Goal: Task Accomplishment & Management: Manage account settings

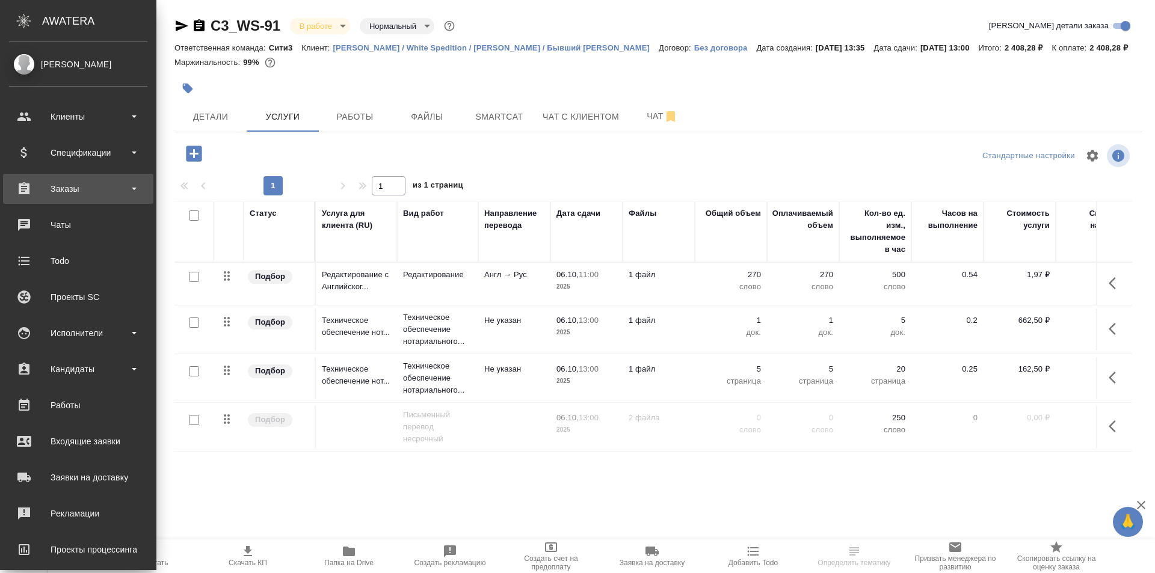
click at [112, 194] on div "Заказы" at bounding box center [78, 189] width 138 height 18
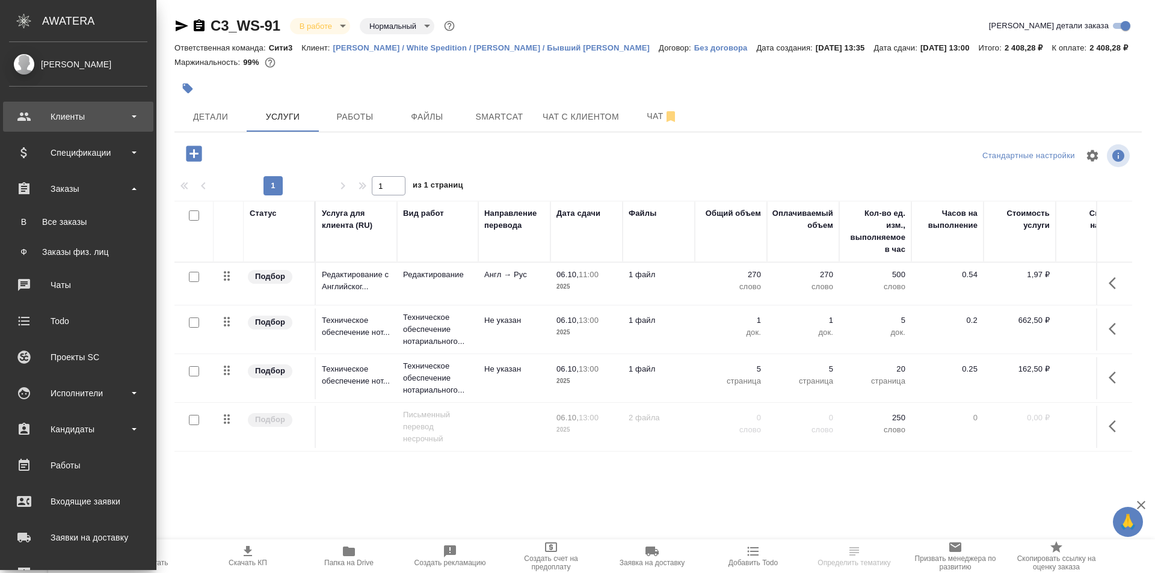
click at [108, 120] on div "Клиенты" at bounding box center [78, 117] width 138 height 18
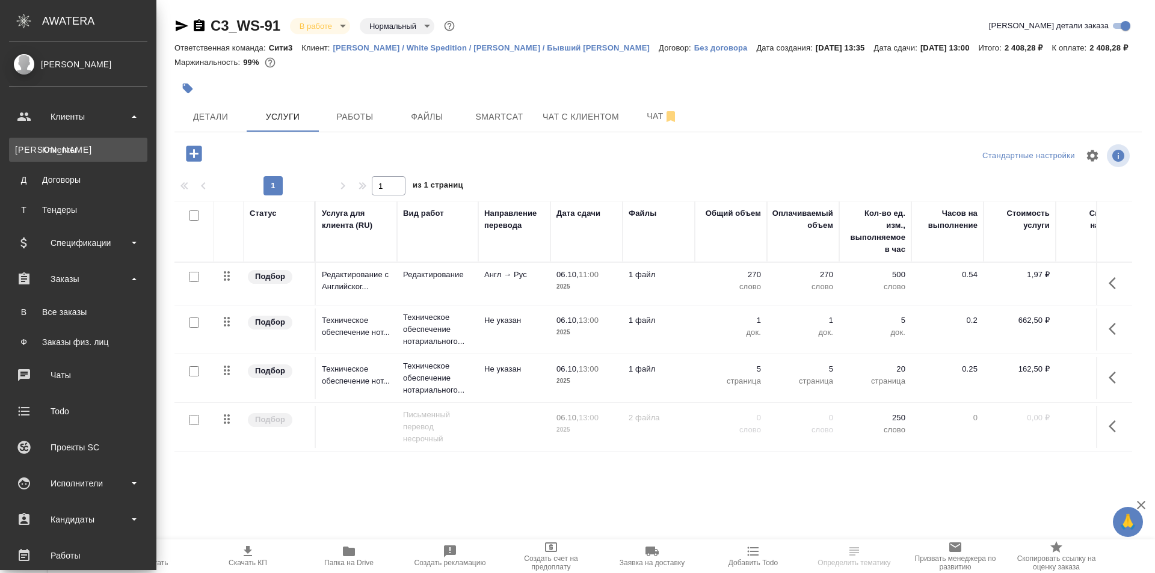
click at [118, 140] on link "К Клиенты" at bounding box center [78, 150] width 138 height 24
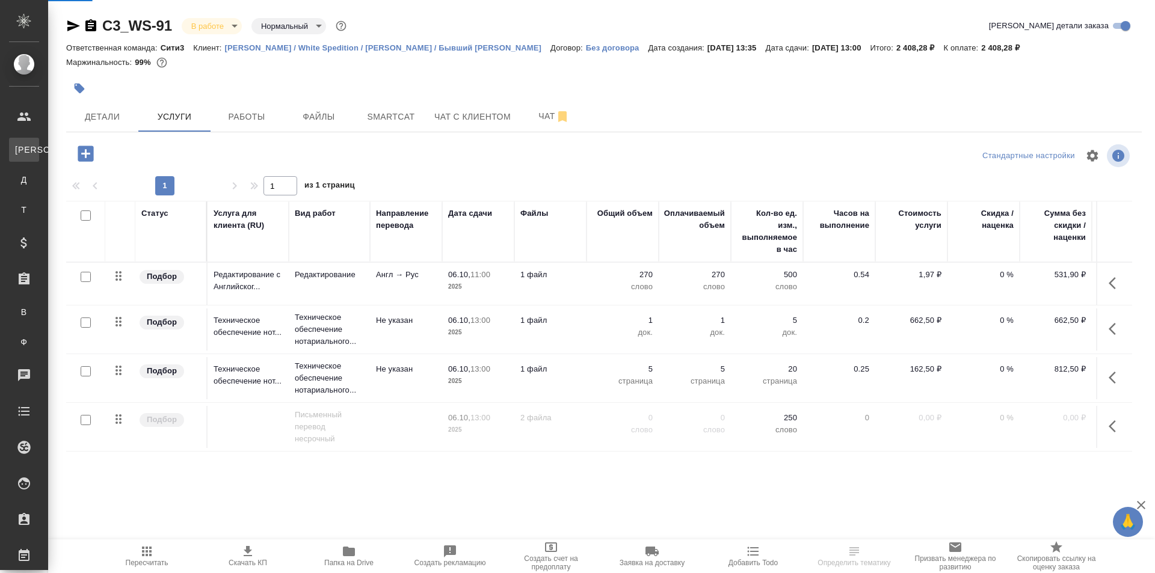
select select "RU"
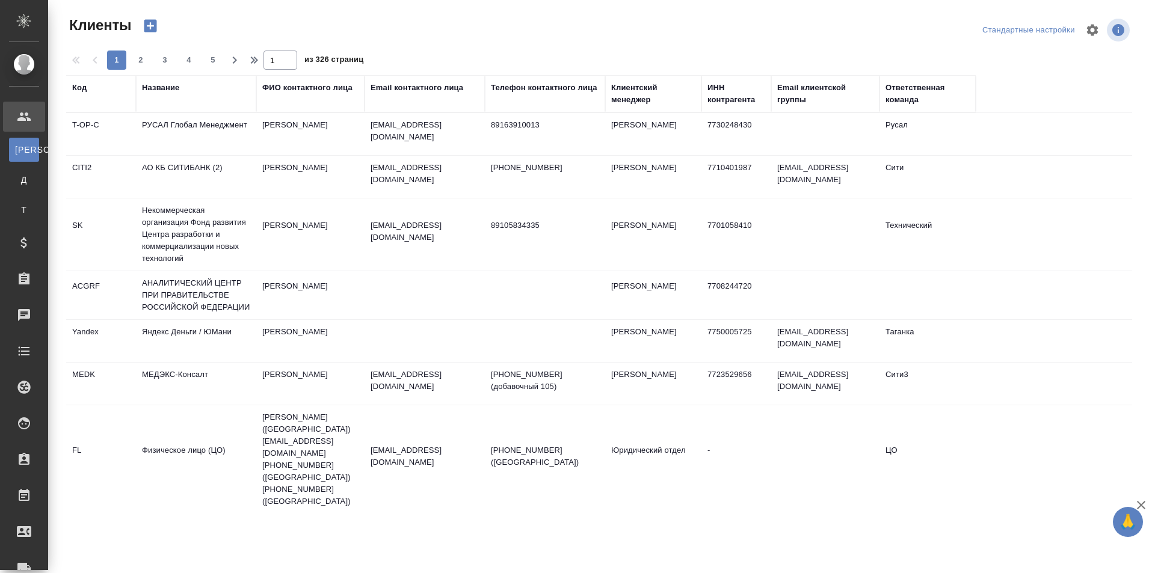
click at [177, 91] on div "Название" at bounding box center [160, 88] width 37 height 12
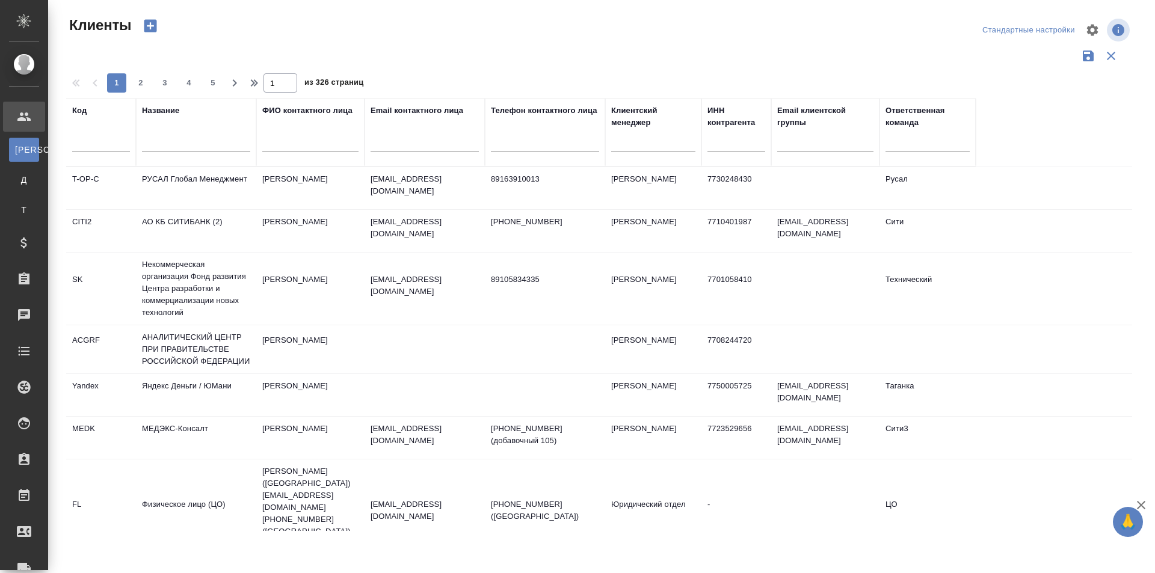
click at [177, 132] on div at bounding box center [196, 145] width 108 height 29
click at [181, 142] on input "text" at bounding box center [196, 144] width 108 height 15
type input "медэкс"
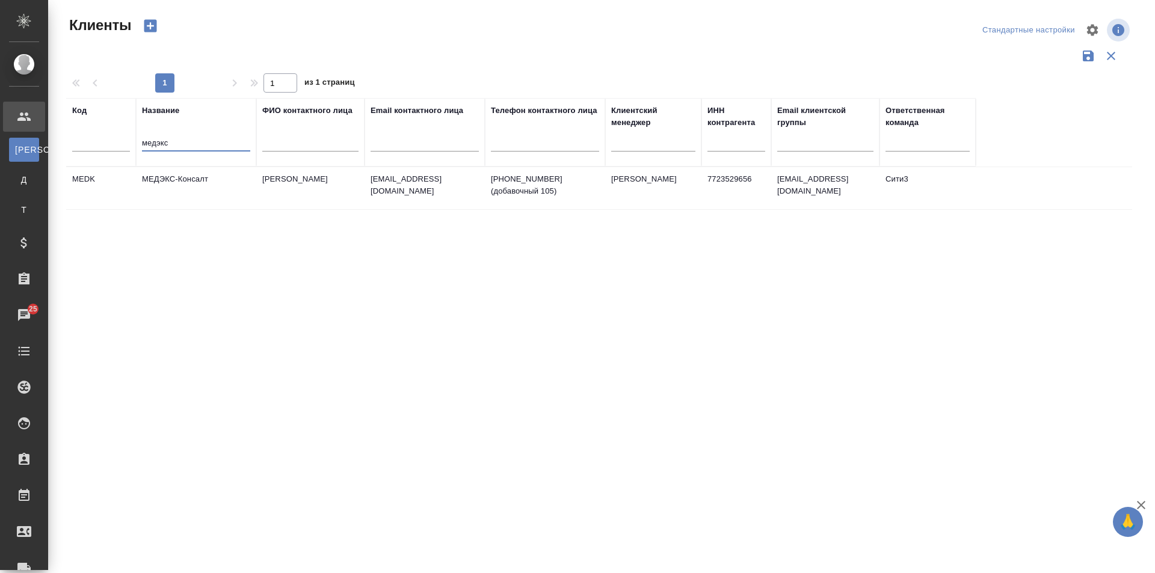
click at [221, 190] on td "МЕДЭКС-Консалт" at bounding box center [196, 188] width 120 height 42
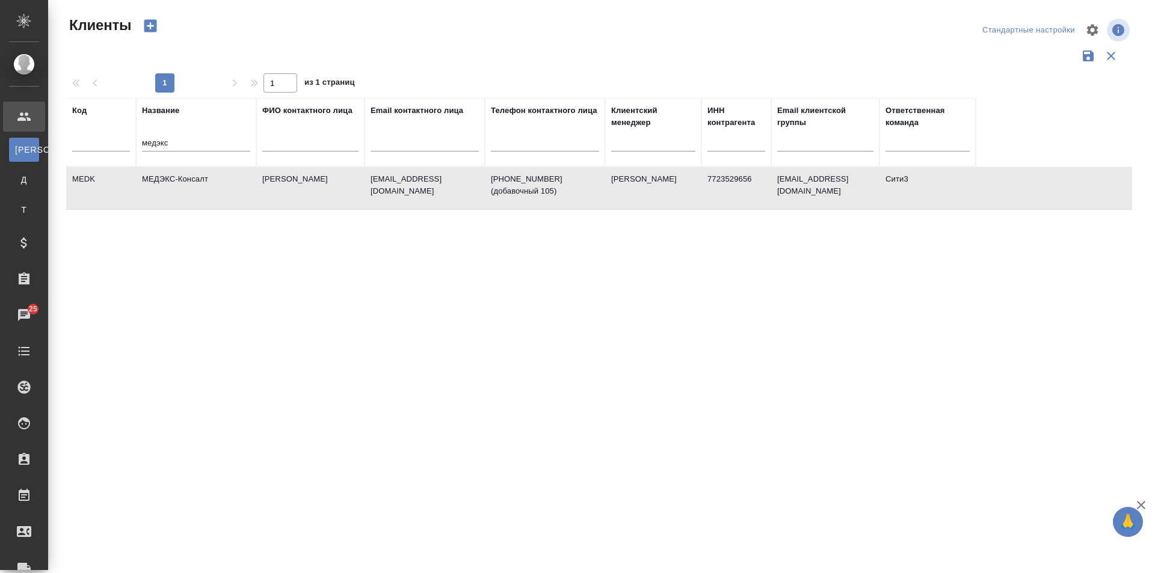
click at [221, 190] on td "МЕДЭКС-Консалт" at bounding box center [196, 188] width 120 height 42
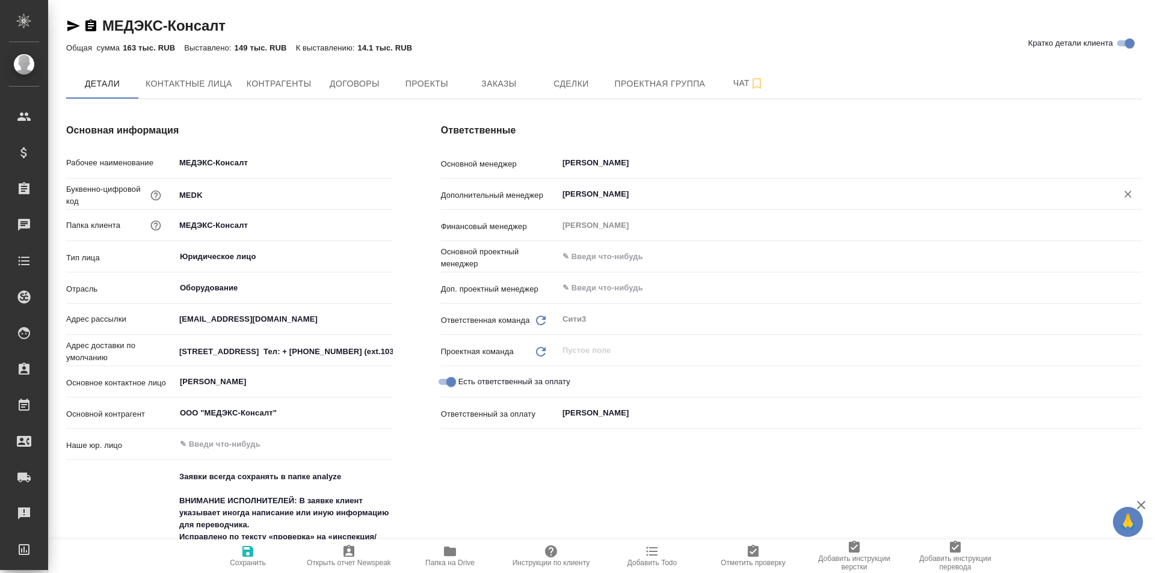
type textarea "x"
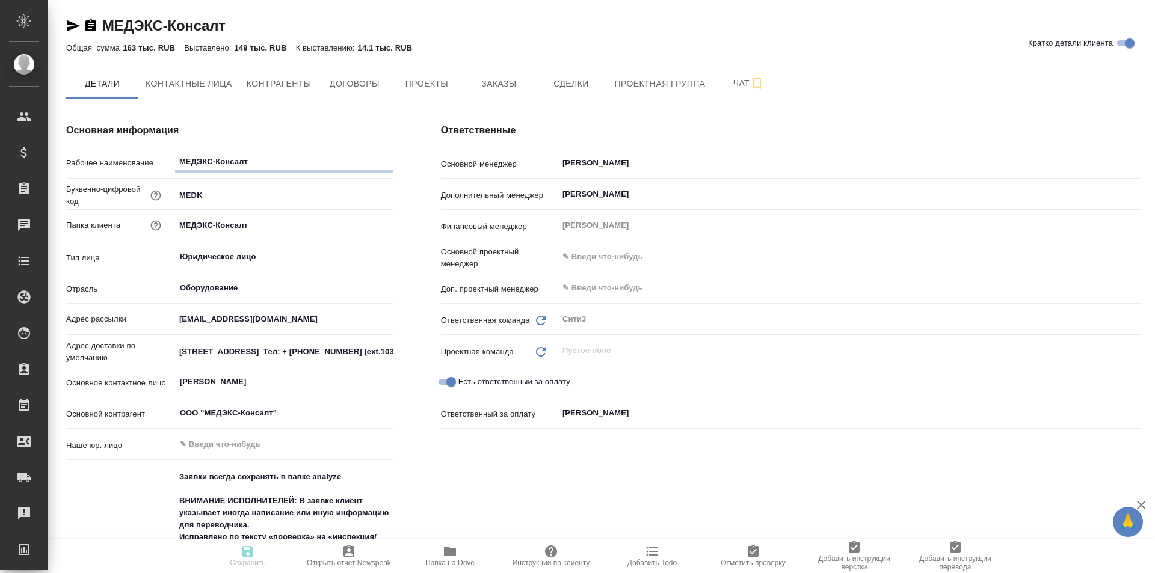
type textarea "x"
click at [518, 84] on span "Заказы" at bounding box center [499, 83] width 58 height 15
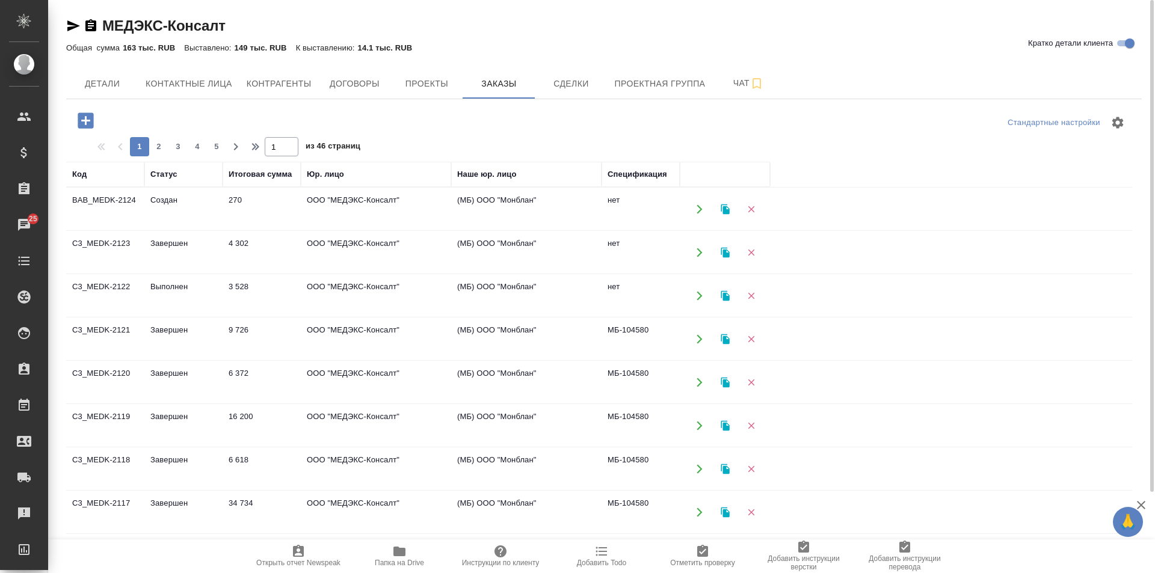
click at [87, 120] on icon "button" at bounding box center [85, 120] width 21 height 21
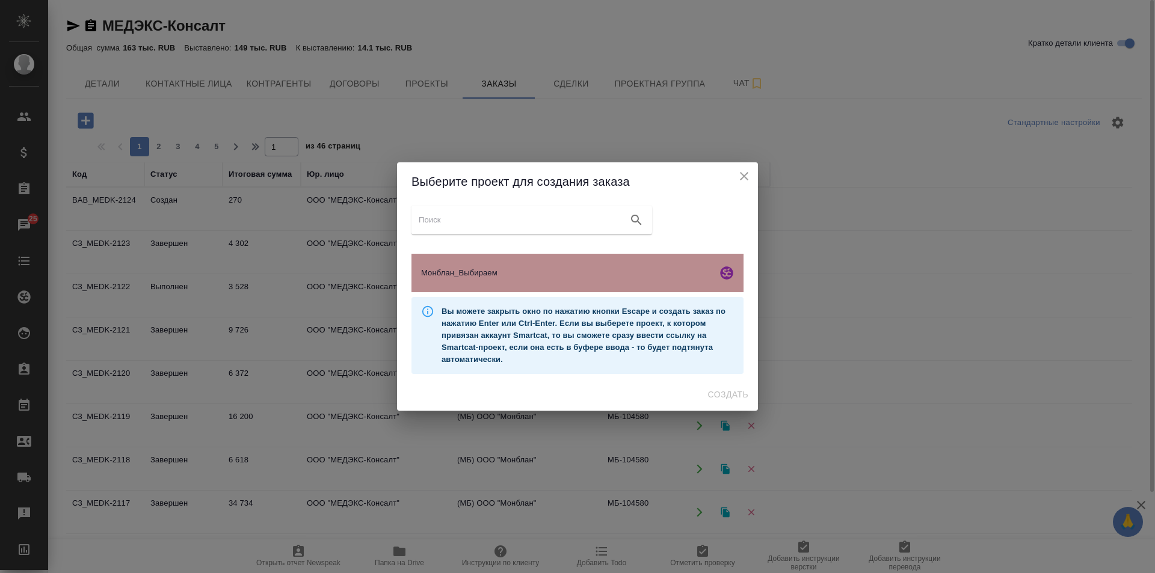
click at [555, 281] on div "Монблан_Выбираем" at bounding box center [577, 273] width 332 height 38
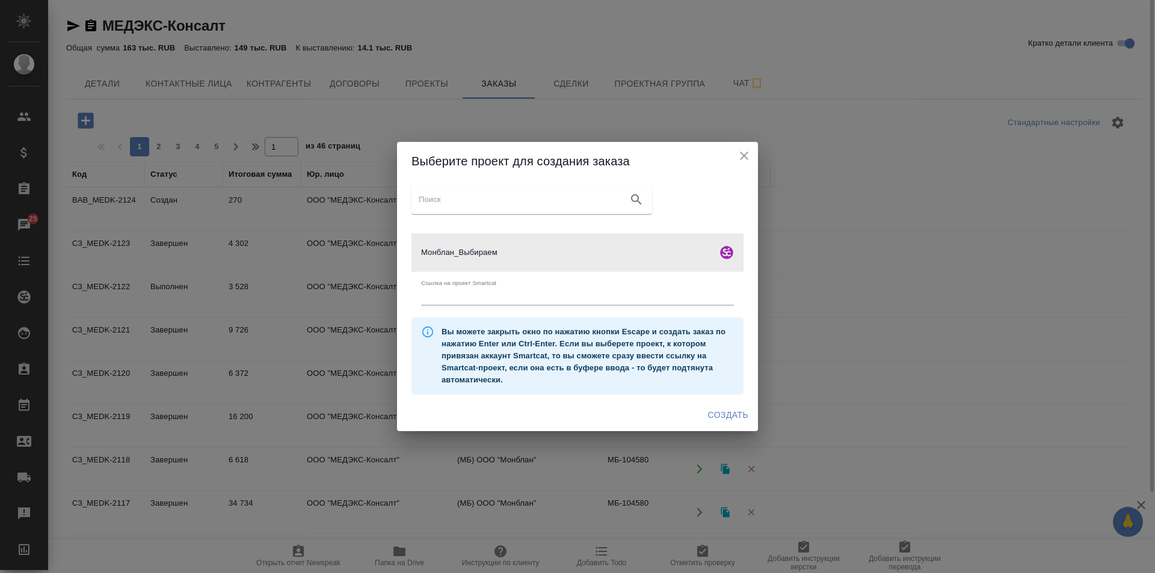
click at [732, 415] on span "Создать" at bounding box center [728, 415] width 40 height 15
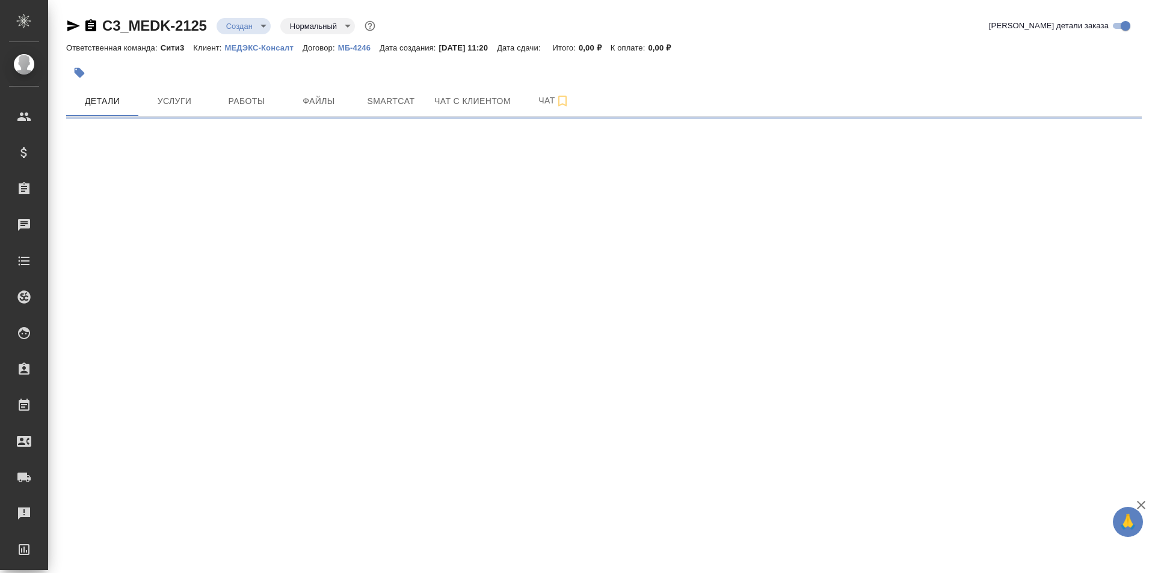
select select "RU"
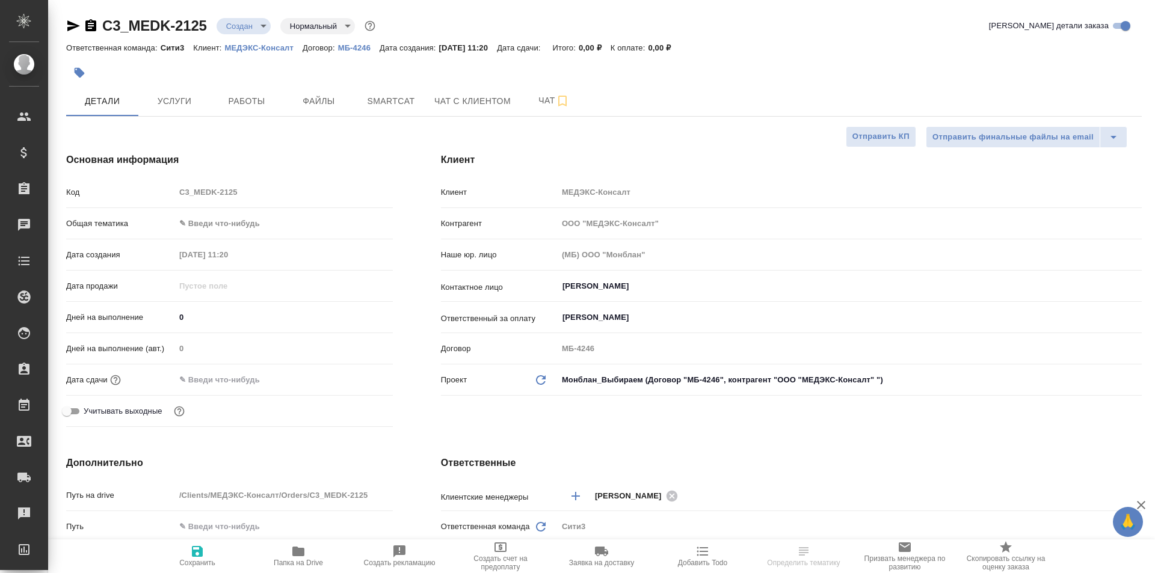
type textarea "x"
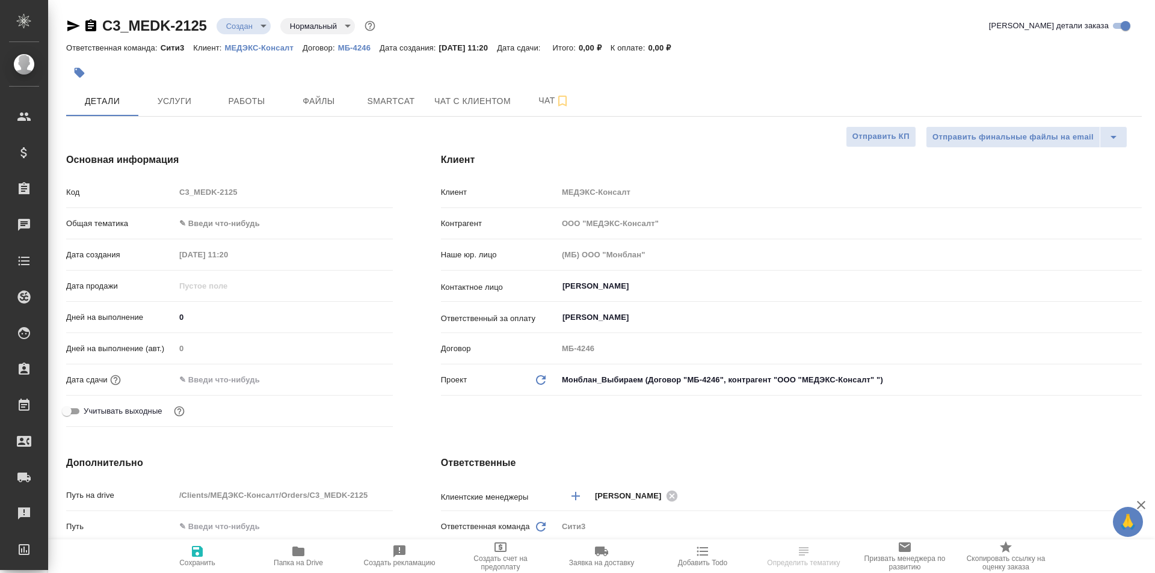
type textarea "x"
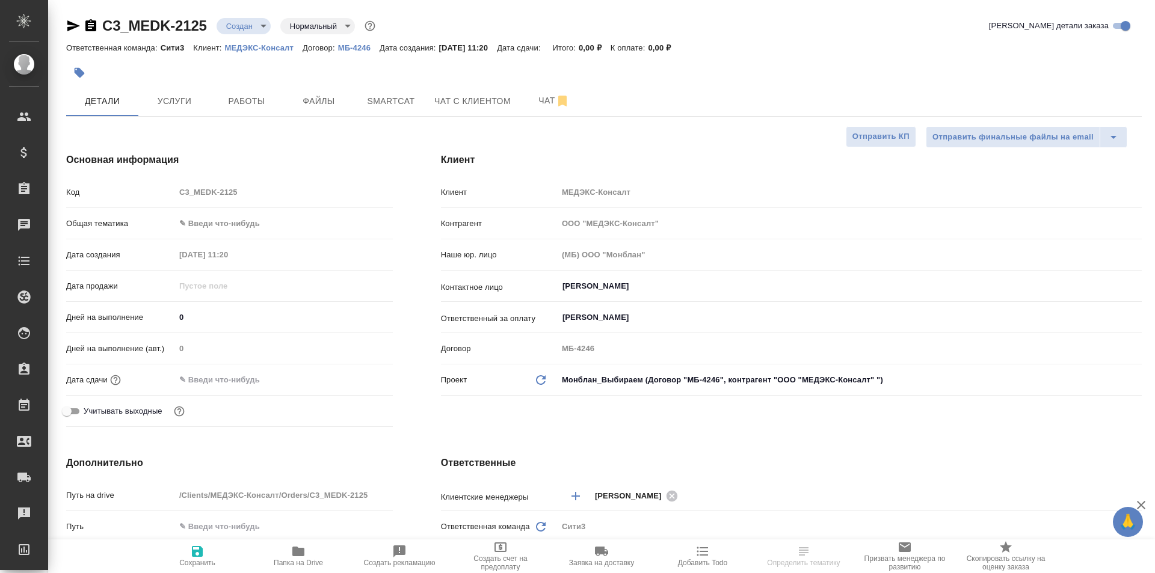
type textarea "x"
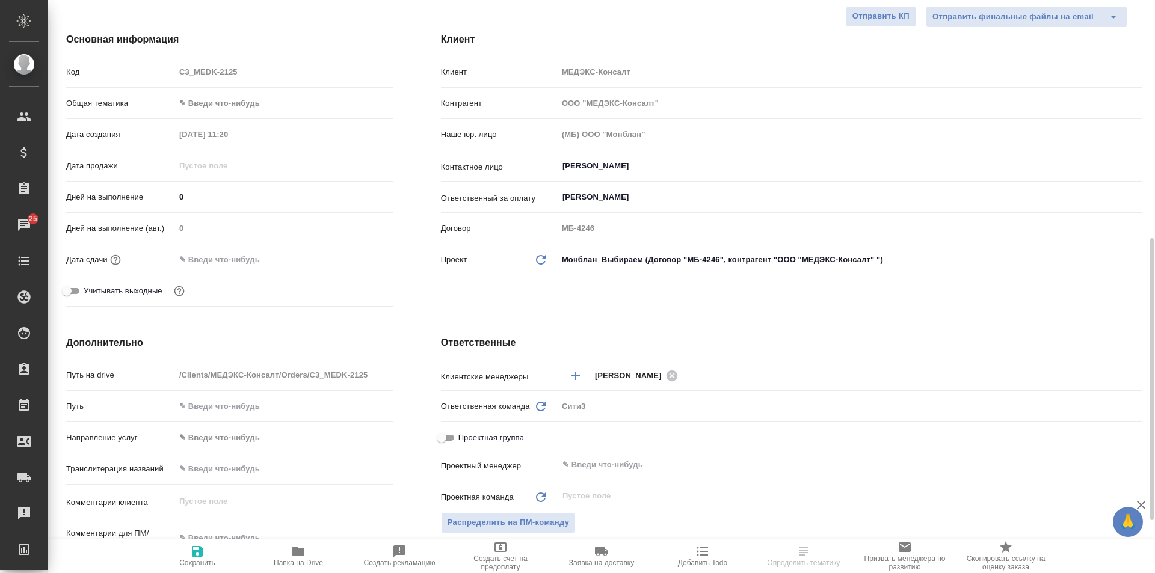
scroll to position [301, 0]
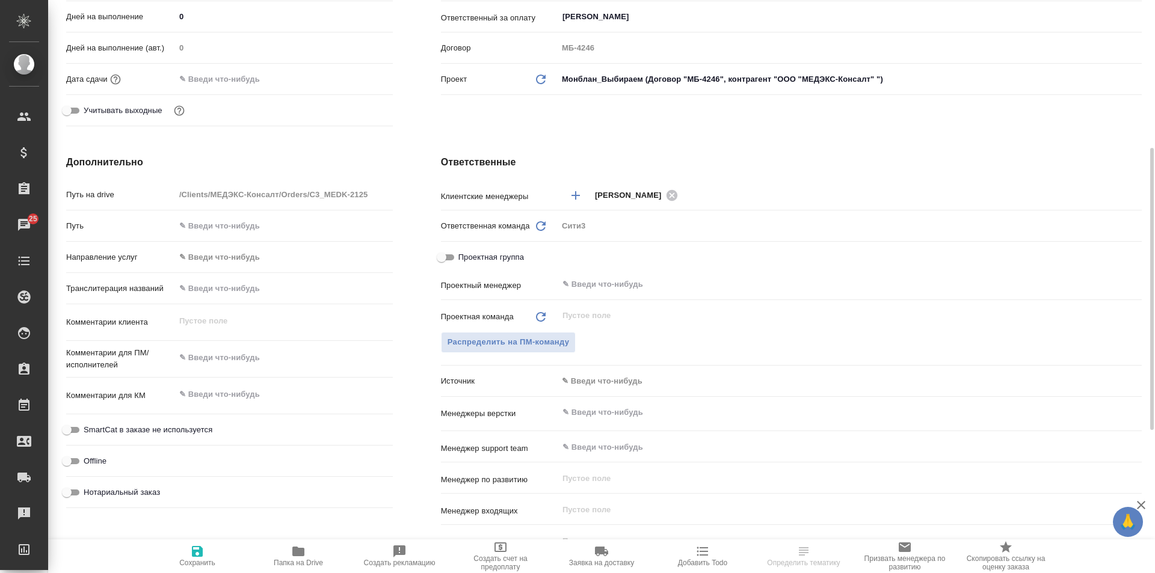
click at [291, 557] on icon "button" at bounding box center [298, 551] width 14 height 14
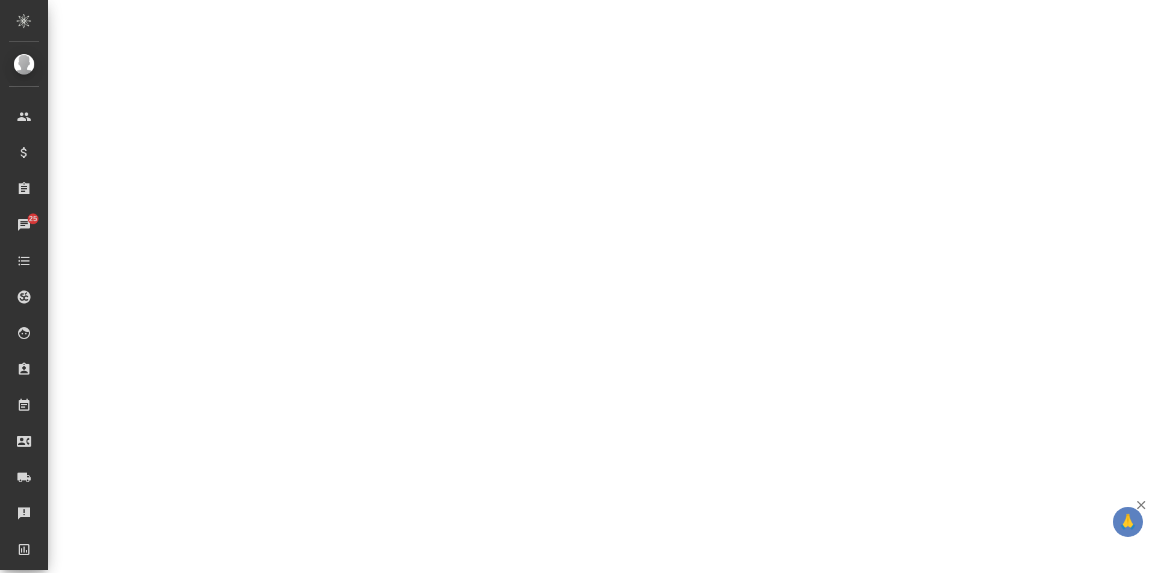
select select "RU"
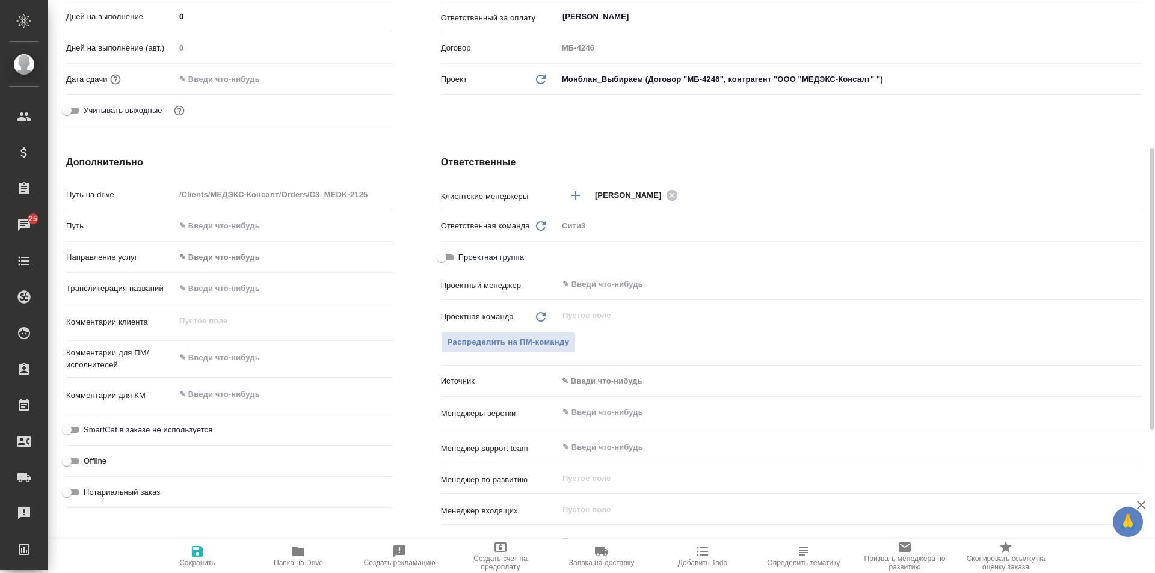
type textarea "x"
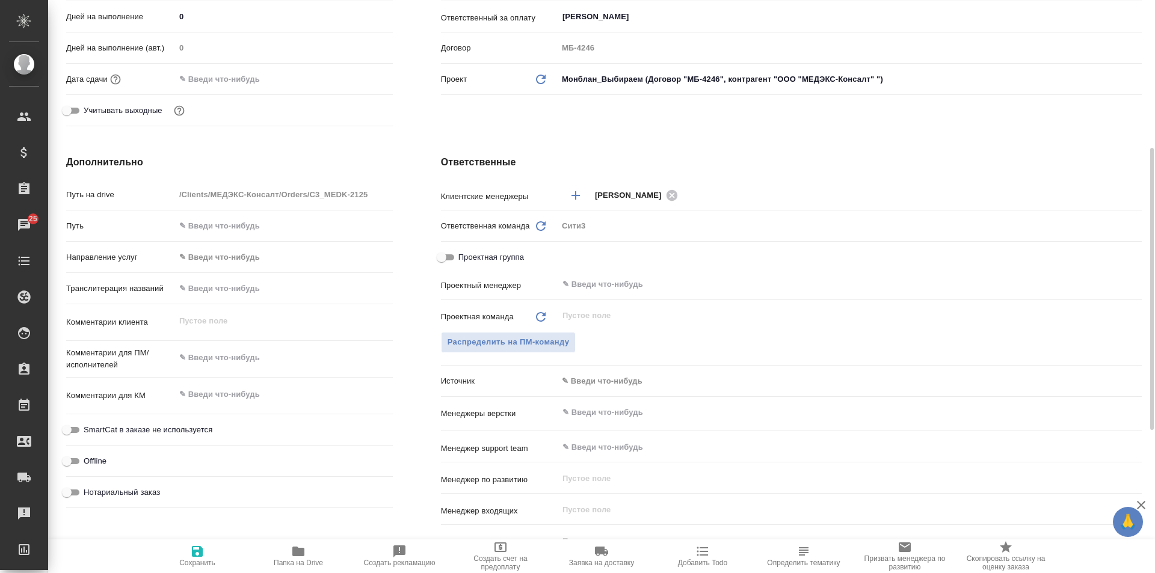
type textarea "x"
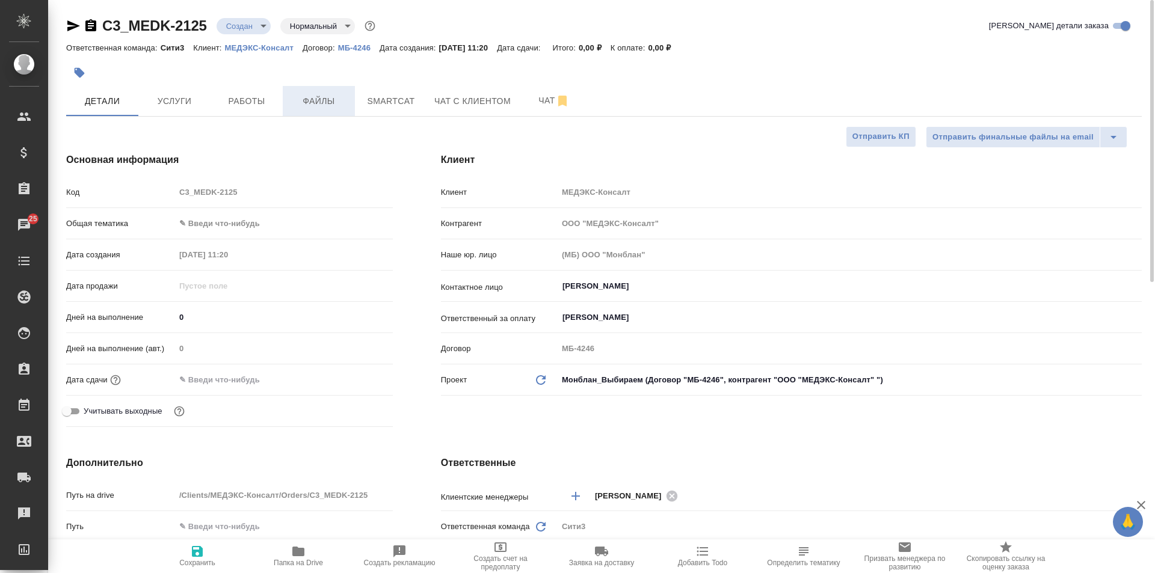
click at [305, 99] on span "Файлы" at bounding box center [319, 101] width 58 height 15
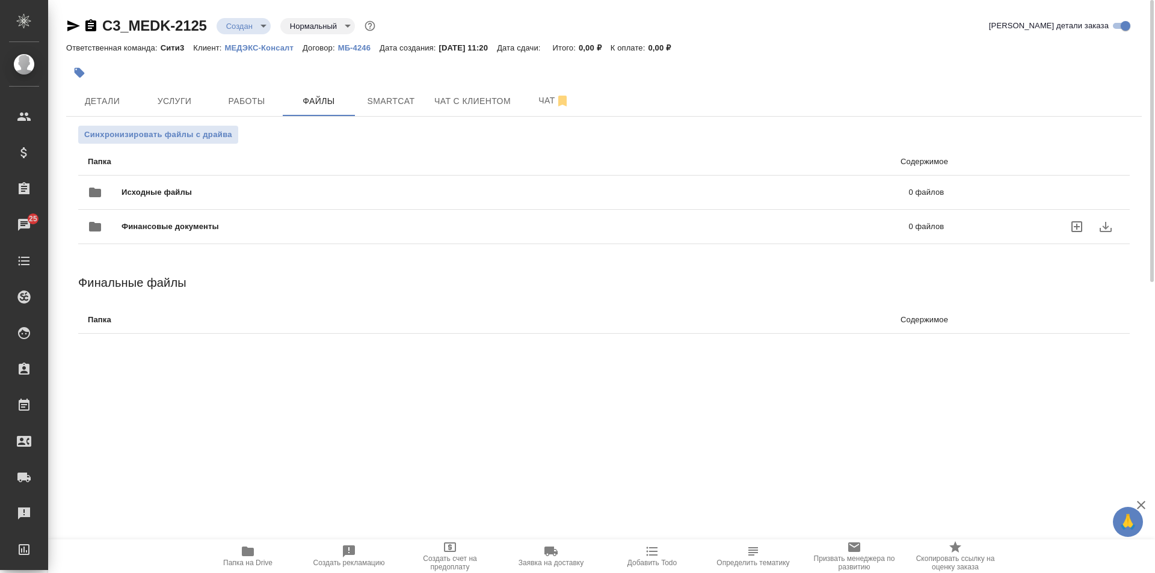
click at [239, 200] on div "Финансовые документы 0 файлов" at bounding box center [516, 226] width 880 height 53
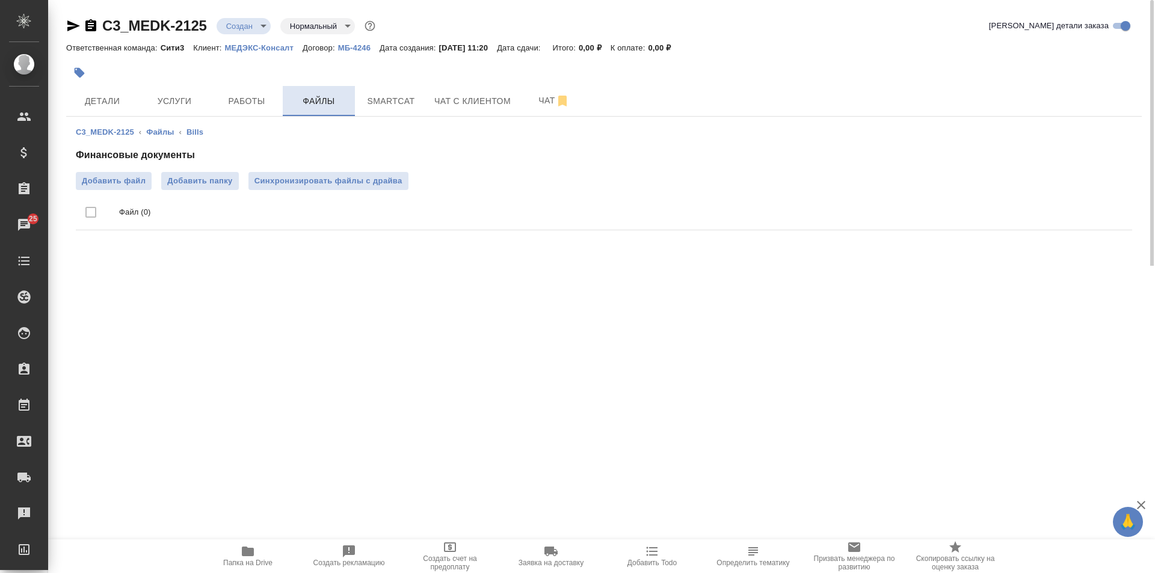
click at [340, 97] on span "Файлы" at bounding box center [319, 101] width 58 height 15
click at [152, 131] on link "Файлы" at bounding box center [160, 132] width 28 height 9
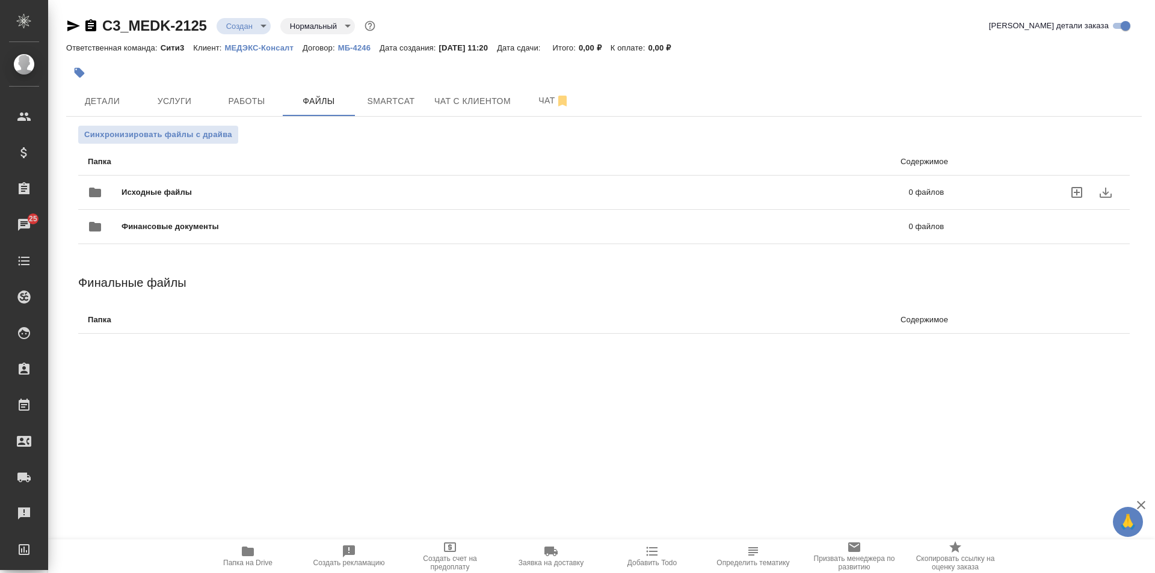
click at [206, 197] on span "Исходные файлы" at bounding box center [335, 192] width 429 height 12
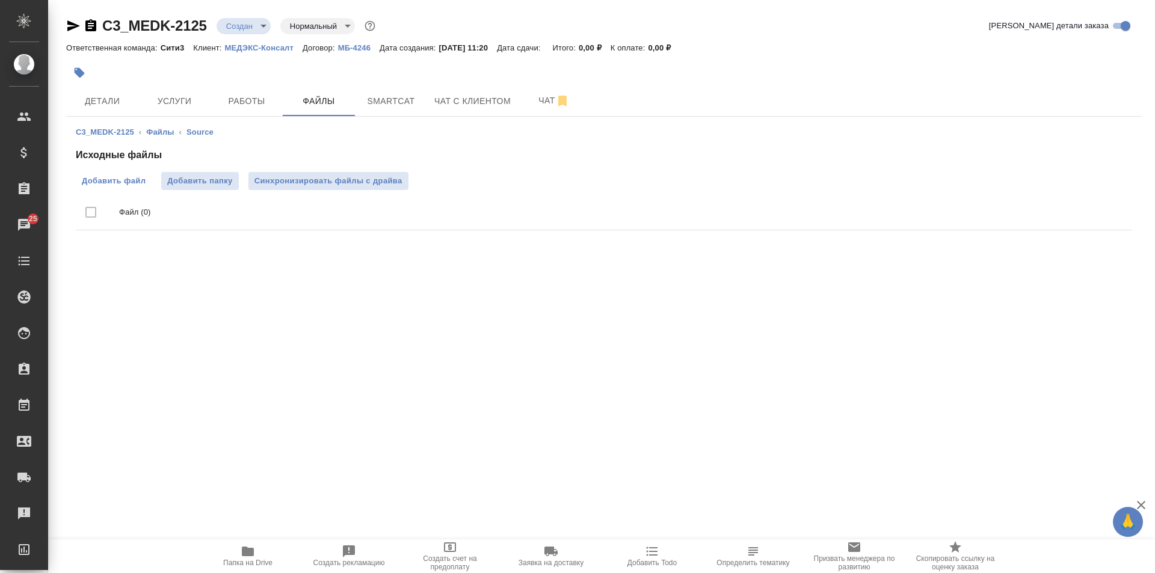
click at [126, 179] on span "Добавить файл" at bounding box center [114, 181] width 64 height 12
click at [0, 0] on input "Добавить файл" at bounding box center [0, 0] width 0 height 0
click at [132, 176] on span "Добавить файл" at bounding box center [114, 181] width 64 height 12
click at [0, 0] on input "Добавить файл" at bounding box center [0, 0] width 0 height 0
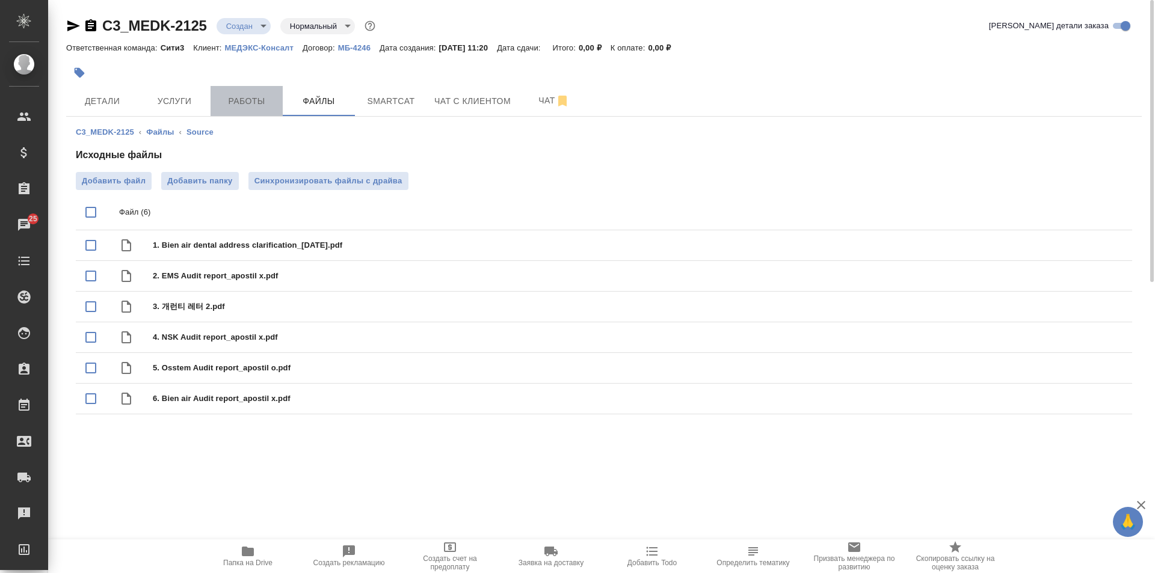
click at [248, 100] on span "Работы" at bounding box center [247, 101] width 58 height 15
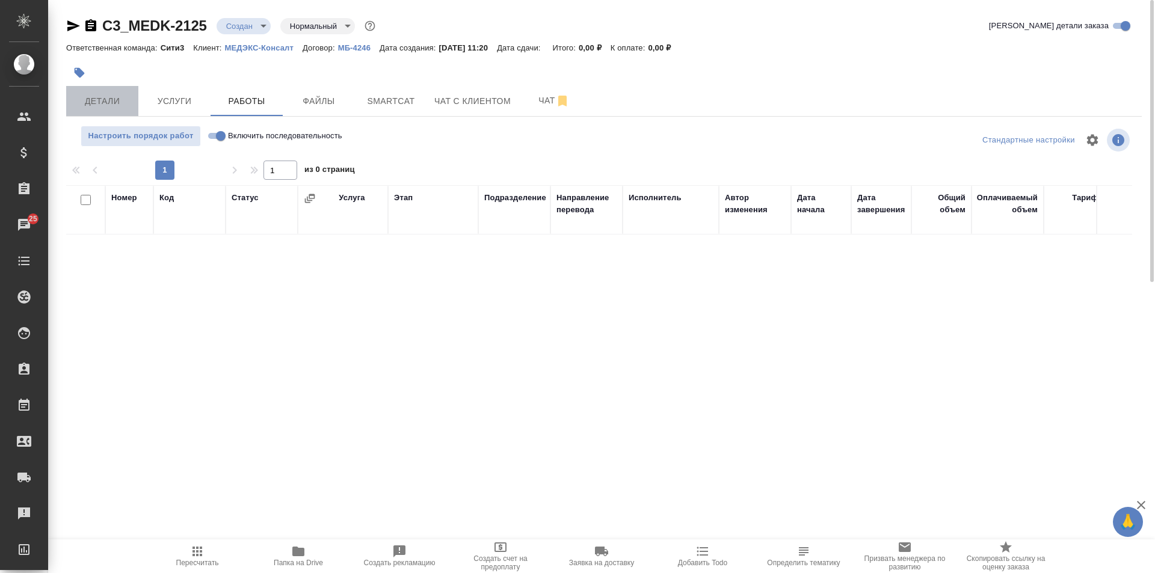
click at [103, 96] on span "Детали" at bounding box center [102, 101] width 58 height 15
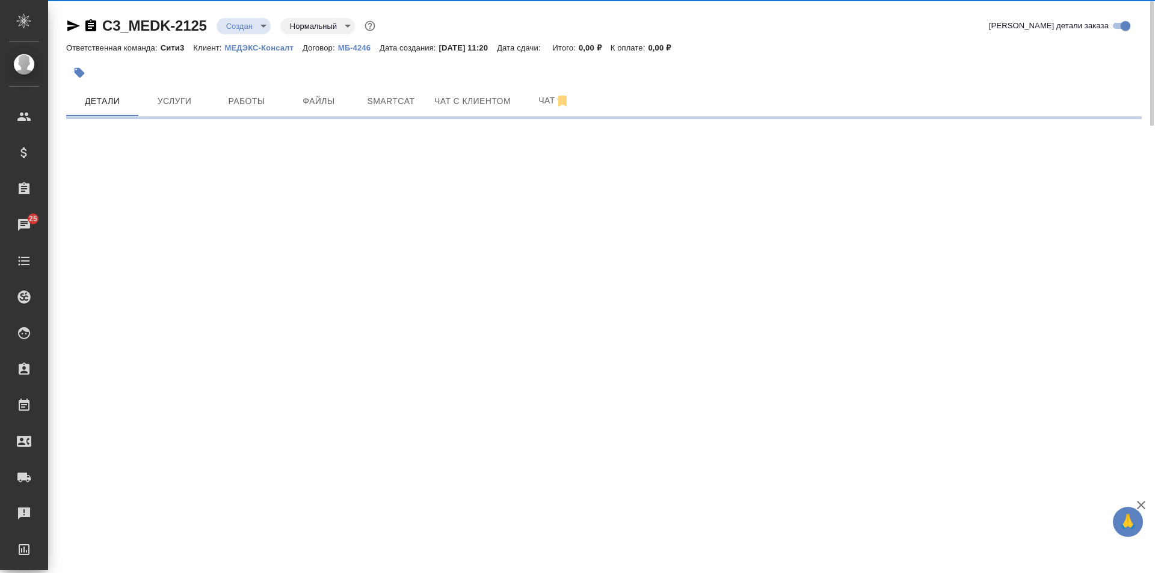
select select "RU"
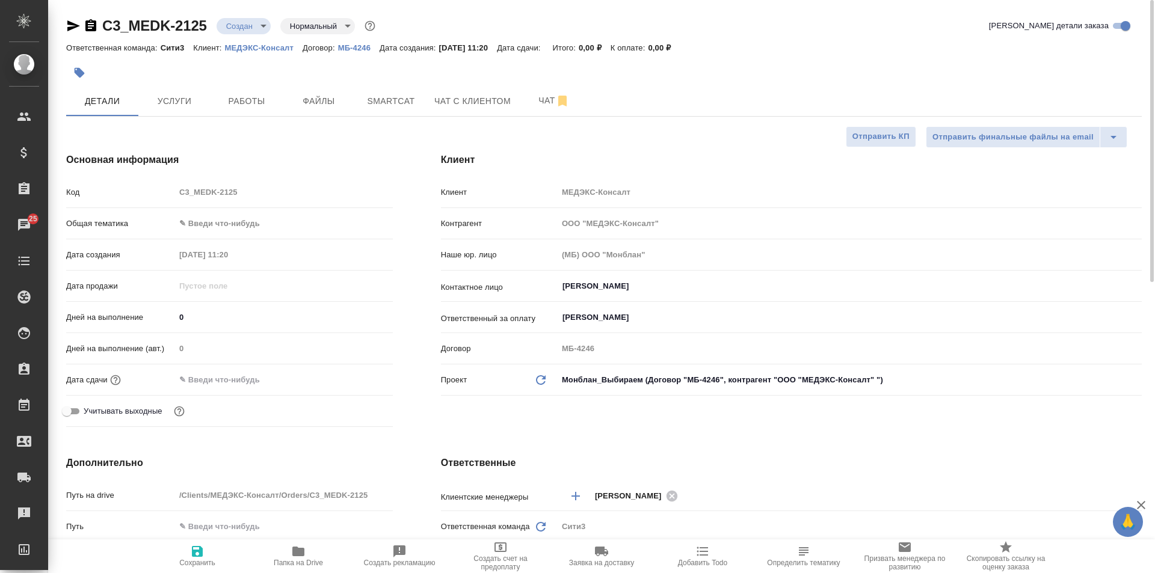
type textarea "x"
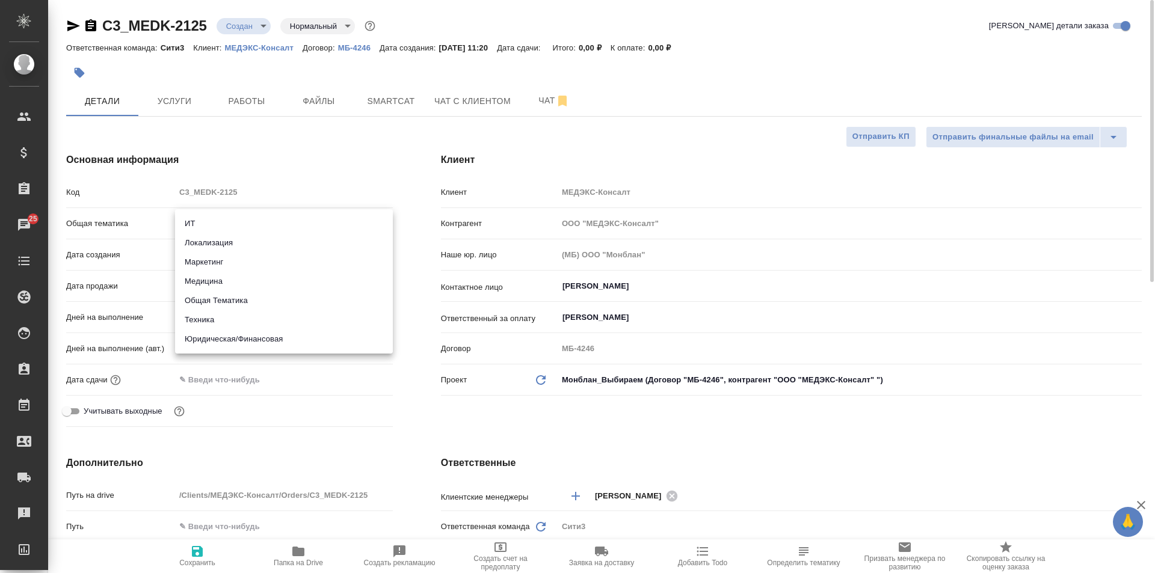
click at [313, 227] on body "🙏 .cls-1 fill:#fff; AWATERA Galisheva Mariya Клиенты Спецификации Заказы 25 Чат…" at bounding box center [577, 286] width 1155 height 573
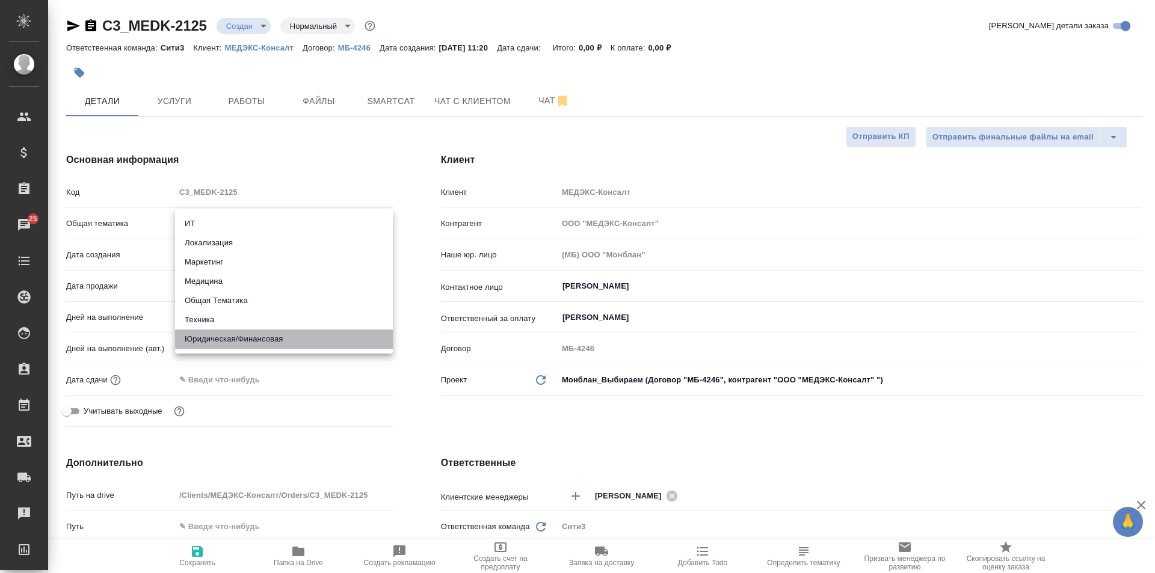
click at [350, 337] on li "Юридическая/Финансовая" at bounding box center [284, 339] width 218 height 19
type input "yr-fn"
type textarea "x"
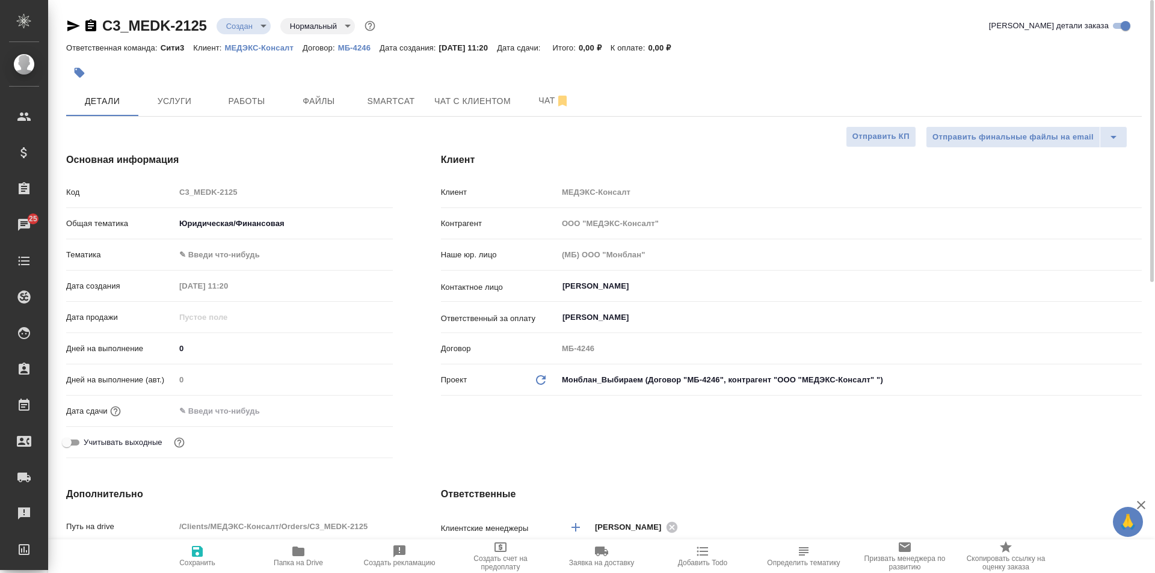
click at [319, 253] on body "🙏 .cls-1 fill:#fff; AWATERA Galisheva Mariya Клиенты Спецификации Заказы 25 Чат…" at bounding box center [577, 286] width 1155 height 573
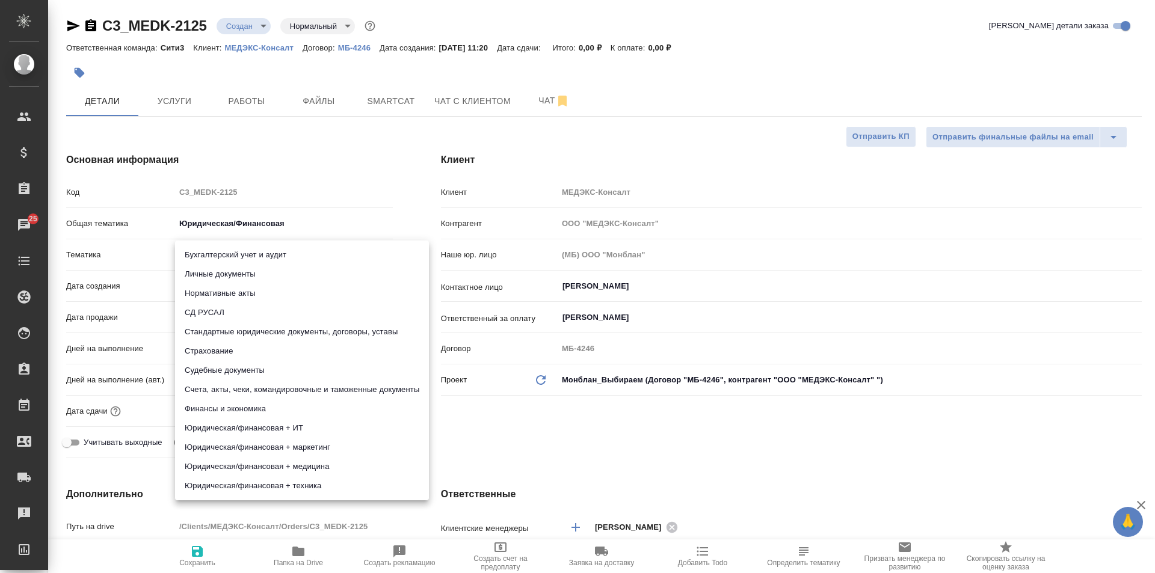
click at [345, 326] on li "Стандартные юридические документы, договоры, уставы" at bounding box center [302, 331] width 254 height 19
type textarea "x"
type input "5f647205b73bc97568ca66bf"
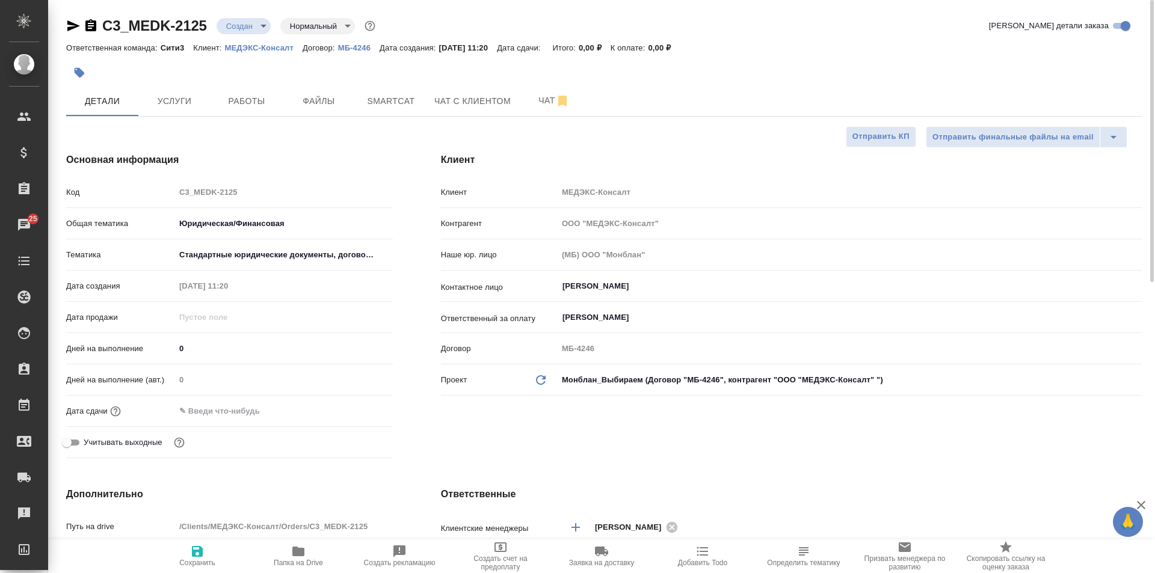
click at [414, 284] on div "Основная информация Код C3_MEDK-2125 Общая тематика Юридическая/Финансовая yr-f…" at bounding box center [229, 308] width 375 height 358
click at [197, 553] on icon "button" at bounding box center [197, 551] width 14 height 14
type textarea "x"
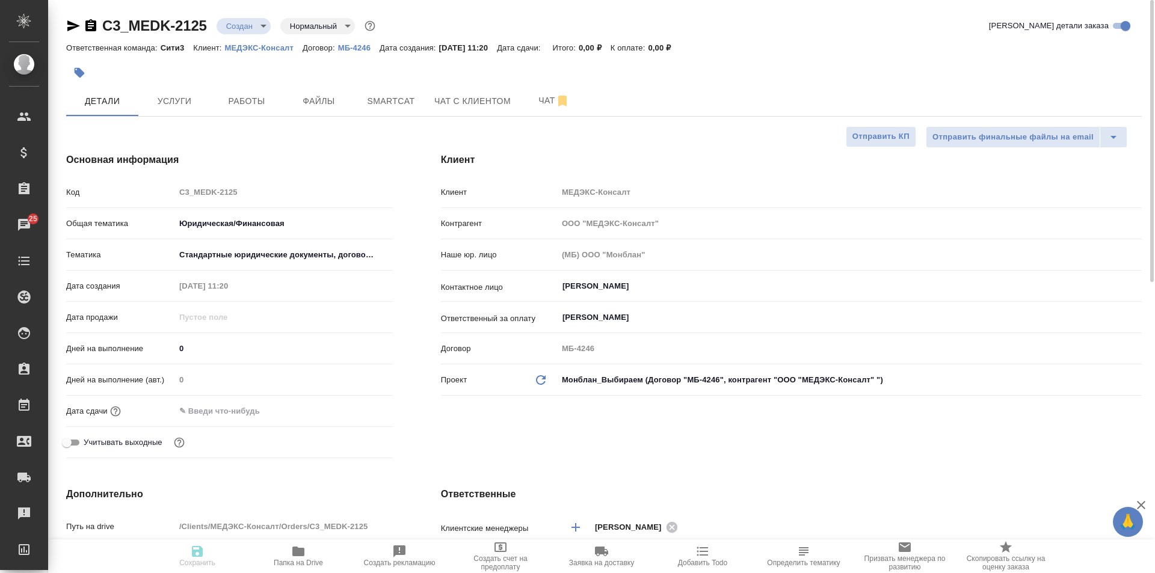
type textarea "x"
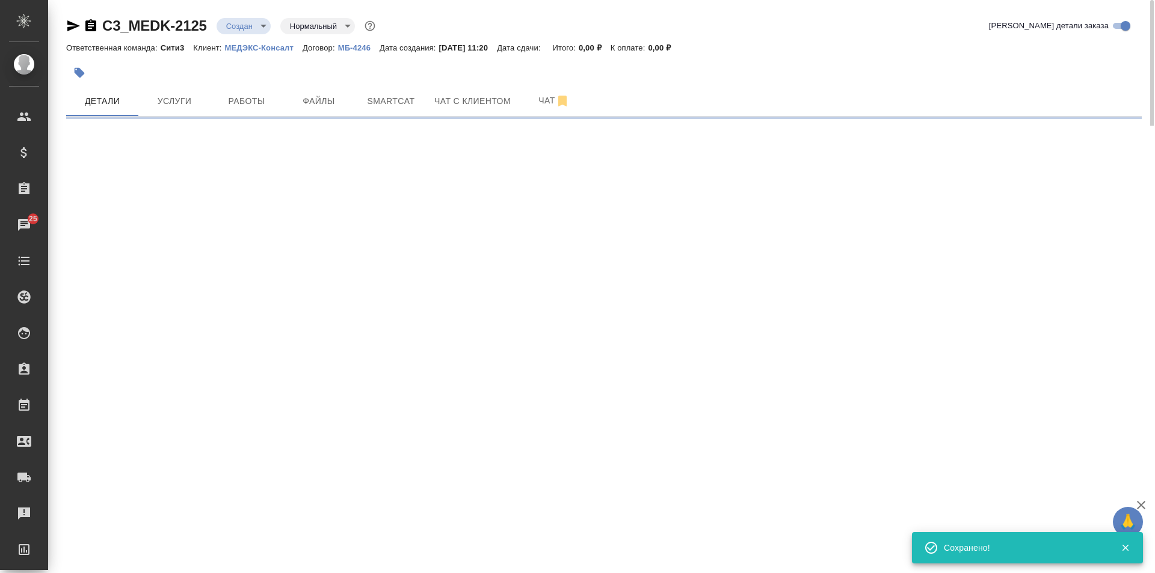
select select "RU"
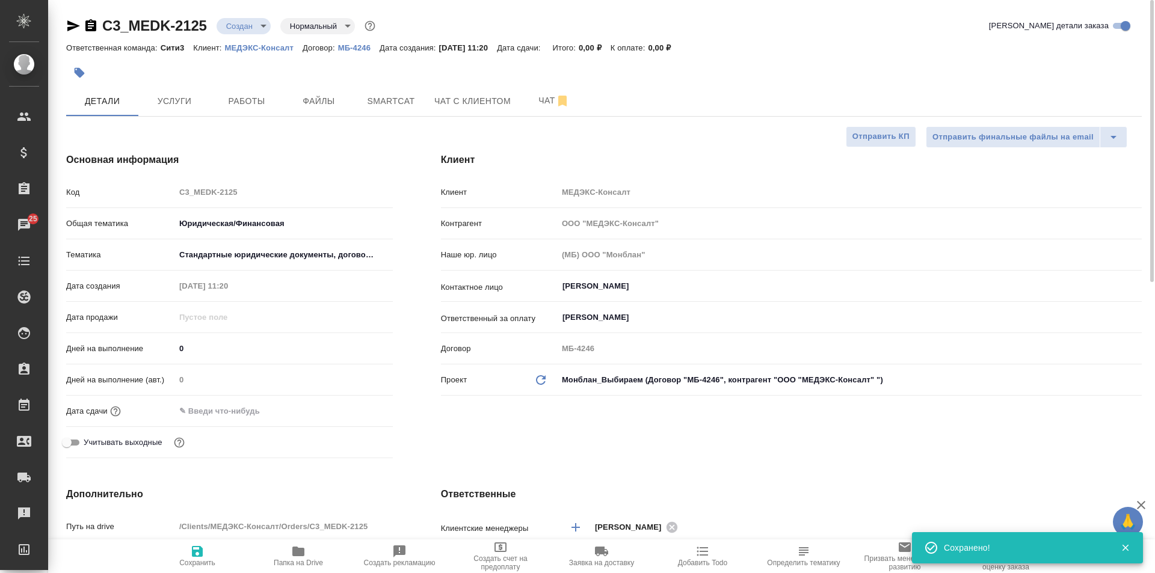
type textarea "x"
click at [232, 97] on span "Работы" at bounding box center [247, 101] width 58 height 15
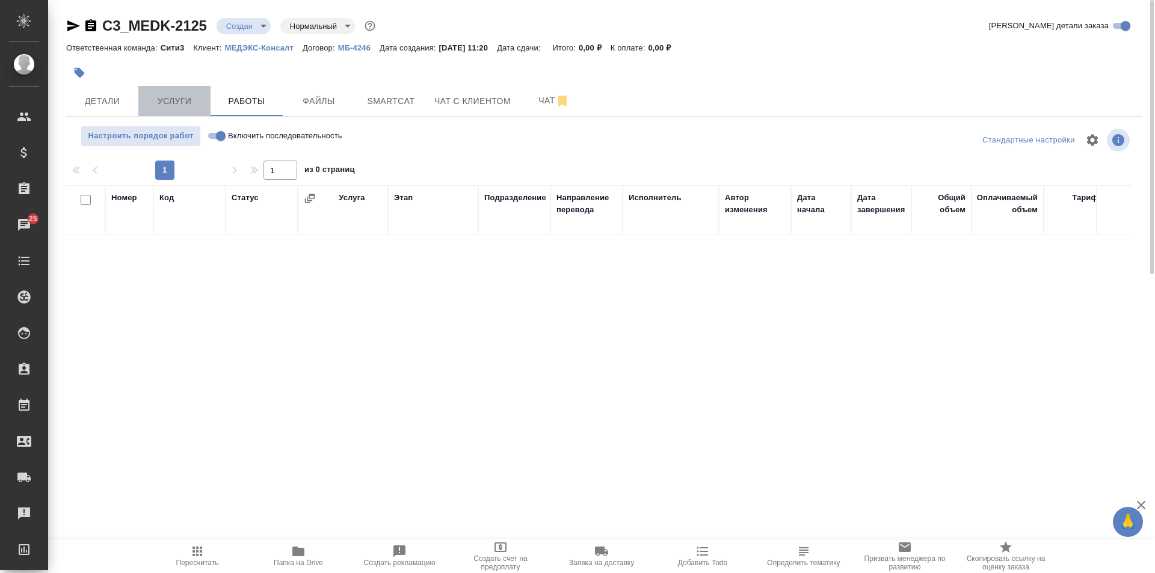
click at [201, 97] on span "Услуги" at bounding box center [175, 101] width 58 height 15
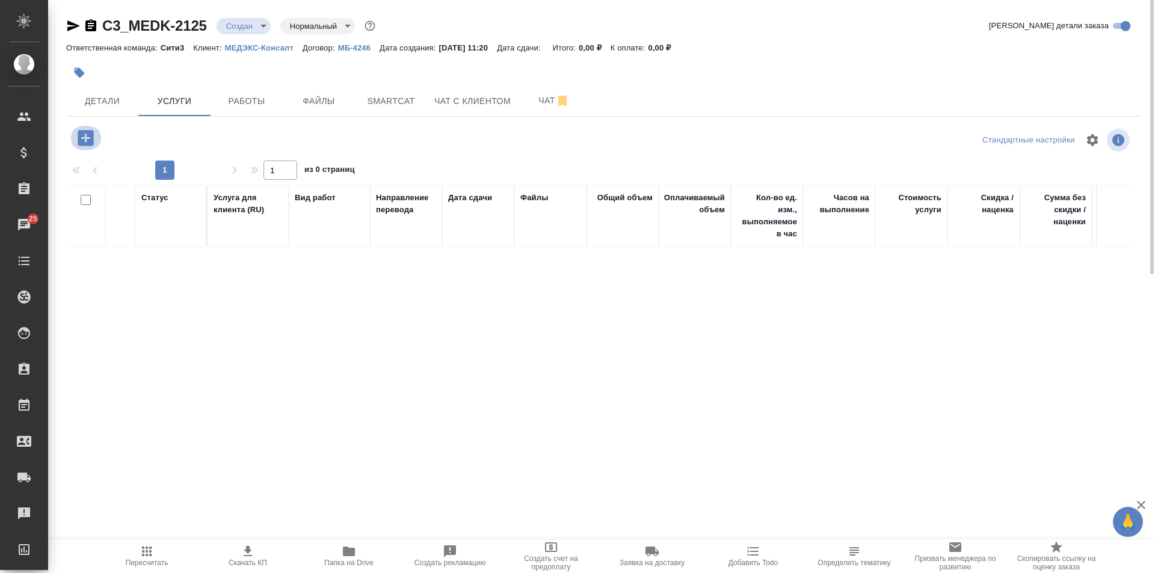
click at [92, 135] on icon "button" at bounding box center [86, 138] width 16 height 16
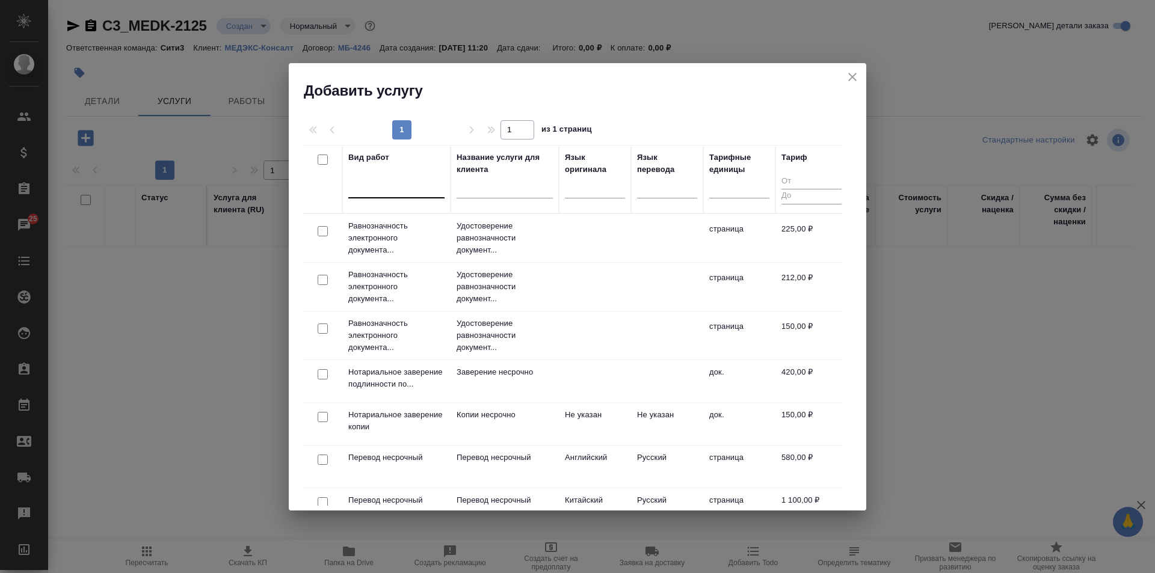
click at [389, 182] on div at bounding box center [396, 185] width 96 height 17
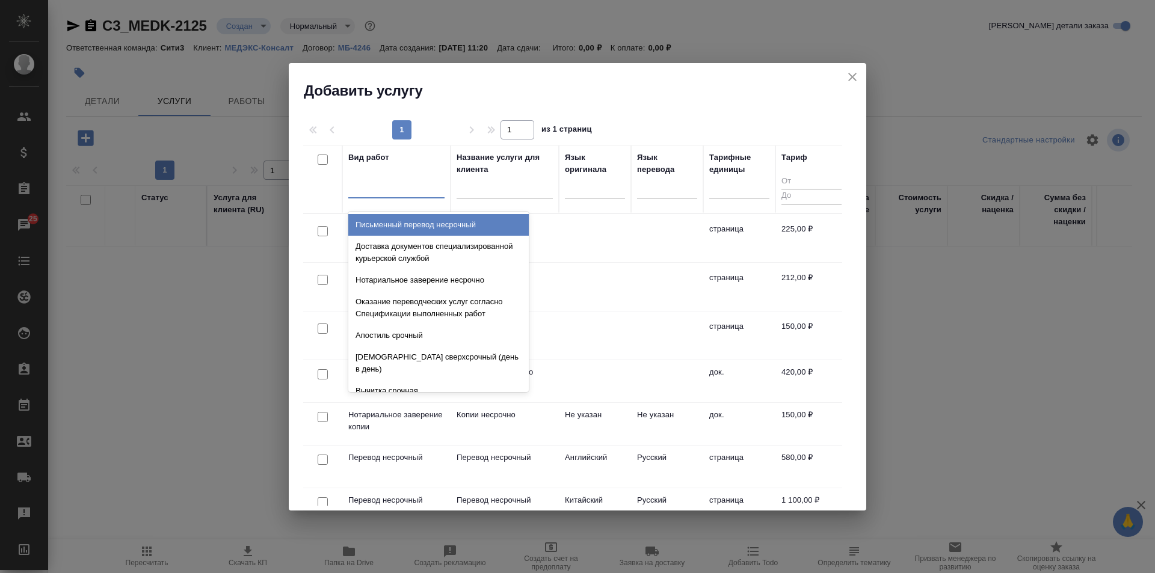
click at [443, 186] on div at bounding box center [396, 185] width 96 height 17
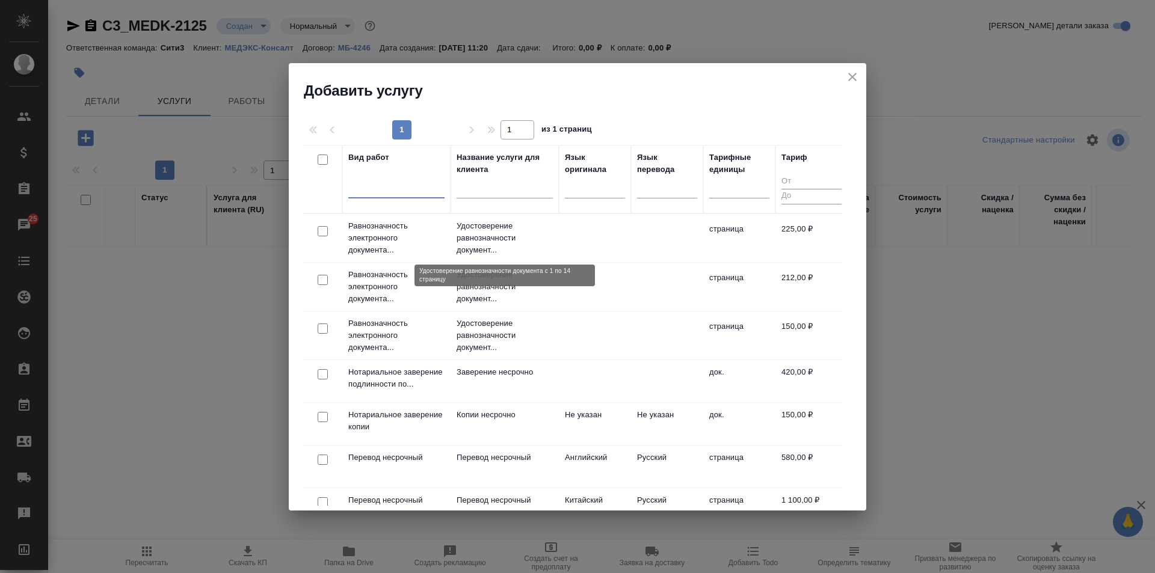
click at [526, 229] on p "Удостоверение равнозначности документ..." at bounding box center [505, 238] width 96 height 36
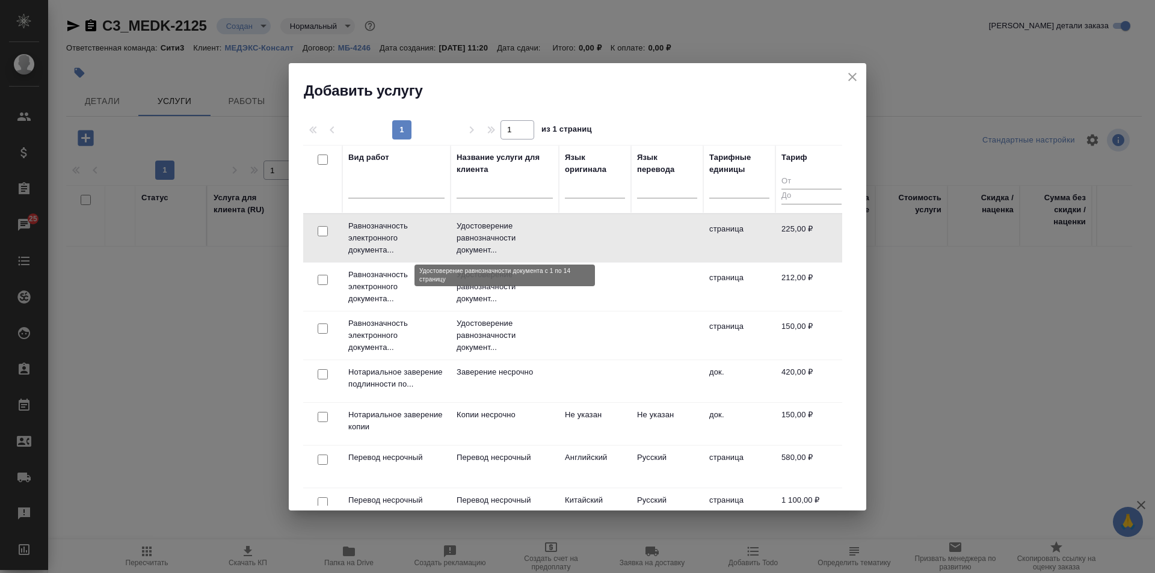
click at [526, 229] on p "Удостоверение равнозначности документ..." at bounding box center [505, 238] width 96 height 36
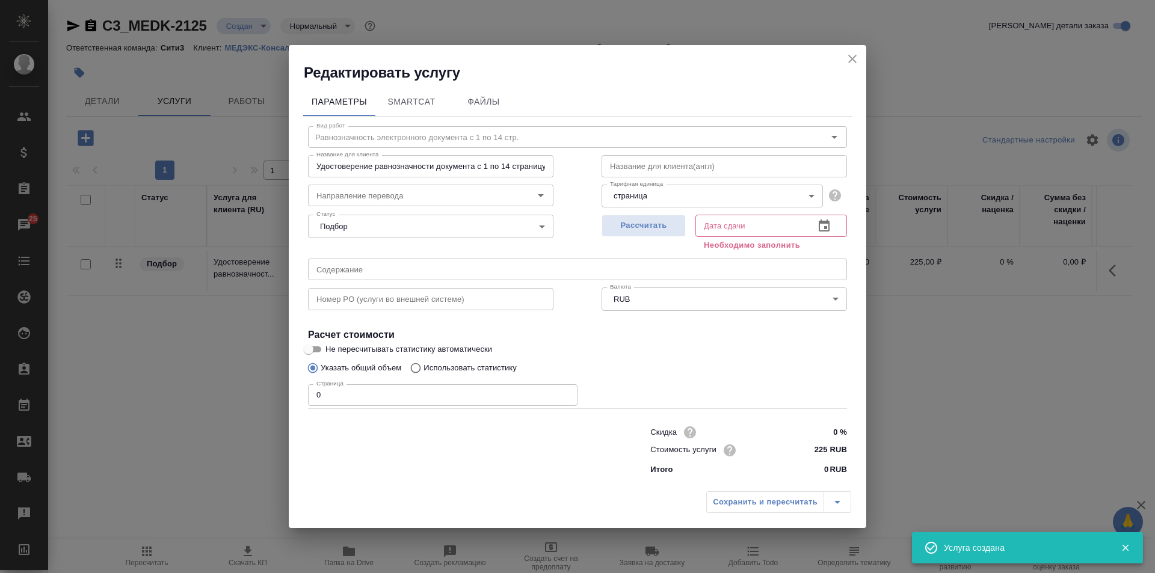
click at [442, 396] on input "0" at bounding box center [442, 395] width 269 height 22
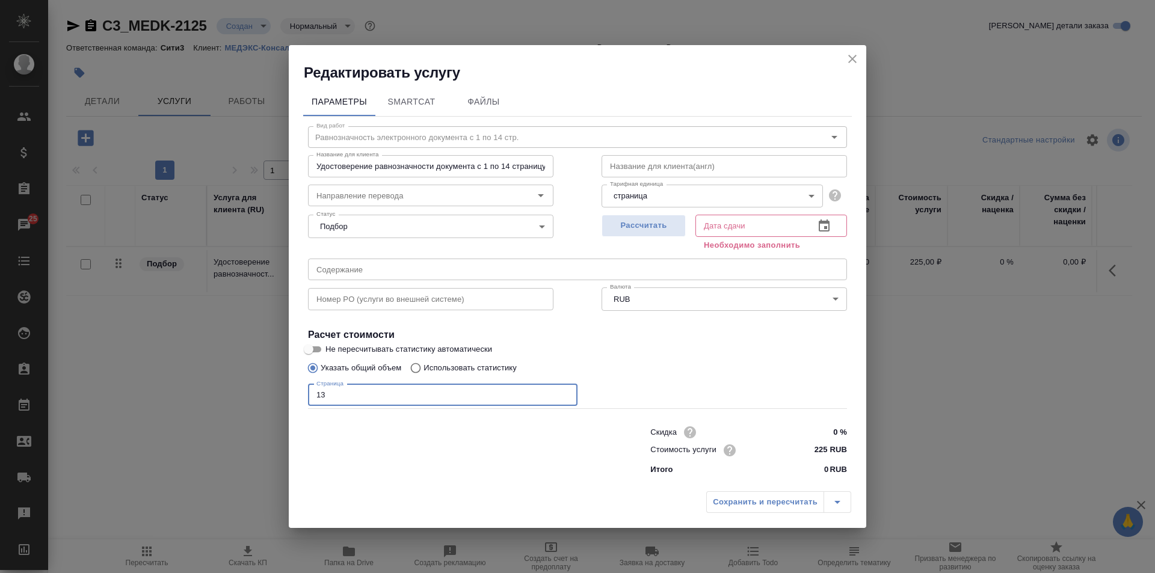
type input "1"
type input "5"
click at [825, 229] on icon "button" at bounding box center [824, 226] width 11 height 12
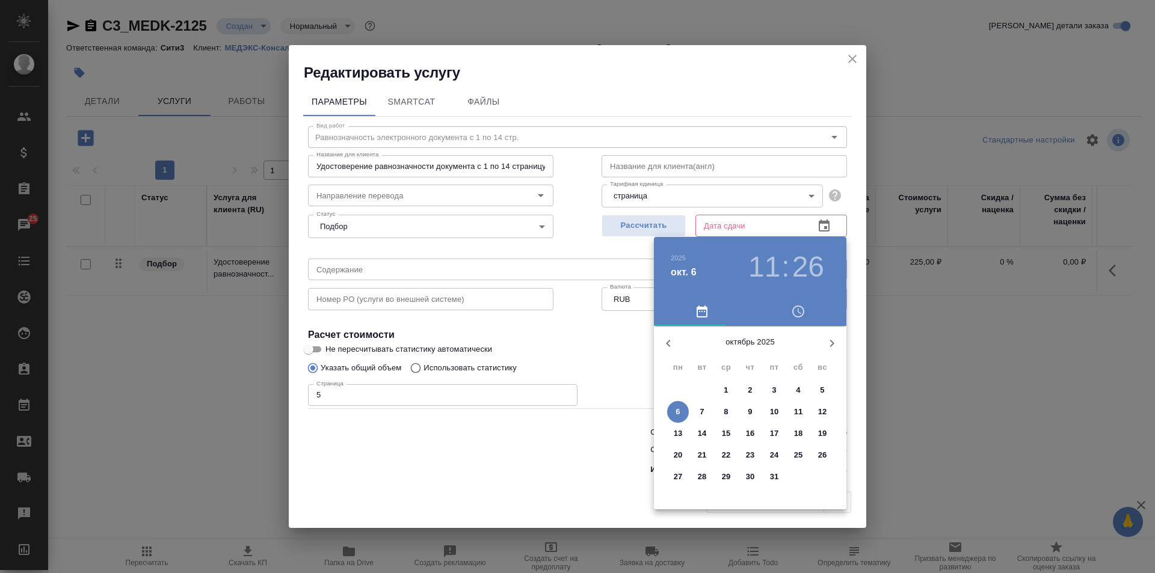
click at [707, 410] on span "7" at bounding box center [702, 412] width 22 height 12
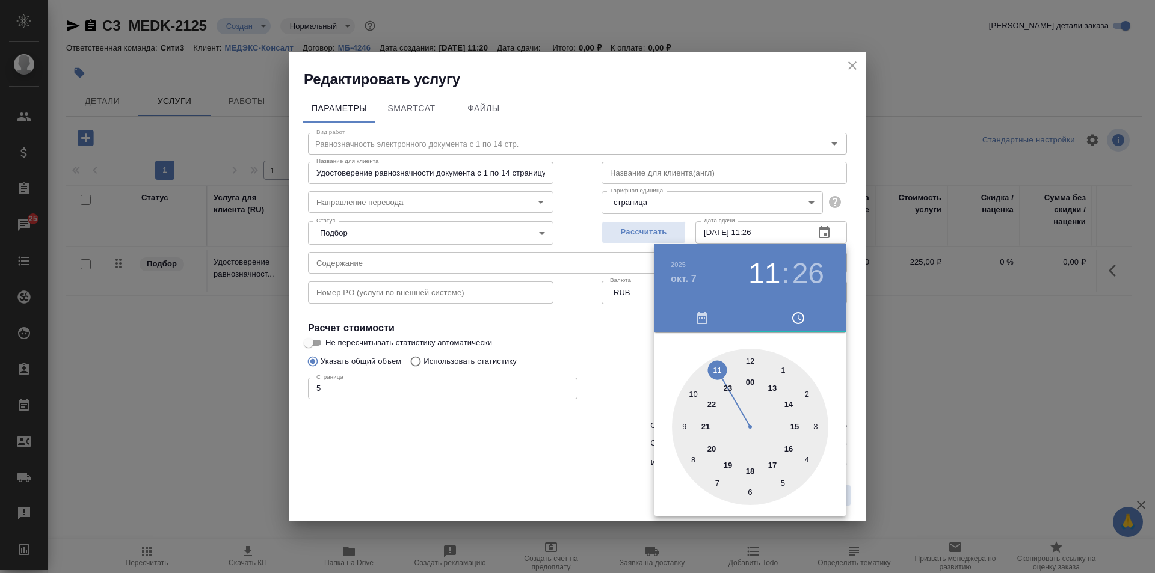
click at [791, 405] on div at bounding box center [750, 427] width 156 height 156
click at [750, 360] on div at bounding box center [750, 427] width 156 height 156
type input "07.10.2025 14:00"
click at [603, 355] on div at bounding box center [577, 286] width 1155 height 573
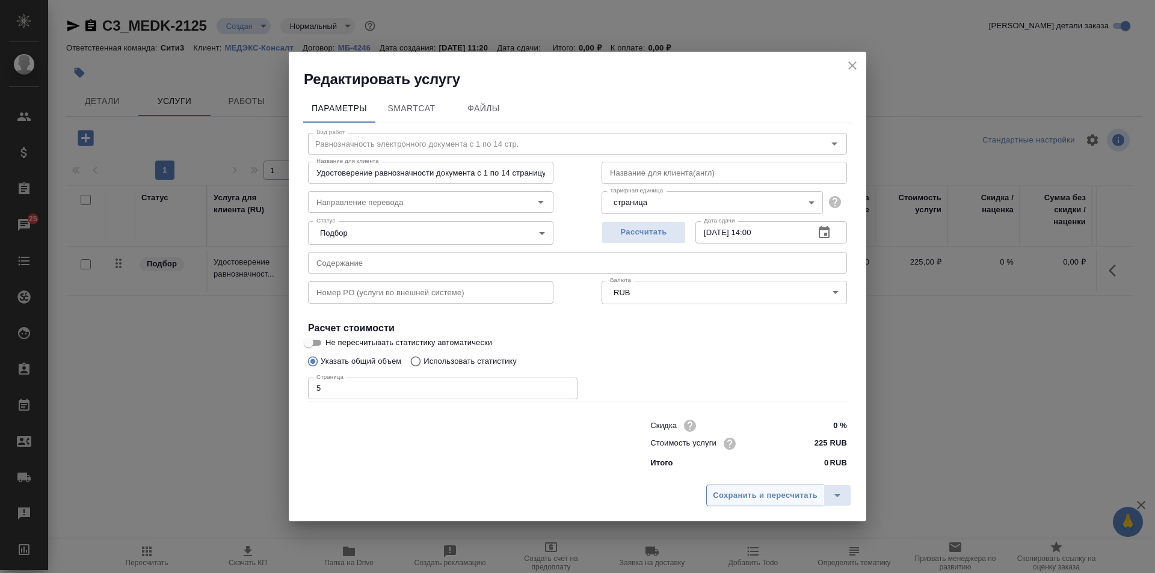
click at [761, 498] on span "Сохранить и пересчитать" at bounding box center [765, 496] width 105 height 14
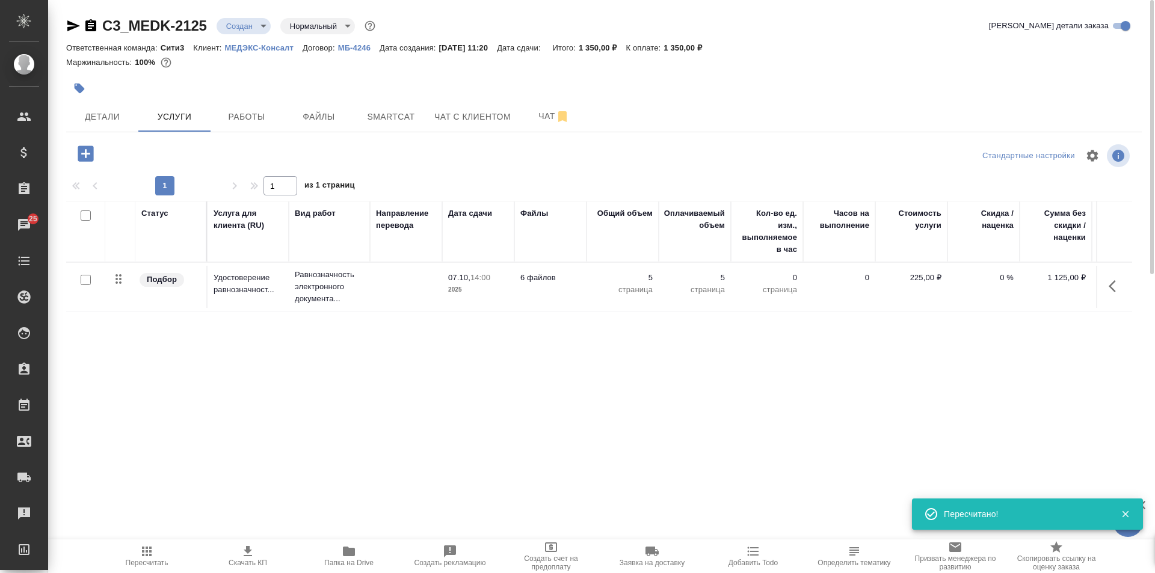
click at [79, 143] on icon "button" at bounding box center [85, 153] width 21 height 21
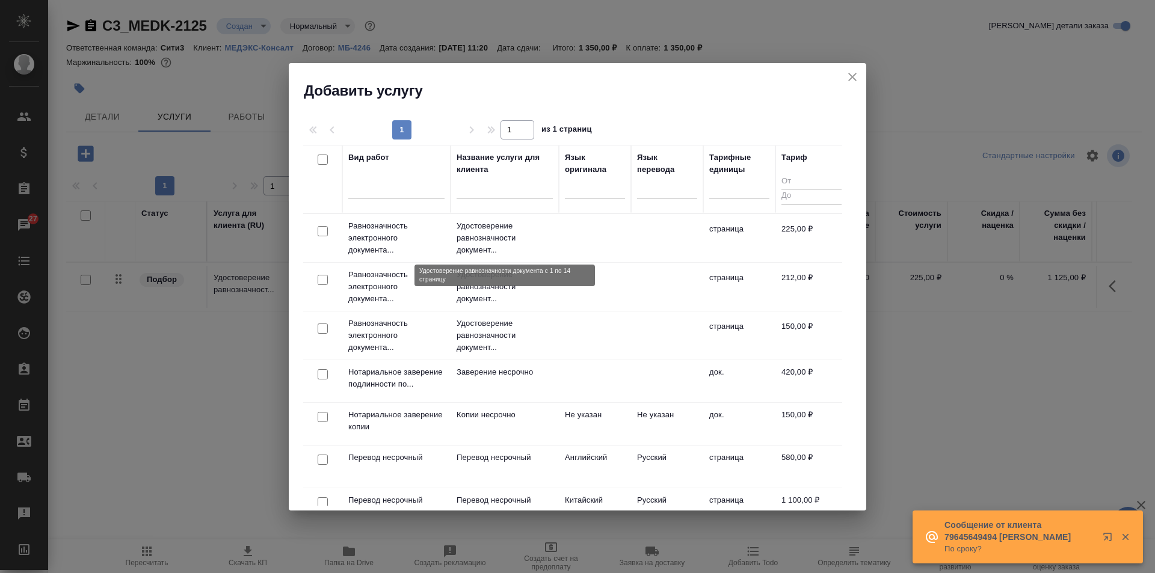
click at [552, 243] on p "Удостоверение равнозначности документ..." at bounding box center [505, 238] width 96 height 36
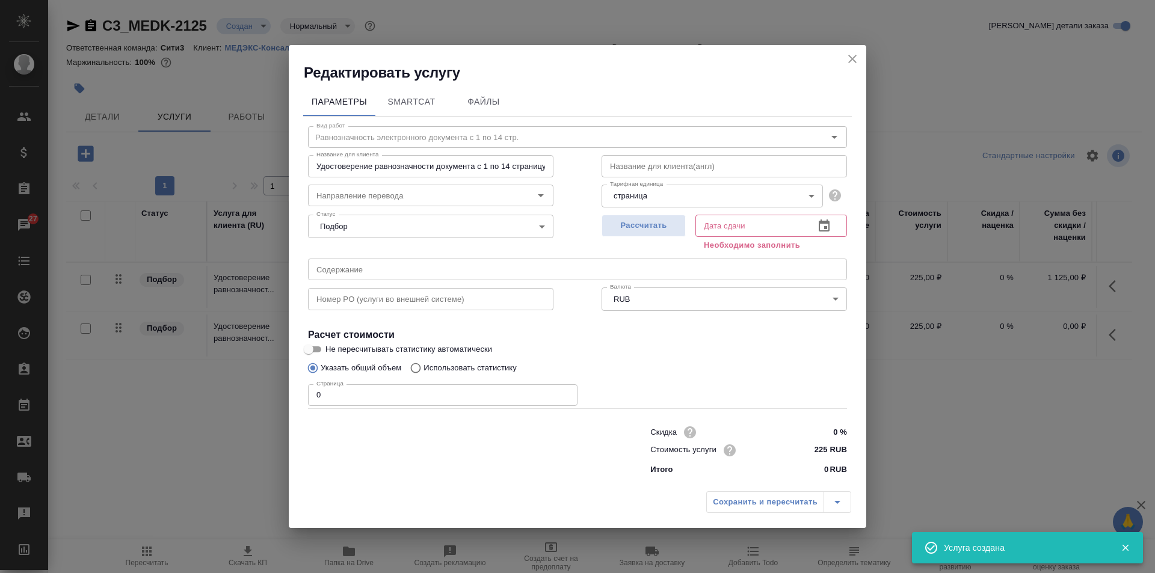
click at [391, 389] on input "0" at bounding box center [442, 395] width 269 height 22
type input "8"
click at [816, 233] on button "button" at bounding box center [824, 226] width 29 height 29
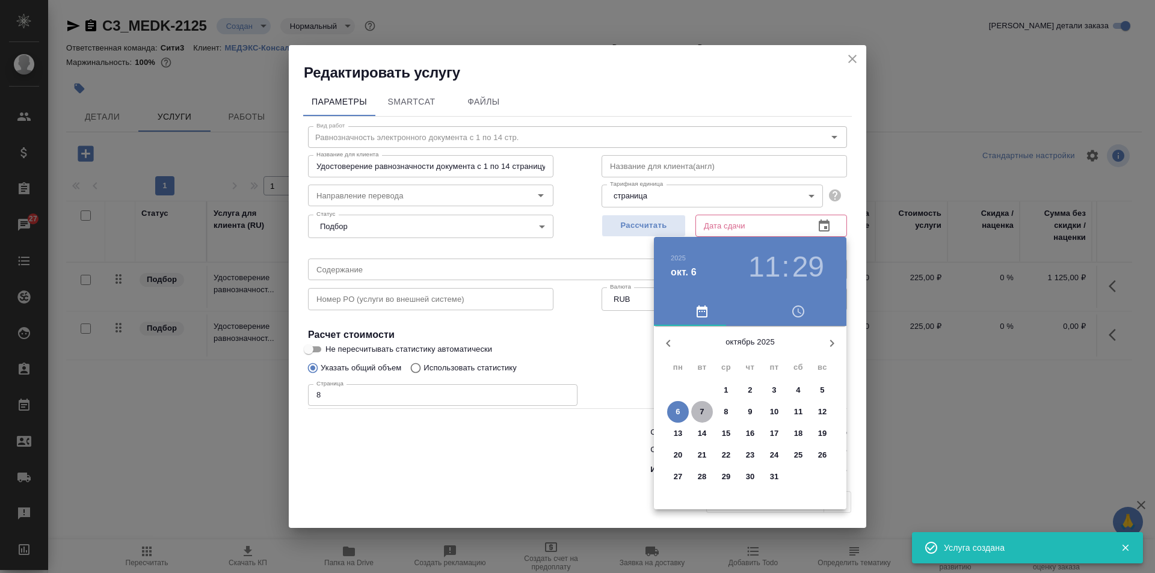
click at [707, 405] on button "7" at bounding box center [702, 412] width 22 height 22
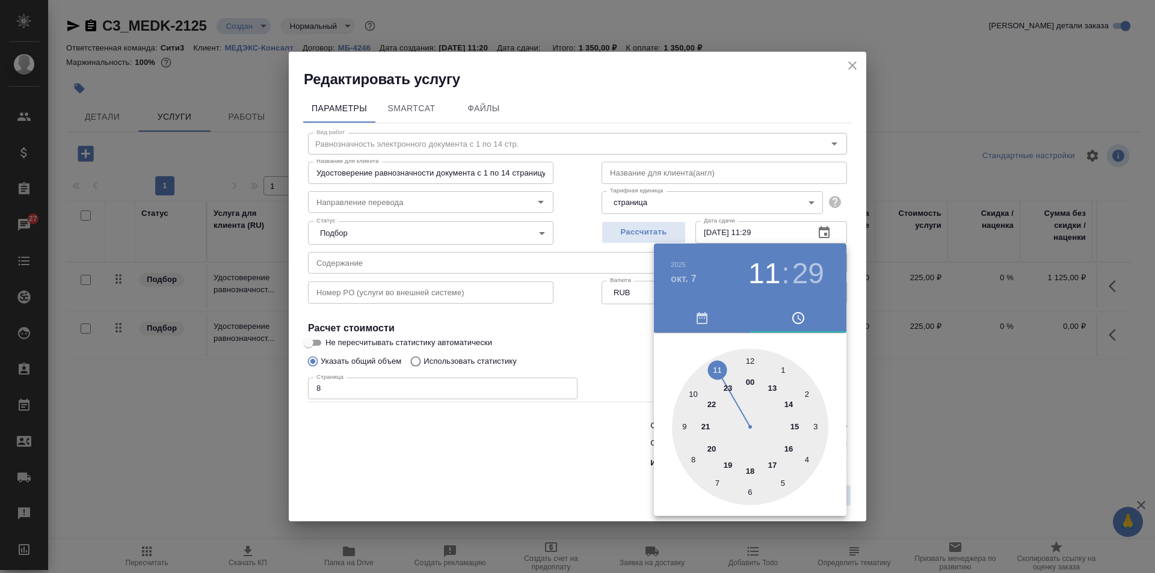
click at [793, 404] on div at bounding box center [750, 427] width 156 height 156
click at [753, 360] on div at bounding box center [750, 427] width 156 height 156
type input "07.10.2025 14:00"
click at [675, 344] on div "00 05 10 15 20 25 30 35 40 45 50 55" at bounding box center [750, 424] width 192 height 183
click at [618, 327] on div at bounding box center [577, 286] width 1155 height 573
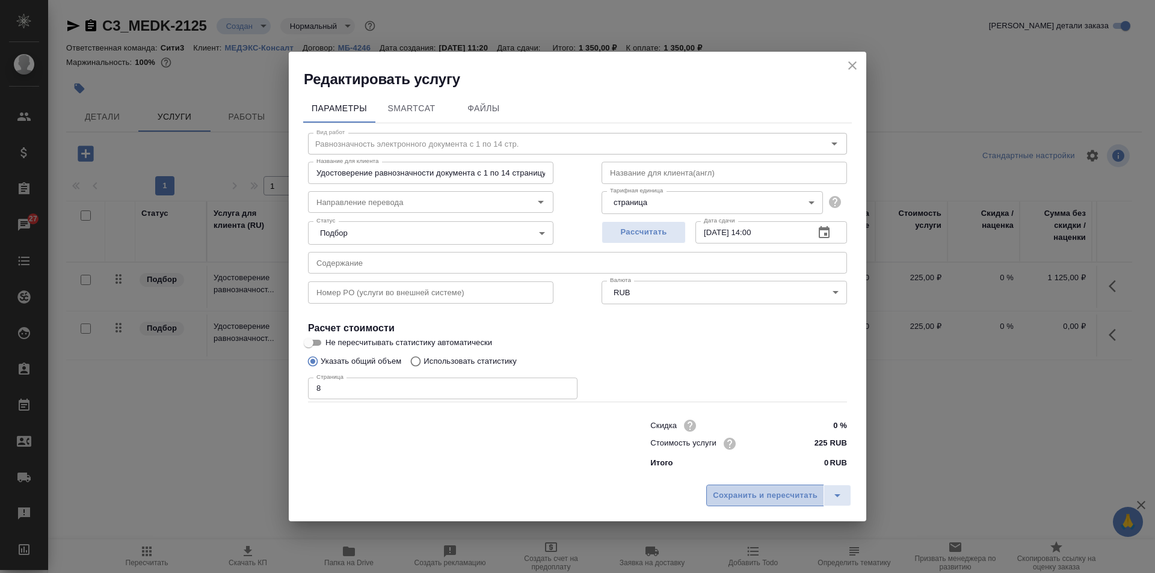
click at [768, 496] on span "Сохранить и пересчитать" at bounding box center [765, 496] width 105 height 14
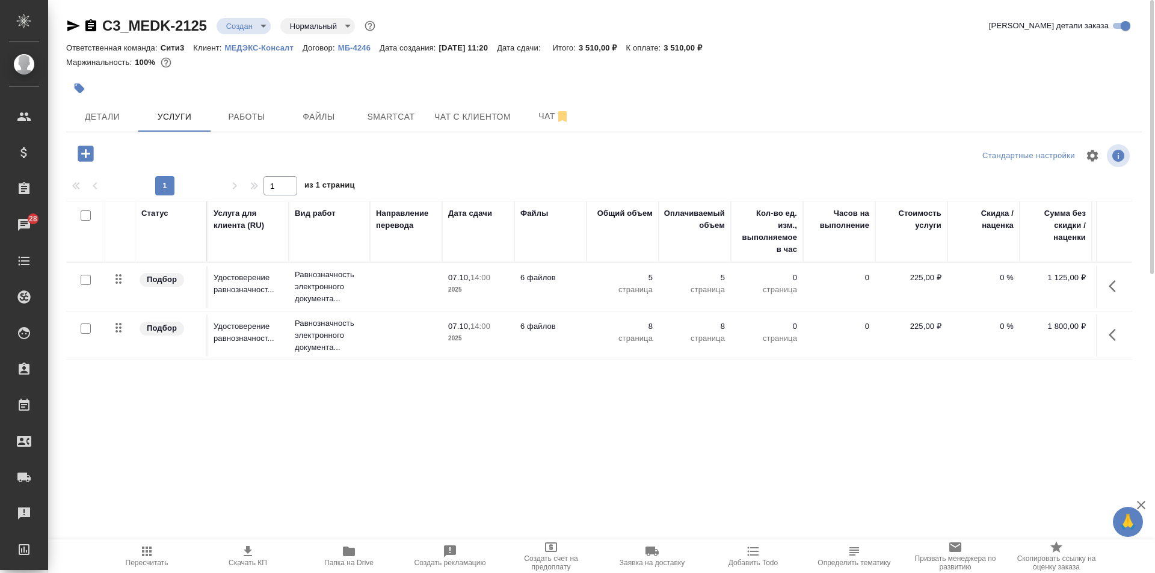
click at [95, 148] on icon "button" at bounding box center [85, 153] width 21 height 21
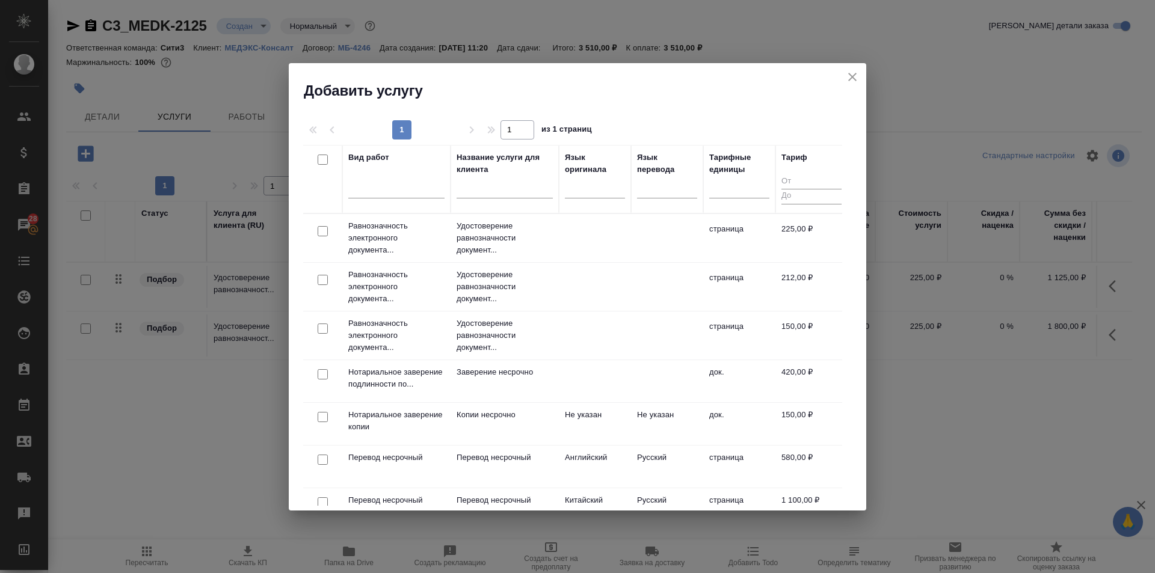
click at [858, 75] on icon "close" at bounding box center [852, 77] width 14 height 14
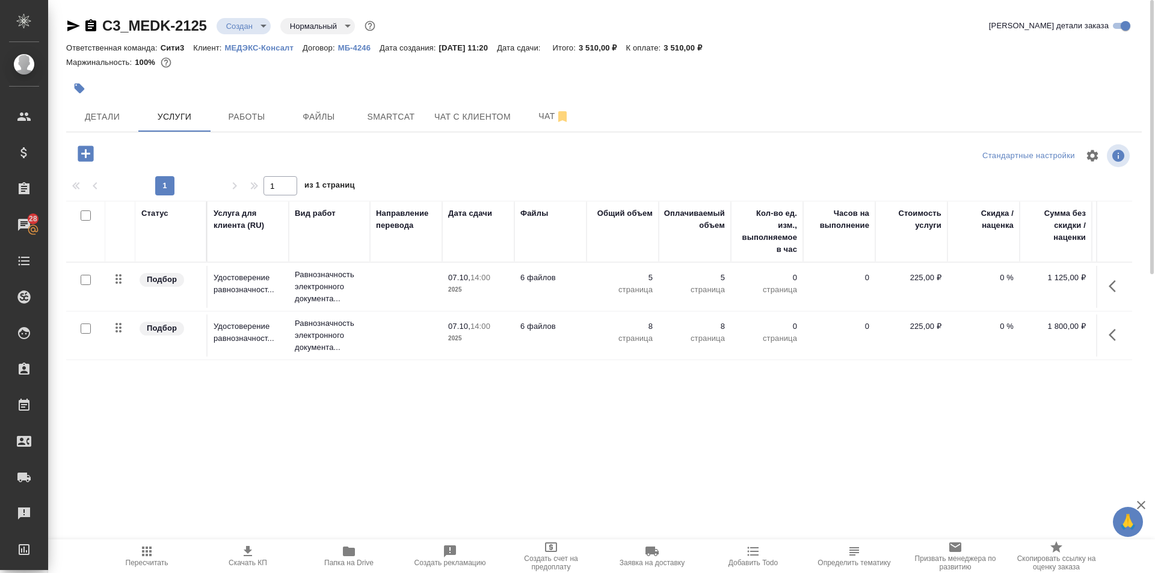
click at [390, 286] on td at bounding box center [406, 287] width 72 height 42
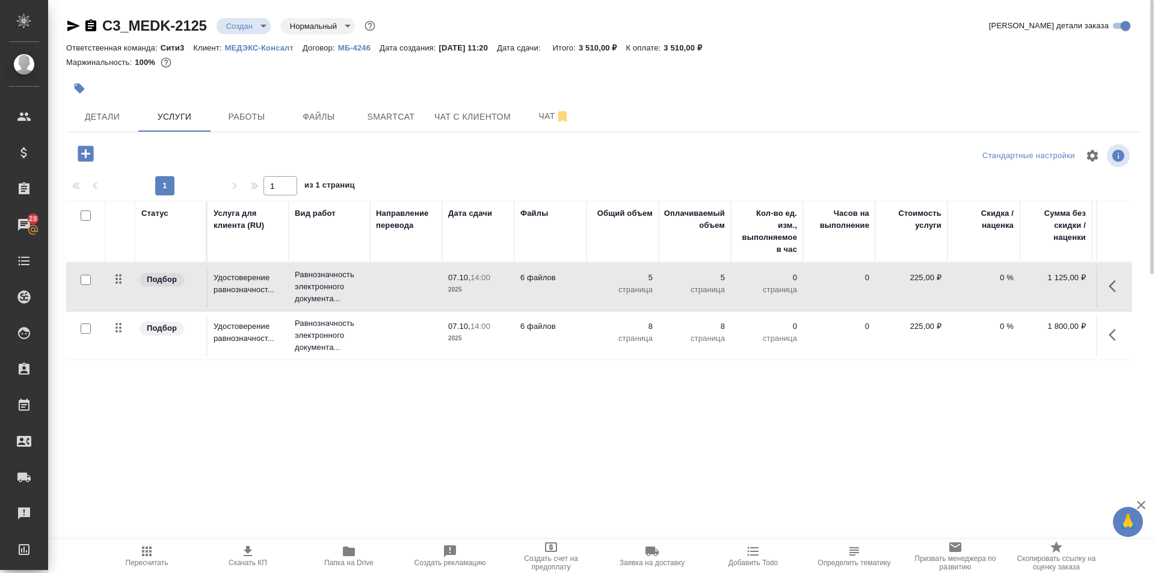
click at [390, 286] on td at bounding box center [406, 287] width 72 height 42
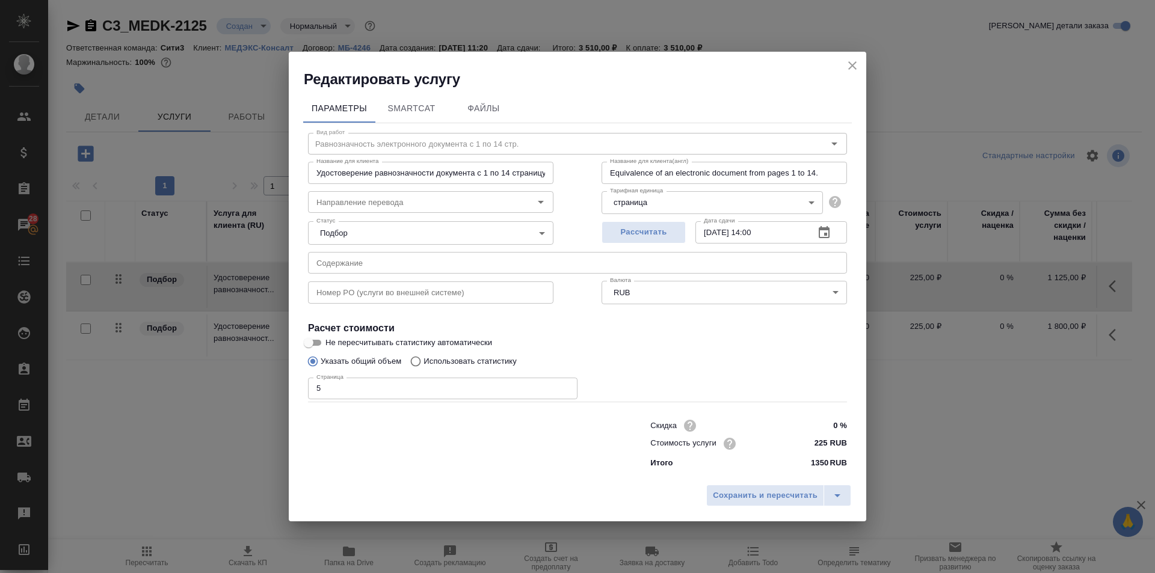
click at [420, 399] on input "5" at bounding box center [442, 389] width 269 height 22
type input "69"
click at [758, 496] on span "Сохранить и пересчитать" at bounding box center [765, 496] width 105 height 14
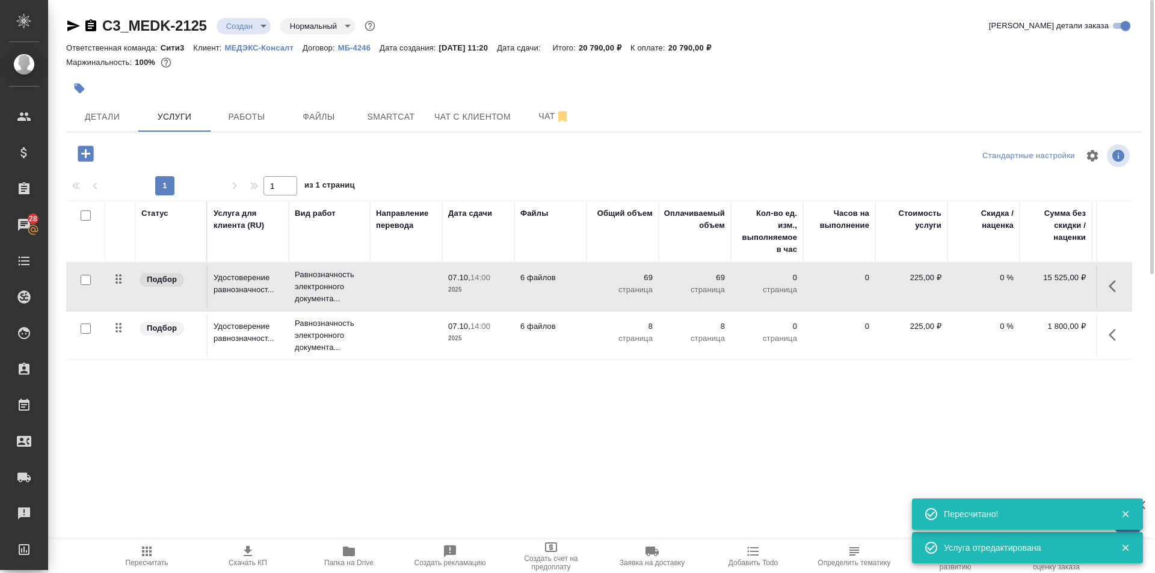
click at [589, 334] on td "8 страница" at bounding box center [622, 336] width 72 height 42
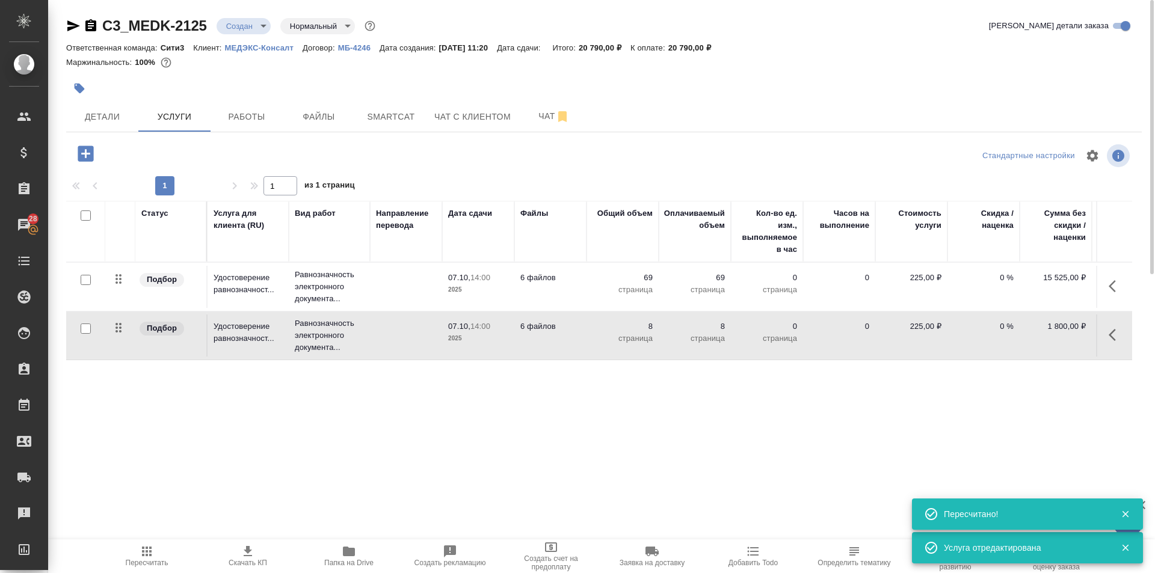
click at [589, 334] on td "8 страница" at bounding box center [622, 336] width 72 height 42
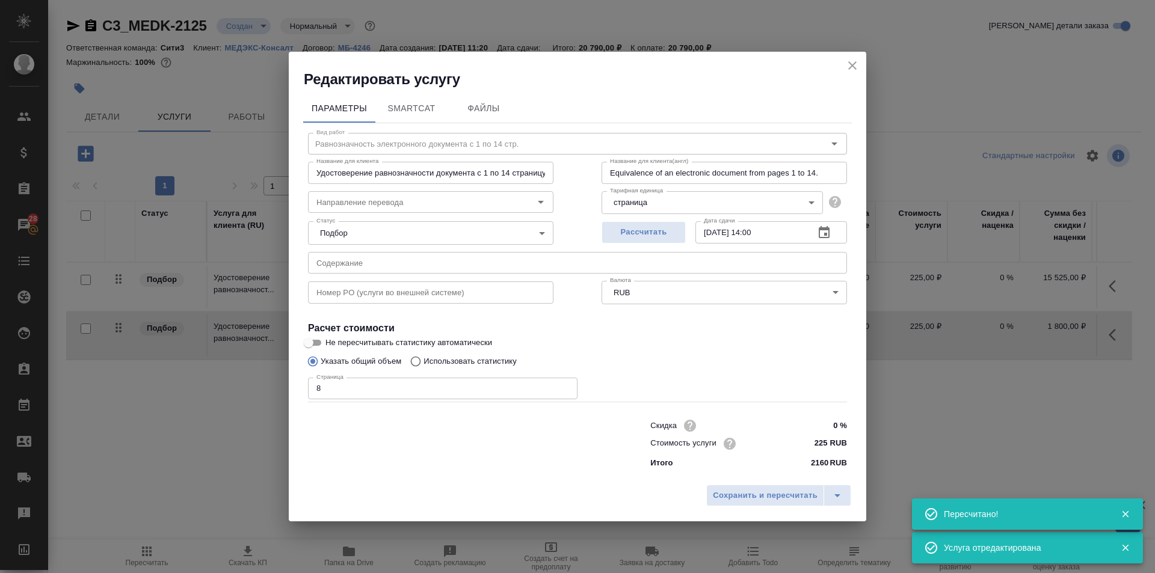
click at [490, 177] on input "Удостоверение равнозначности документа с 1 по 14 страницу" at bounding box center [430, 173] width 245 height 22
click at [527, 178] on input "Удостоверение равнозначности документа с 1 по 14 страницу" at bounding box center [430, 173] width 245 height 22
click at [859, 66] on icon "close" at bounding box center [852, 65] width 14 height 14
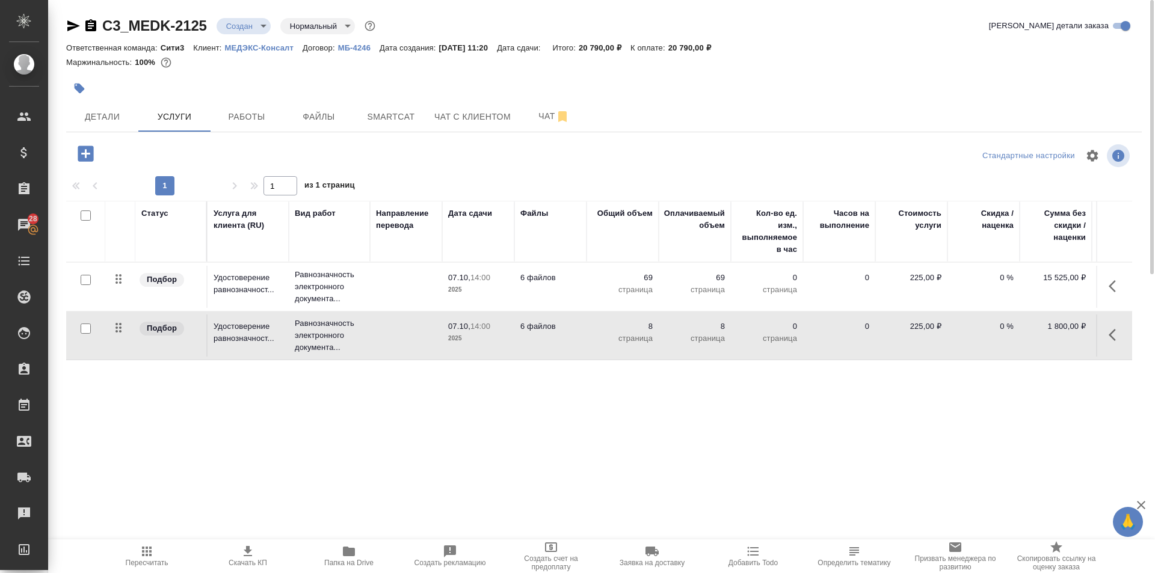
click at [82, 328] on input "checkbox" at bounding box center [86, 329] width 10 height 10
checkbox input "true"
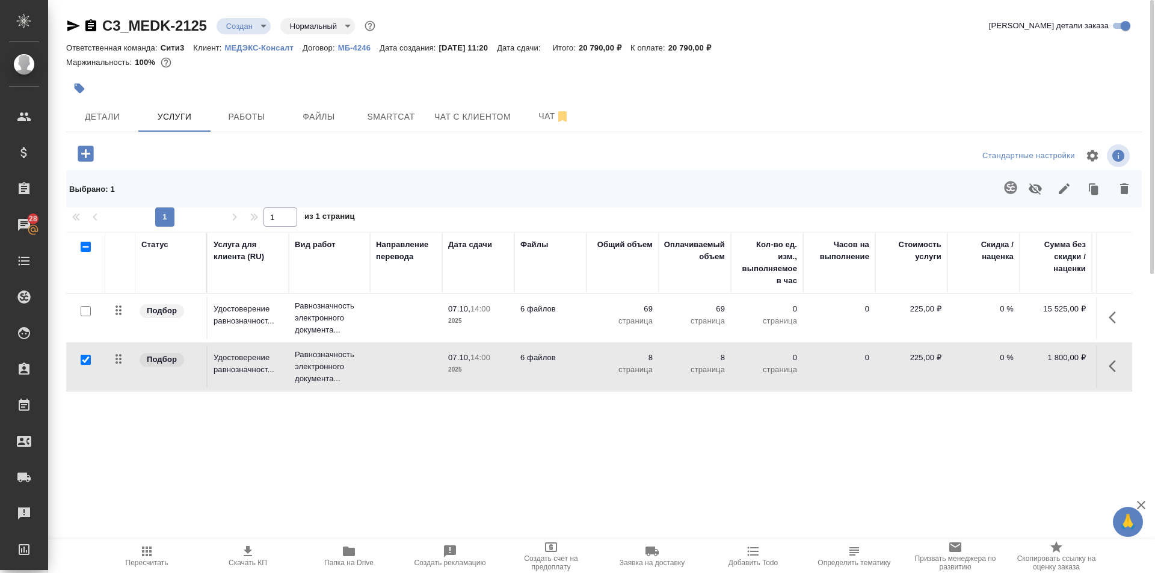
click at [1124, 185] on icon "button" at bounding box center [1124, 188] width 8 height 11
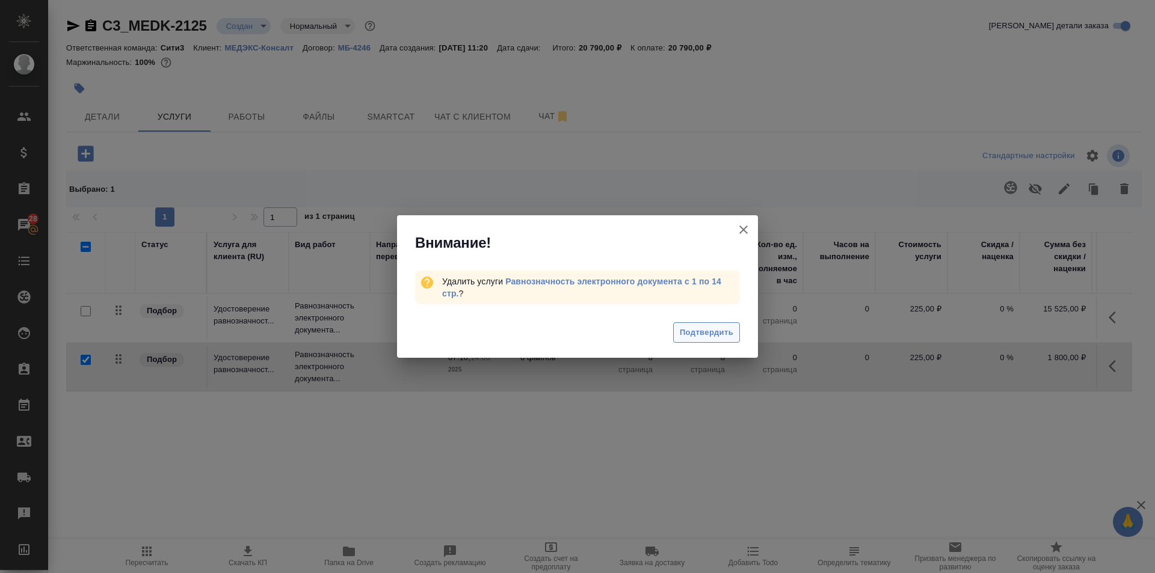
click at [688, 331] on span "Подтвердить" at bounding box center [707, 333] width 54 height 14
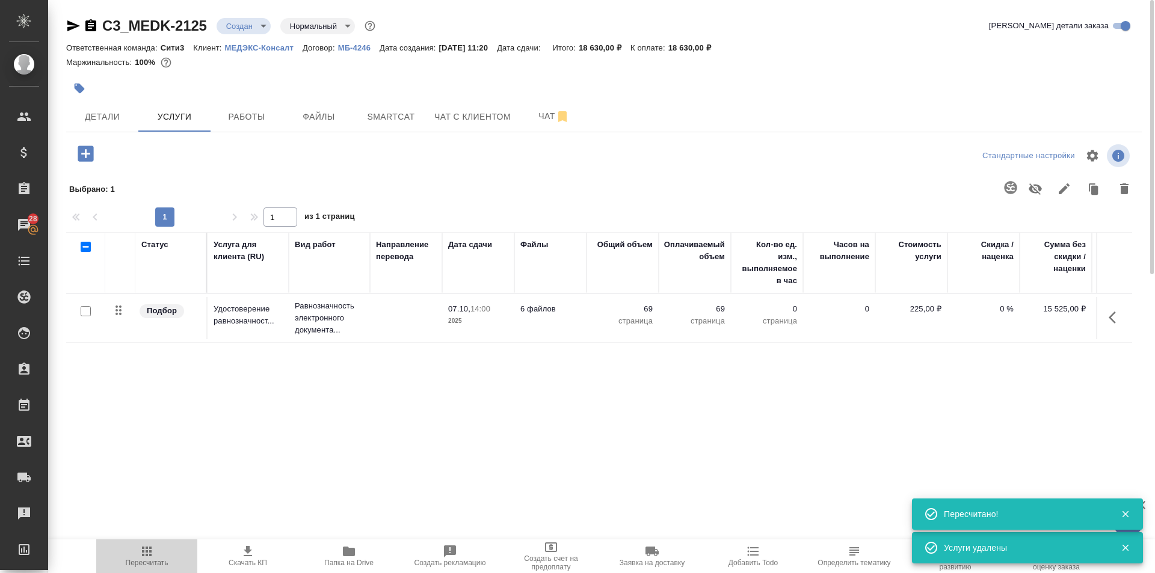
click at [160, 549] on span "Пересчитать" at bounding box center [146, 555] width 87 height 23
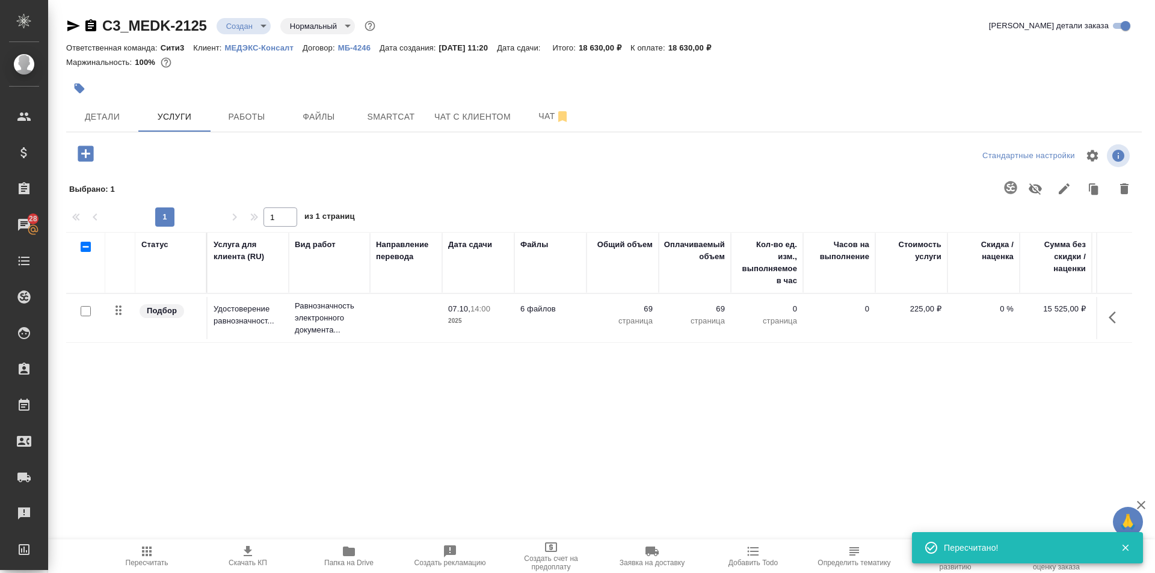
scroll to position [0, 68]
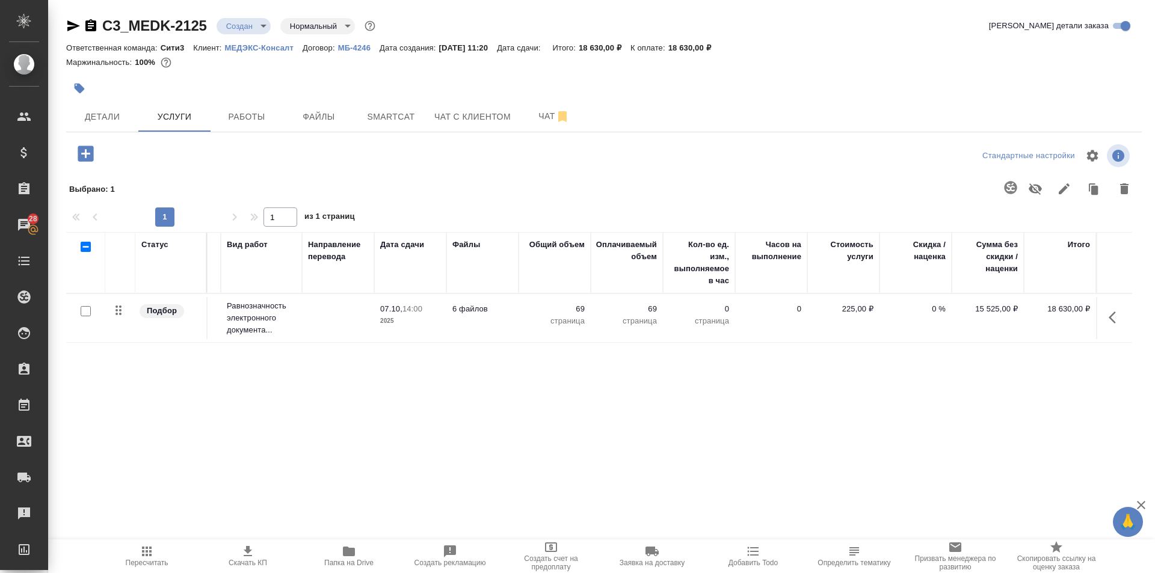
click at [93, 150] on icon "button" at bounding box center [86, 154] width 16 height 16
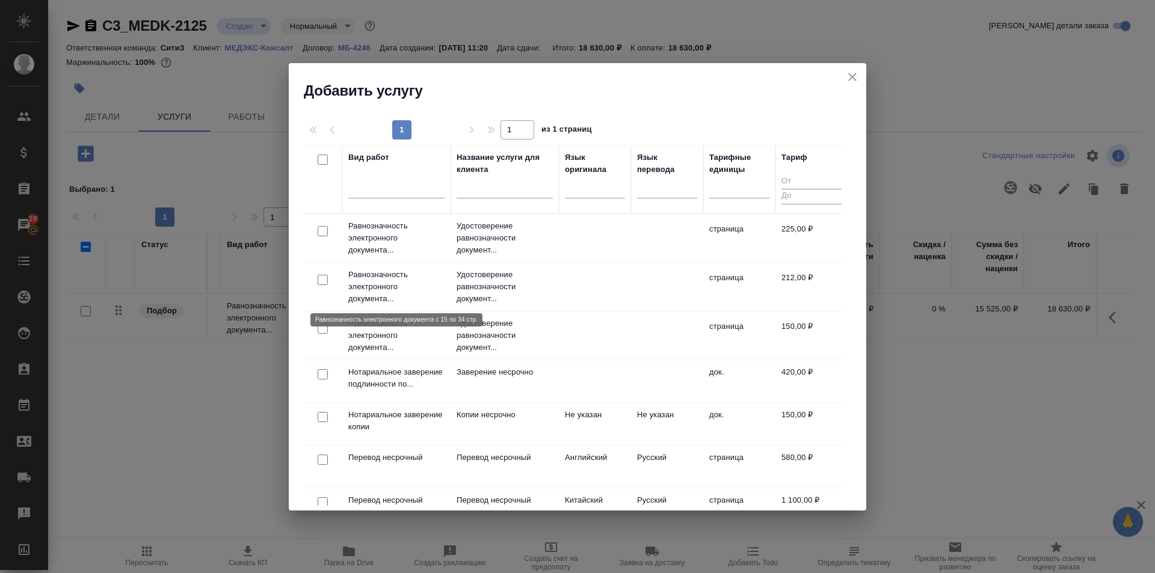
click at [431, 292] on p "Равнозначность электронного документа..." at bounding box center [396, 287] width 96 height 36
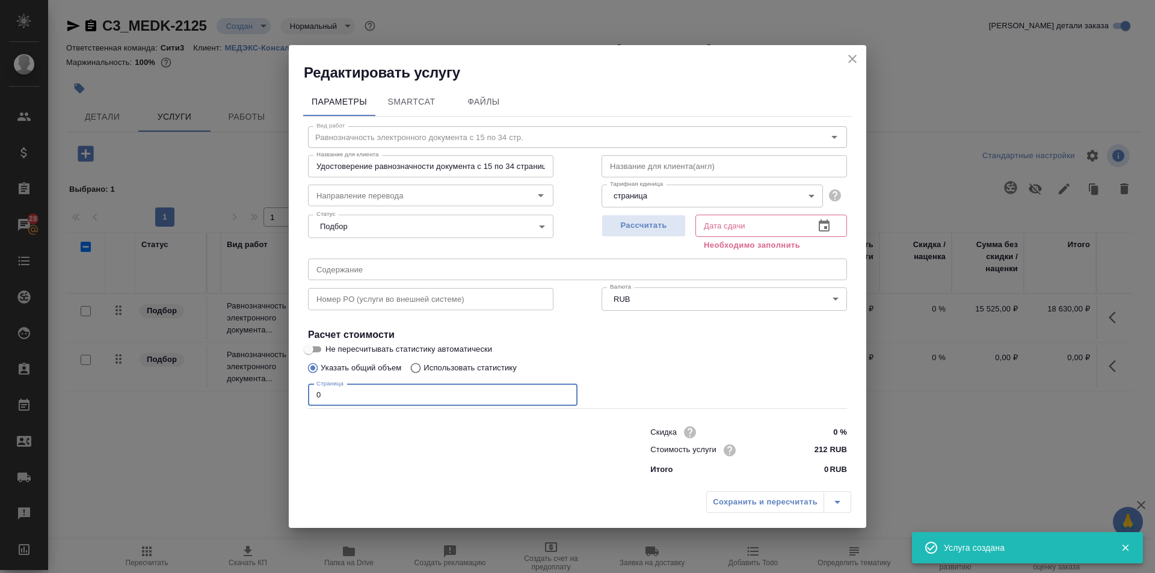
click at [400, 394] on input "0" at bounding box center [442, 395] width 269 height 22
type input "60"
click at [831, 228] on icon "button" at bounding box center [824, 226] width 14 height 14
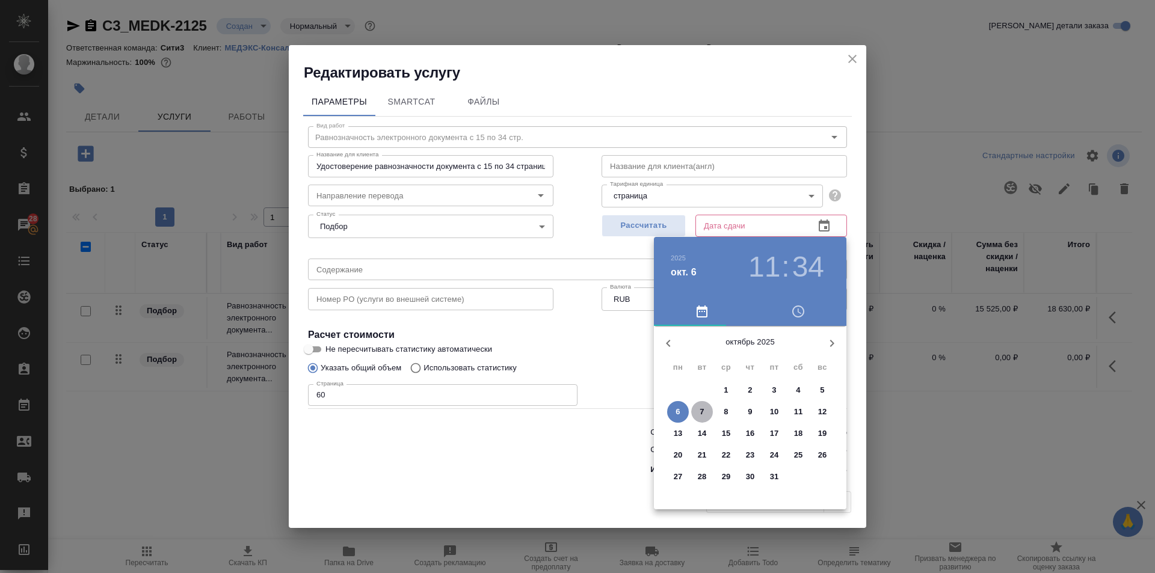
click at [698, 414] on span "7" at bounding box center [702, 412] width 22 height 12
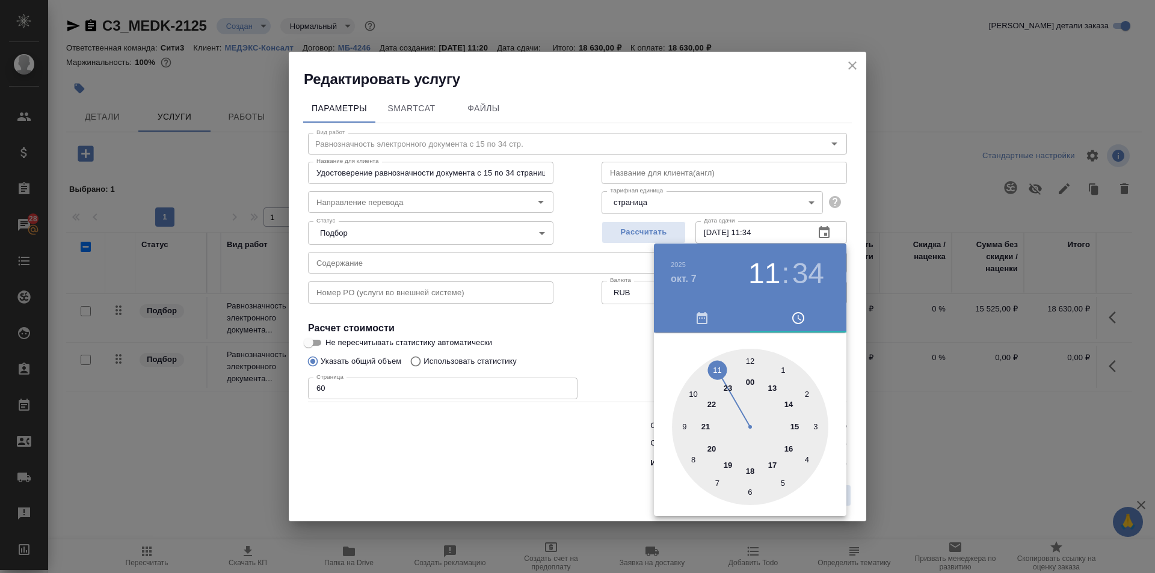
click at [789, 407] on div at bounding box center [750, 427] width 156 height 156
click at [805, 269] on h3 "34" at bounding box center [808, 274] width 32 height 34
click at [747, 361] on div at bounding box center [750, 427] width 156 height 156
type input "07.10.2025 14:00"
click at [678, 345] on div "00 05 10 15 20 25 30 35 40 45 50 55" at bounding box center [750, 424] width 192 height 183
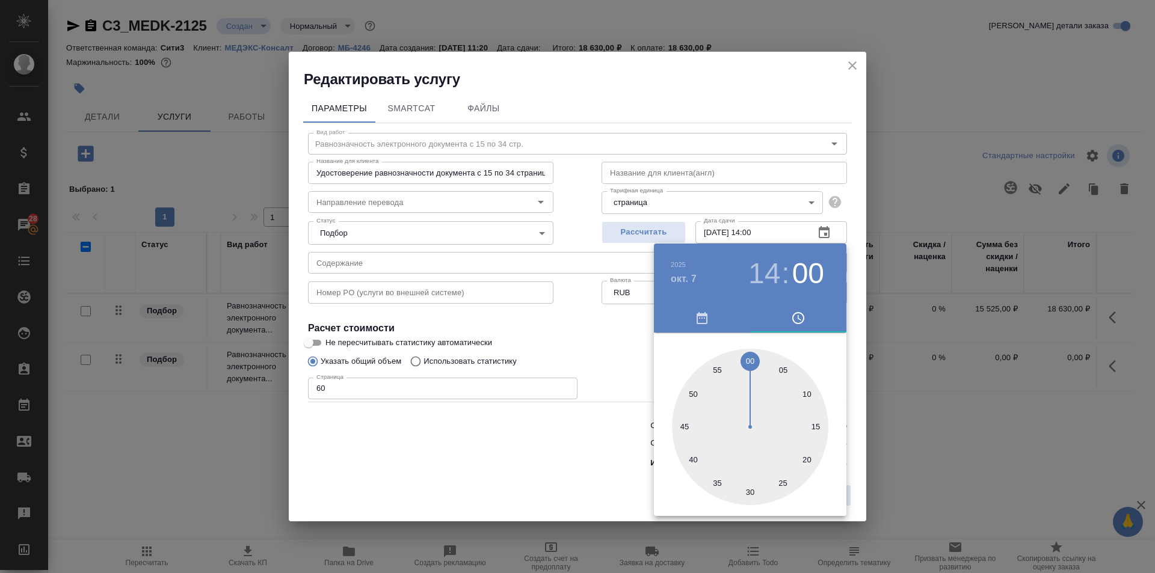
click at [619, 351] on div at bounding box center [577, 286] width 1155 height 573
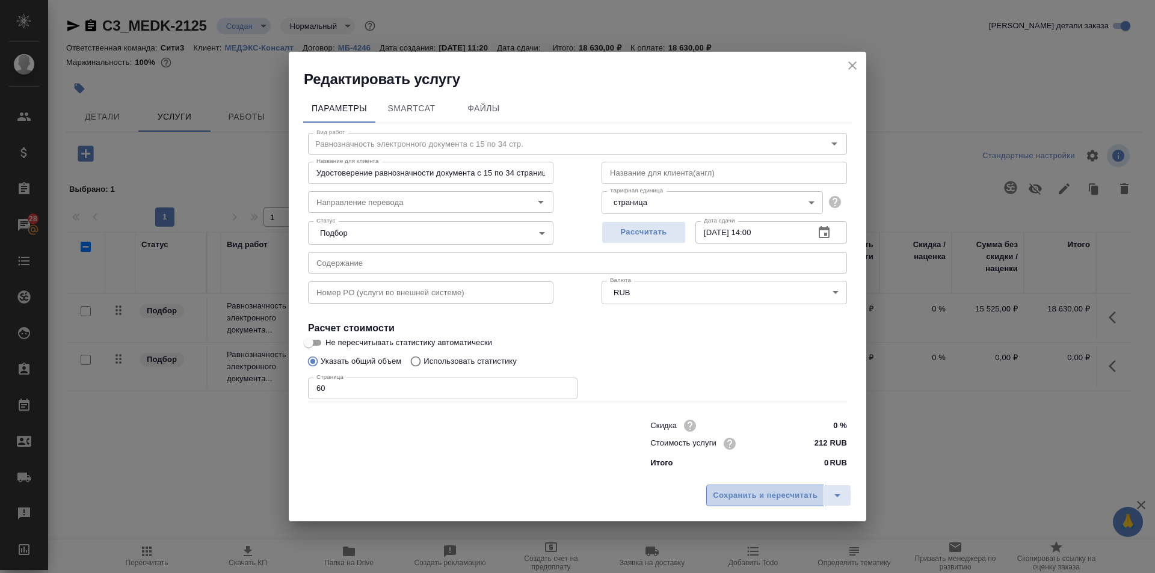
click at [787, 494] on span "Сохранить и пересчитать" at bounding box center [765, 496] width 105 height 14
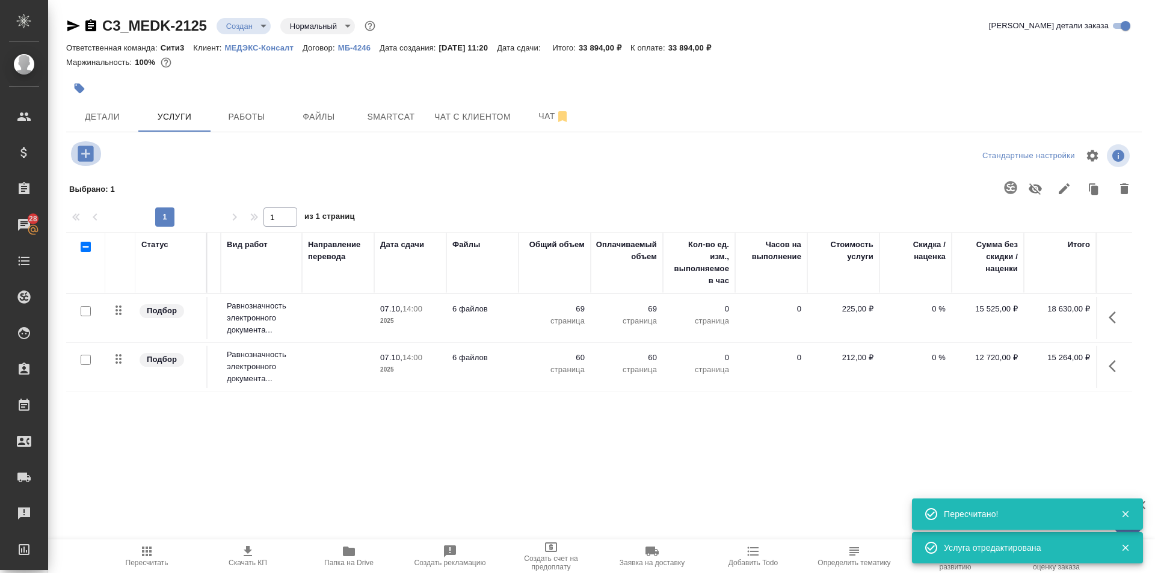
click at [88, 153] on icon "button" at bounding box center [85, 153] width 21 height 21
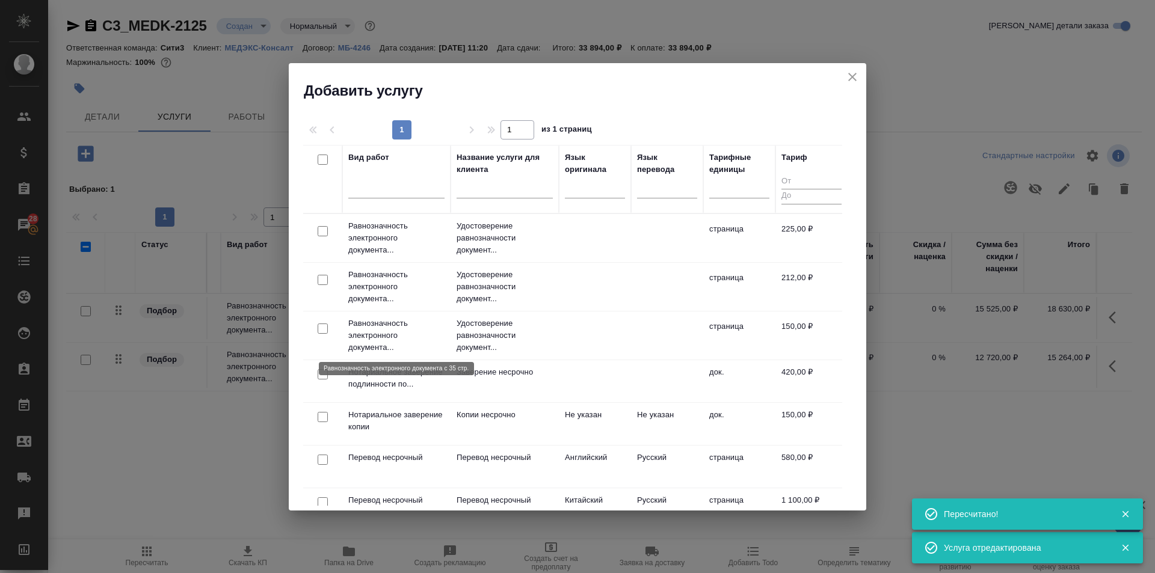
click at [436, 328] on p "Равнозначность электронного документа..." at bounding box center [396, 336] width 96 height 36
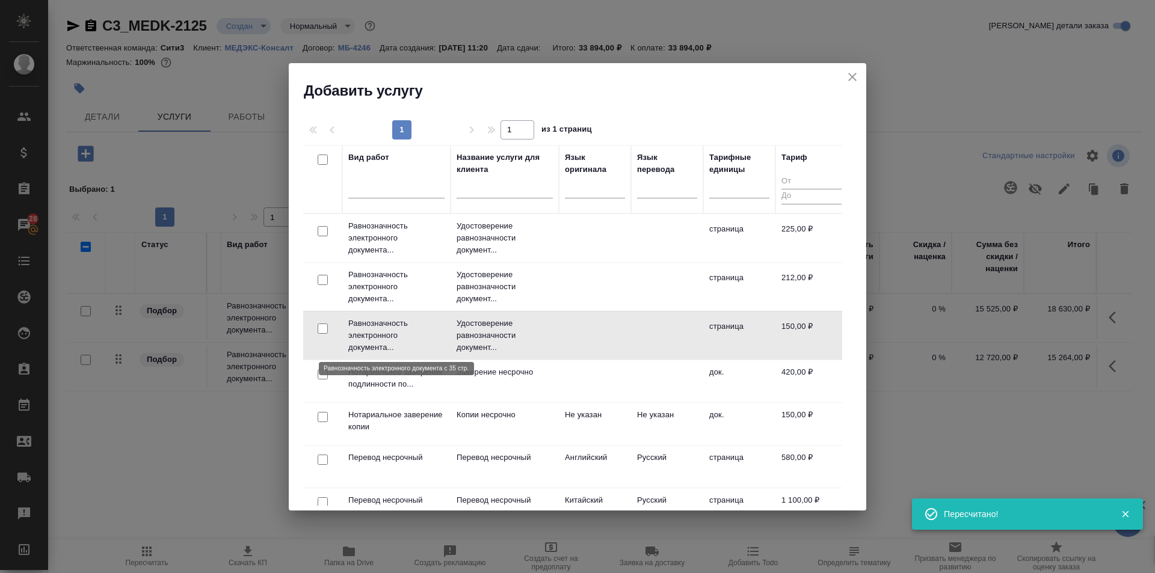
click at [436, 328] on p "Равнозначность электронного документа..." at bounding box center [396, 336] width 96 height 36
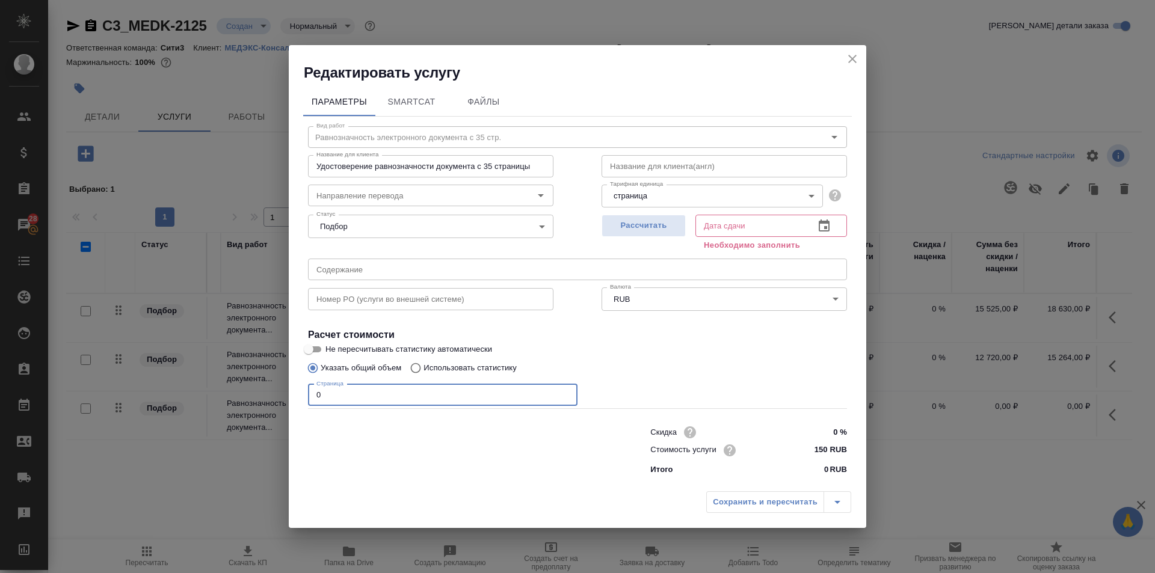
click at [433, 390] on input "0" at bounding box center [442, 395] width 269 height 22
type input "526"
click at [822, 224] on icon "button" at bounding box center [824, 226] width 14 height 14
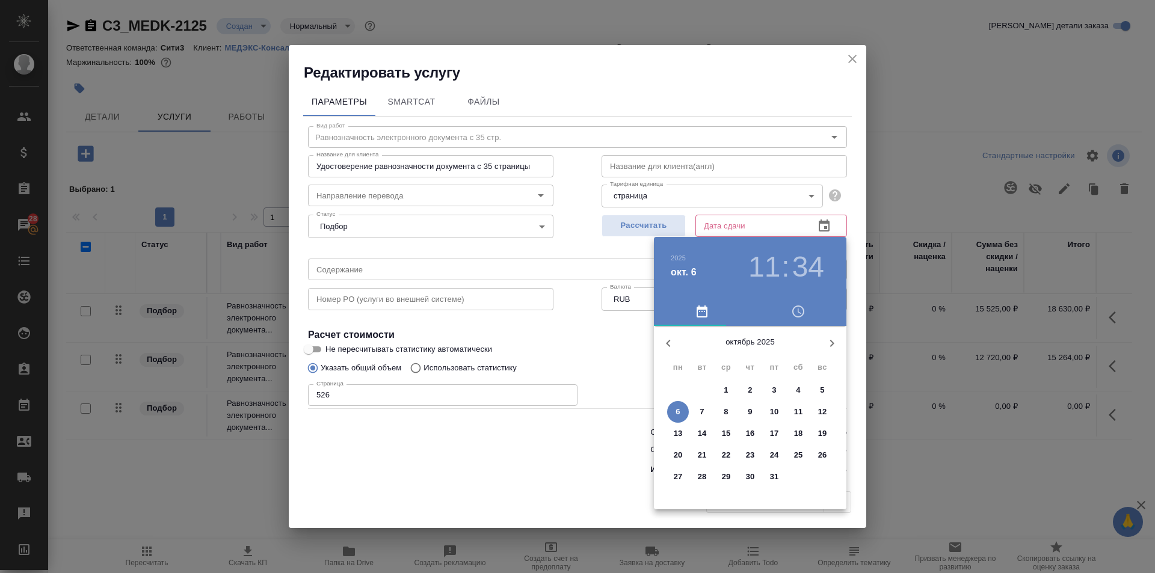
click at [705, 408] on span "7" at bounding box center [702, 412] width 22 height 12
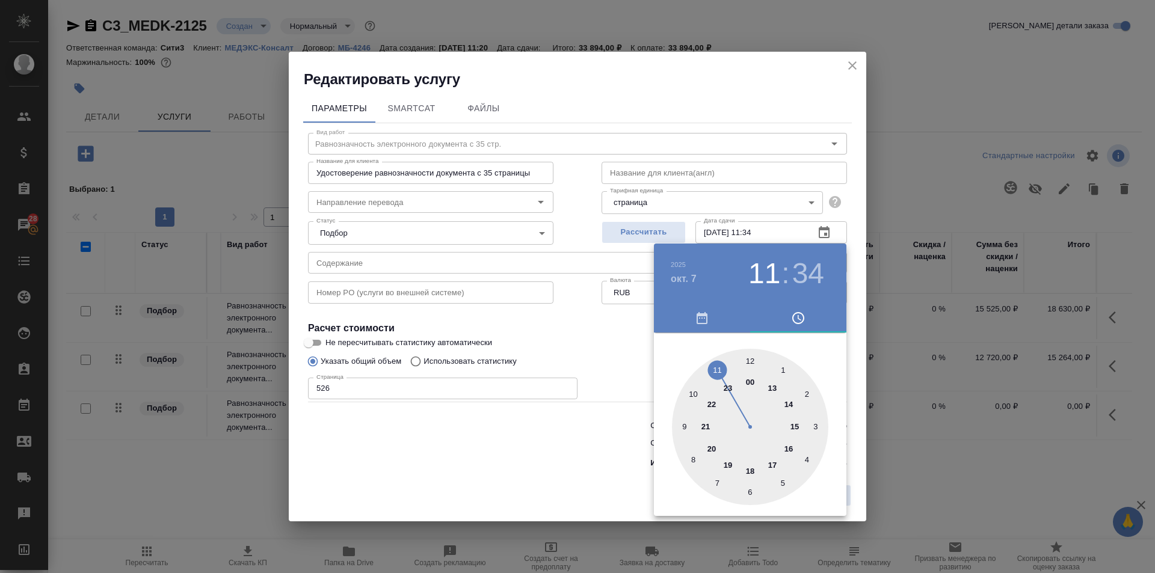
click at [794, 407] on div at bounding box center [750, 427] width 156 height 156
click at [748, 366] on div at bounding box center [750, 427] width 156 height 156
type input "07.10.2025 14:00"
click at [698, 348] on div "00 05 10 15 20 25 30 35 40 45 50 55" at bounding box center [750, 424] width 192 height 183
click at [560, 327] on div at bounding box center [577, 286] width 1155 height 573
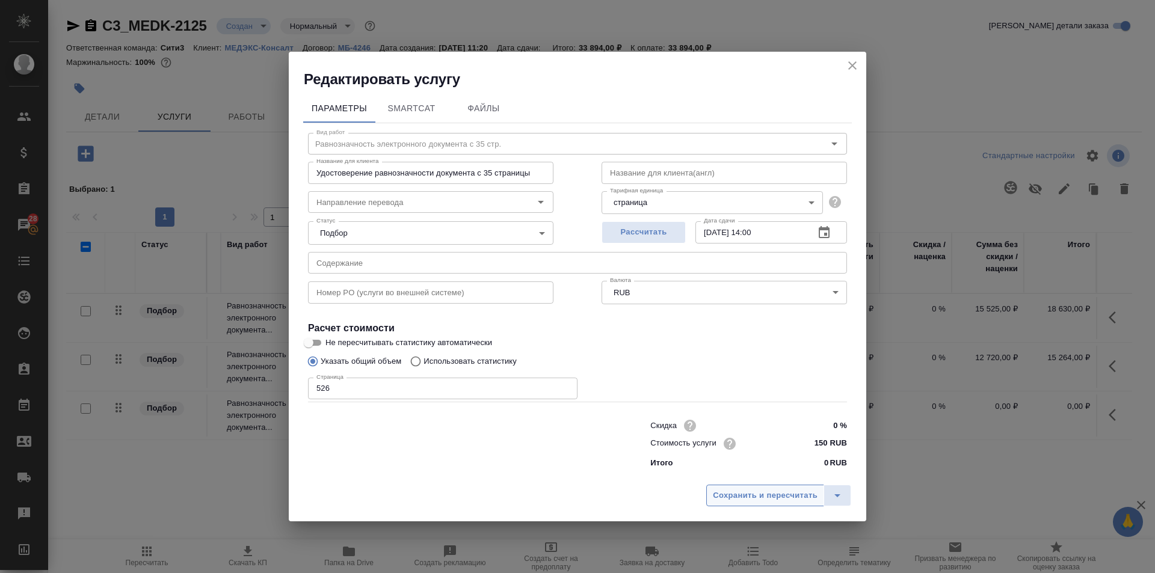
click at [743, 503] on button "Сохранить и пересчитать" at bounding box center [765, 496] width 118 height 22
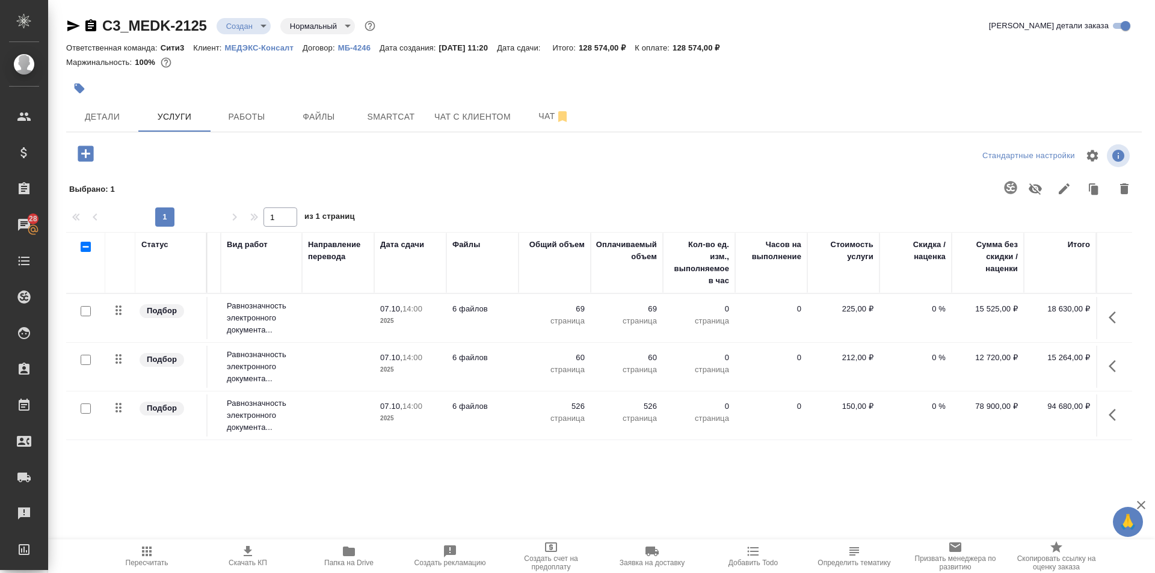
click at [529, 361] on p "60" at bounding box center [554, 358] width 60 height 12
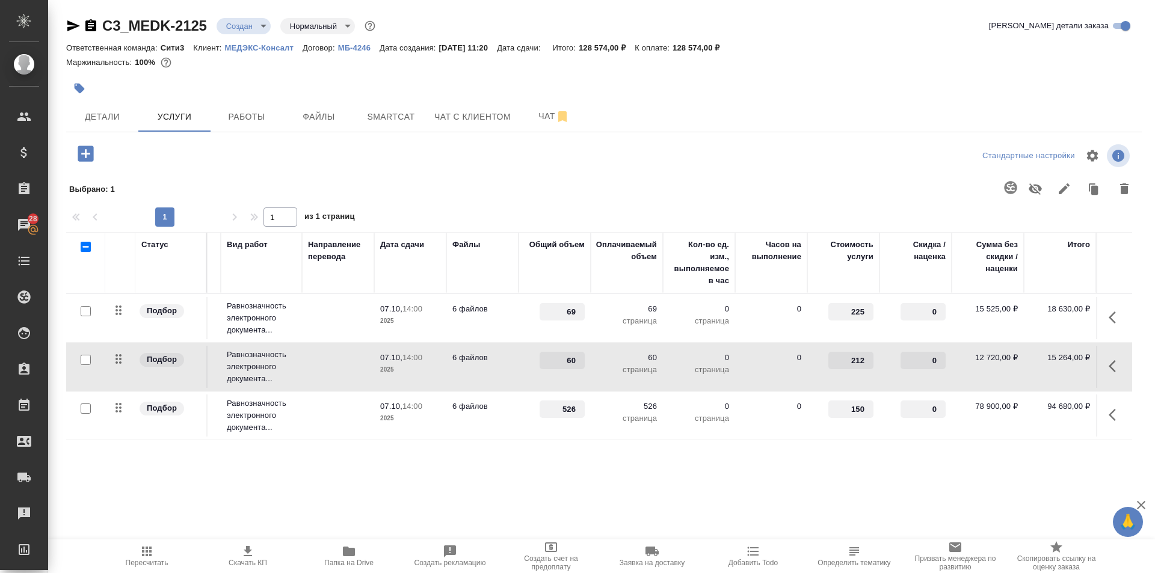
click at [529, 361] on div "60" at bounding box center [554, 360] width 60 height 17
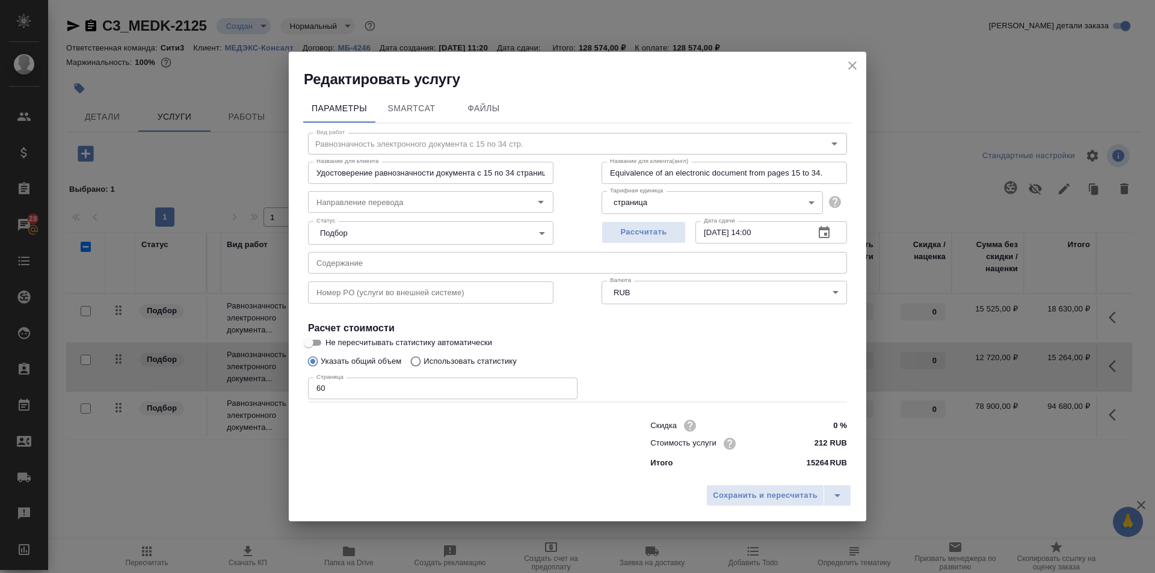
click at [405, 392] on input "60" at bounding box center [442, 389] width 269 height 22
type input "6"
type input "80"
click at [751, 495] on span "Сохранить и пересчитать" at bounding box center [765, 496] width 105 height 14
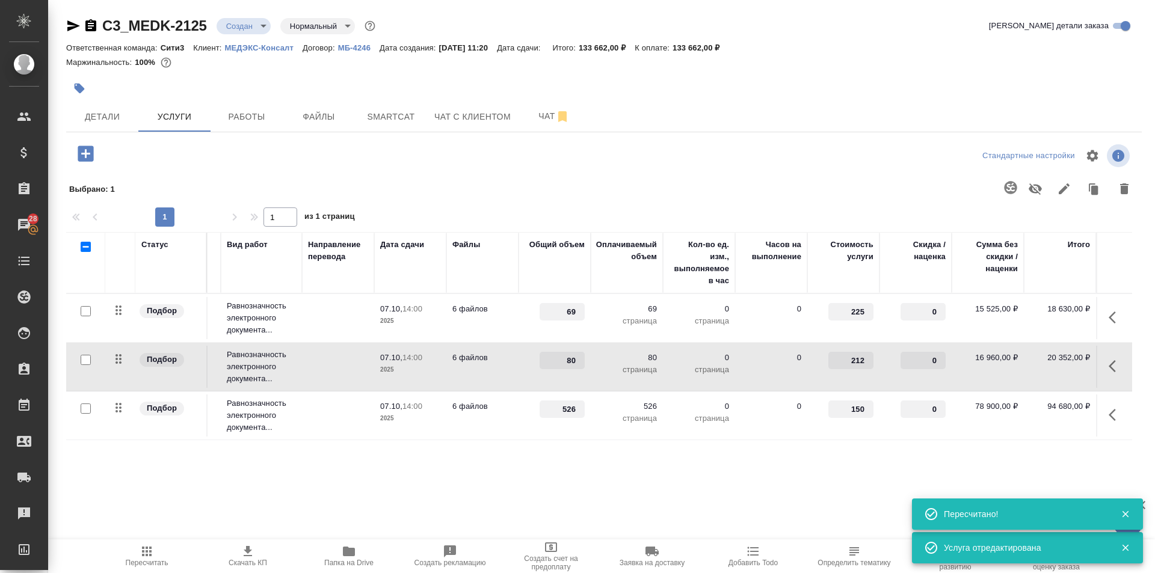
type input "80"
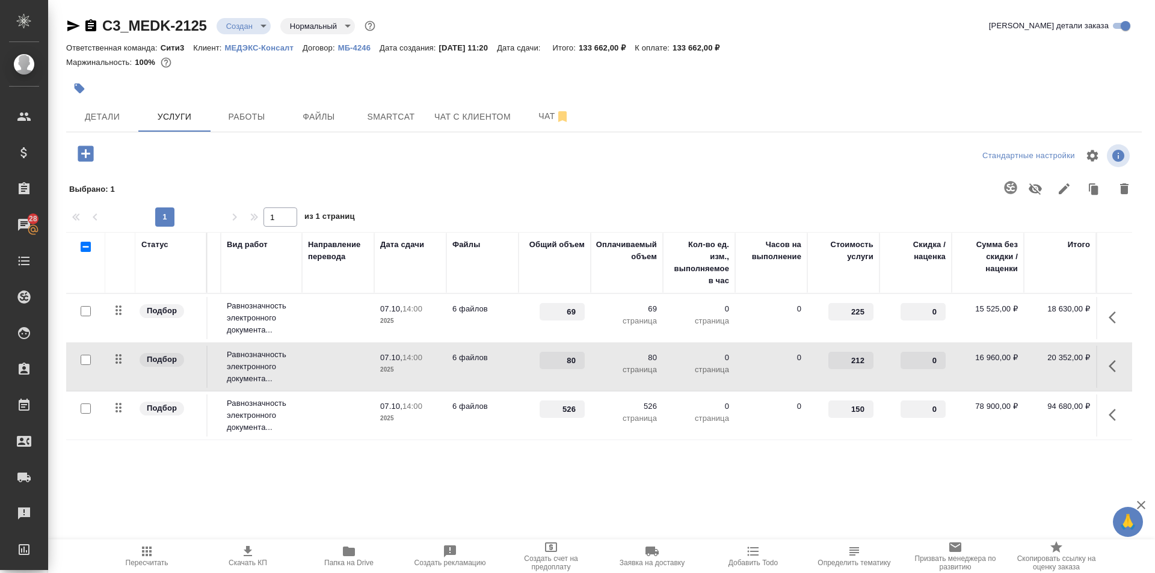
scroll to position [0, 0]
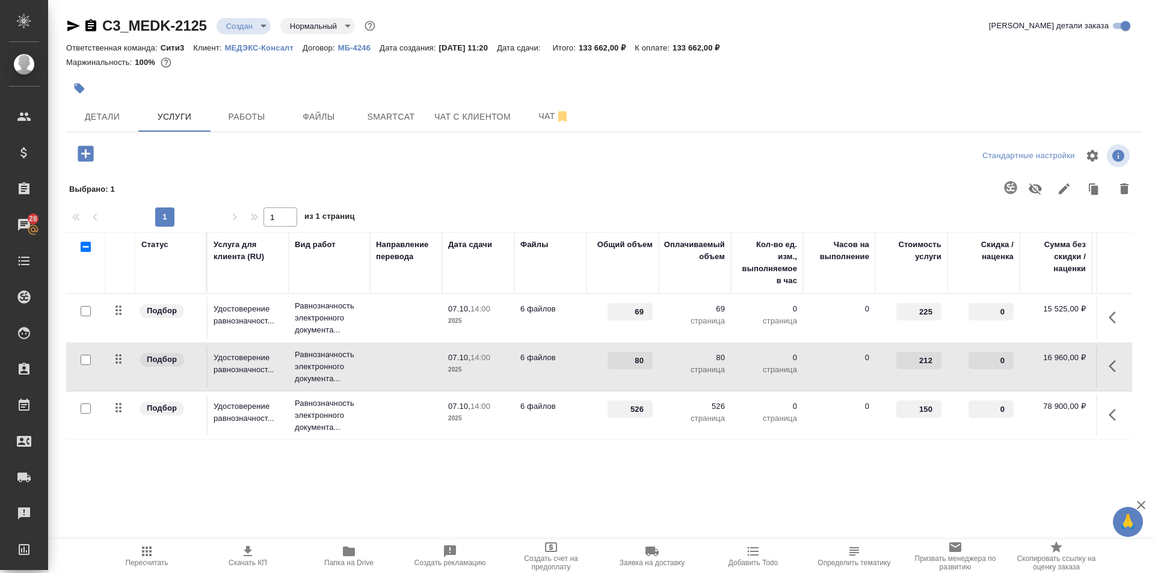
click at [90, 157] on icon "button" at bounding box center [86, 154] width 16 height 16
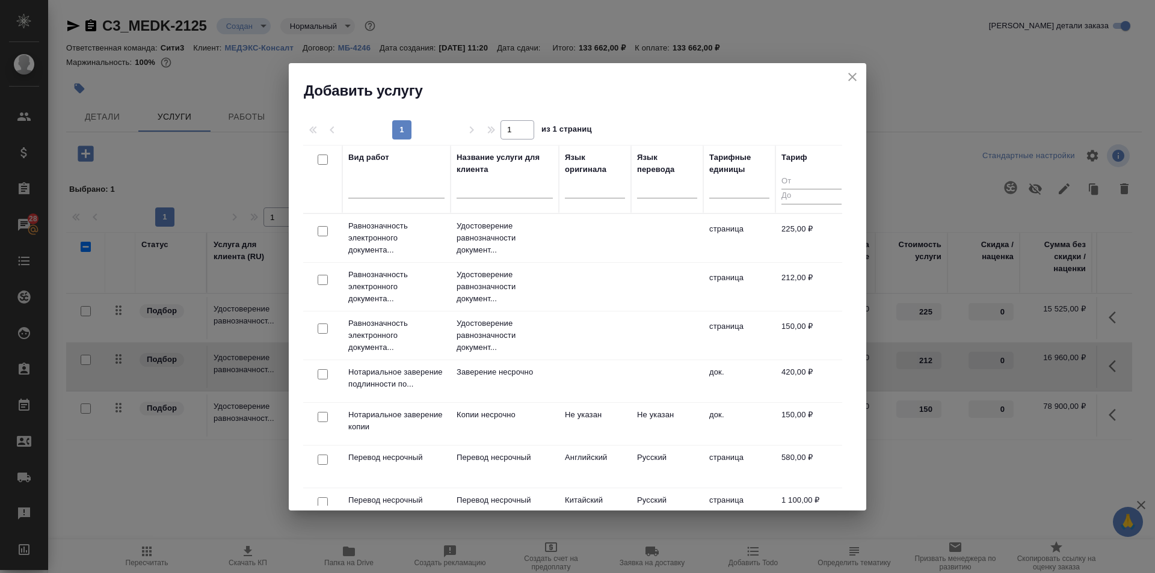
click at [606, 383] on td at bounding box center [595, 381] width 72 height 42
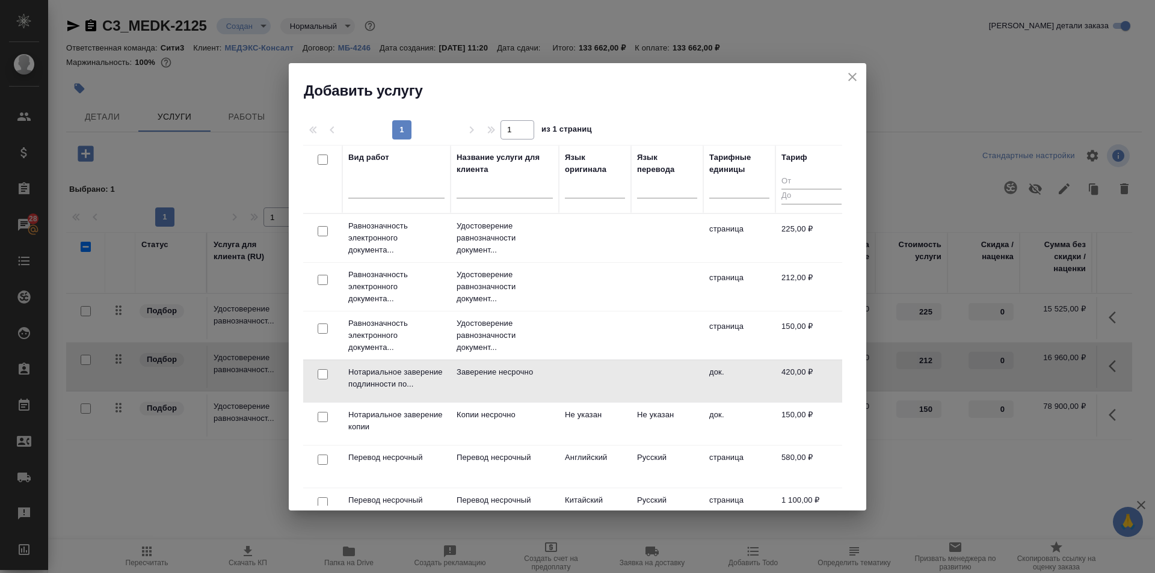
click at [606, 383] on td at bounding box center [595, 381] width 72 height 42
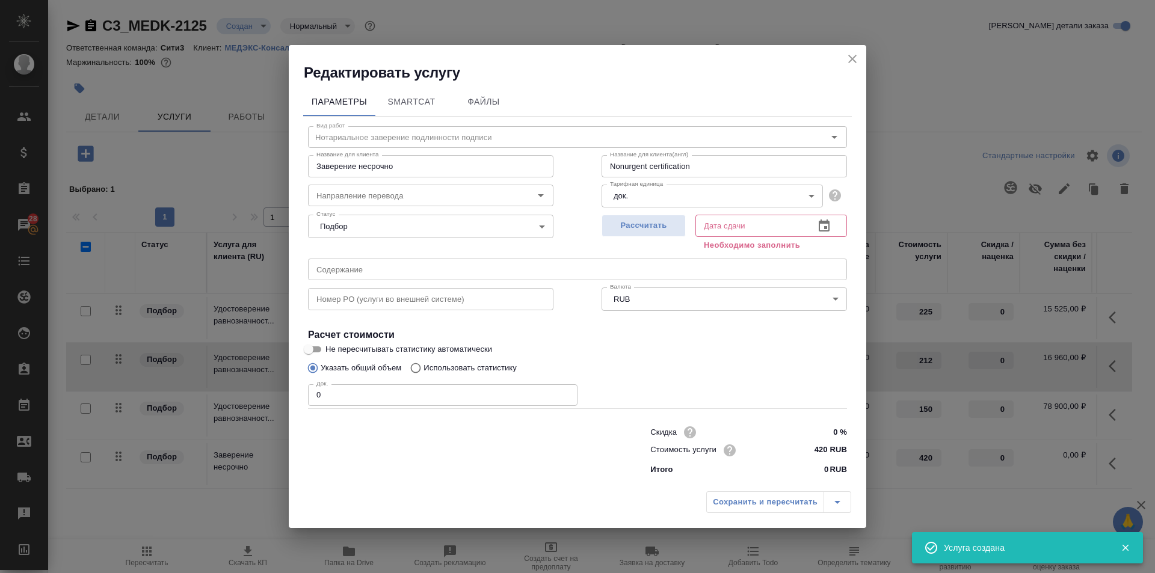
click at [475, 399] on input "0" at bounding box center [442, 395] width 269 height 22
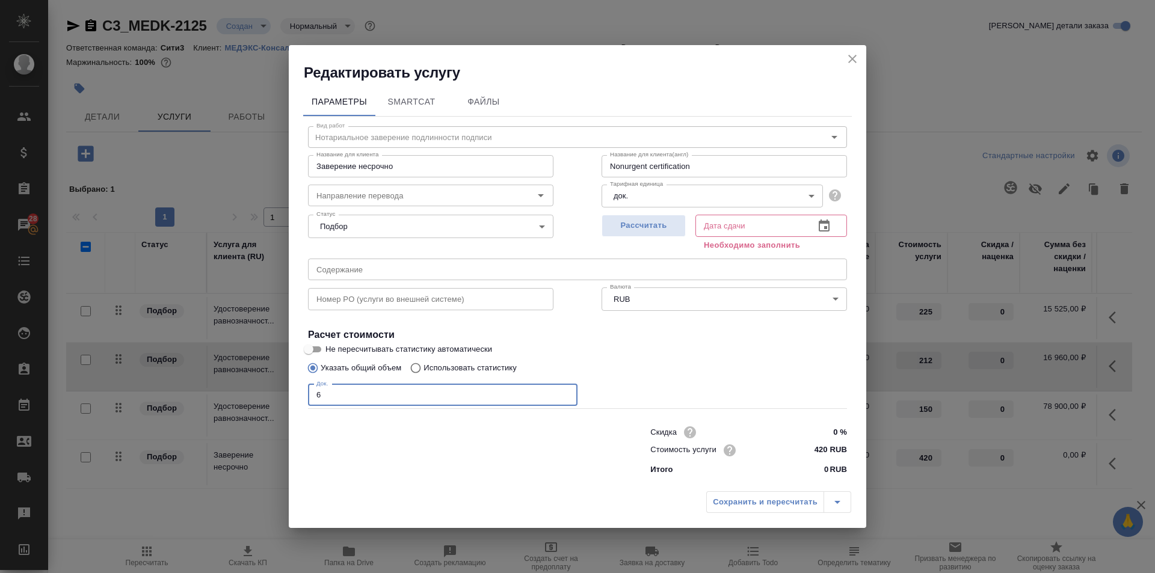
type input "6"
click at [821, 227] on icon "button" at bounding box center [824, 226] width 14 height 14
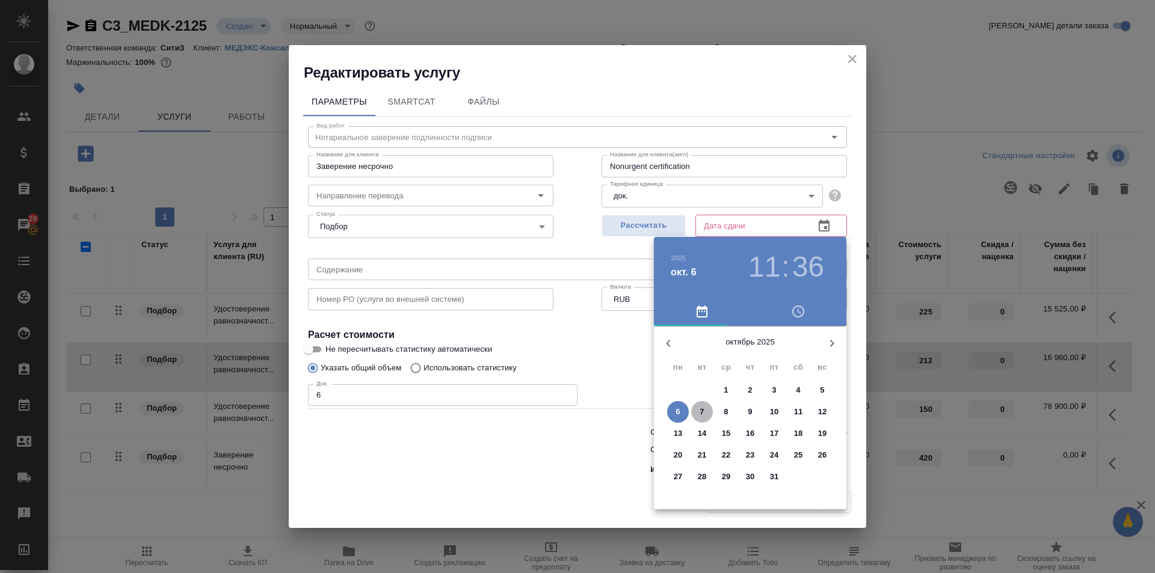
click at [709, 411] on span "7" at bounding box center [702, 412] width 22 height 12
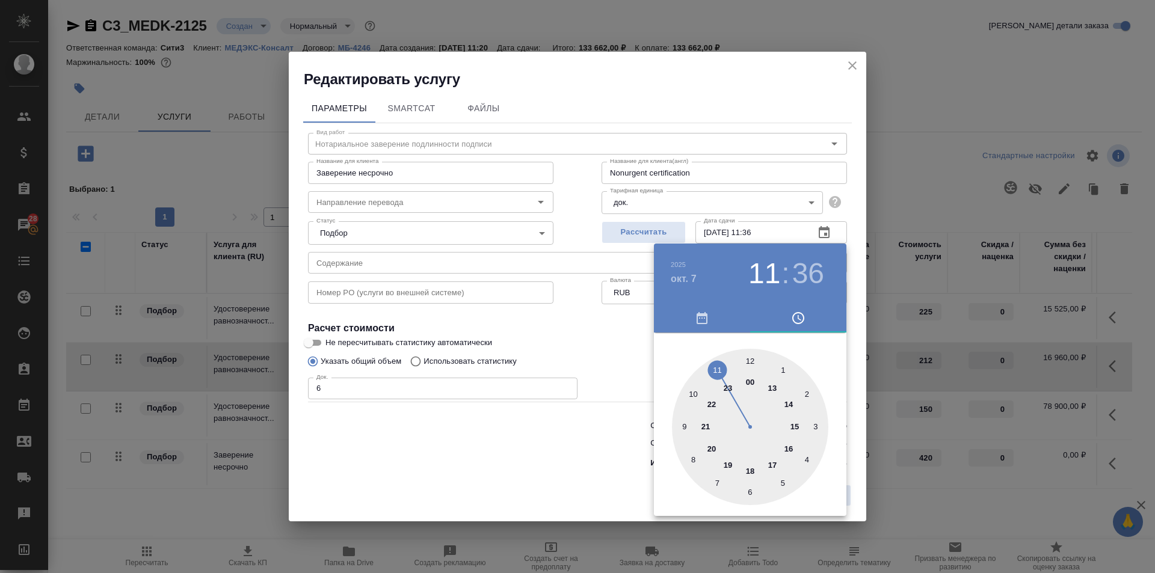
click at [784, 404] on div at bounding box center [750, 427] width 156 height 156
click at [752, 366] on div at bounding box center [750, 427] width 156 height 156
type input "07.10.2025 14:00"
click at [657, 350] on div "00 05 10 15 20 25 30 35 40 45 50 55" at bounding box center [750, 427] width 192 height 156
click at [617, 344] on div at bounding box center [577, 286] width 1155 height 573
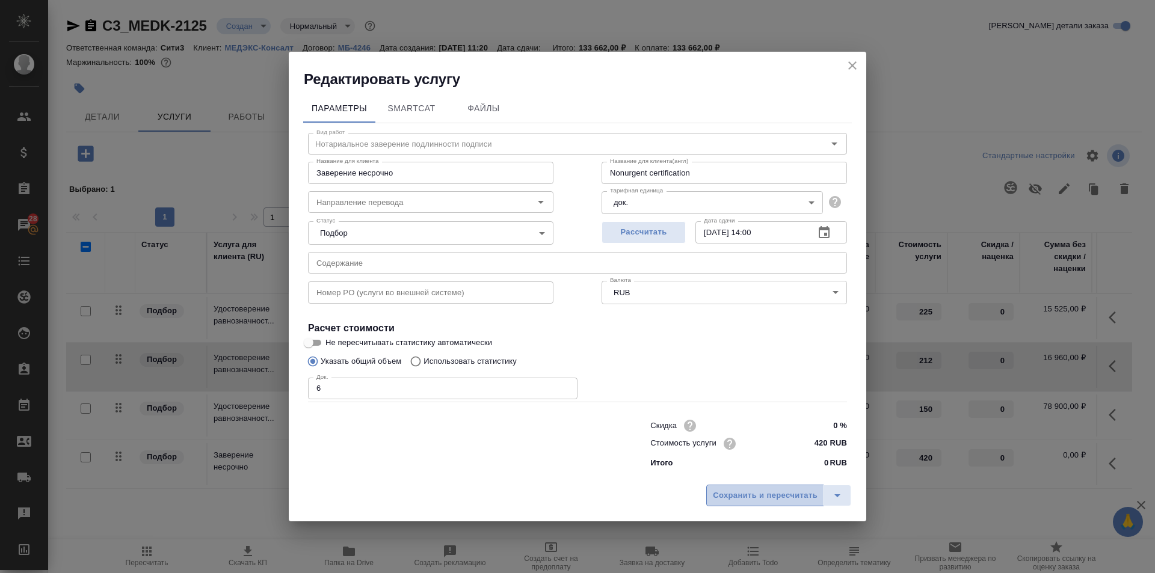
click at [747, 499] on span "Сохранить и пересчитать" at bounding box center [765, 496] width 105 height 14
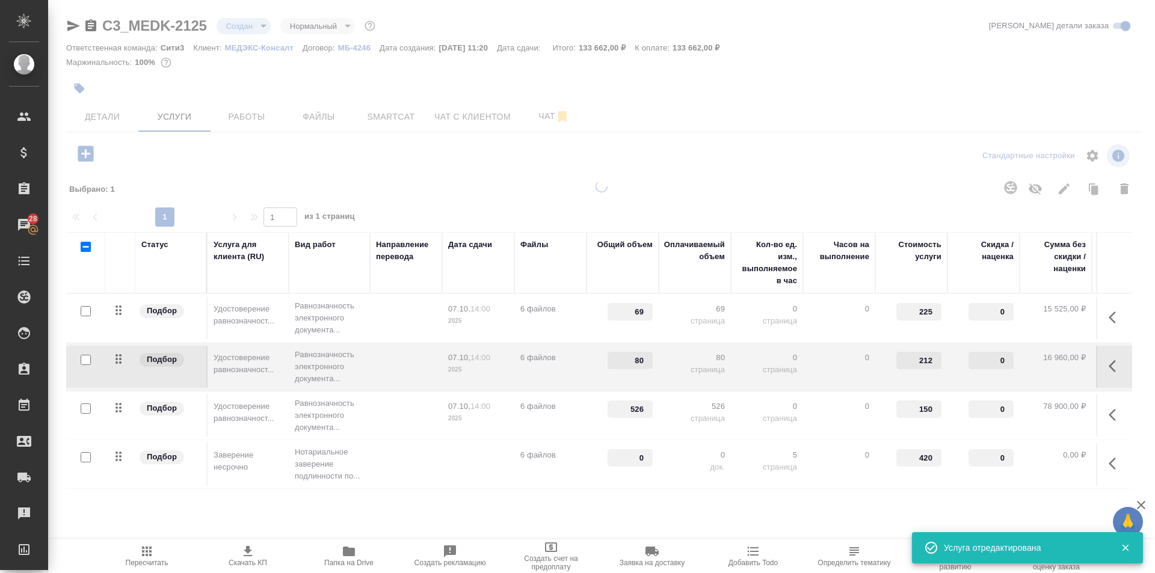
type input "6"
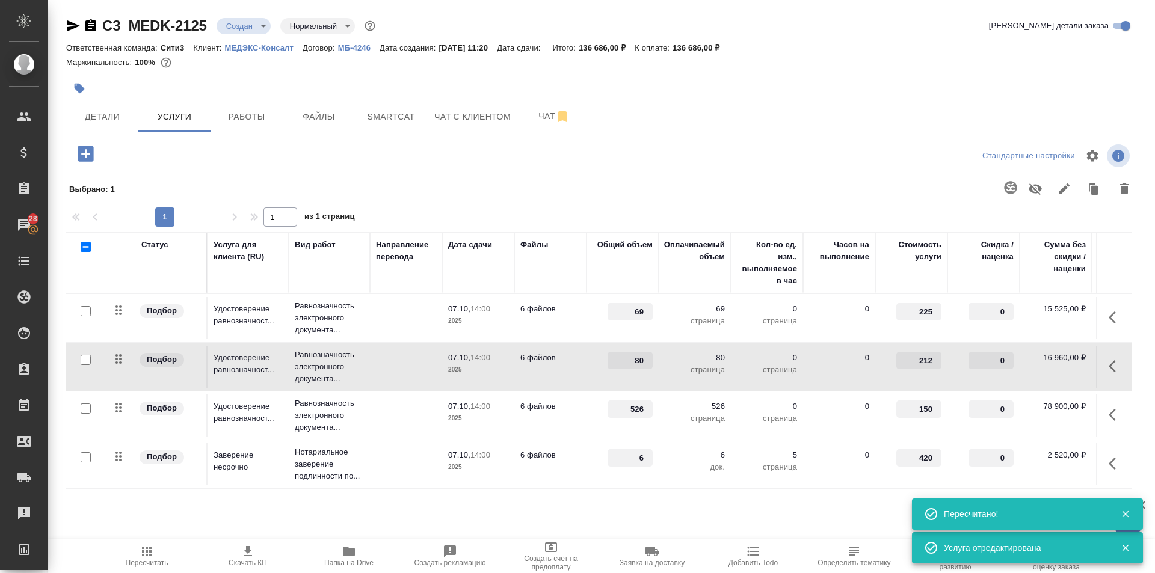
click at [403, 310] on td at bounding box center [406, 318] width 72 height 42
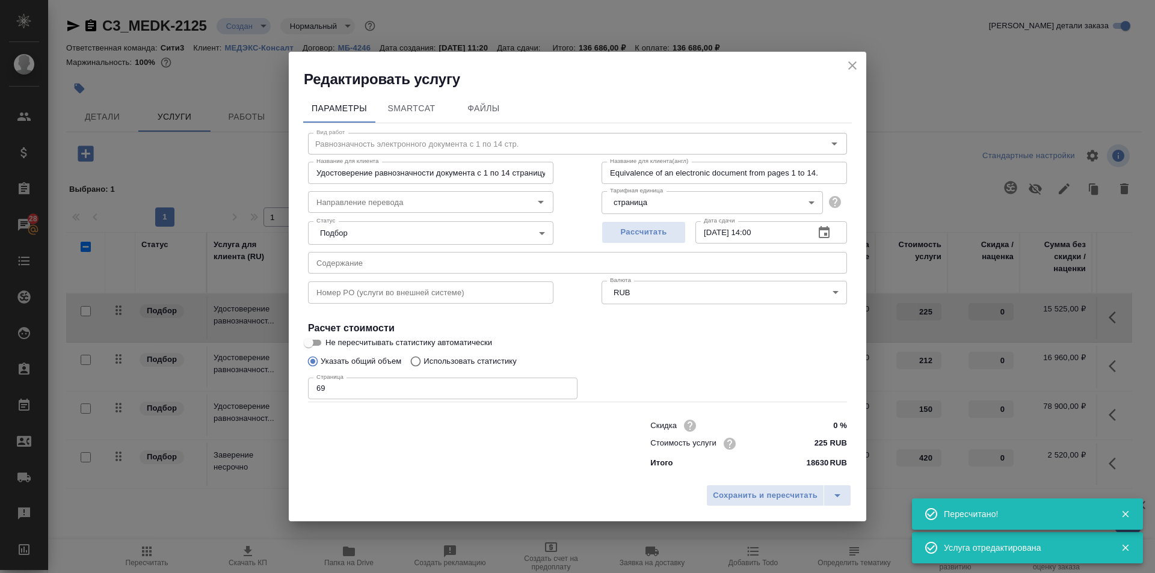
click at [430, 265] on input "text" at bounding box center [577, 263] width 539 height 22
paste input "Осстем- Установка К5 1. 1. Bien air dental address clarification_29.09.25(перев…"
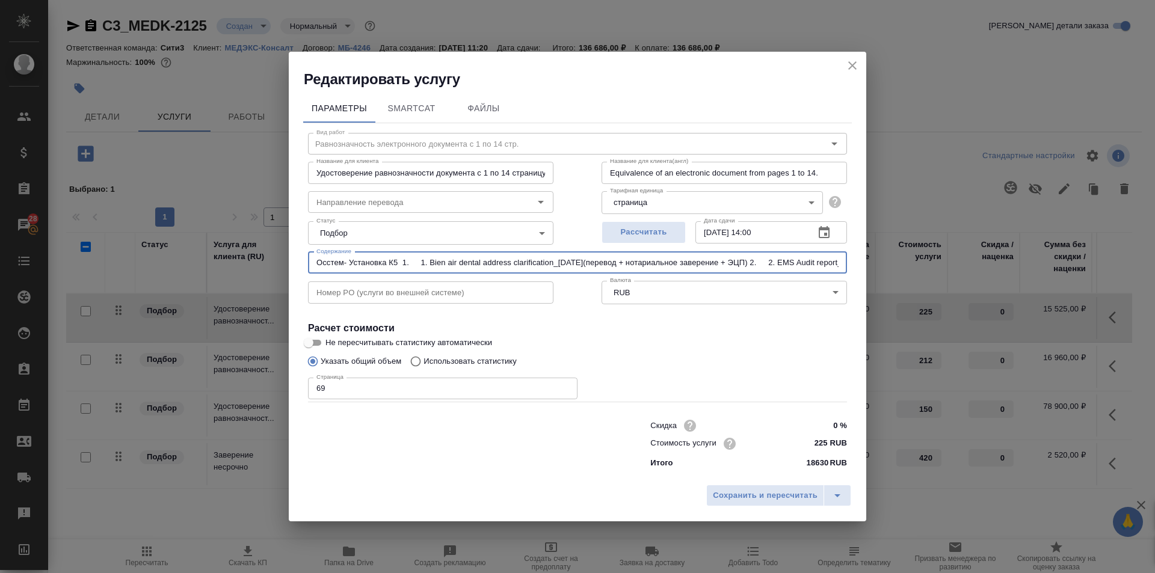
scroll to position [0, 1356]
type input "Осстем- Установка К5 1. 1. Bien air dental address clarification_29.09.25(перев…"
click at [728, 497] on span "Сохранить и пересчитать" at bounding box center [765, 496] width 105 height 14
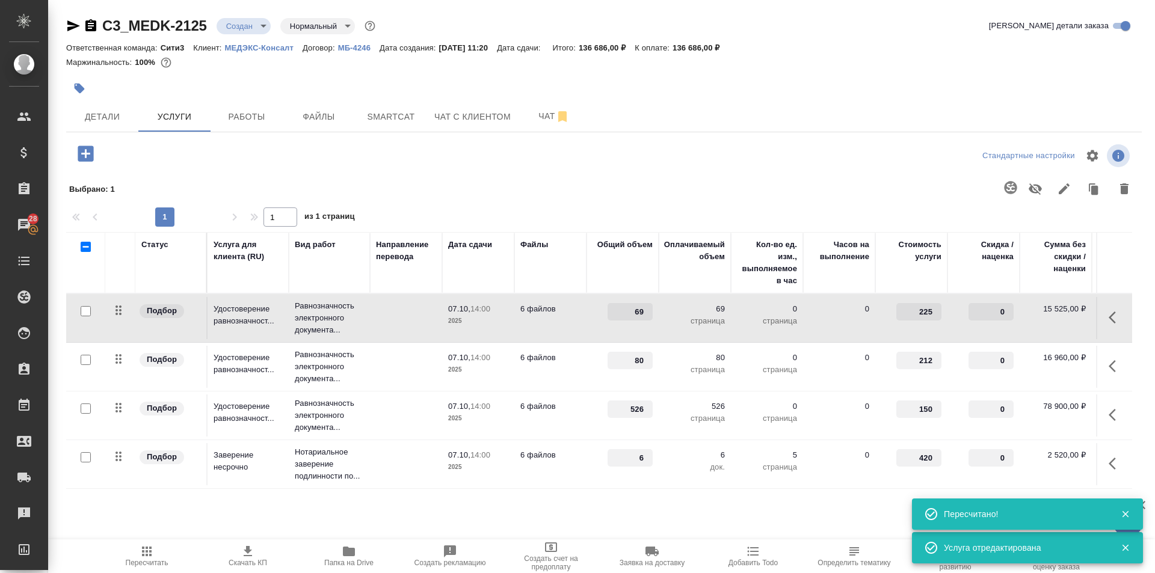
click at [398, 369] on td at bounding box center [406, 367] width 72 height 42
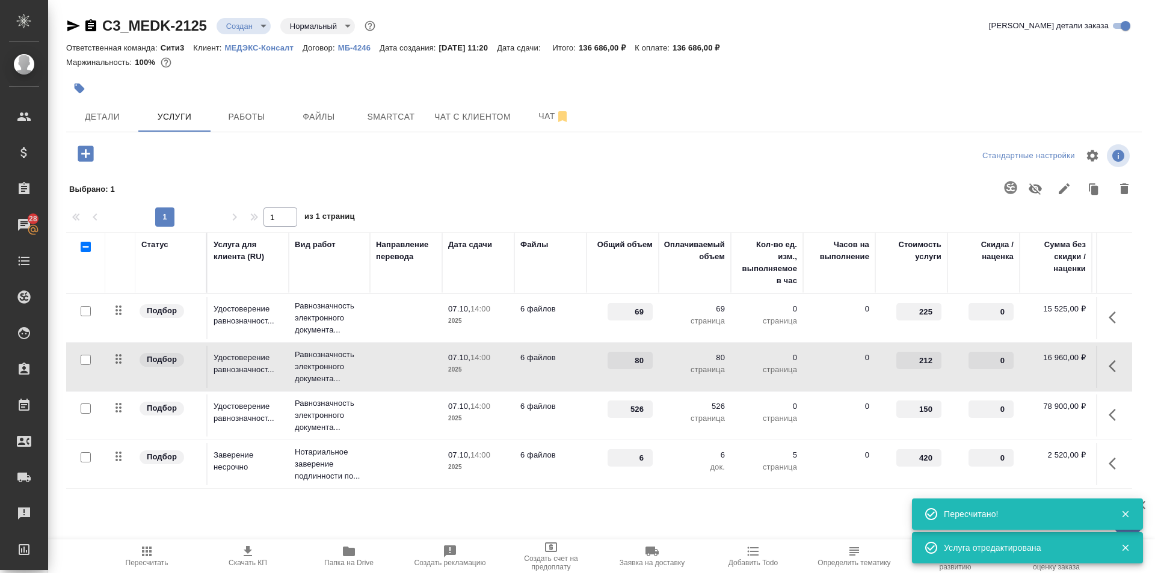
click at [398, 369] on td at bounding box center [406, 367] width 72 height 42
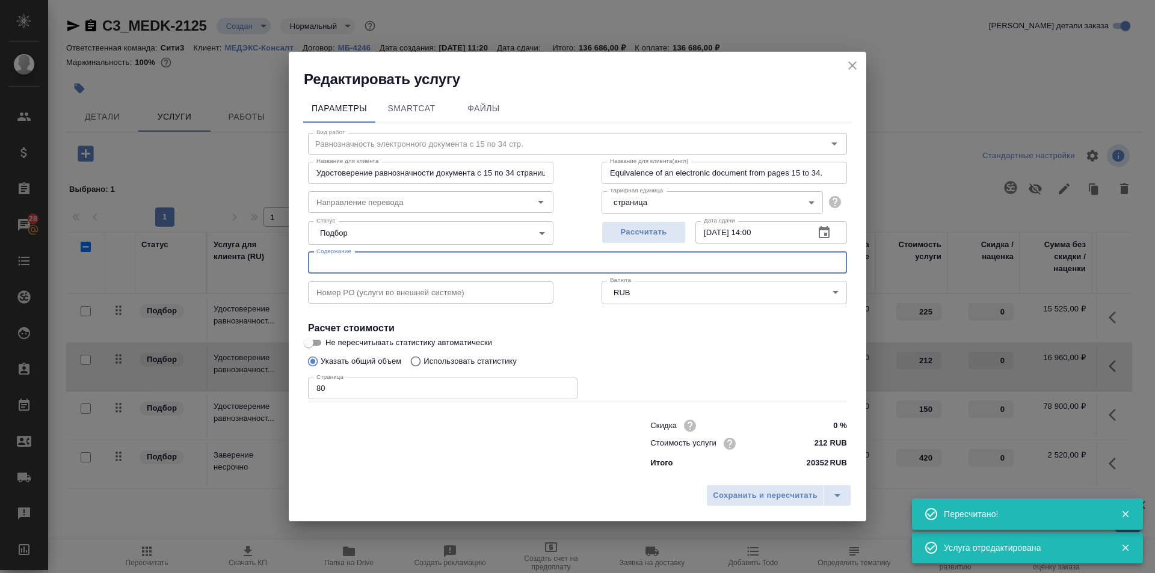
click at [432, 267] on input "text" at bounding box center [577, 263] width 539 height 22
paste input "Осстем- Установка К5 1. 1. Bien air dental address clarification_29.09.25(перев…"
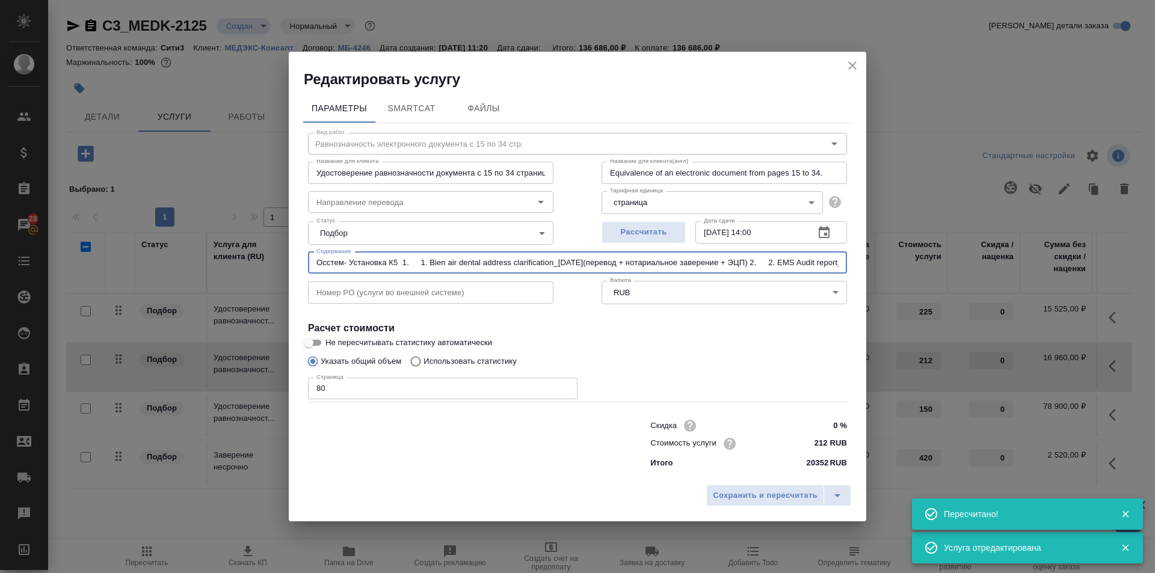
scroll to position [0, 1356]
type input "Осстем- Установка К5 1. 1. Bien air dental address clarification_29.09.25(перев…"
click at [771, 494] on span "Сохранить и пересчитать" at bounding box center [765, 496] width 105 height 14
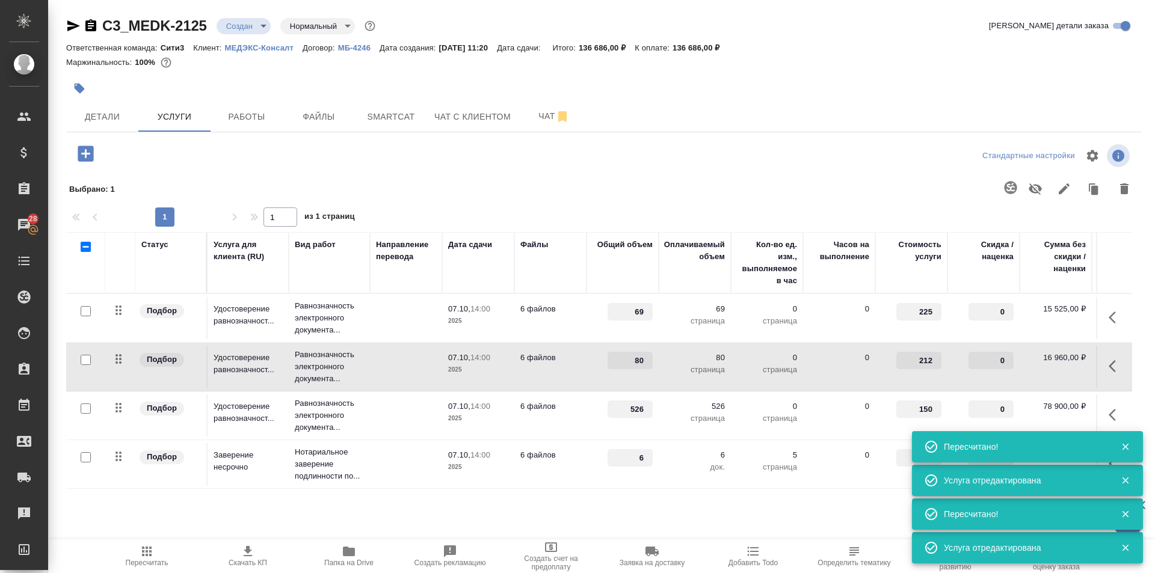
click at [395, 417] on td at bounding box center [406, 416] width 72 height 42
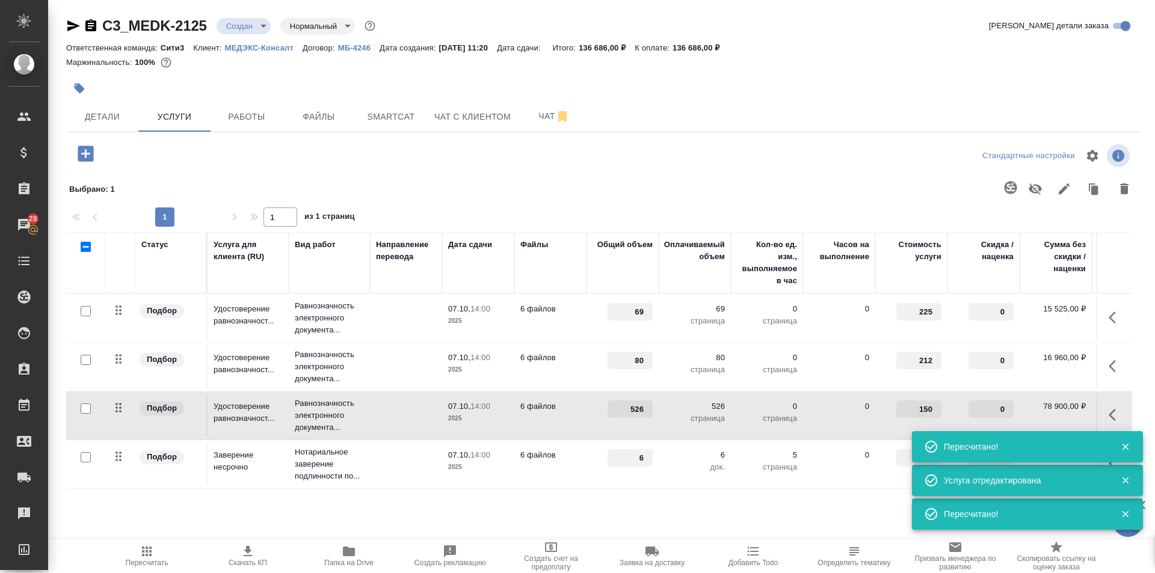
click at [395, 417] on td at bounding box center [406, 416] width 72 height 42
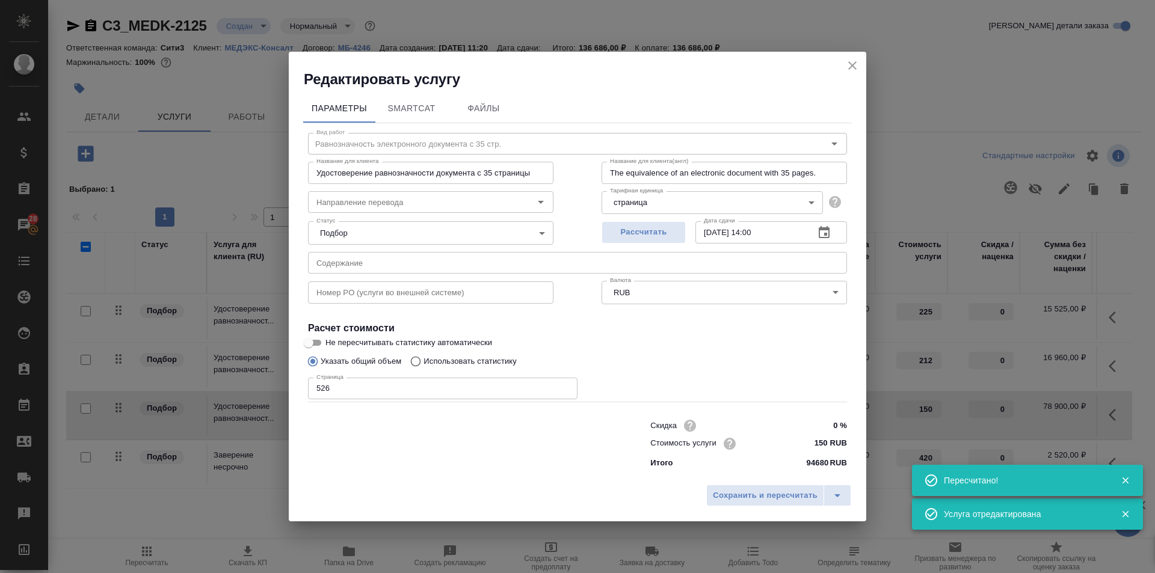
click at [471, 266] on input "text" at bounding box center [577, 263] width 539 height 22
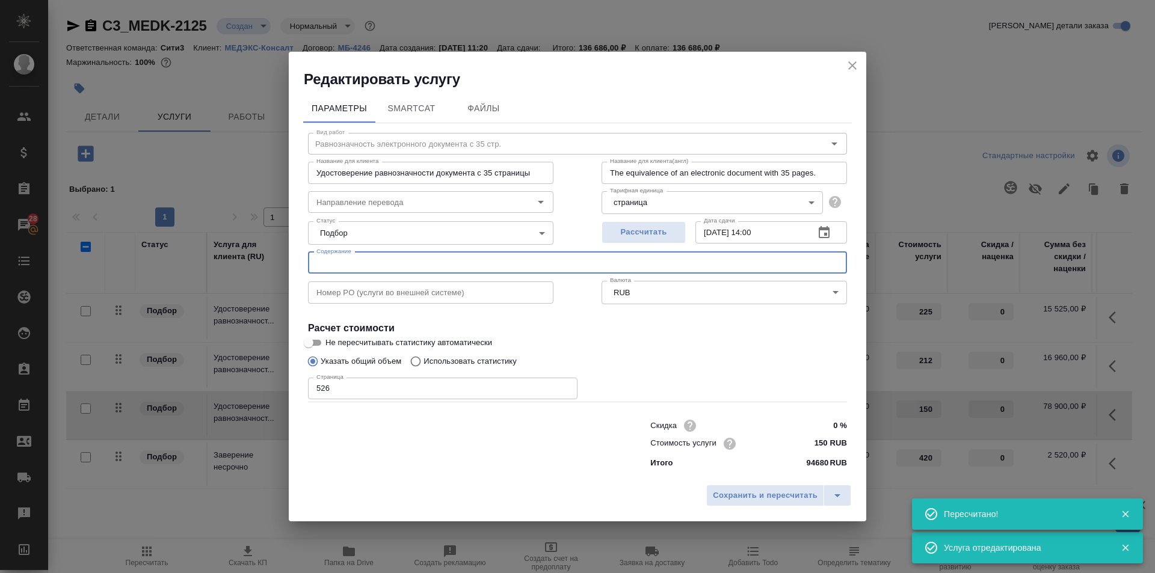
paste input "Осстем- Установка К5 1. 1. Bien air dental address clarification_29.09.25(перев…"
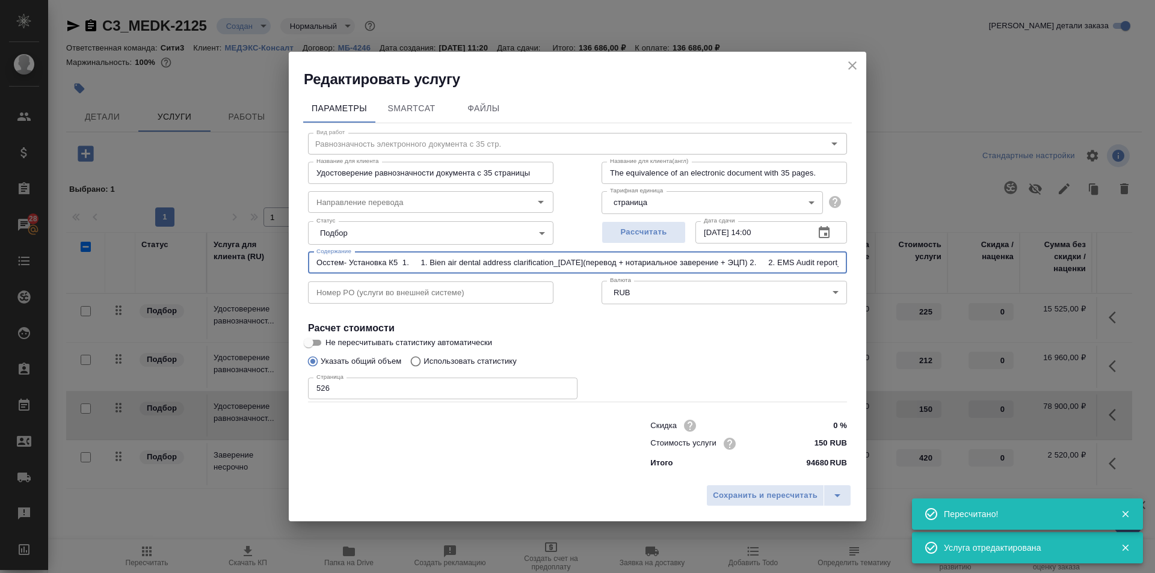
scroll to position [0, 1356]
type input "Осстем- Установка К5 1. 1. Bien air dental address clarification_29.09.25(перев…"
drag, startPoint x: 691, startPoint y: 500, endPoint x: 699, endPoint y: 518, distance: 19.1
click at [699, 518] on div "Сохранить и пересчитать" at bounding box center [577, 500] width 577 height 43
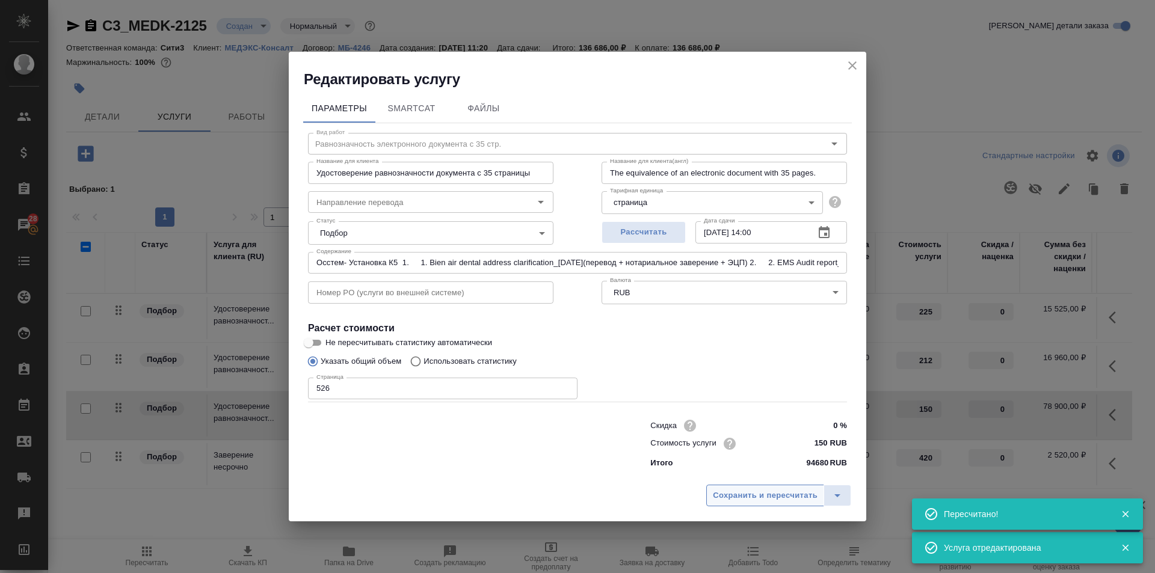
click at [731, 492] on span "Сохранить и пересчитать" at bounding box center [765, 496] width 105 height 14
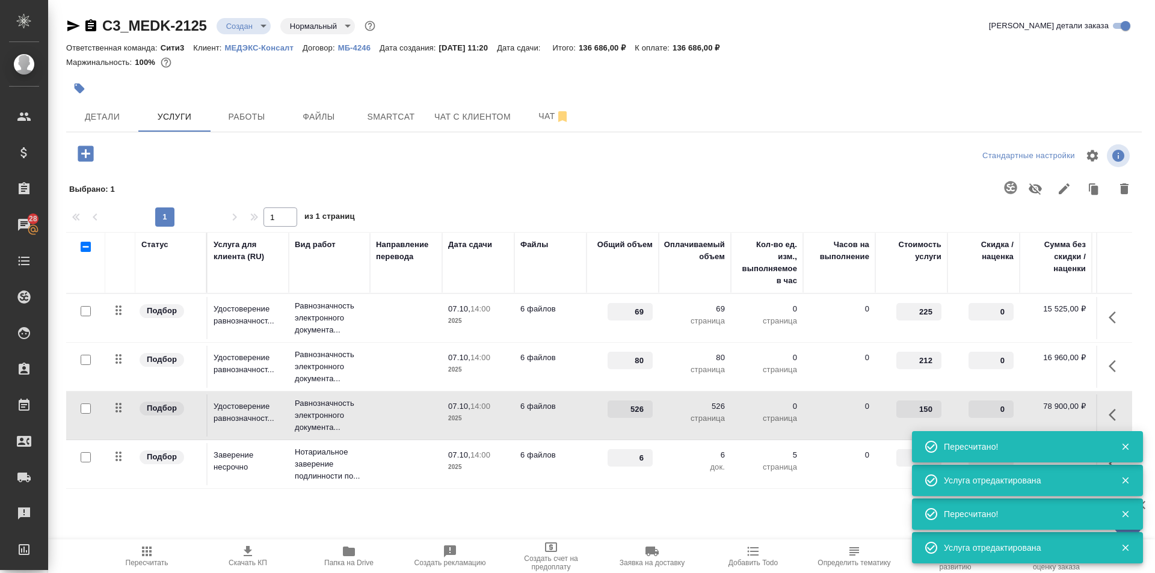
click at [416, 456] on td at bounding box center [406, 464] width 72 height 42
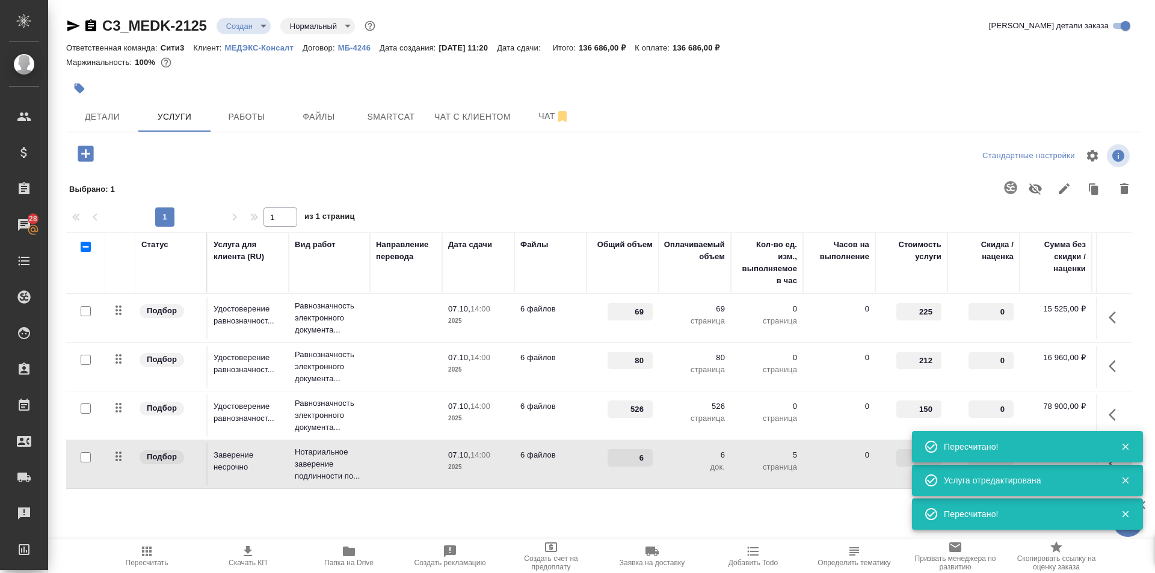
click at [416, 456] on td at bounding box center [406, 464] width 72 height 42
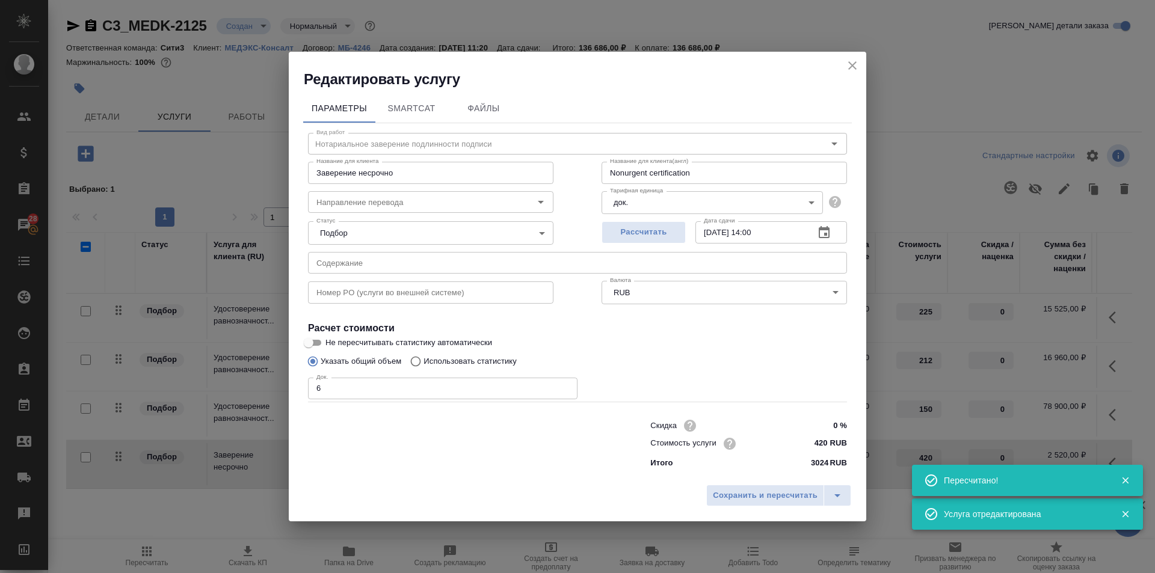
click at [470, 262] on input "text" at bounding box center [577, 263] width 539 height 22
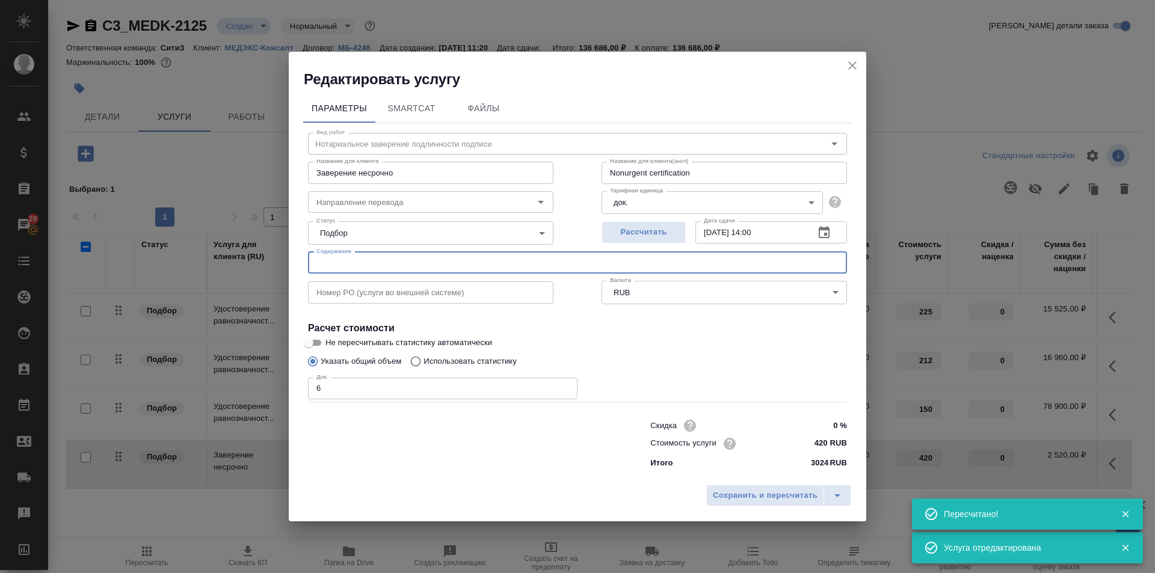
paste input "Осстем- Установка К5 1. 1. Bien air dental address clarification_29.09.25(перев…"
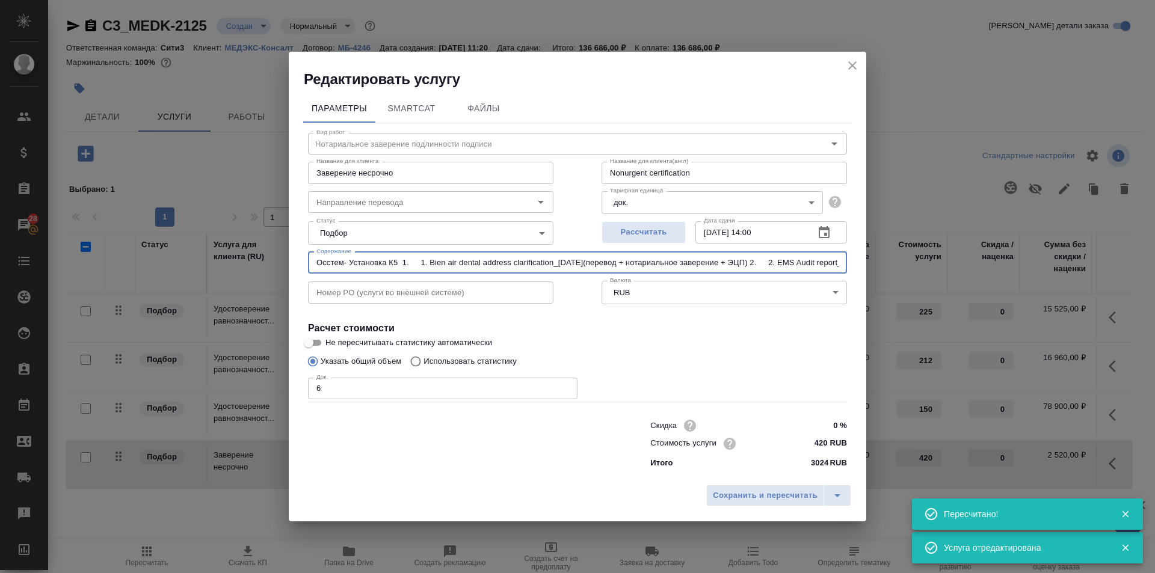
scroll to position [0, 1356]
type input "Осстем- Установка К5 1. 1. Bien air dental address clarification_29.09.25(перев…"
click at [740, 506] on div "Сохранить и пересчитать" at bounding box center [577, 500] width 577 height 43
click at [740, 499] on span "Сохранить и пересчитать" at bounding box center [765, 496] width 105 height 14
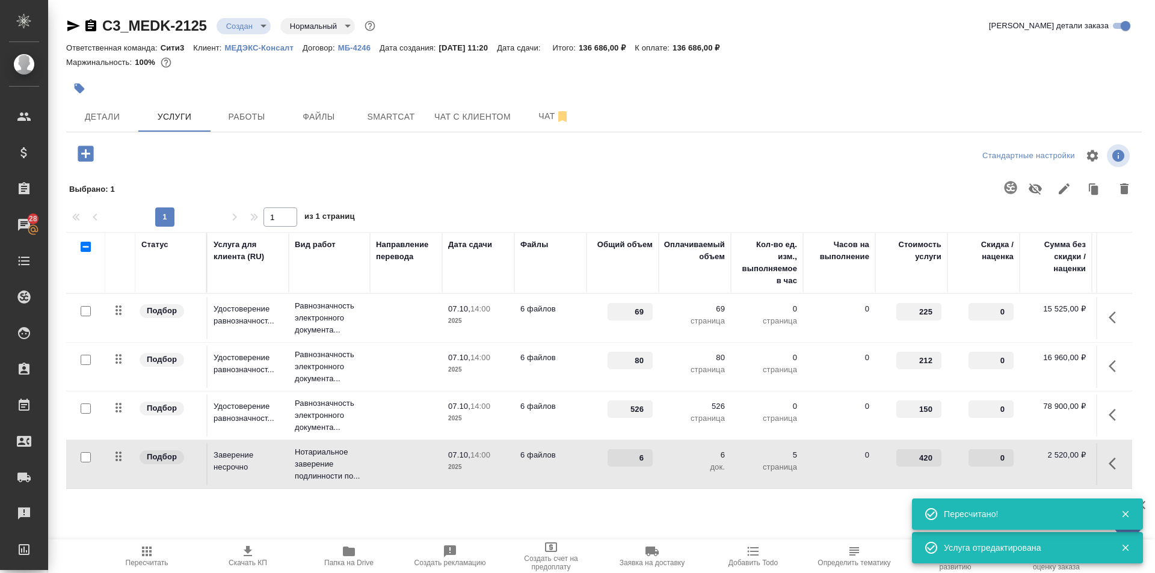
click at [1123, 552] on icon "button" at bounding box center [1125, 548] width 11 height 11
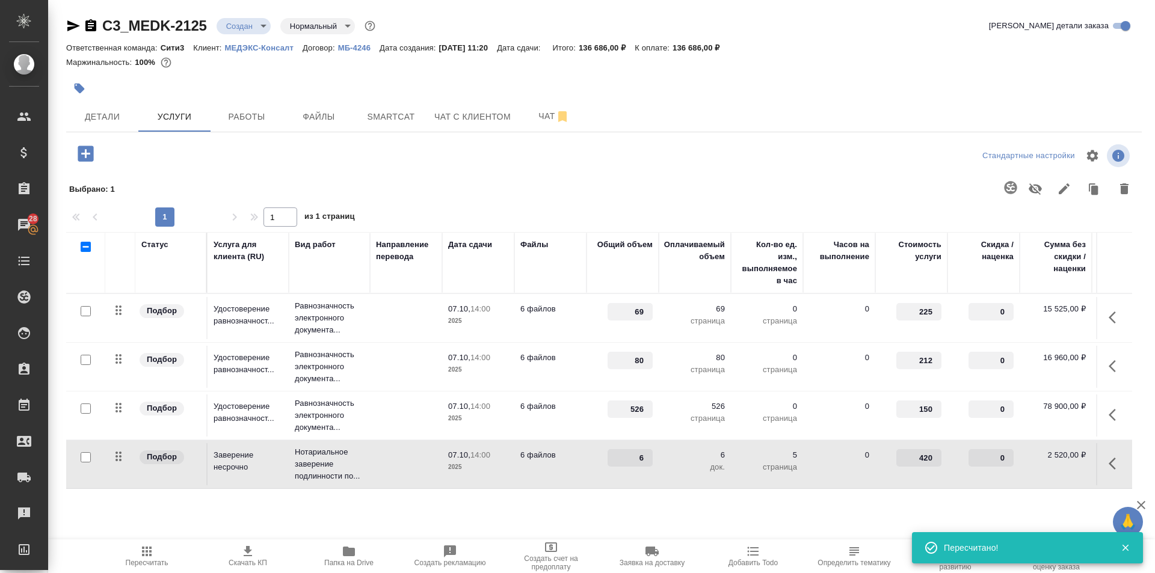
click at [1130, 550] on icon "button" at bounding box center [1125, 548] width 11 height 11
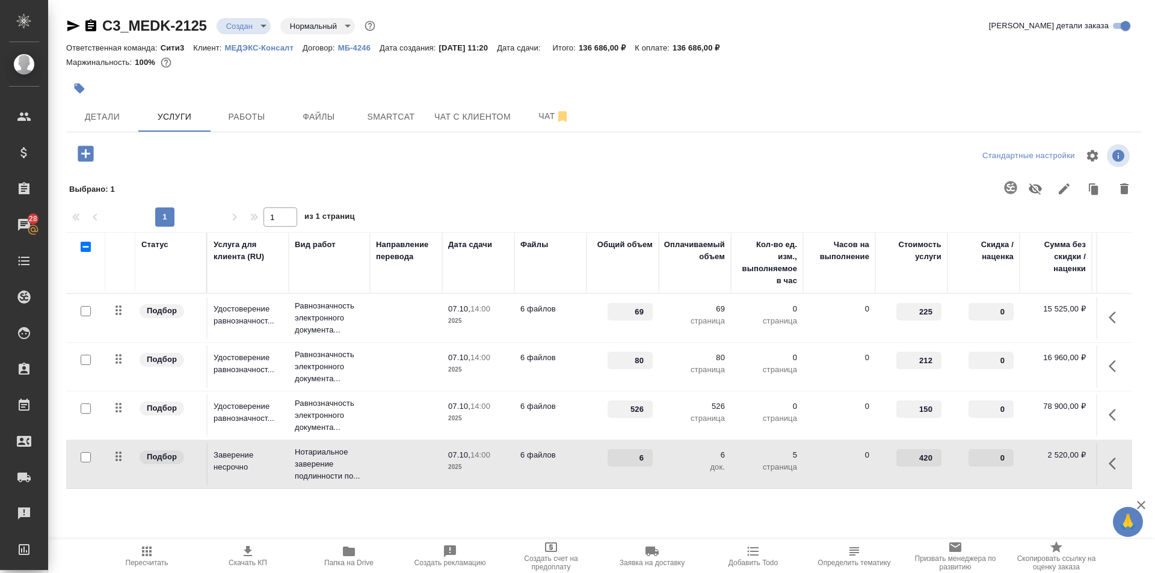
click at [275, 46] on p "МЕДЭКС-Консалт" at bounding box center [264, 47] width 78 height 9
click at [112, 123] on span "Детали" at bounding box center [102, 116] width 58 height 15
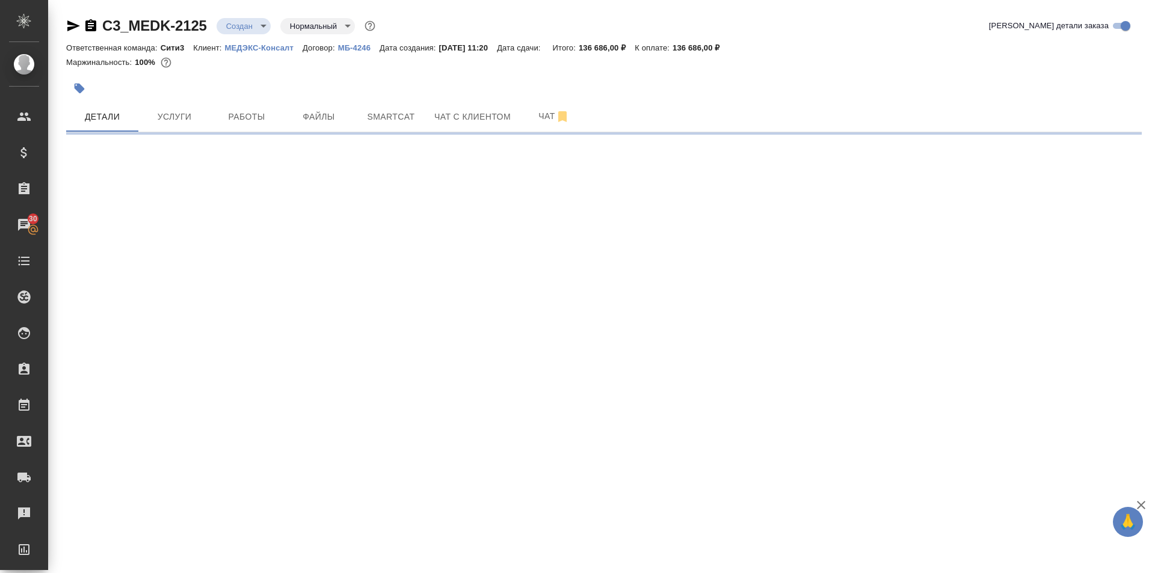
select select "RU"
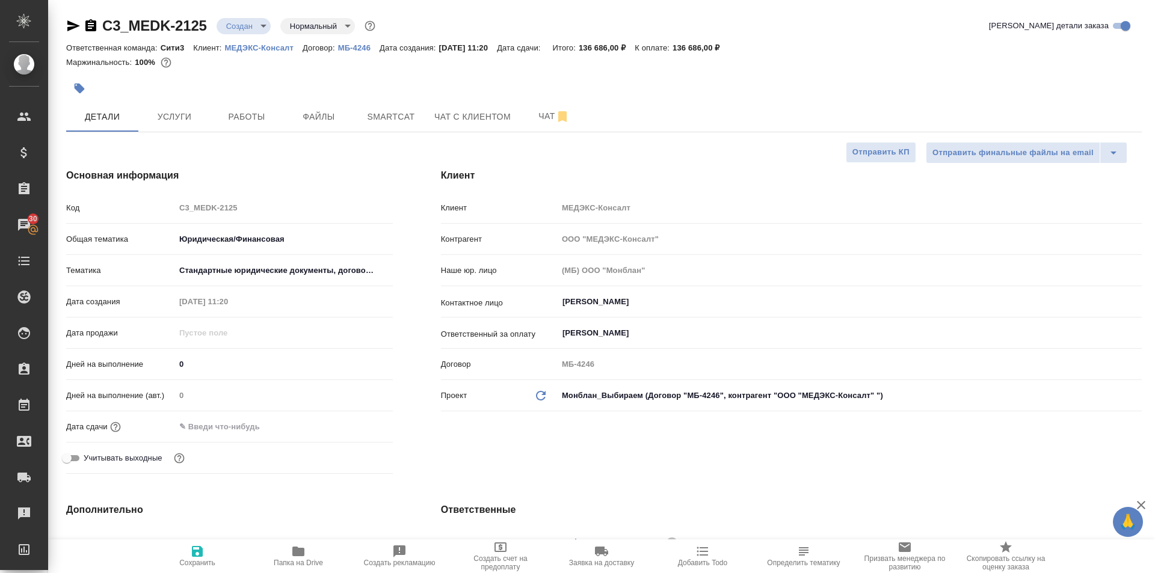
type textarea "x"
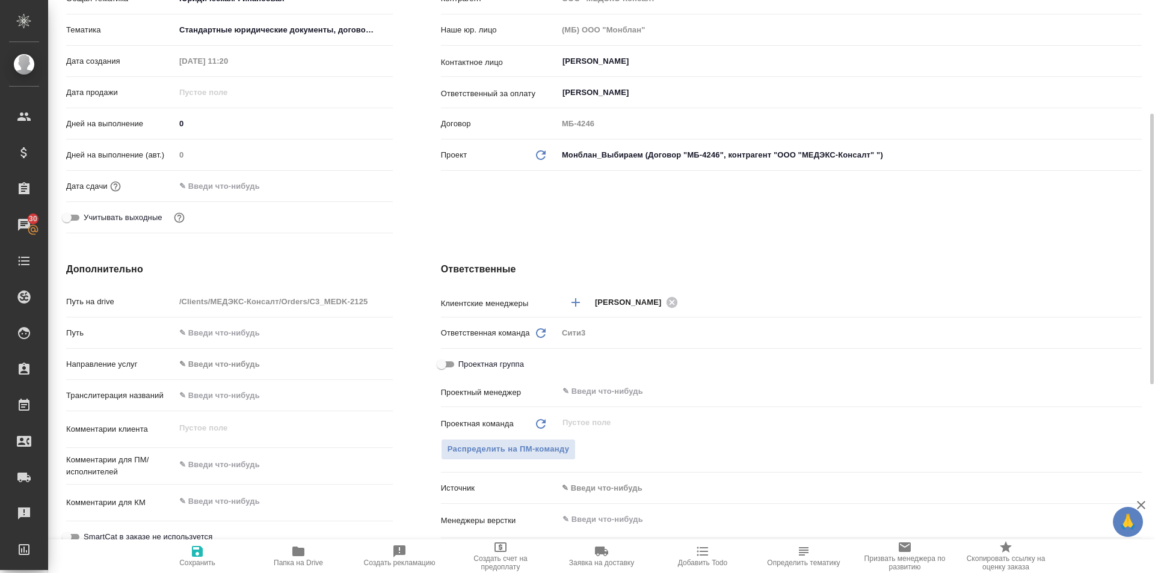
scroll to position [421, 0]
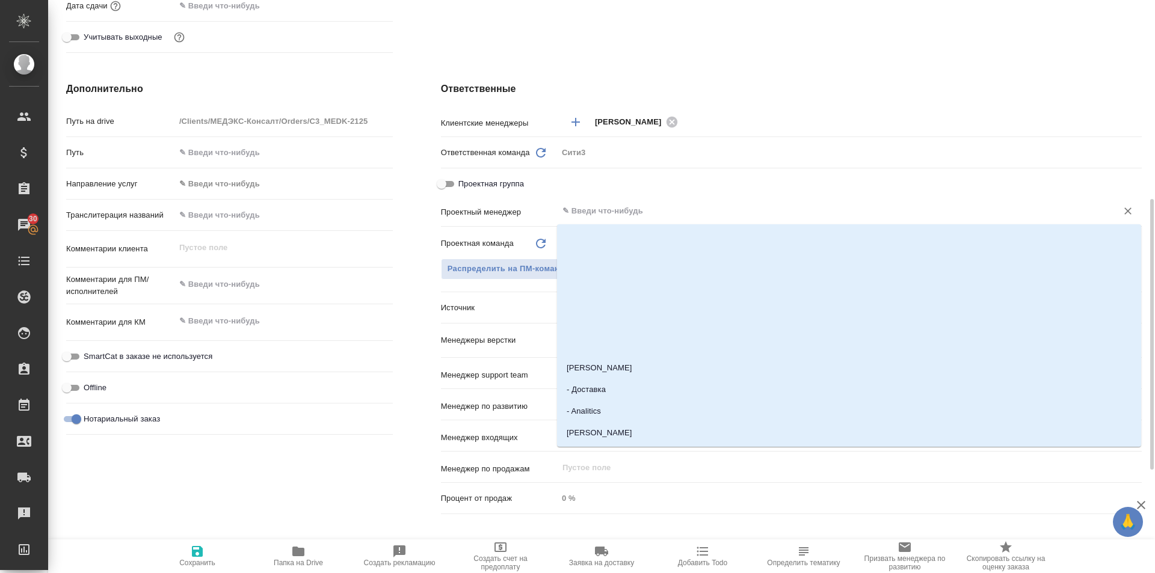
click at [639, 214] on input "text" at bounding box center [829, 211] width 536 height 14
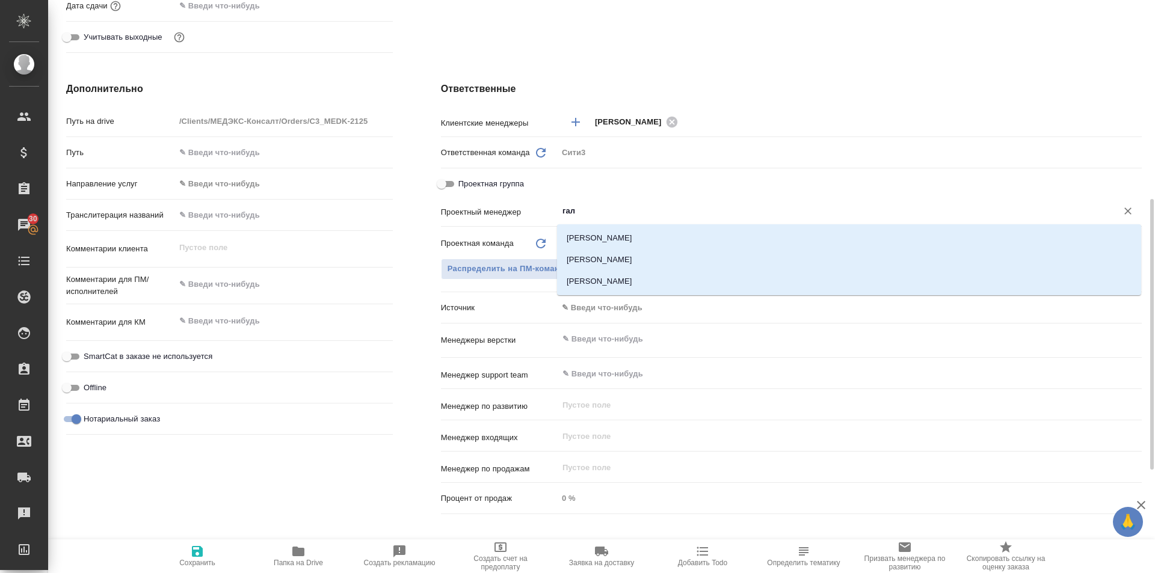
type input "гали"
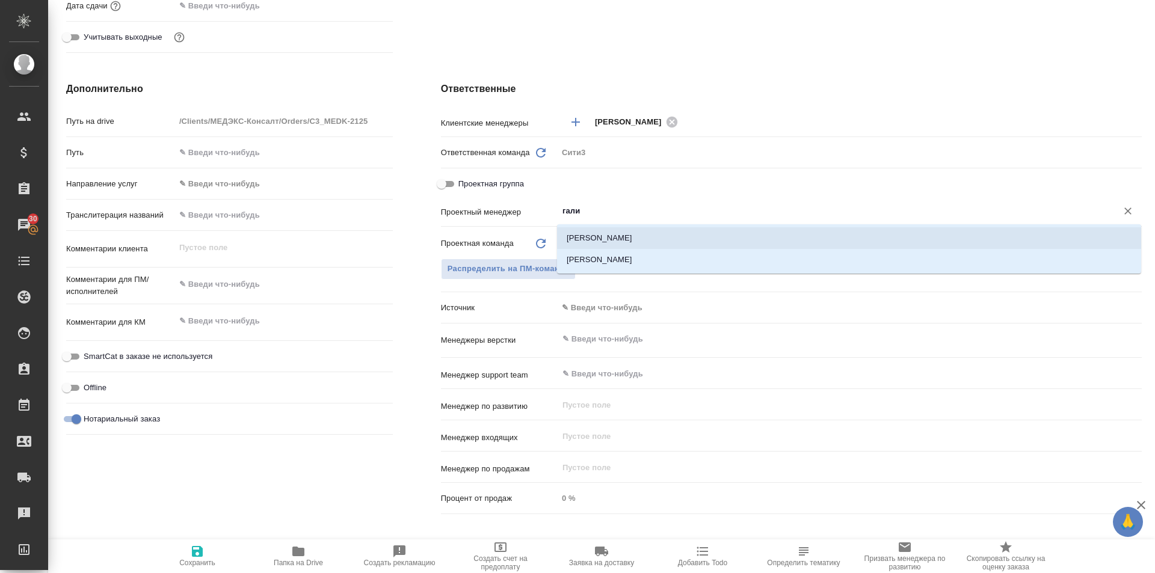
click at [680, 236] on li "Галишева Мария" at bounding box center [849, 238] width 584 height 22
type textarea "x"
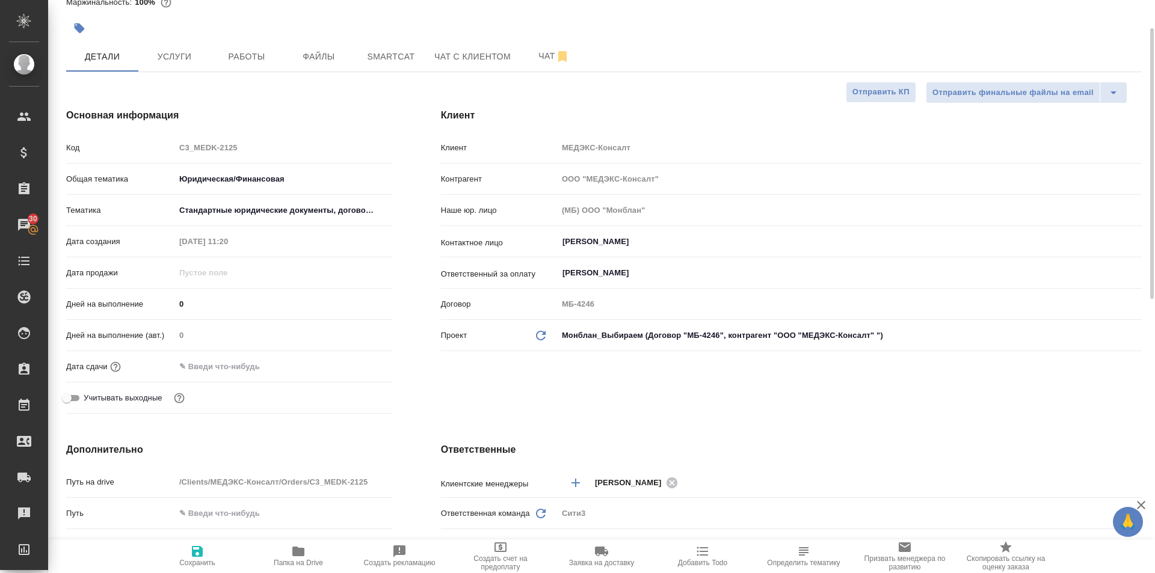
scroll to position [0, 0]
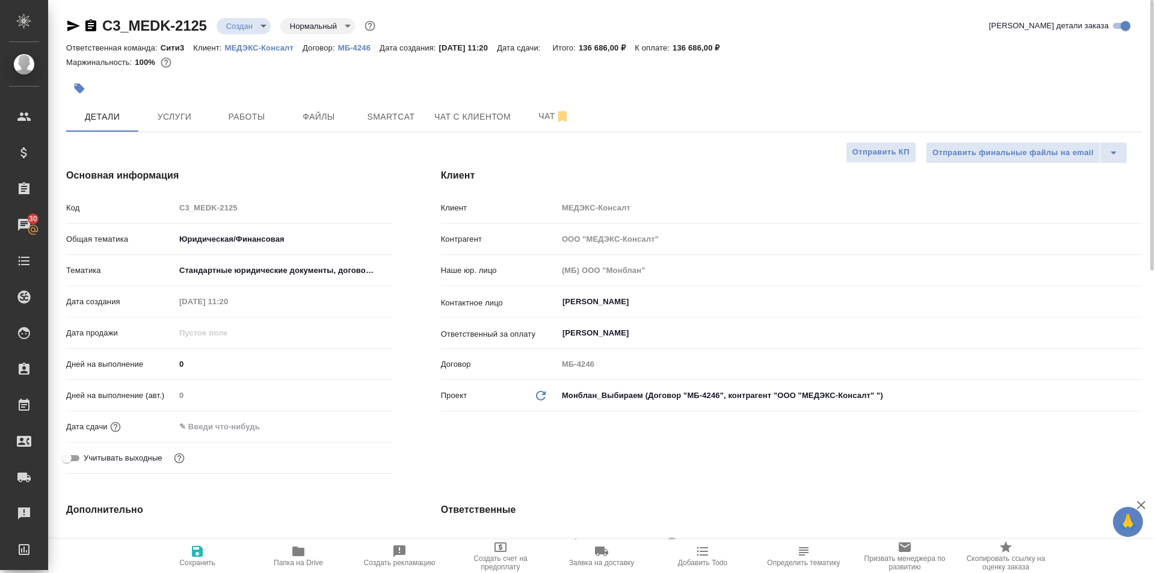
type input "Галишева Мария"
click at [266, 434] on input "text" at bounding box center [227, 426] width 105 height 17
click at [359, 432] on icon "button" at bounding box center [358, 426] width 14 height 14
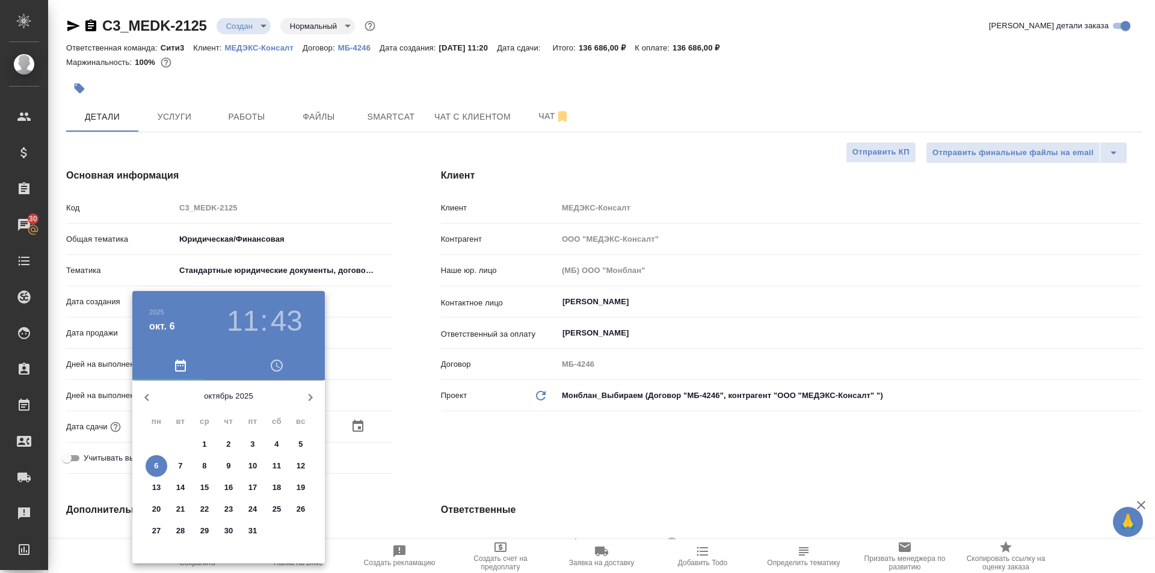
click at [208, 467] on span "8" at bounding box center [205, 466] width 22 height 12
type input "08.10.2025 11:43"
type textarea "x"
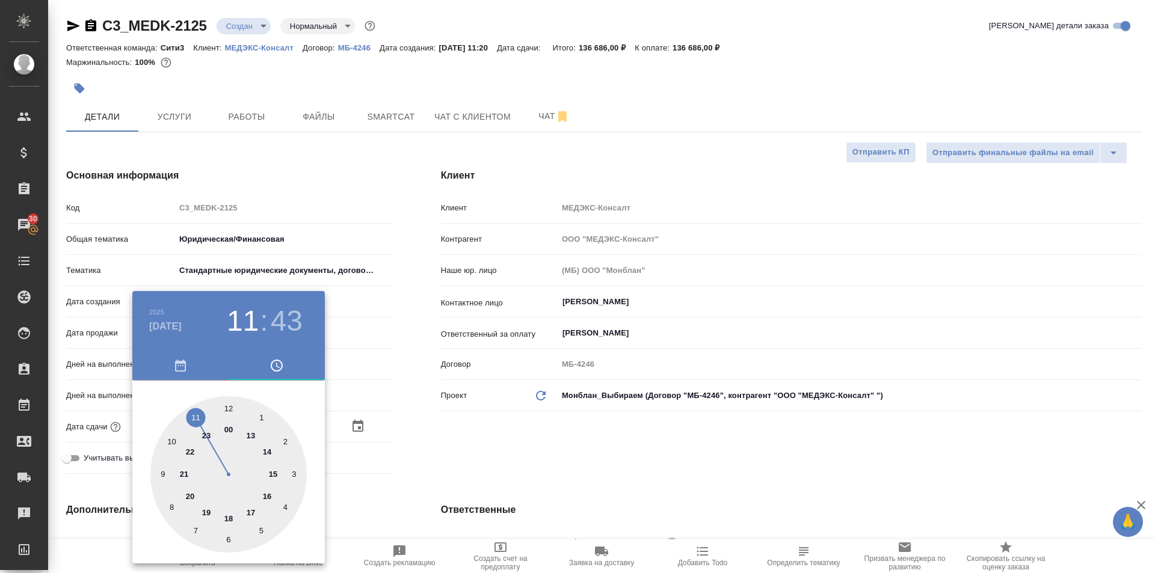
click at [270, 453] on div at bounding box center [228, 474] width 156 height 156
type input "08.10.2025 14:43"
type textarea "x"
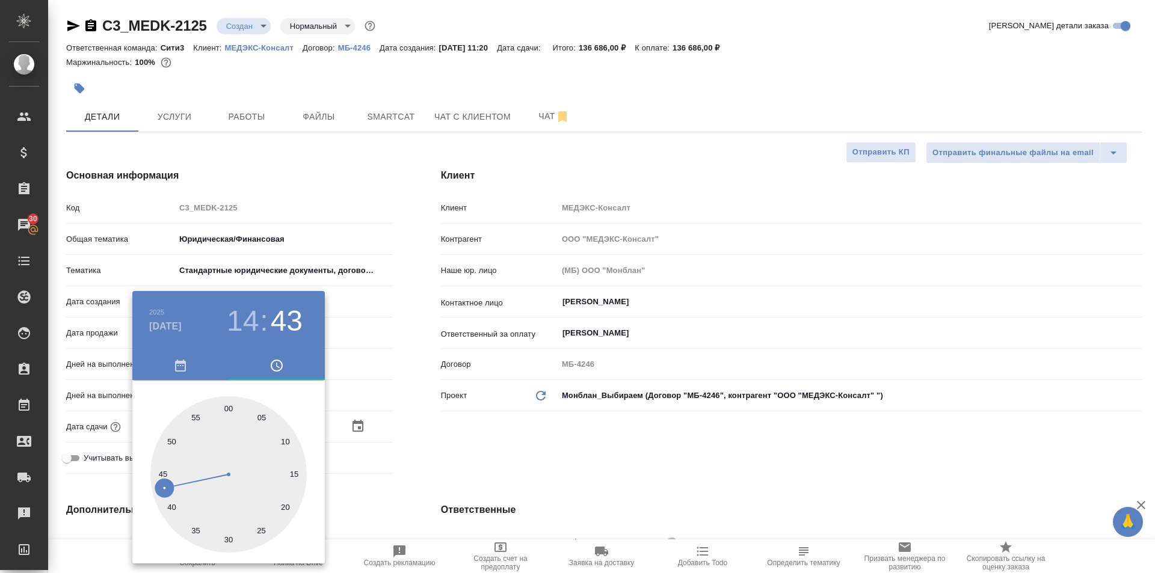
click at [230, 408] on div at bounding box center [228, 474] width 156 height 156
type input "08.10.2025 14:00"
type textarea "x"
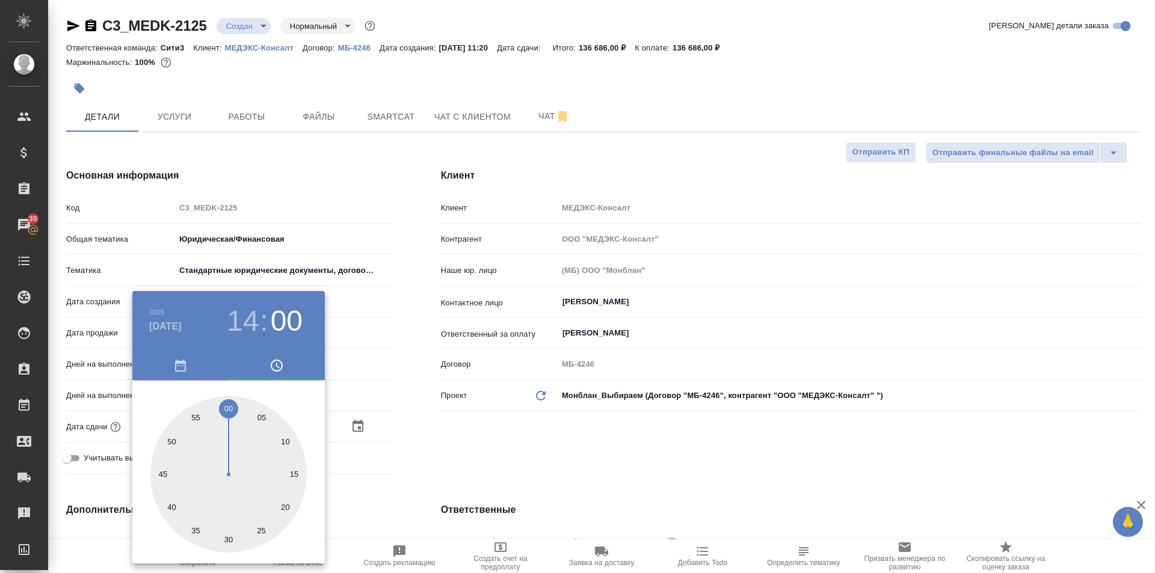
click at [433, 434] on div at bounding box center [577, 286] width 1155 height 573
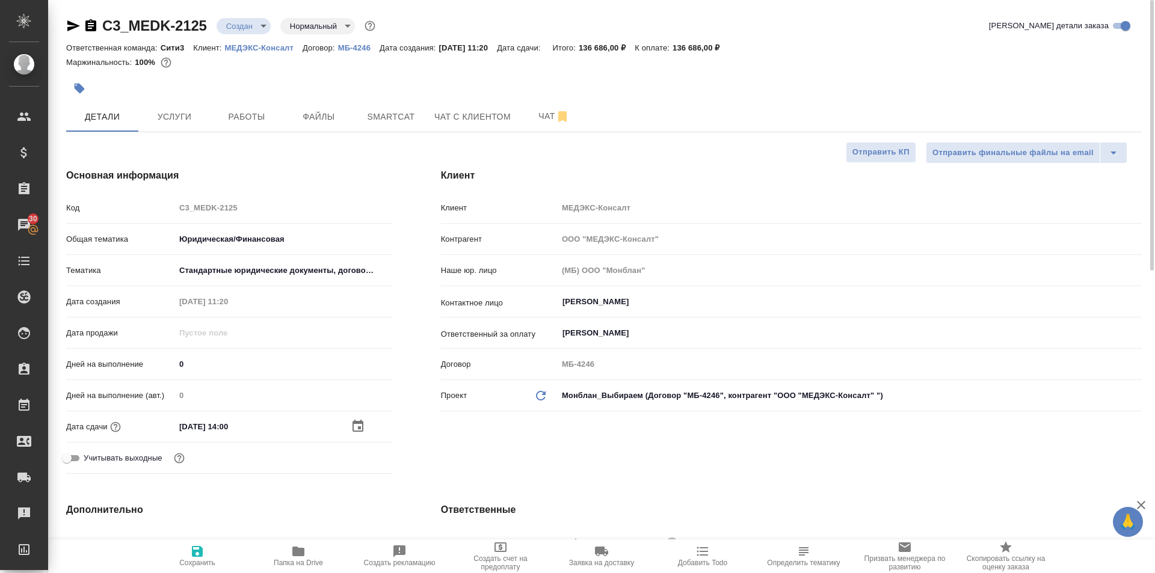
click at [197, 558] on icon "button" at bounding box center [197, 551] width 14 height 14
type textarea "x"
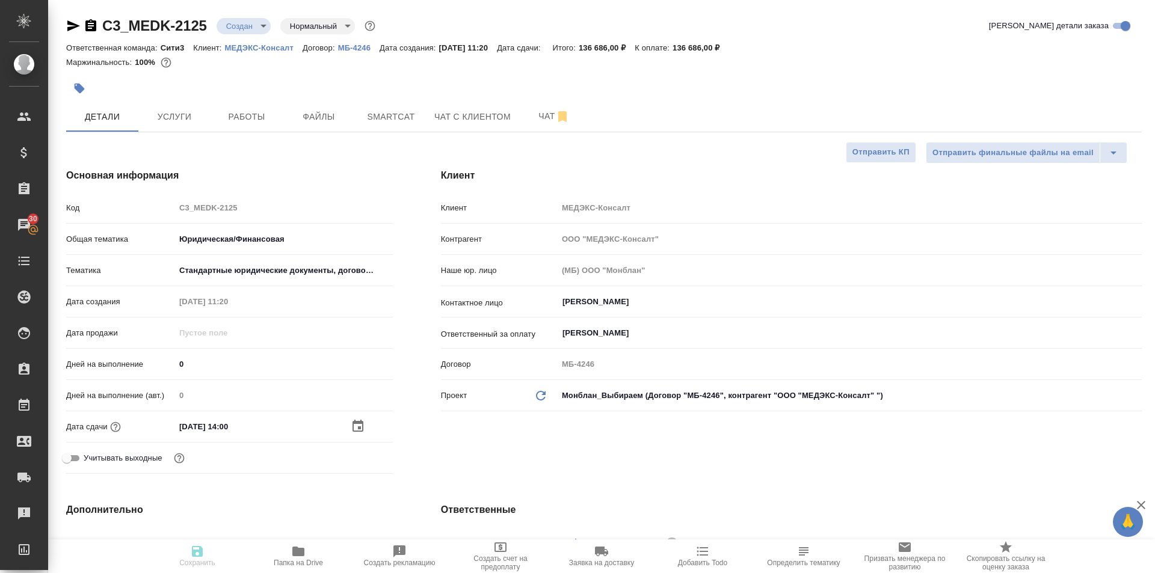
type textarea "x"
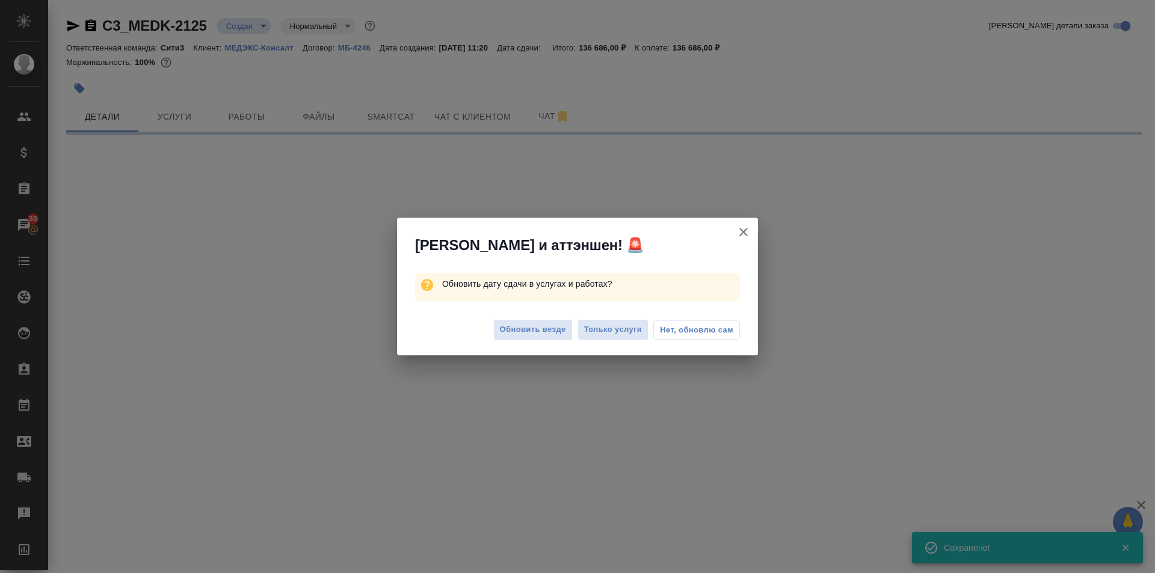
select select "RU"
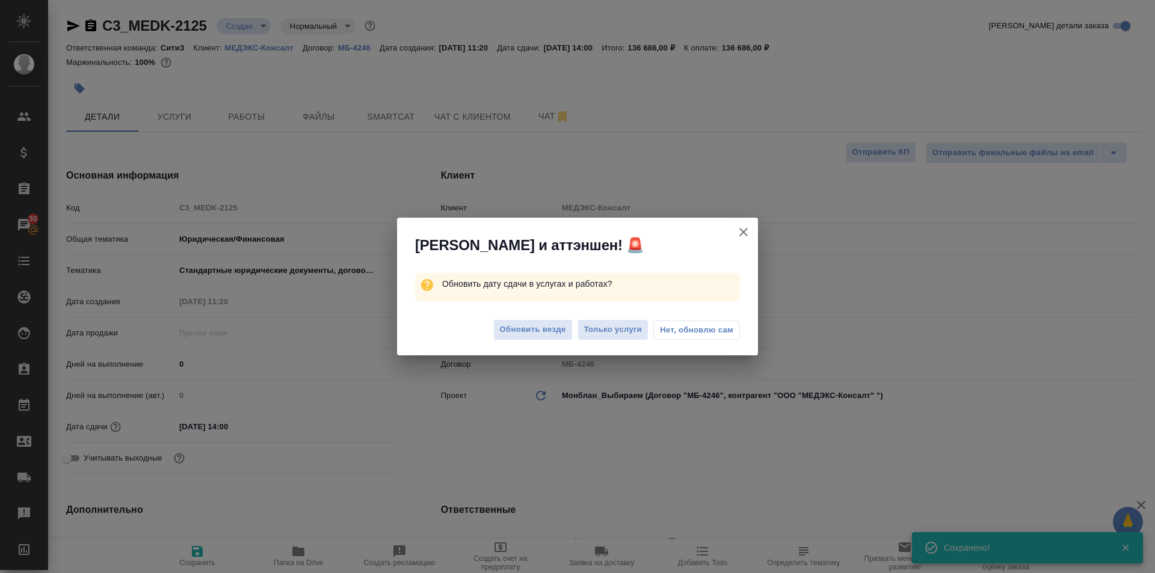
type textarea "x"
click at [693, 333] on span "Нет, обновлю сам" at bounding box center [696, 330] width 73 height 12
type textarea "x"
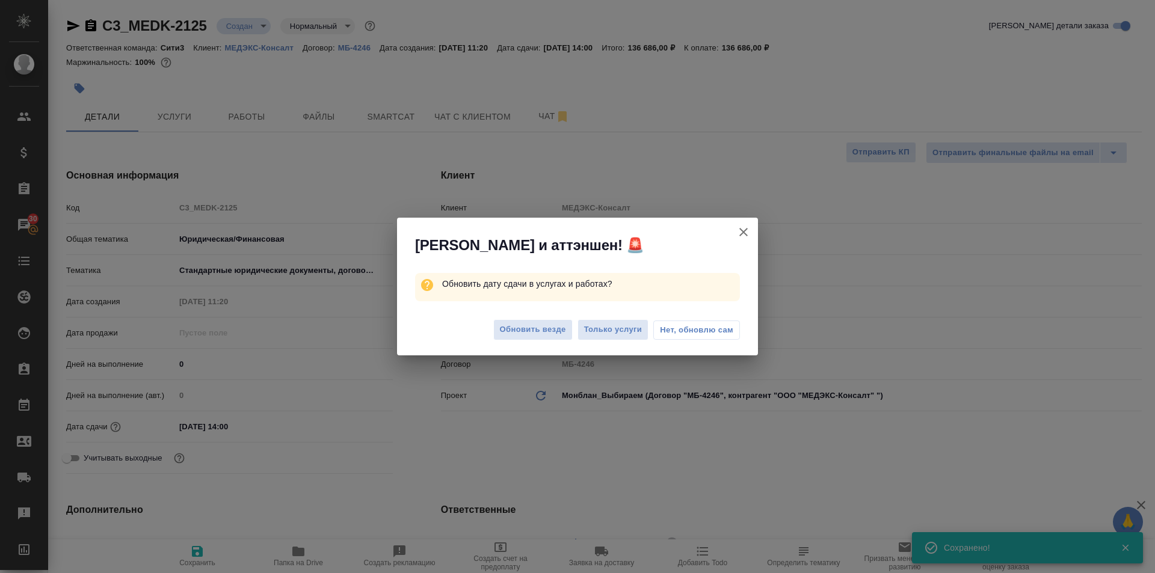
type textarea "x"
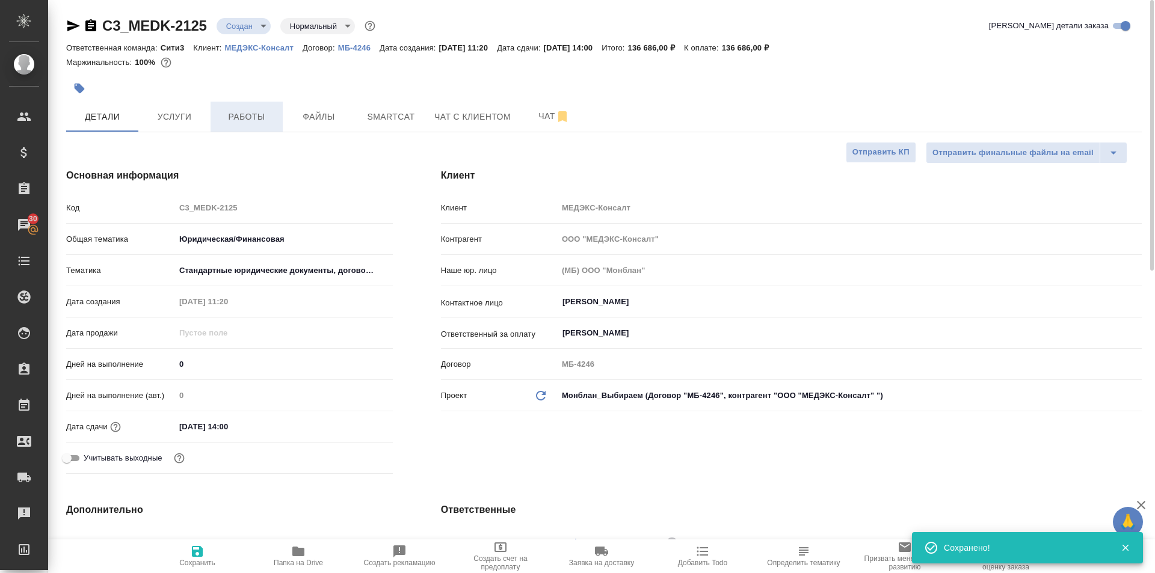
click at [262, 107] on button "Работы" at bounding box center [247, 117] width 72 height 30
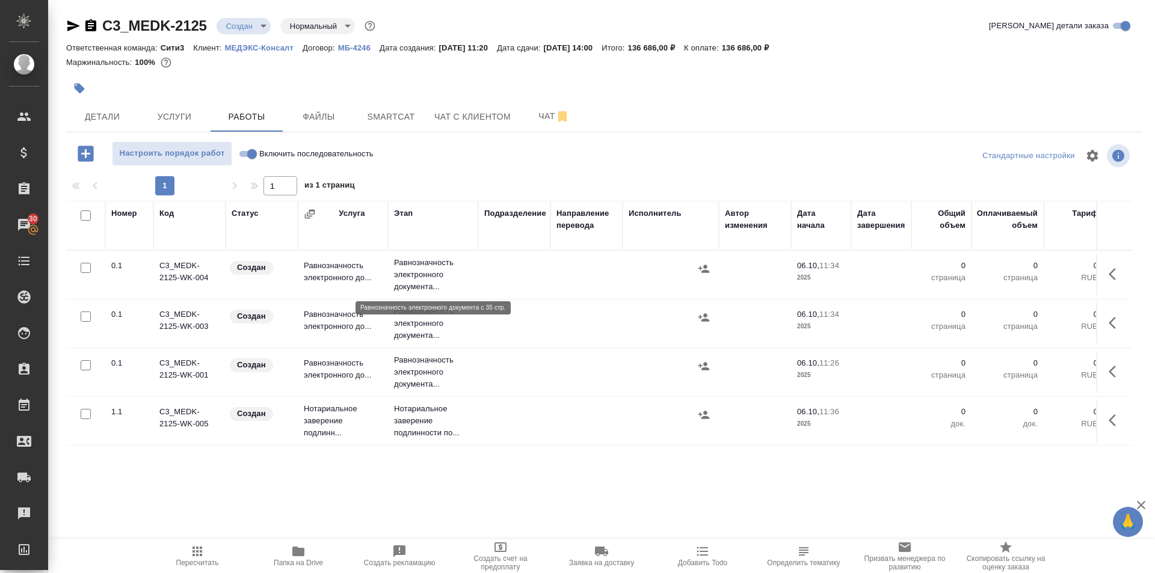
click at [464, 286] on p "Равнозначность электронного документа..." at bounding box center [433, 275] width 78 height 36
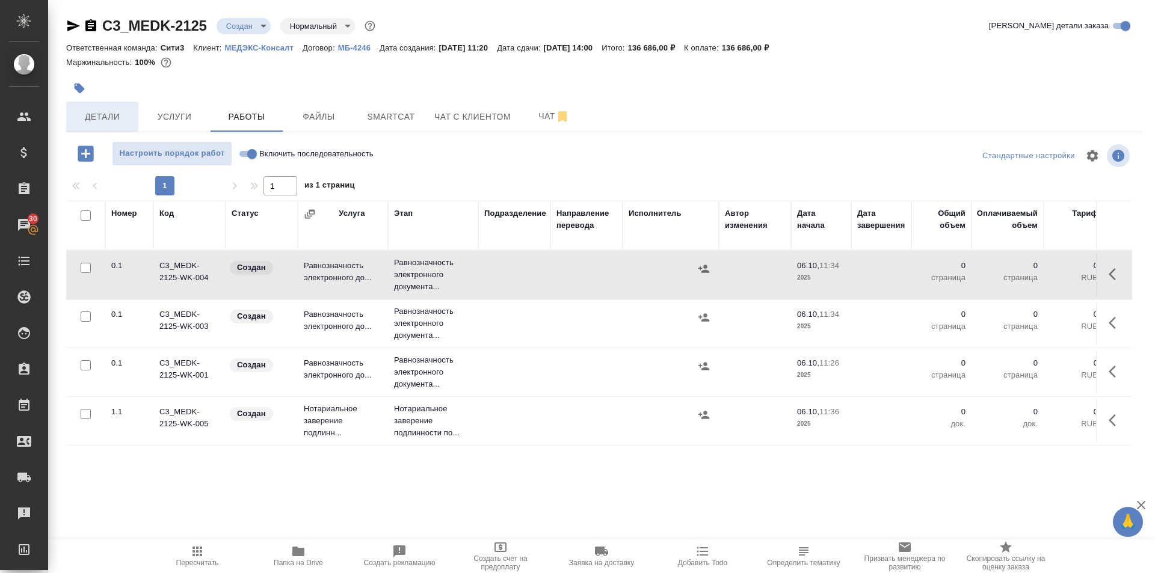
click at [125, 111] on span "Детали" at bounding box center [102, 116] width 58 height 15
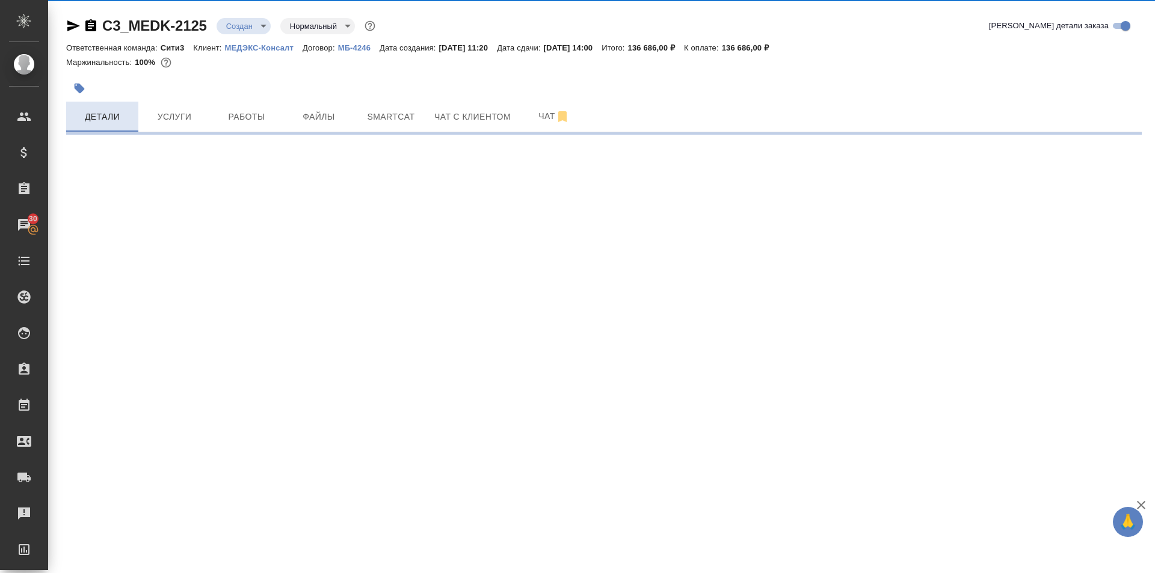
select select "RU"
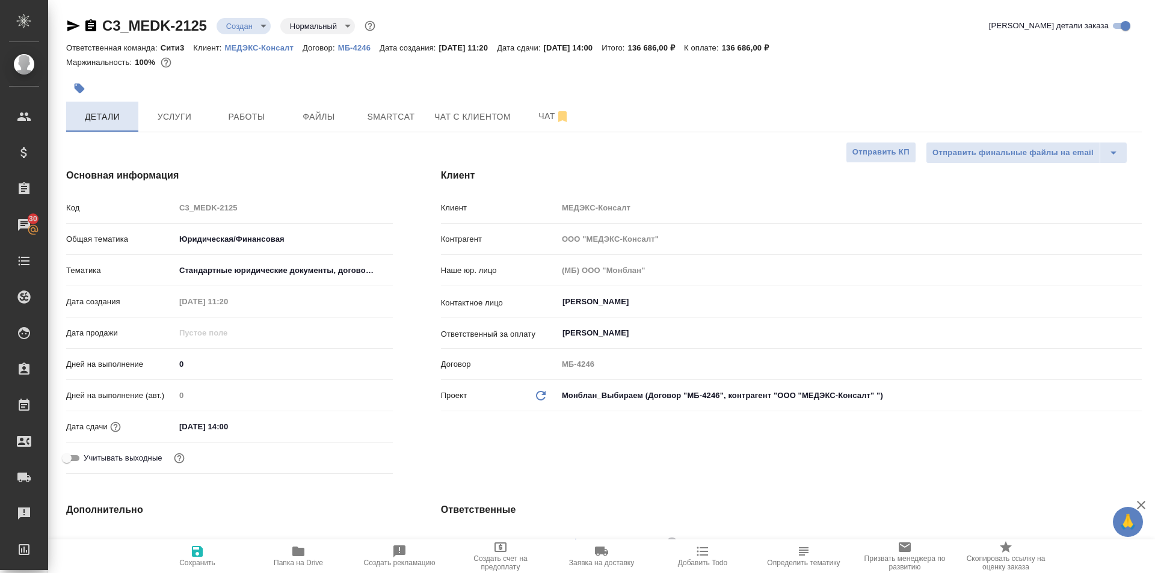
type textarea "x"
click at [234, 23] on body "🙏 .cls-1 fill:#fff; AWATERA Galisheva Mariya Клиенты Спецификации Заказы 30 Чат…" at bounding box center [577, 286] width 1155 height 573
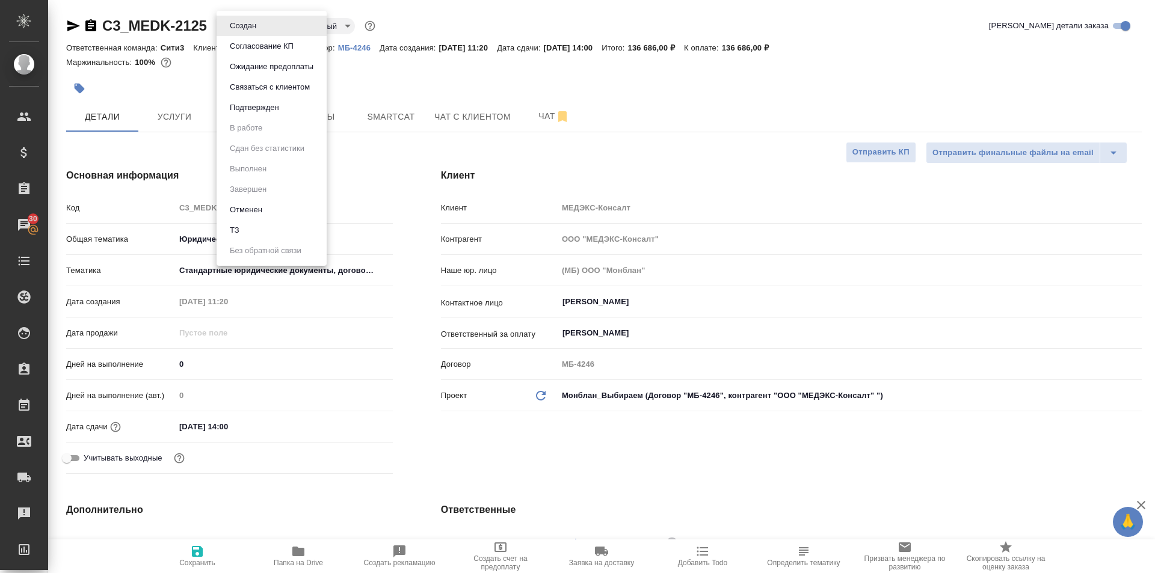
click at [291, 110] on li "Подтвержден" at bounding box center [272, 107] width 110 height 20
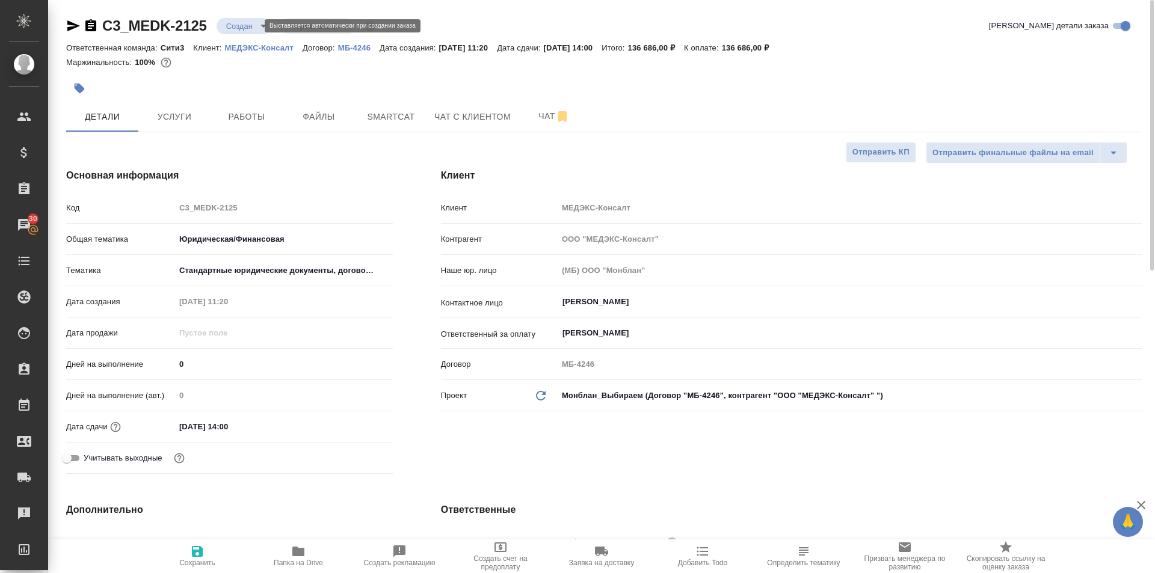
click at [254, 23] on body "🙏 .cls-1 fill:#fff; AWATERA Galisheva Mariya Клиенты Спецификации Заказы 30 Чат…" at bounding box center [577, 286] width 1155 height 573
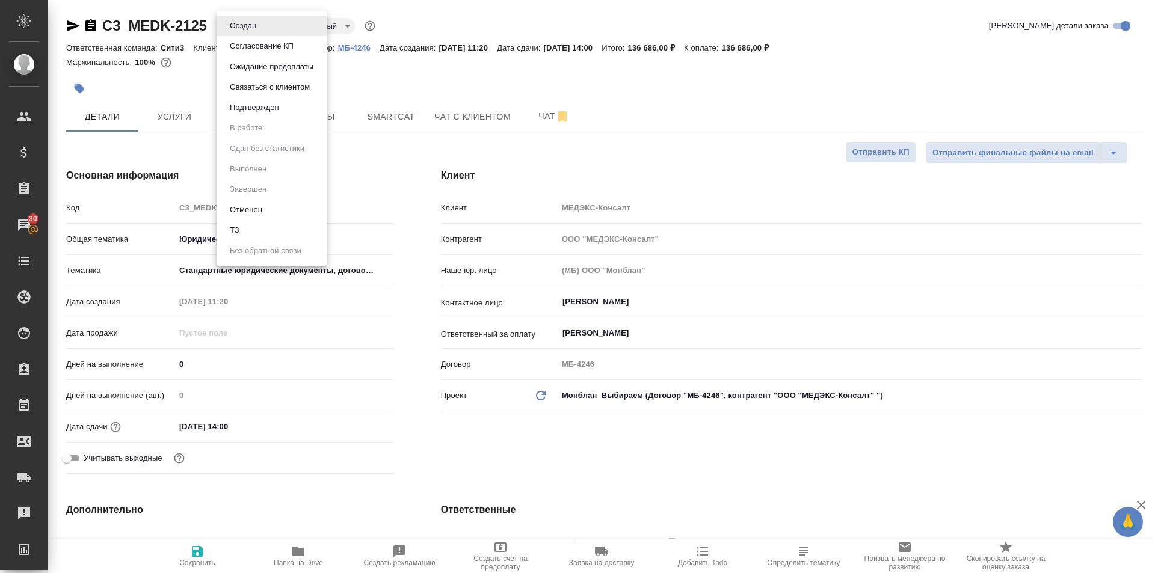
click at [296, 106] on li "Подтвержден" at bounding box center [272, 107] width 110 height 20
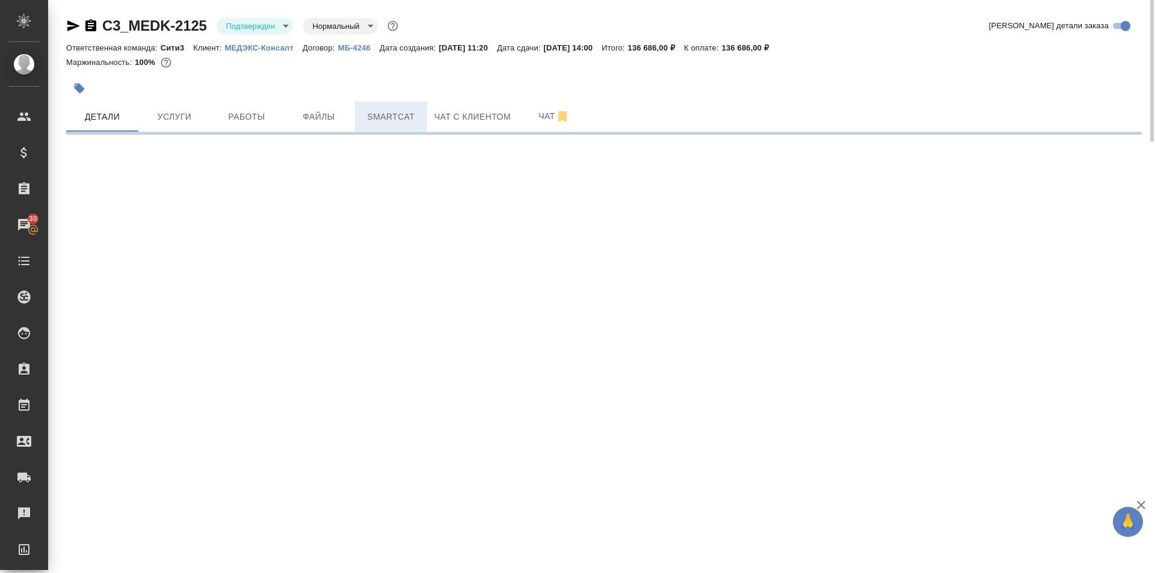
select select "RU"
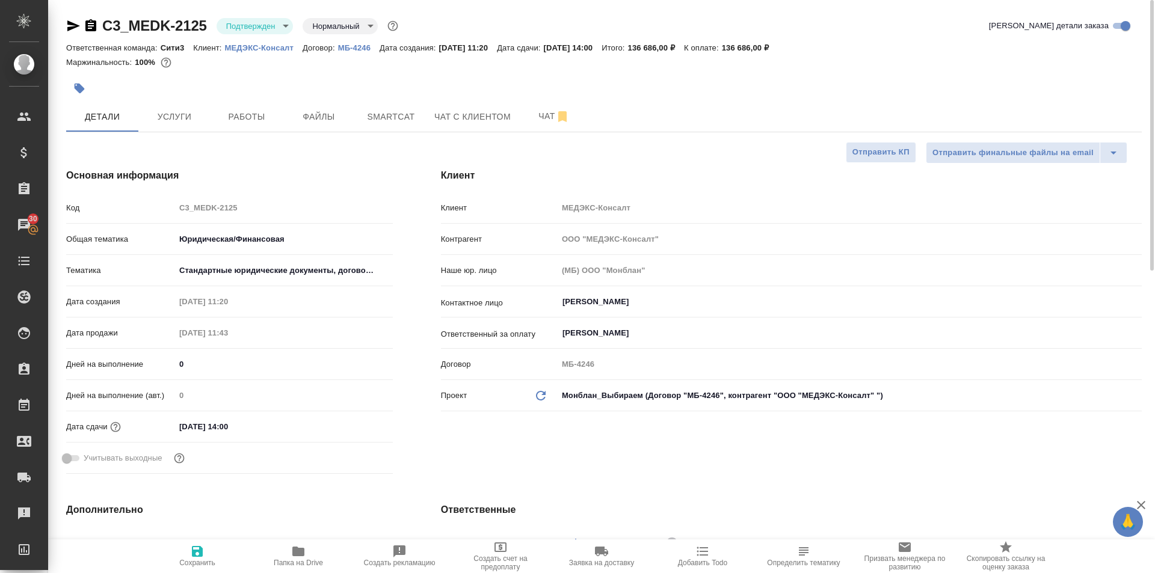
type textarea "x"
click at [157, 118] on span "Услуги" at bounding box center [175, 116] width 58 height 15
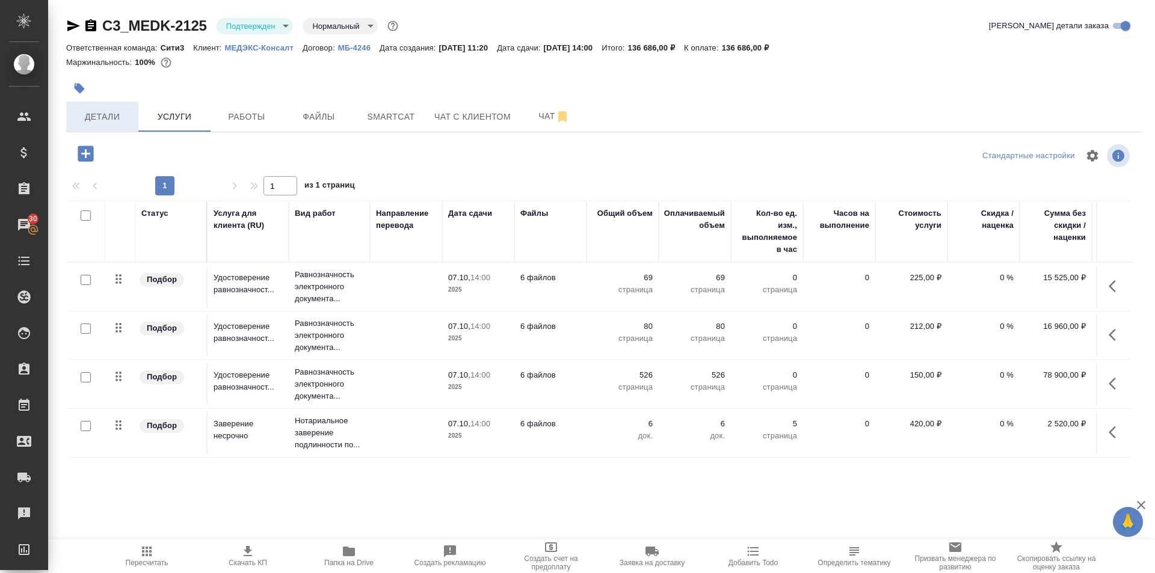
click at [109, 107] on button "Детали" at bounding box center [102, 117] width 72 height 30
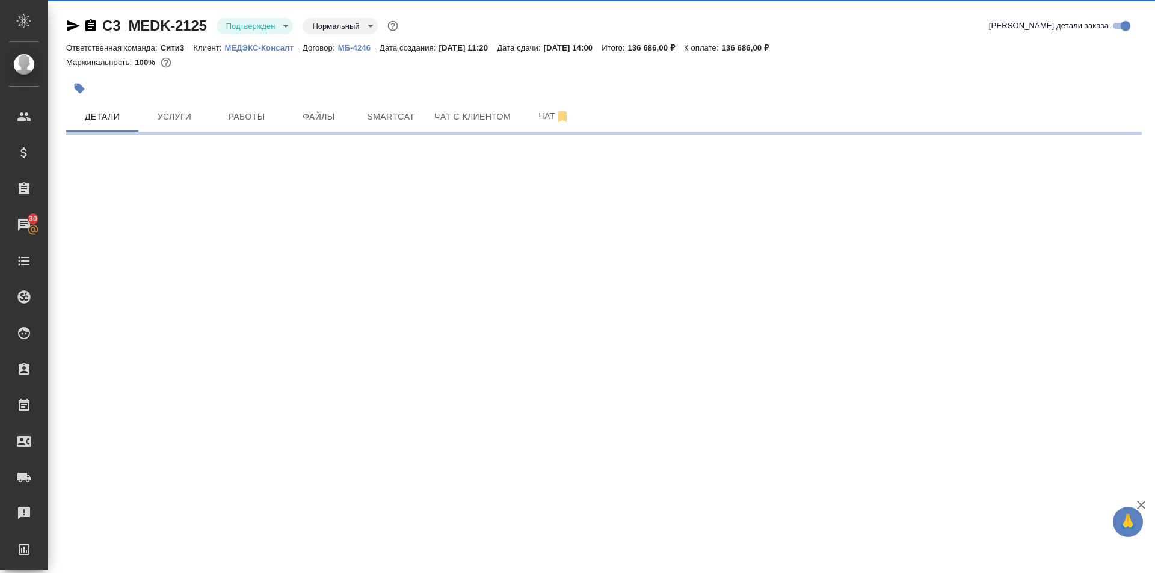
select select "RU"
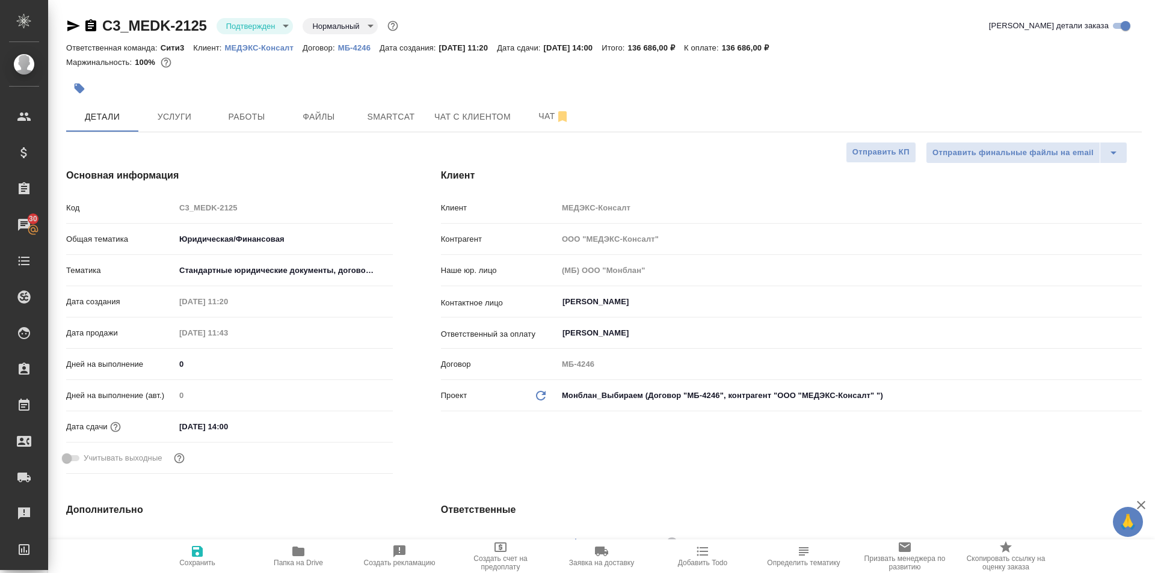
type textarea "x"
click at [188, 118] on span "Услуги" at bounding box center [175, 116] width 58 height 15
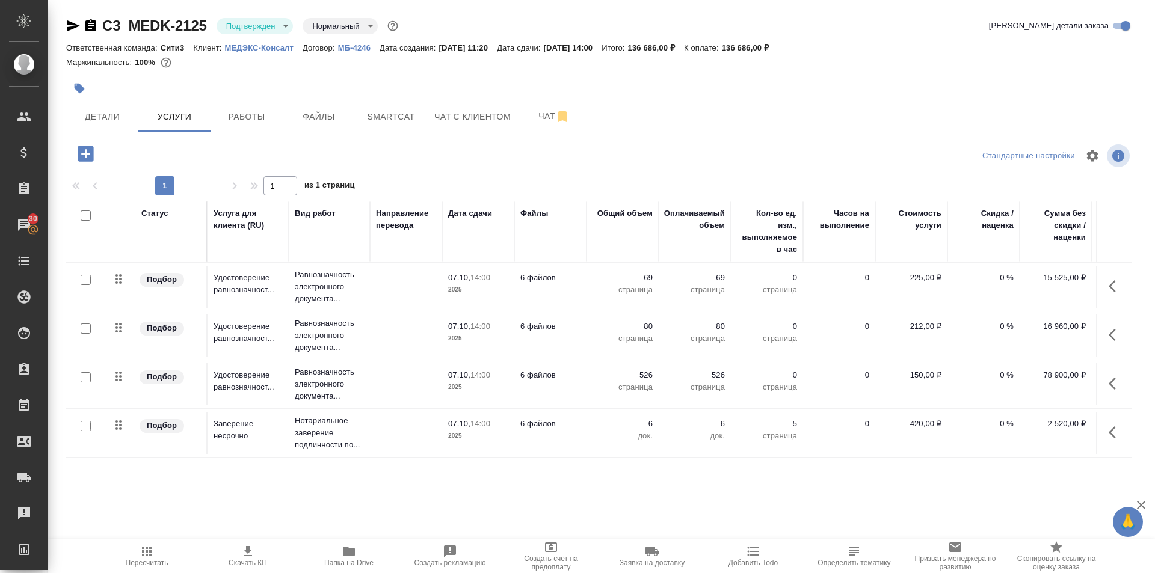
click at [829, 47] on div "Ответственная команда: Сити3 Клиент: МЕДЭКС-Консалт Договор: МБ-4246 Дата созда…" at bounding box center [603, 47] width 1075 height 14
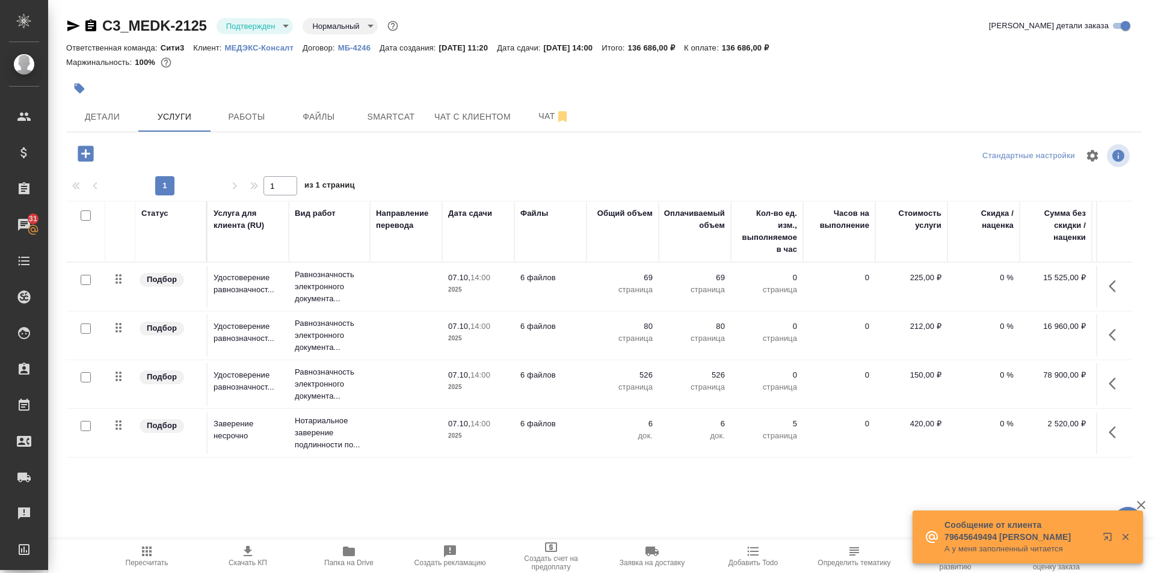
click at [260, 51] on p "МЕДЭКС-Консалт" at bounding box center [264, 47] width 78 height 9
click at [387, 26] on icon "button" at bounding box center [393, 26] width 12 height 12
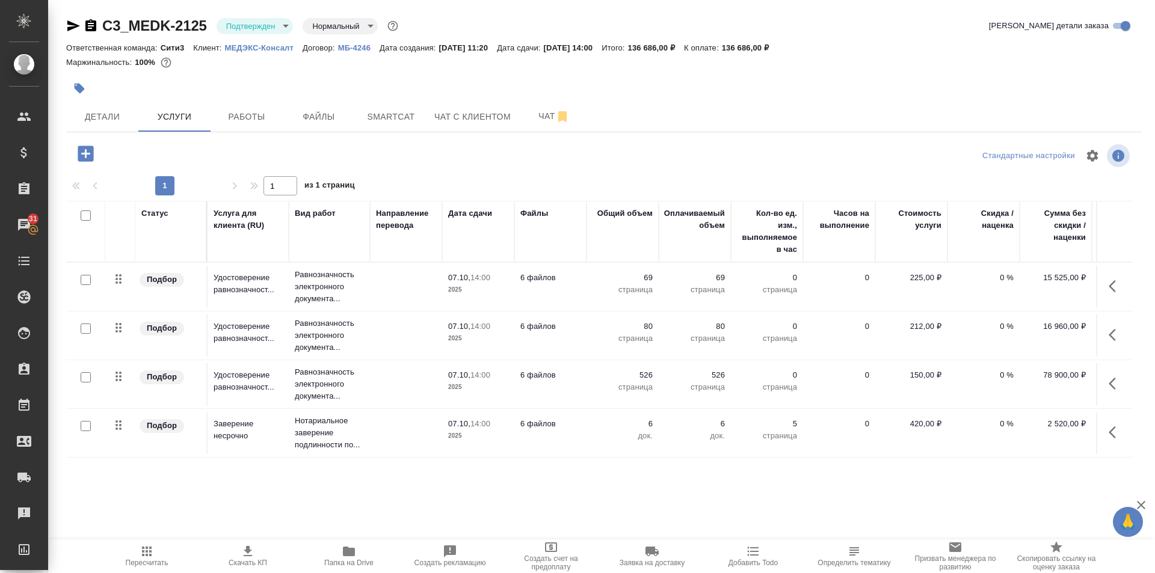
click at [720, 79] on div at bounding box center [424, 88] width 717 height 26
click at [351, 290] on p "Равнозначность электронного документа..." at bounding box center [329, 287] width 69 height 36
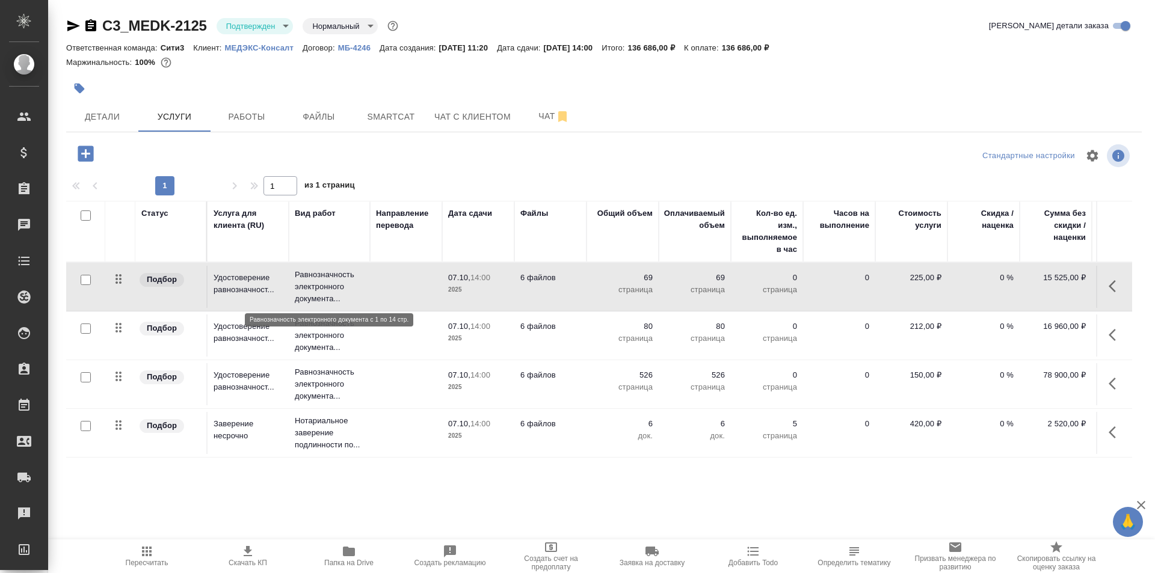
click at [351, 290] on p "Равнозначность электронного документа..." at bounding box center [329, 287] width 69 height 36
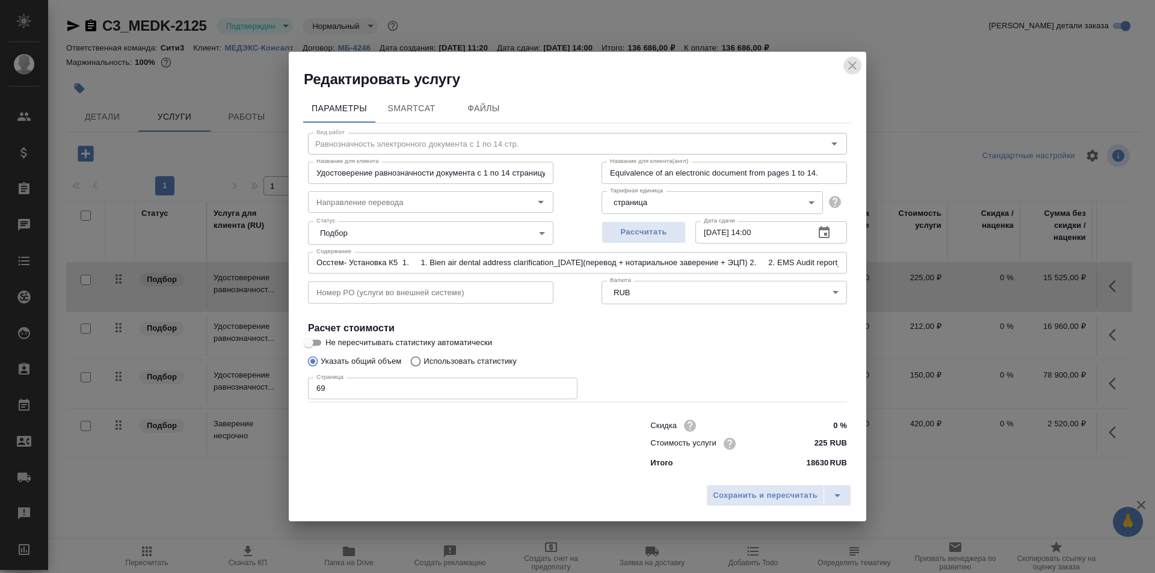
click at [849, 71] on icon "close" at bounding box center [852, 65] width 14 height 14
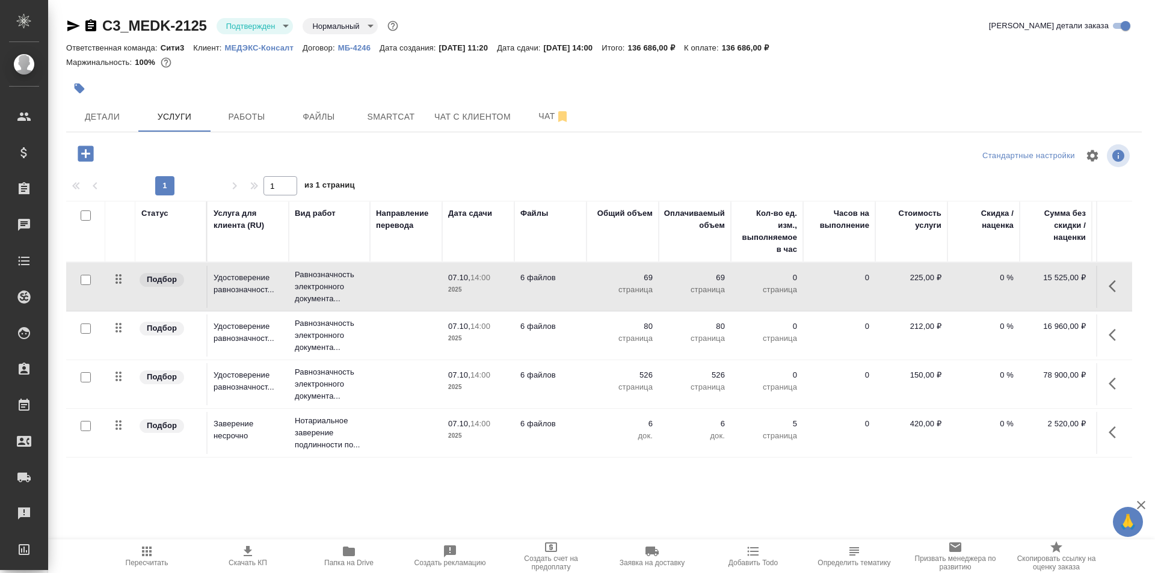
click at [85, 153] on icon "button" at bounding box center [85, 153] width 21 height 21
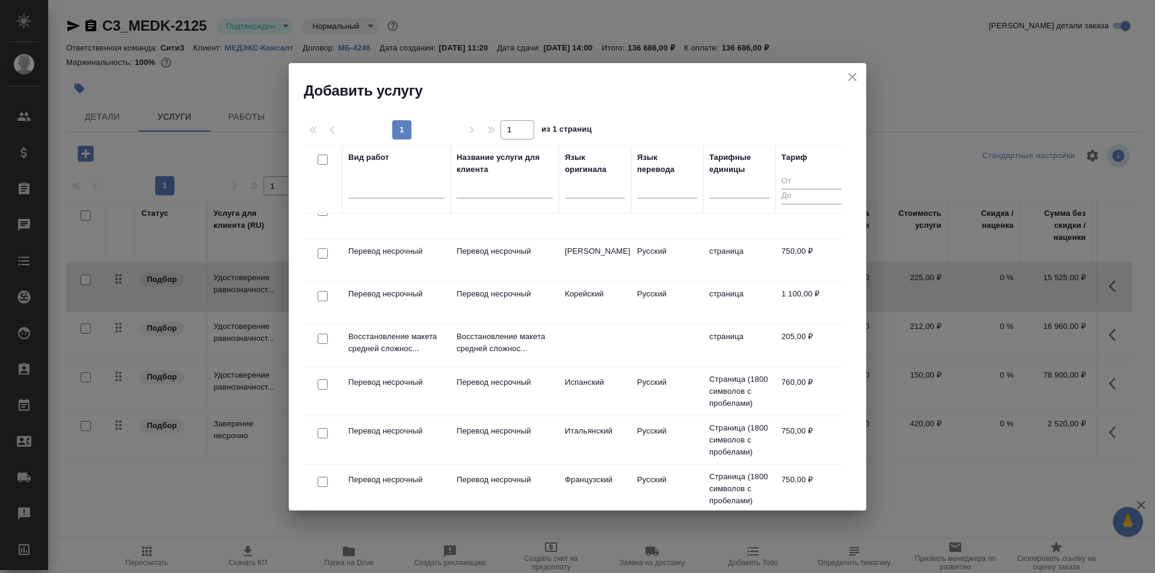
scroll to position [357, 0]
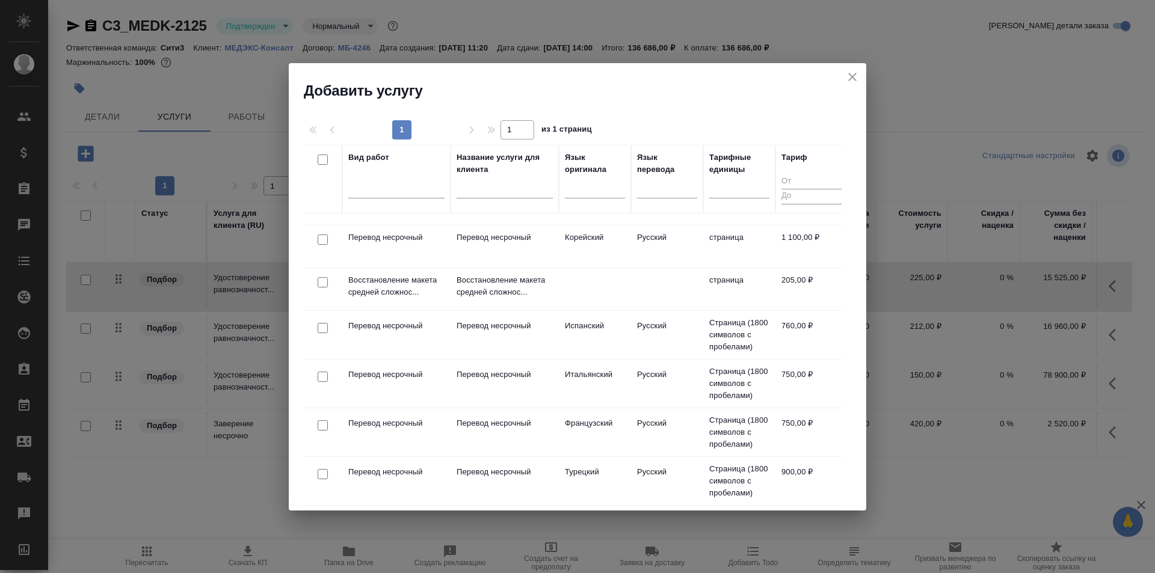
click at [854, 79] on icon "close" at bounding box center [852, 77] width 14 height 14
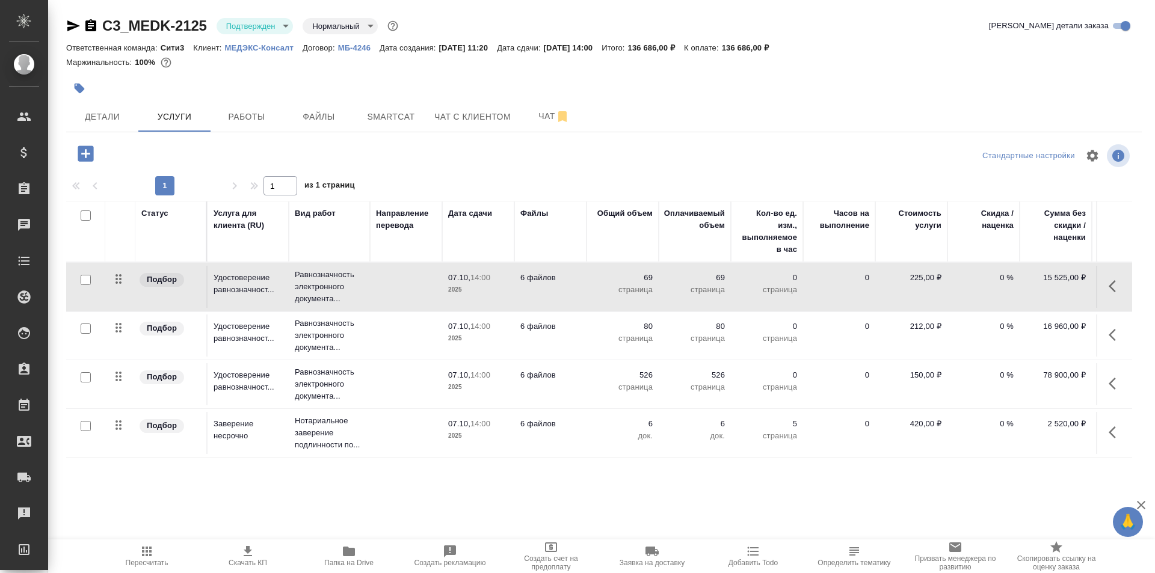
scroll to position [7, 0]
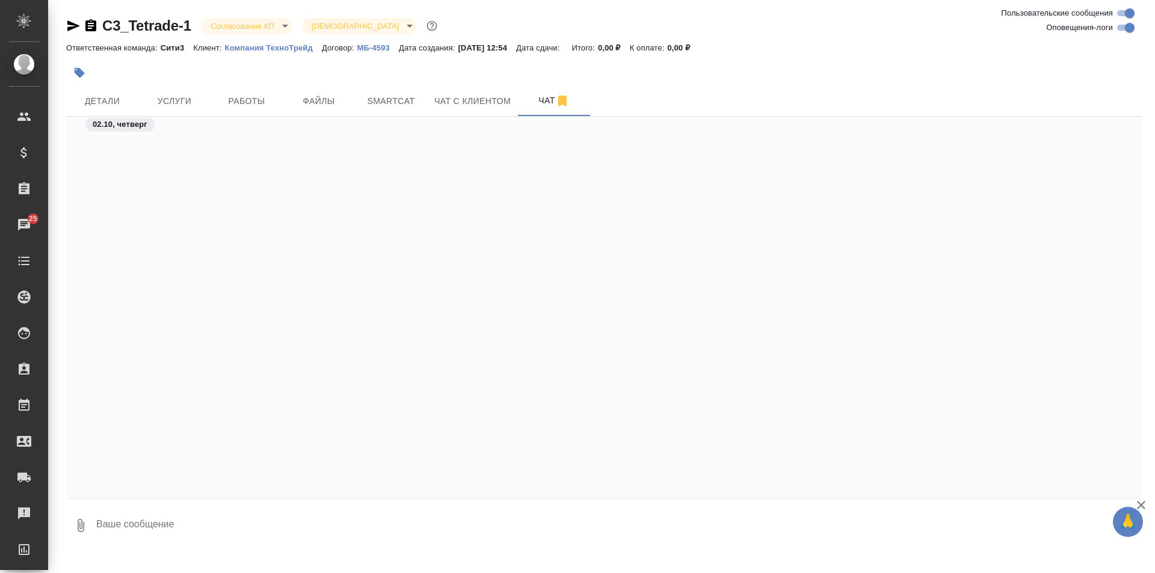
scroll to position [1368, 0]
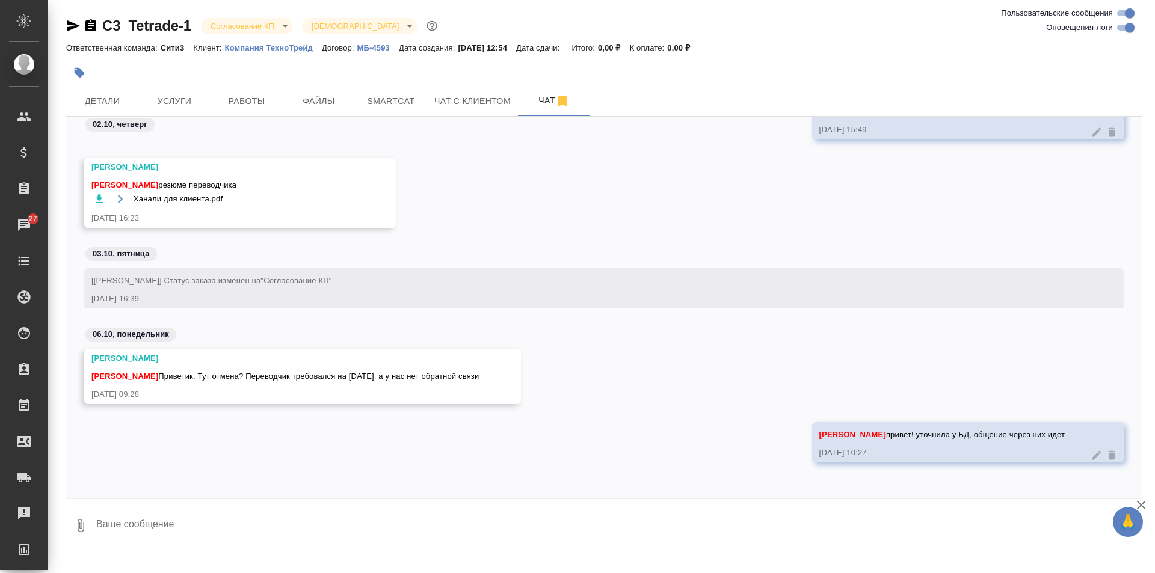
click at [453, 517] on textarea at bounding box center [618, 525] width 1047 height 41
type textarea "тут отмена"
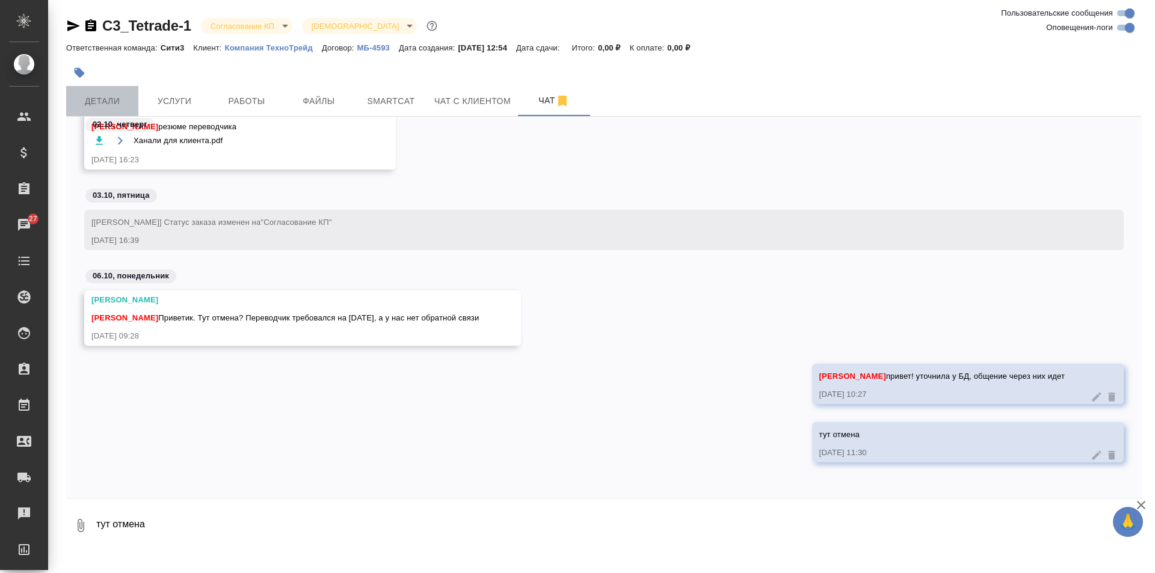
click at [114, 109] on button "Детали" at bounding box center [102, 101] width 72 height 30
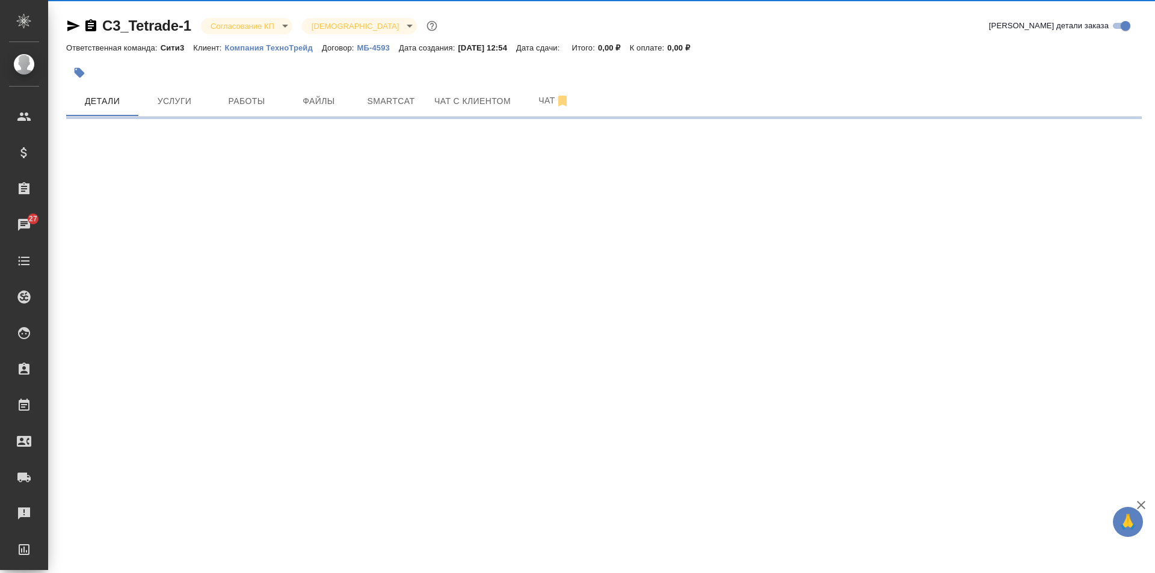
select select "RU"
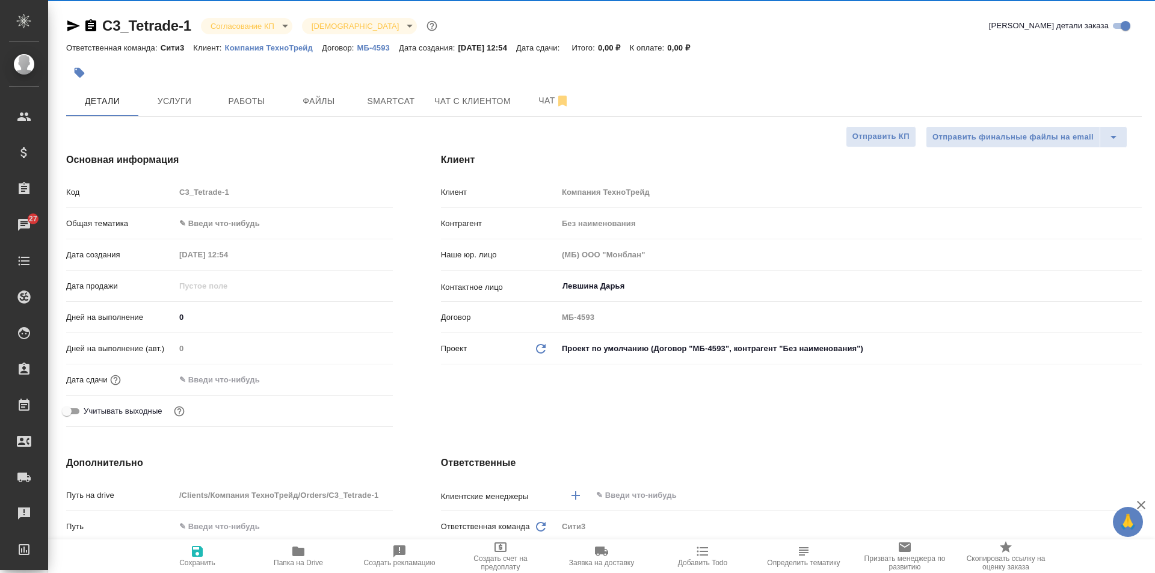
type textarea "x"
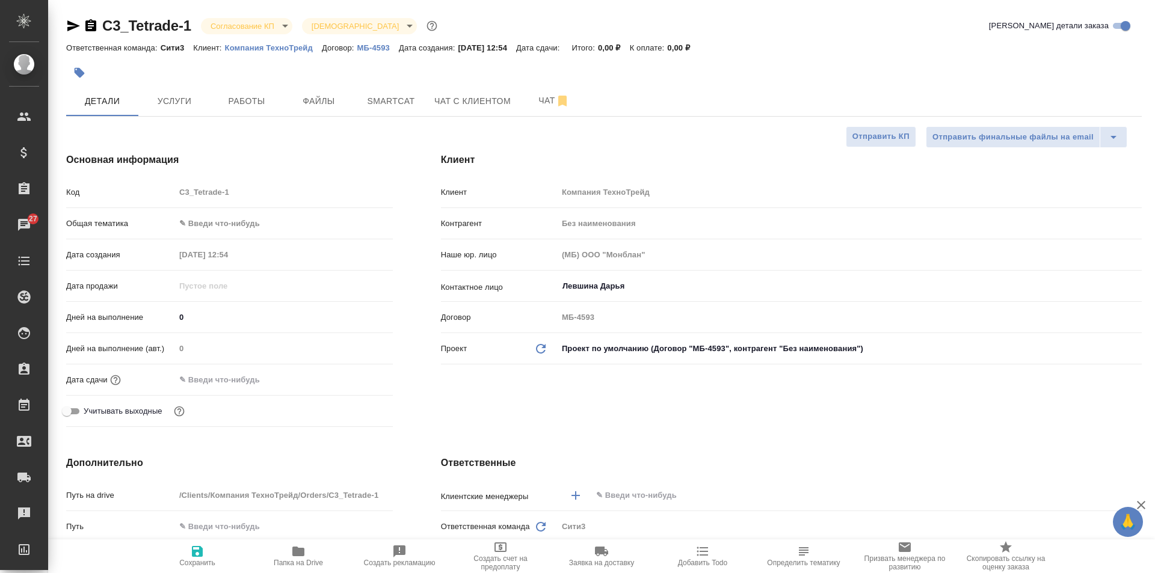
click at [276, 26] on body "🙏 .cls-1 fill:#fff; AWATERA Galisheva Mariya Клиенты Спецификации Заказы 27 Чат…" at bounding box center [577, 286] width 1155 height 573
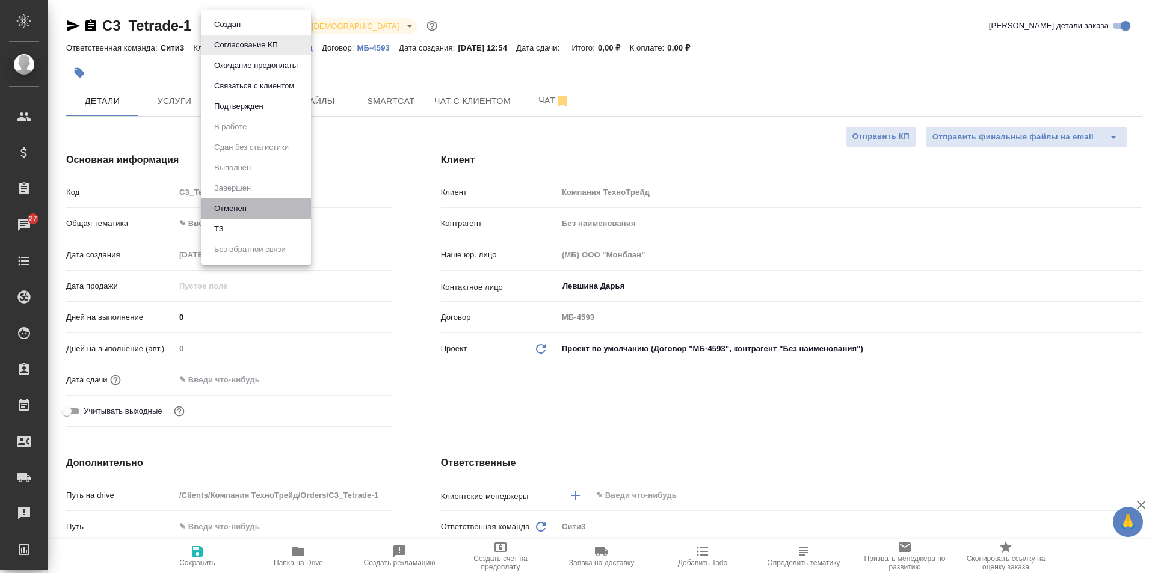
click at [270, 206] on li "Отменен" at bounding box center [256, 208] width 110 height 20
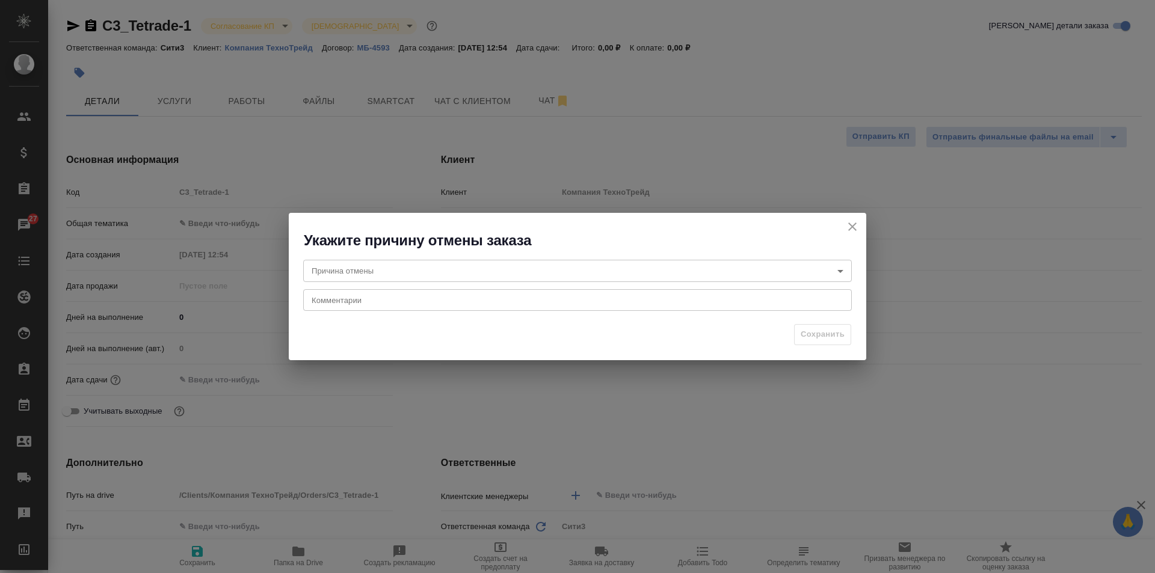
click at [740, 281] on body "🙏 .cls-1 fill:#fff; AWATERA Galisheva Mariya Клиенты Спецификации Заказы 27 Чат…" at bounding box center [577, 286] width 1155 height 573
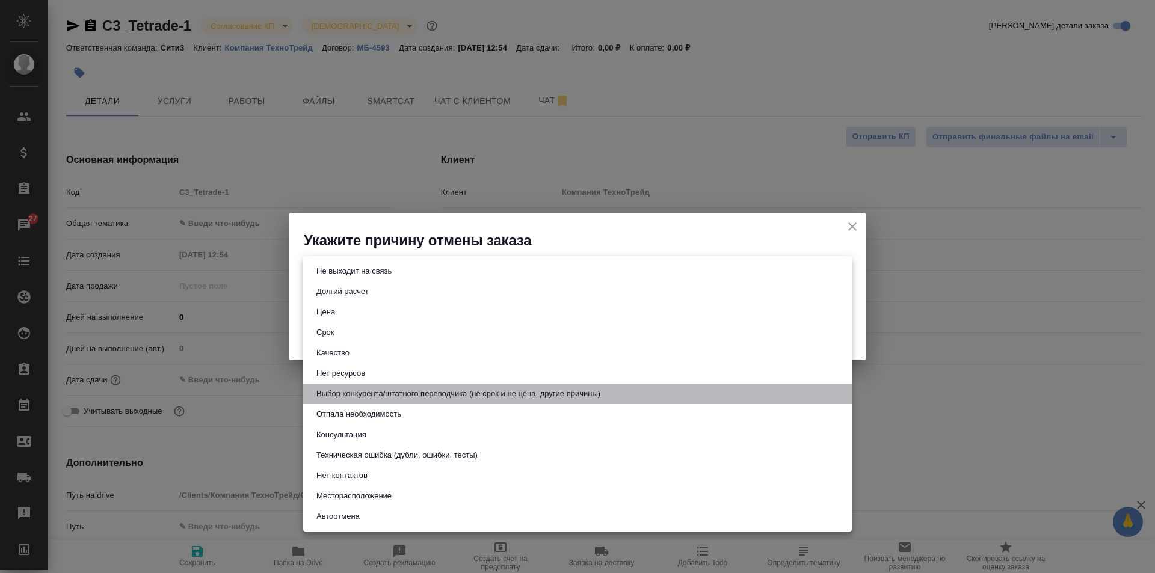
click at [607, 397] on li "Выбор конкурента/штатного переводчика (не срок и не цена, другие причины)" at bounding box center [577, 394] width 549 height 20
type input "choiceOfStaffOrCompetitor"
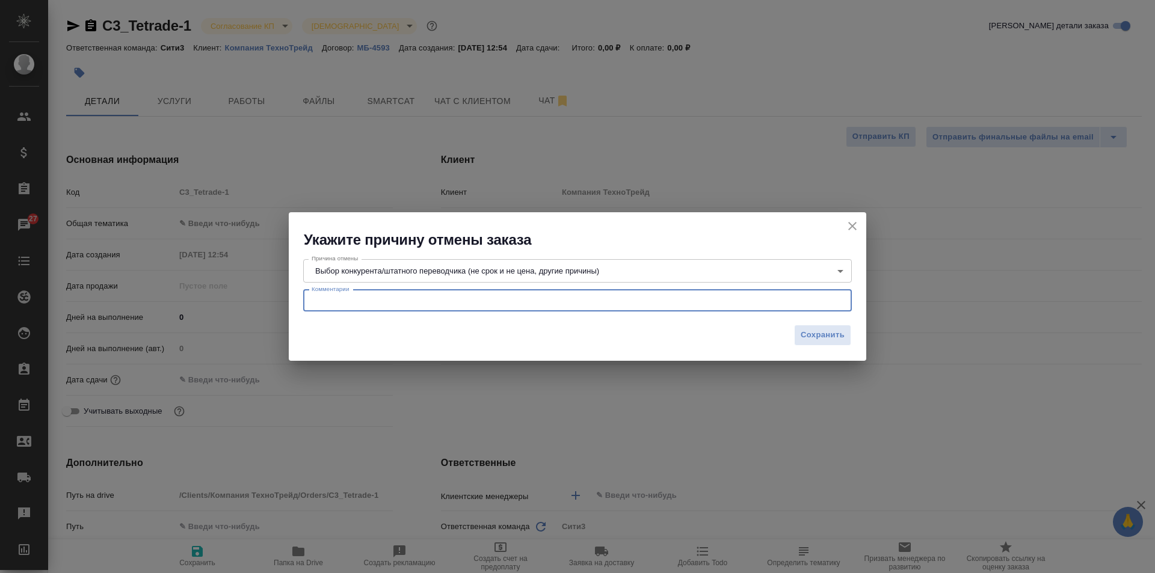
click at [475, 304] on textarea at bounding box center [578, 300] width 532 height 9
type textarea "выбрали переводчика, с которым уже работали"
click at [817, 328] on span "Сохранить" at bounding box center [823, 335] width 44 height 14
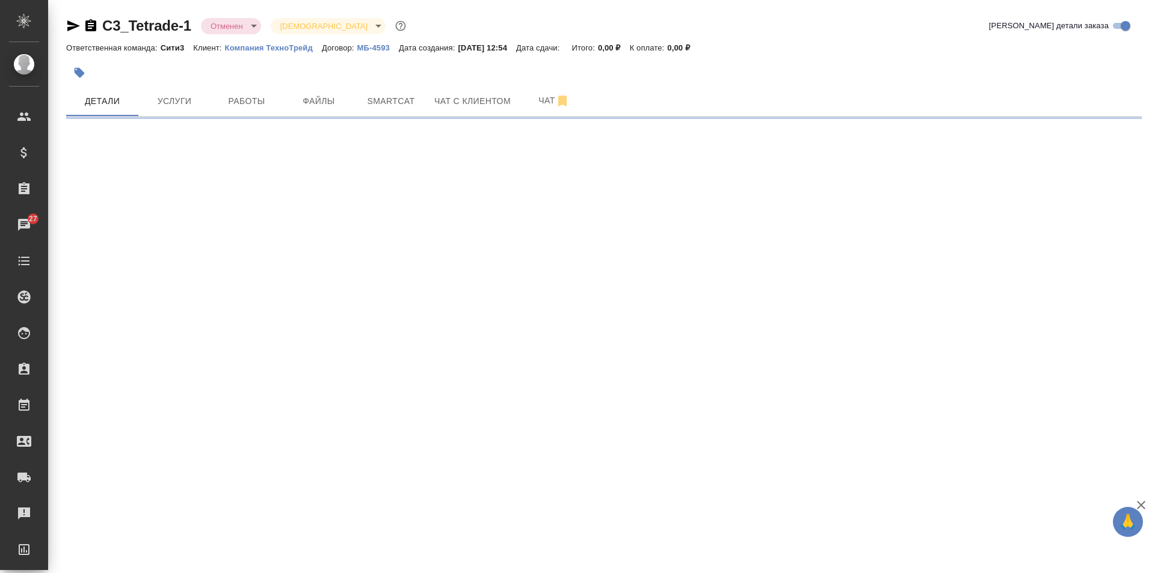
select select "RU"
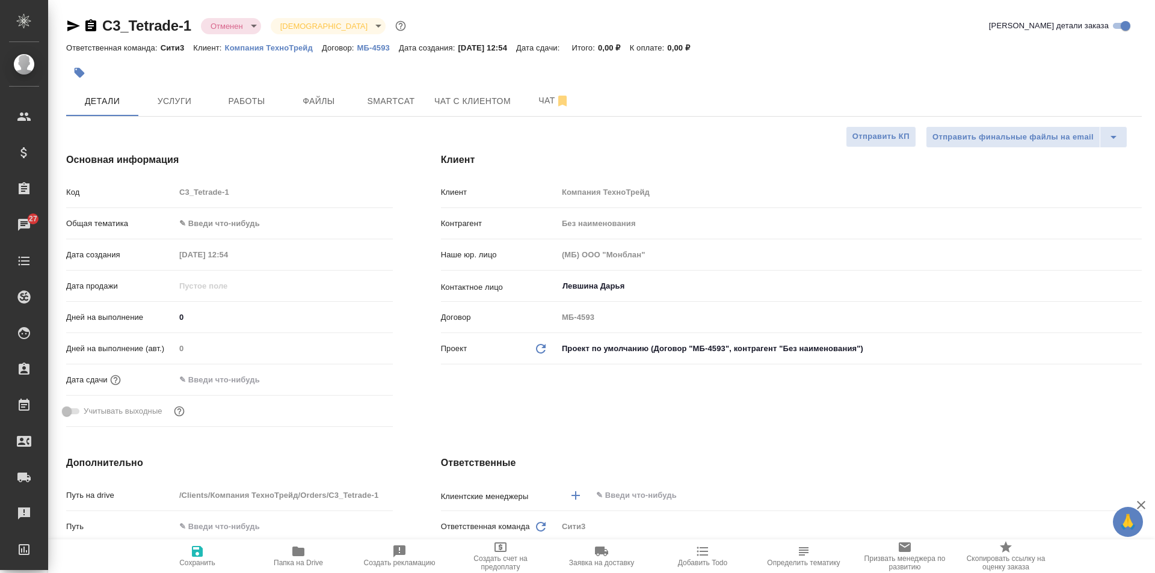
type textarea "x"
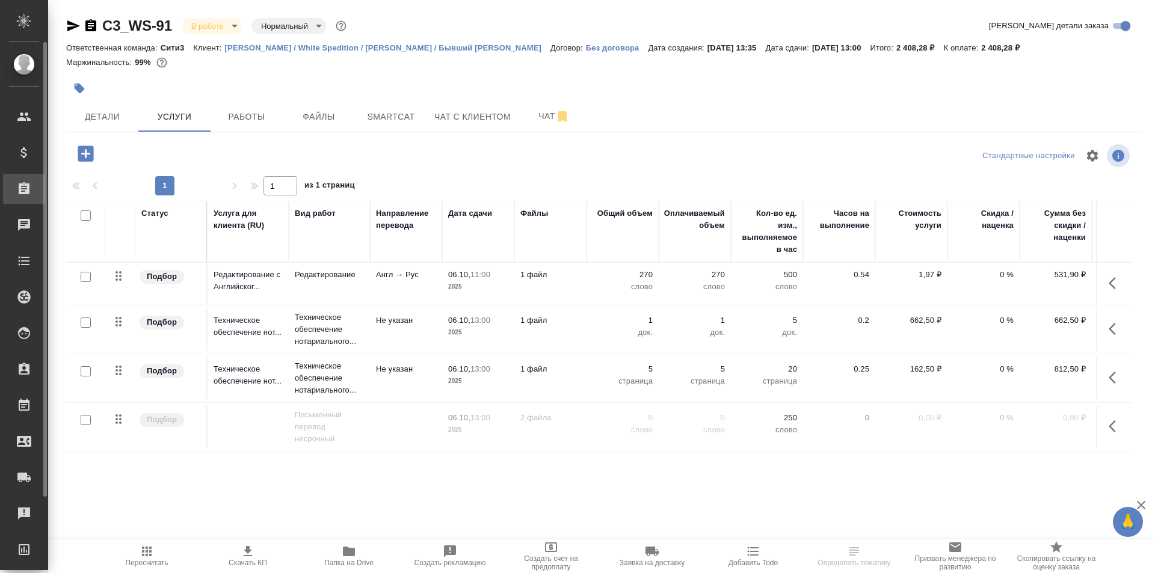
click at [21, 201] on div "Заказы" at bounding box center [24, 189] width 42 height 30
click at [23, 188] on div "Заказы" at bounding box center [9, 189] width 30 height 18
click at [28, 189] on icon at bounding box center [24, 188] width 11 height 12
click at [18, 220] on div "Все заказы" at bounding box center [9, 222] width 18 height 12
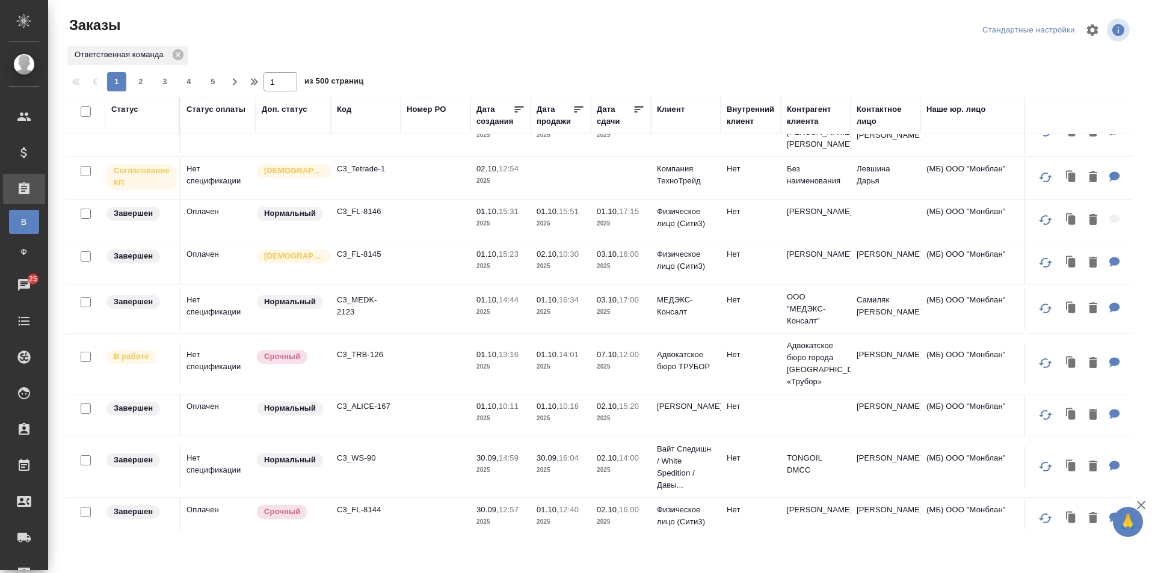
scroll to position [301, 0]
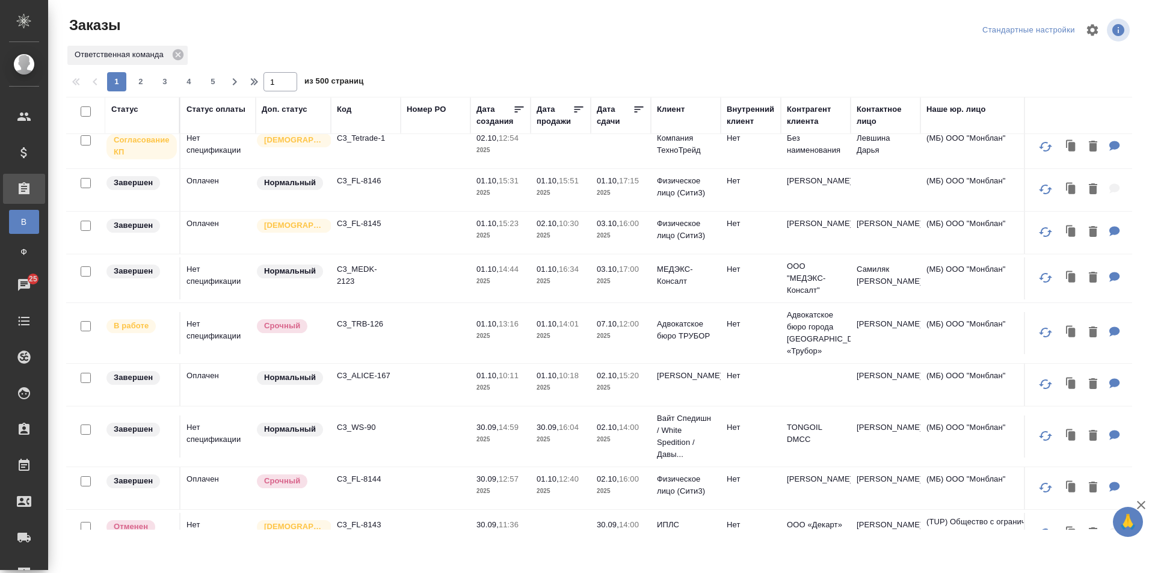
click at [404, 300] on td at bounding box center [436, 278] width 70 height 42
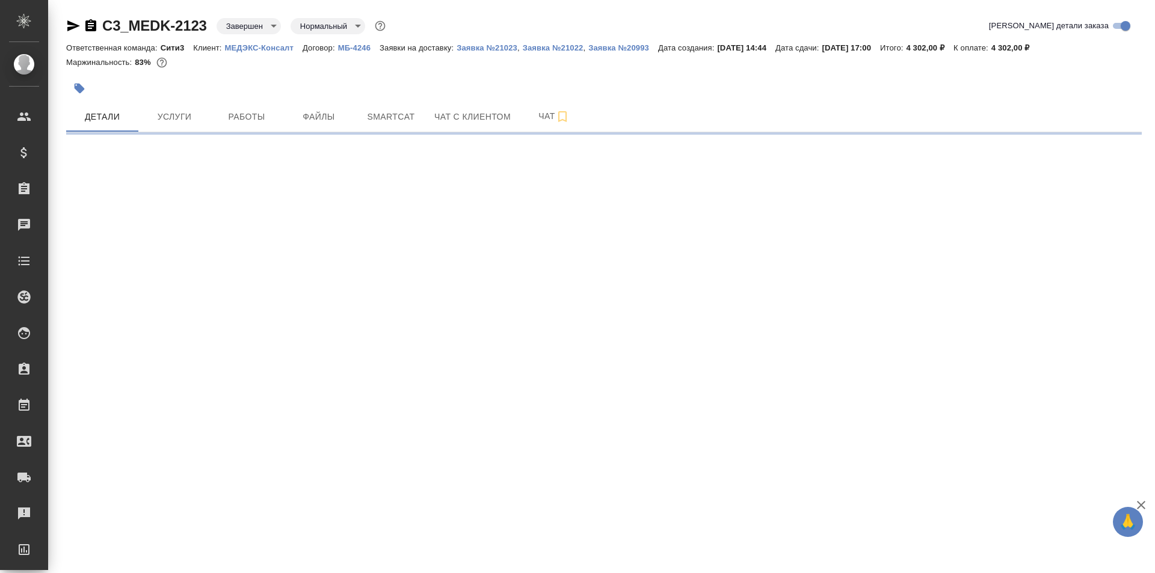
select select "RU"
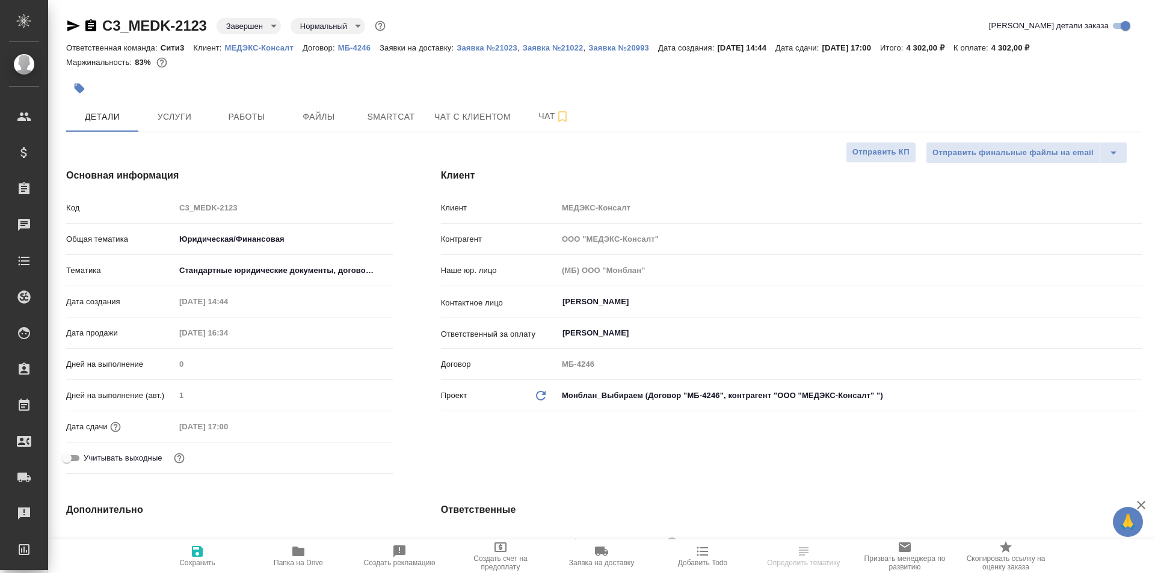
type textarea "x"
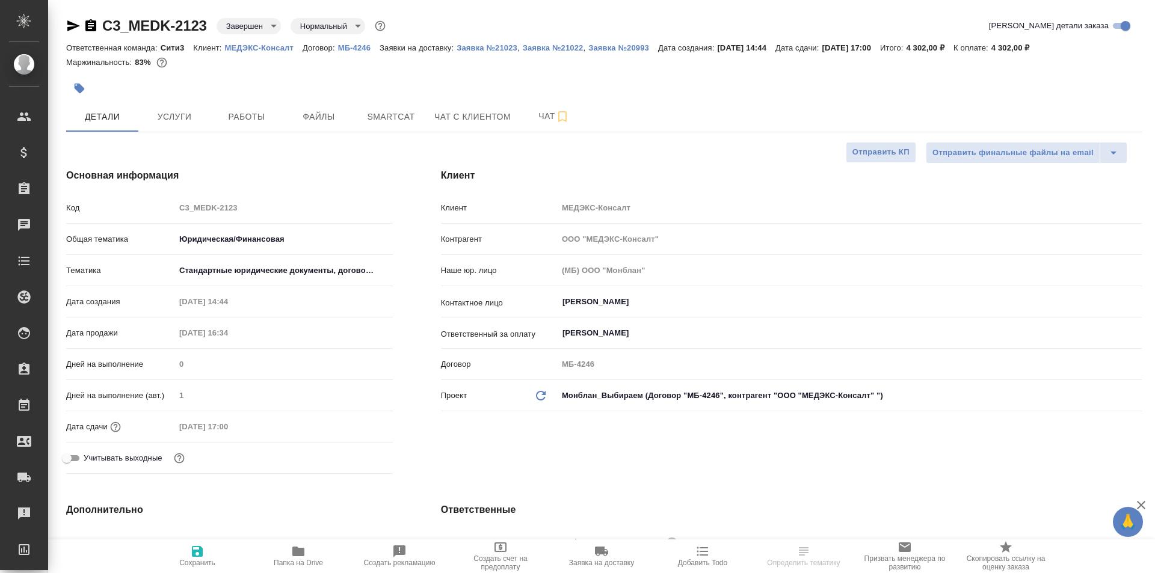
type textarea "x"
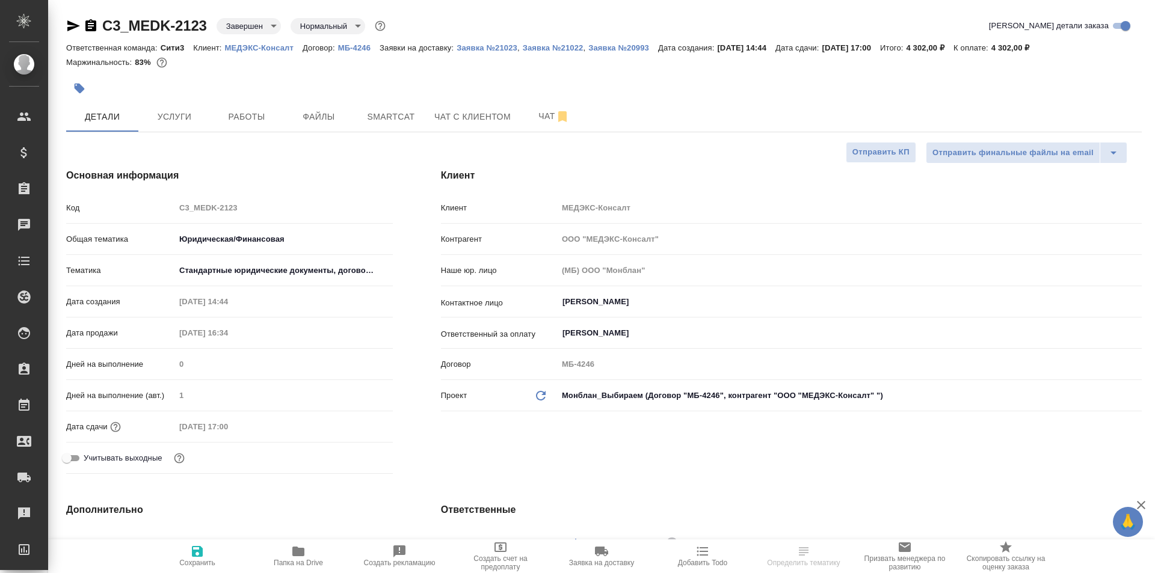
type textarea "x"
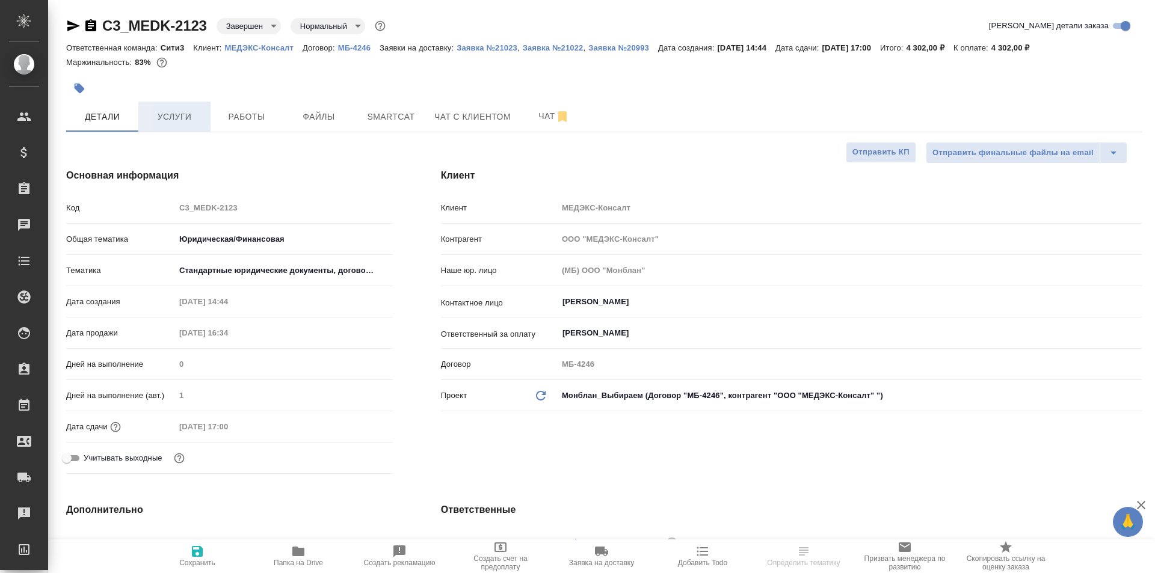
click at [188, 118] on span "Услуги" at bounding box center [175, 116] width 58 height 15
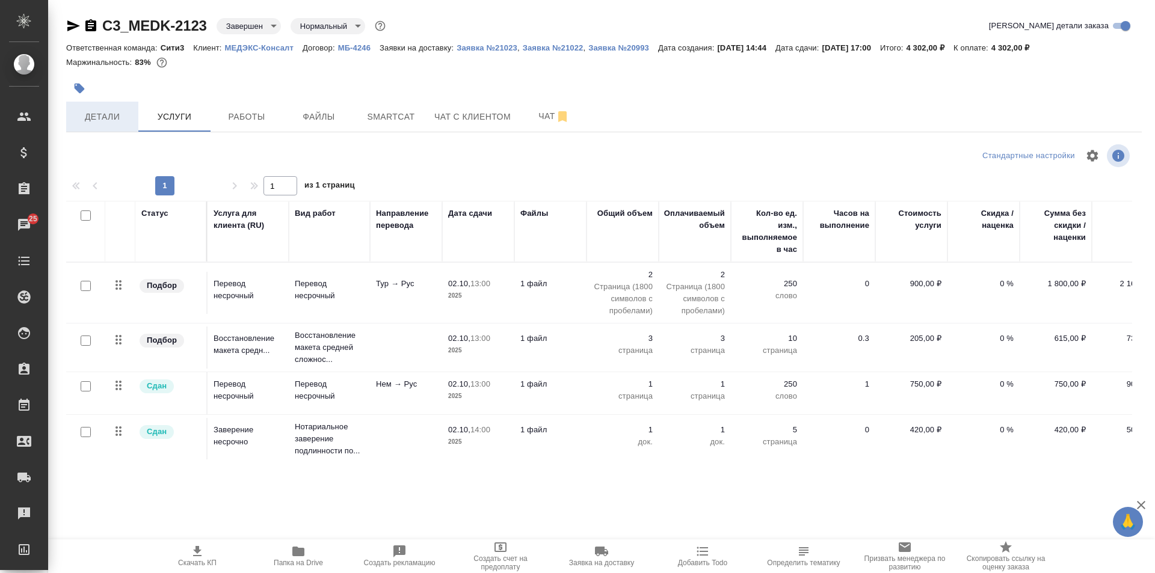
click at [127, 112] on span "Детали" at bounding box center [102, 116] width 58 height 15
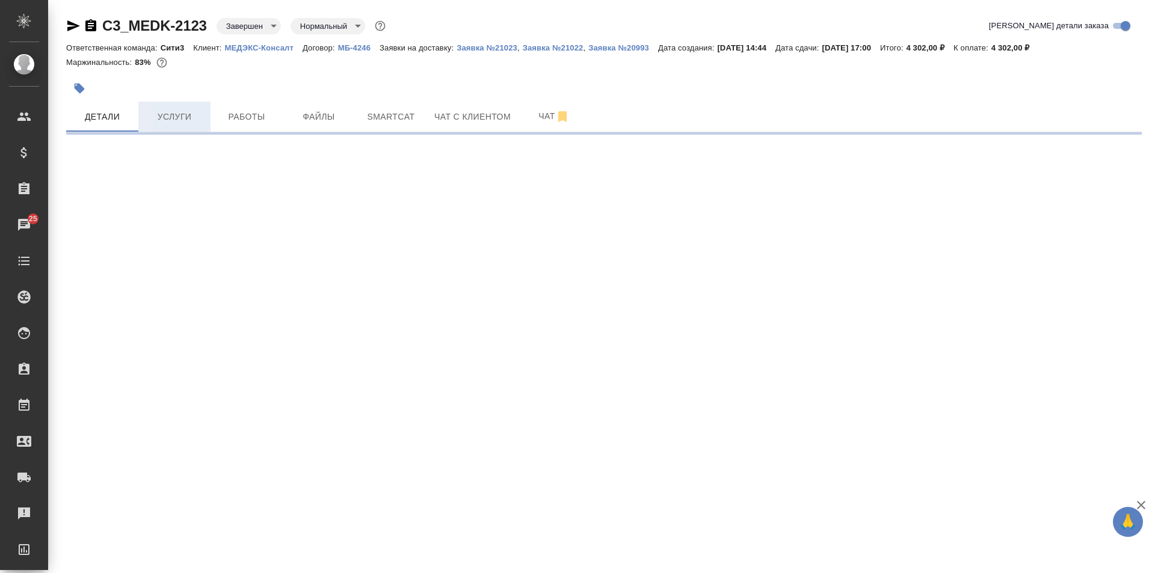
select select "RU"
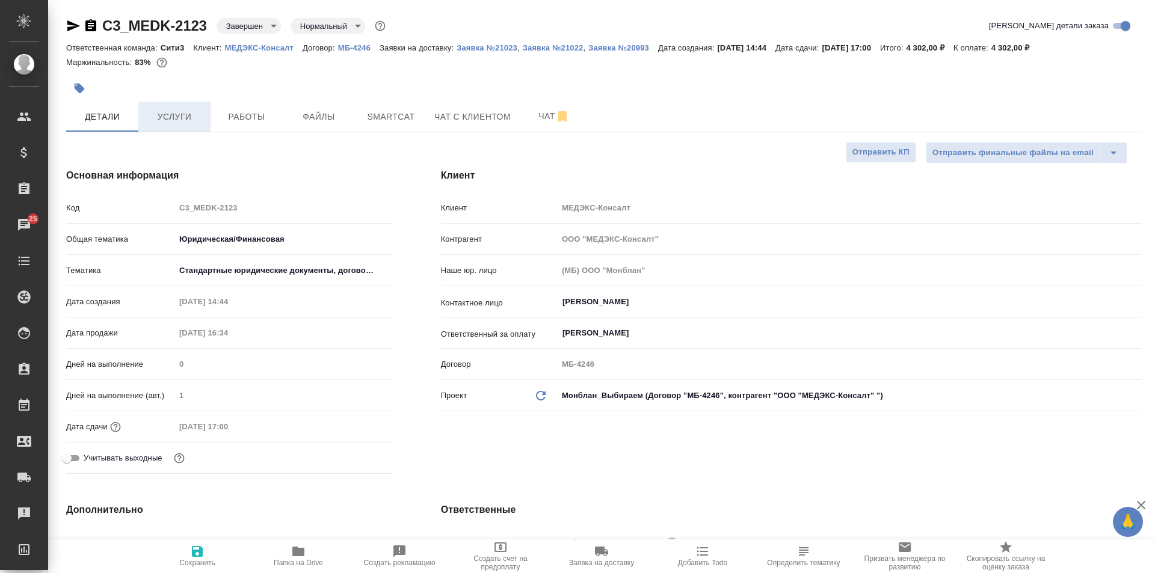
type textarea "x"
click at [165, 117] on span "Услуги" at bounding box center [175, 116] width 58 height 15
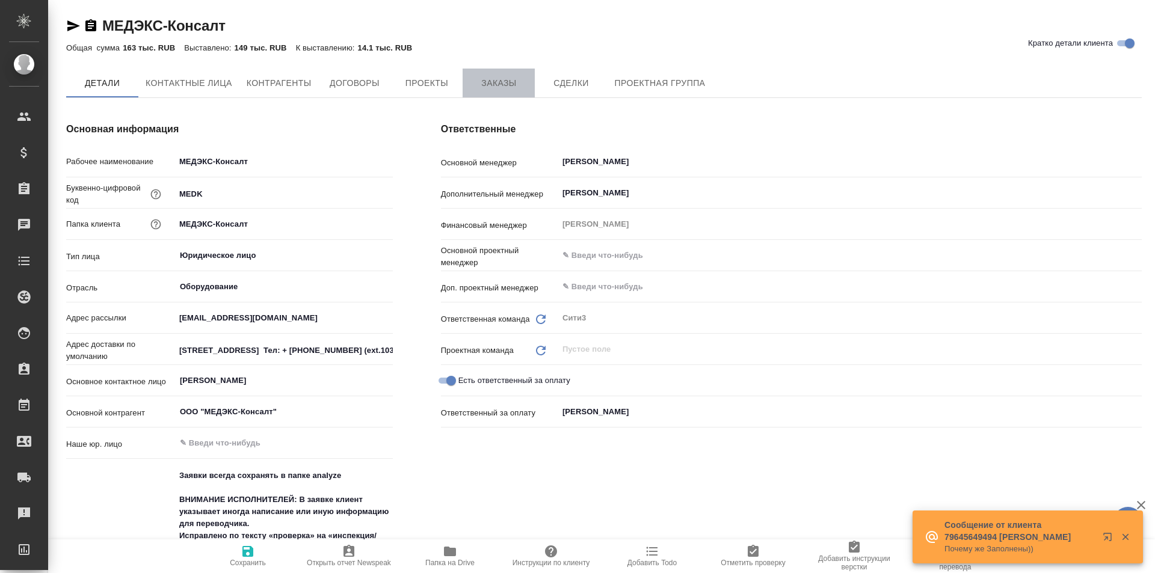
click at [496, 81] on span "Заказы" at bounding box center [499, 83] width 58 height 15
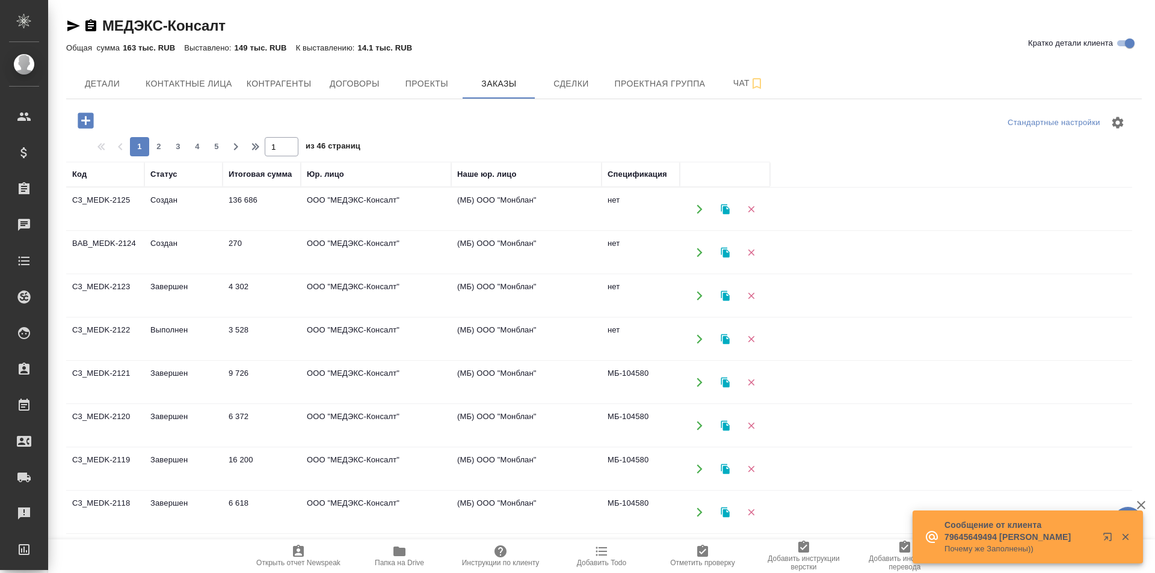
click at [432, 304] on td "ООО "МЕДЭКС-Консалт"" at bounding box center [376, 296] width 150 height 42
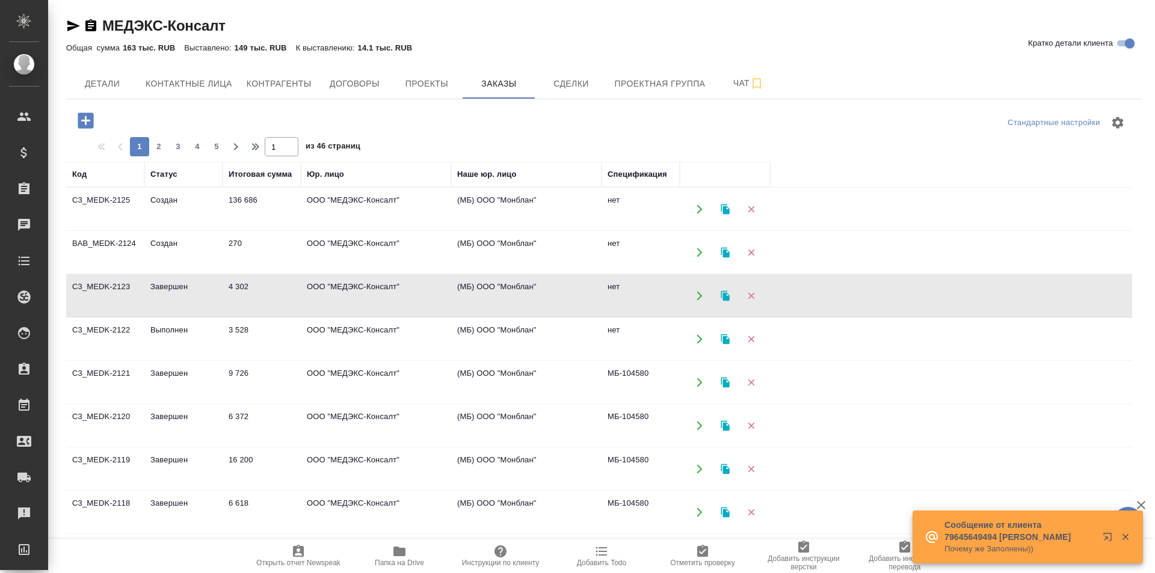
click at [432, 304] on td "ООО "МЕДЭКС-Консалт"" at bounding box center [376, 296] width 150 height 42
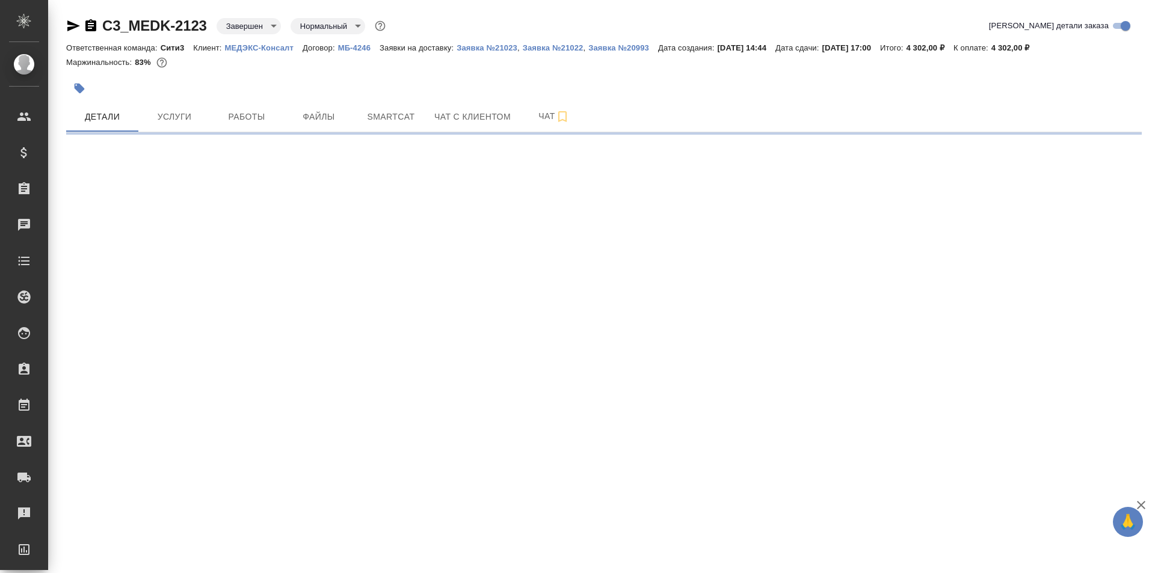
select select "RU"
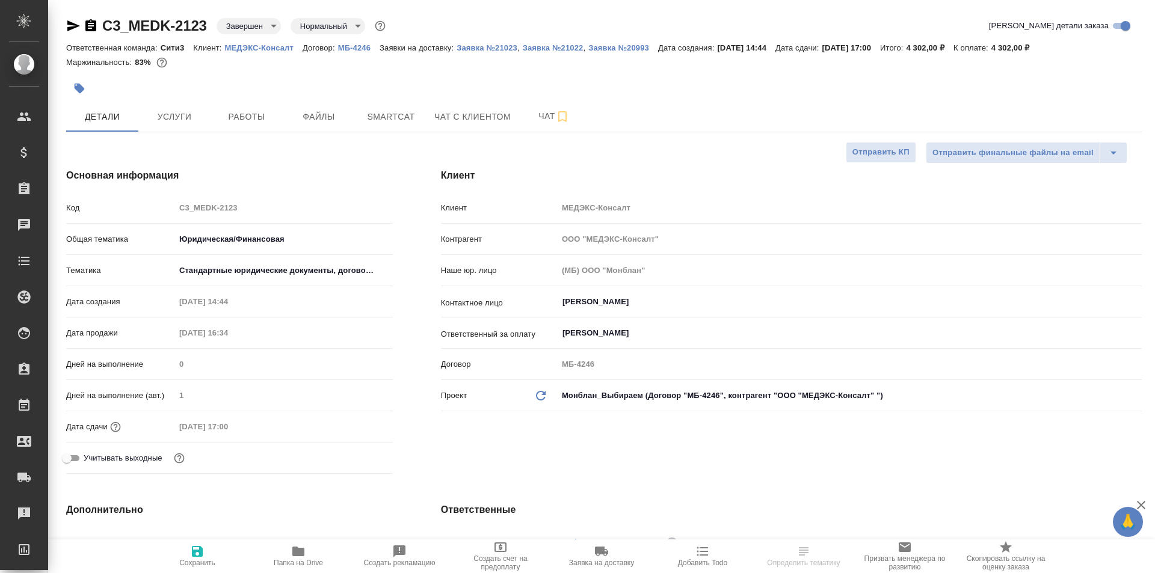
type textarea "x"
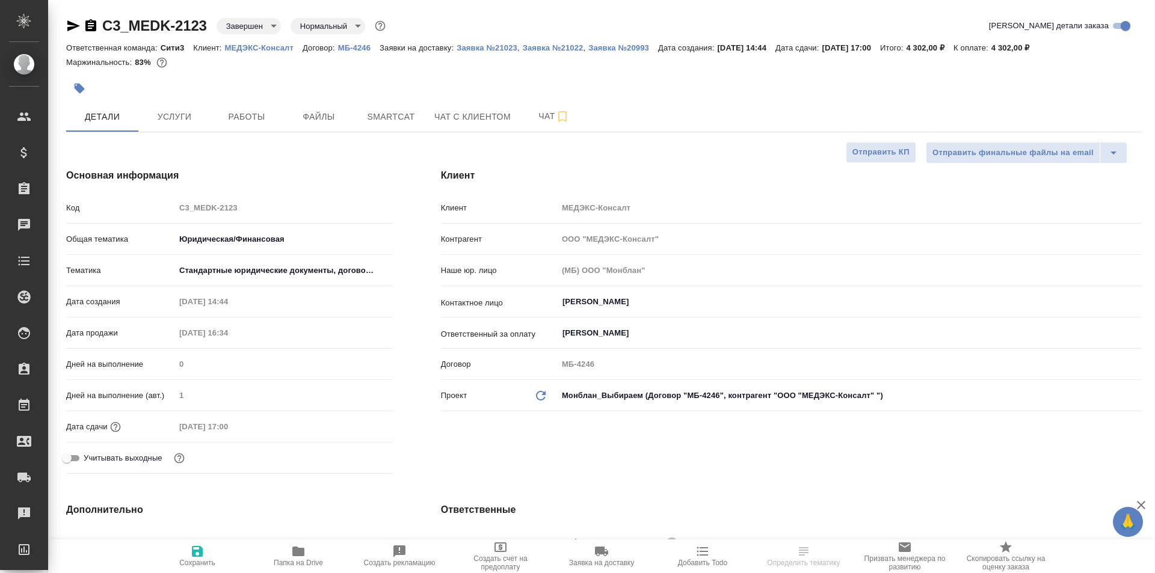
type textarea "x"
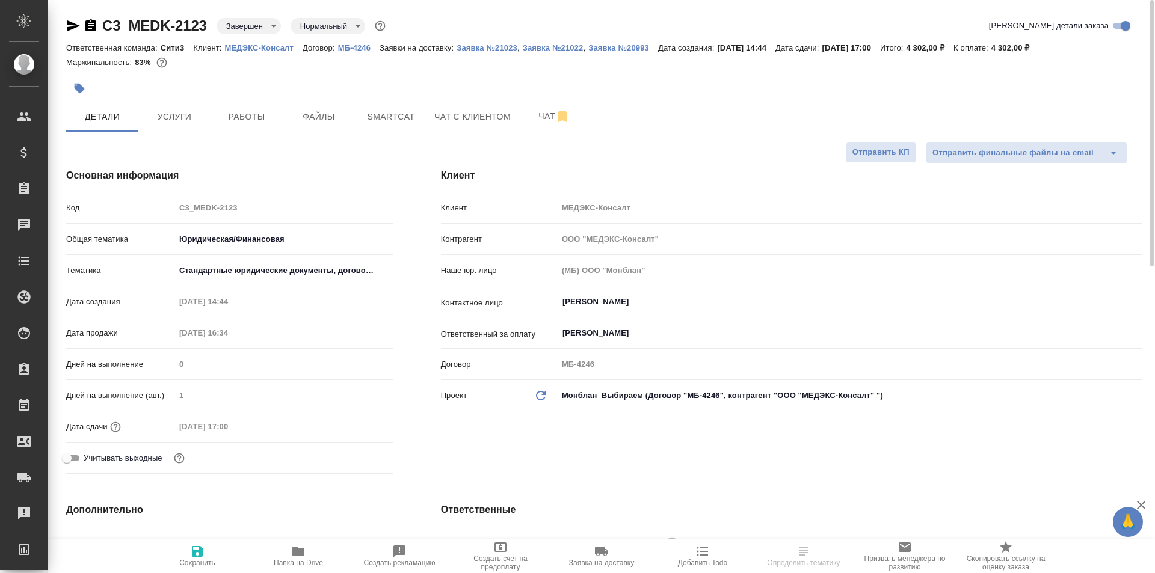
type textarea "x"
select select "RU"
type textarea "x"
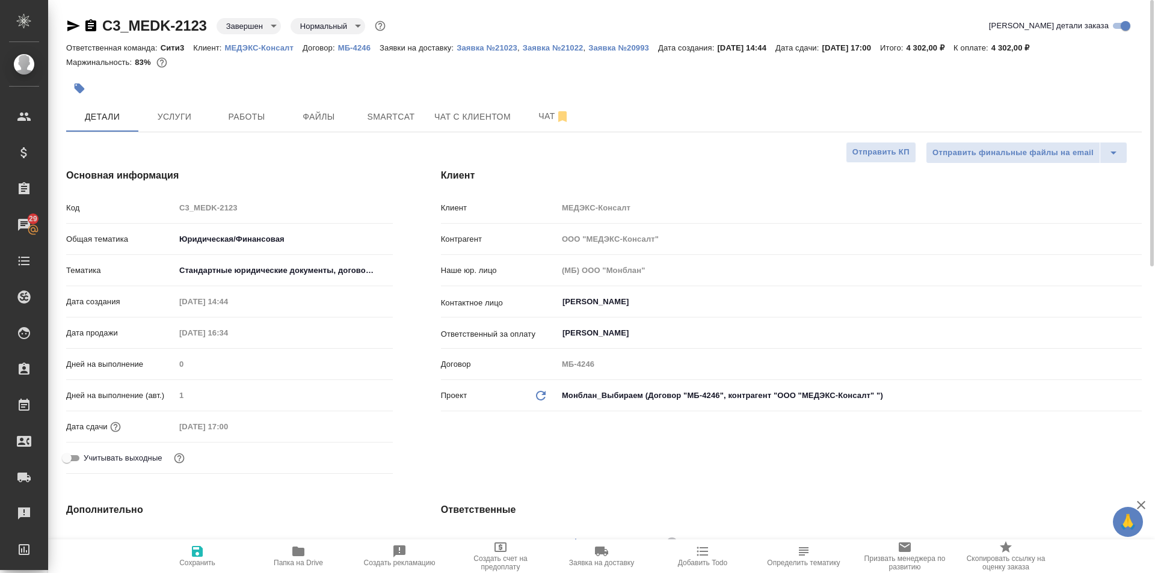
type textarea "x"
click at [176, 110] on span "Услуги" at bounding box center [175, 116] width 58 height 15
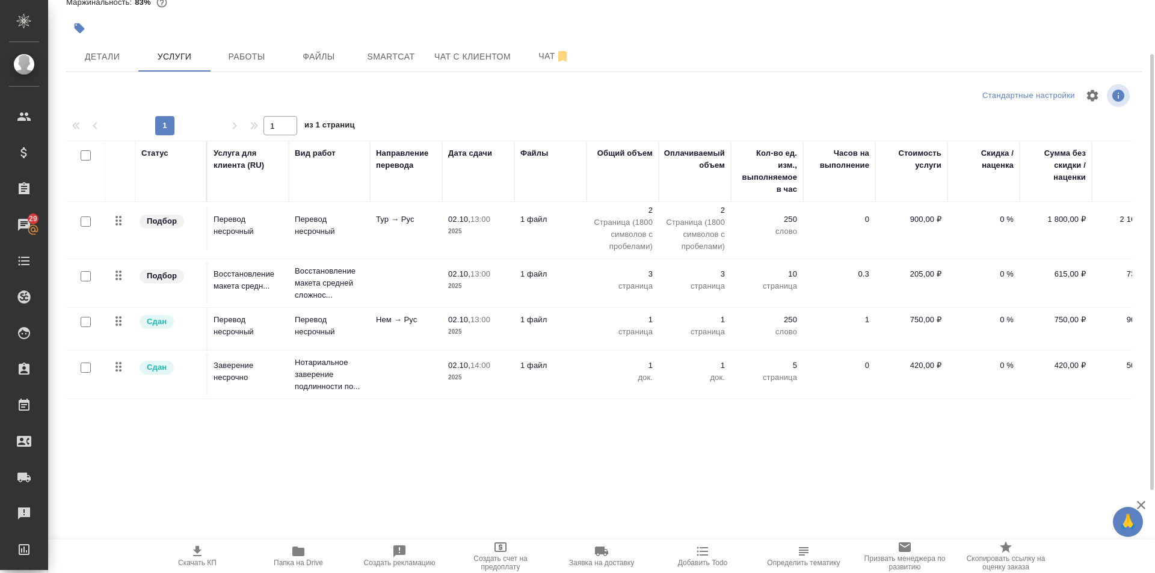
scroll to position [13, 0]
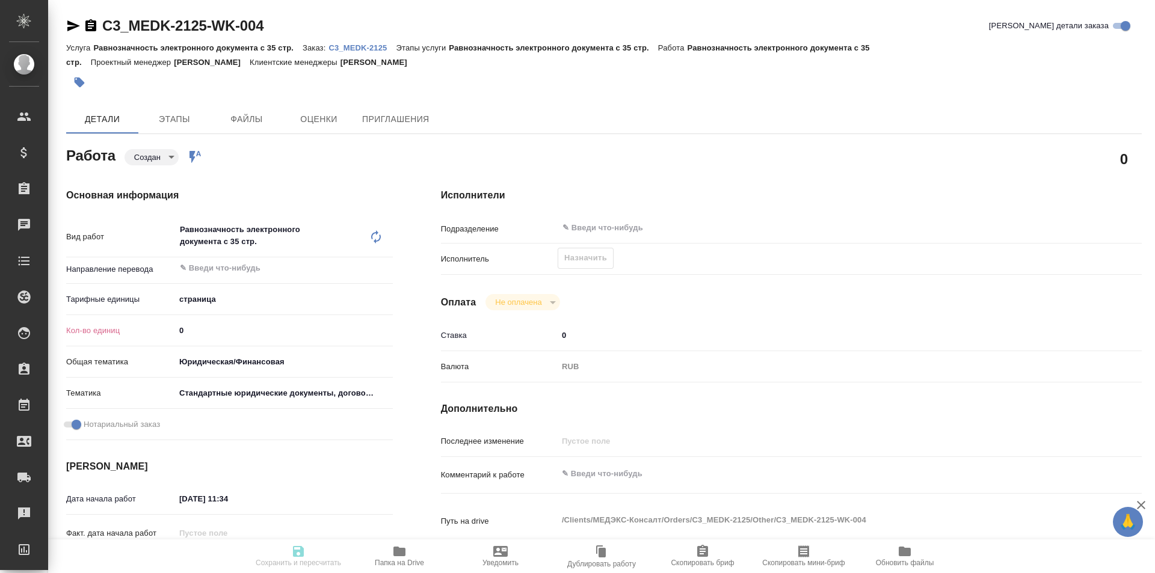
type textarea "x"
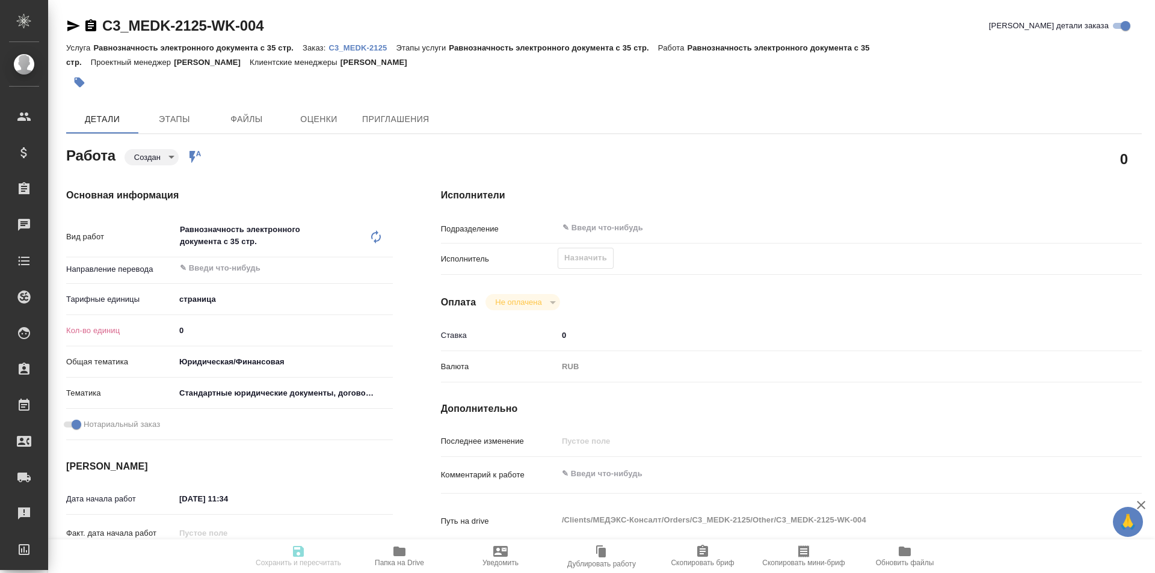
type textarea "x"
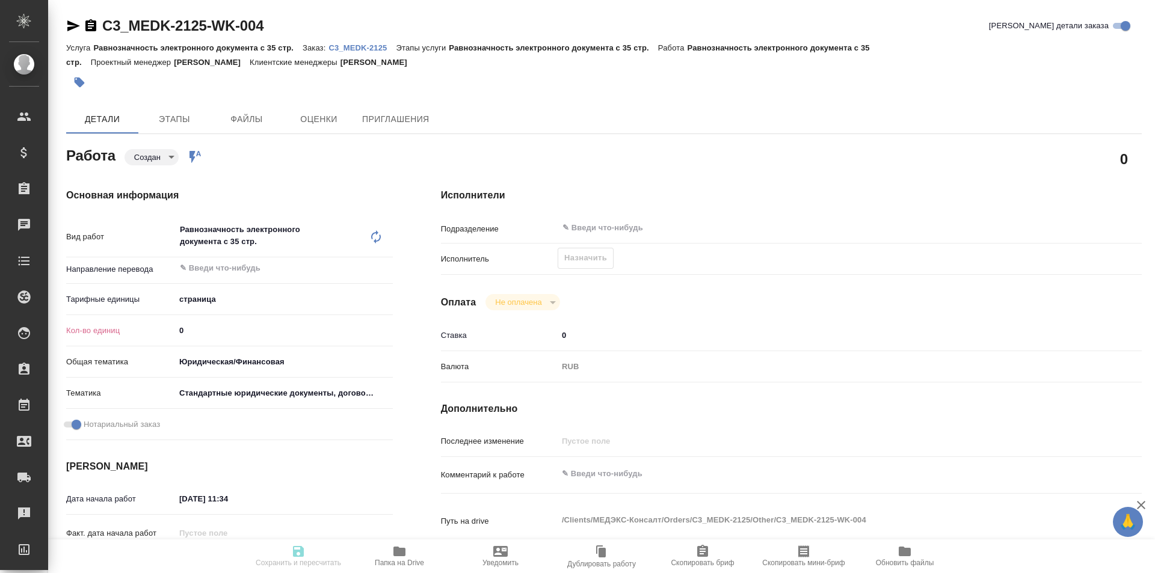
type textarea "x"
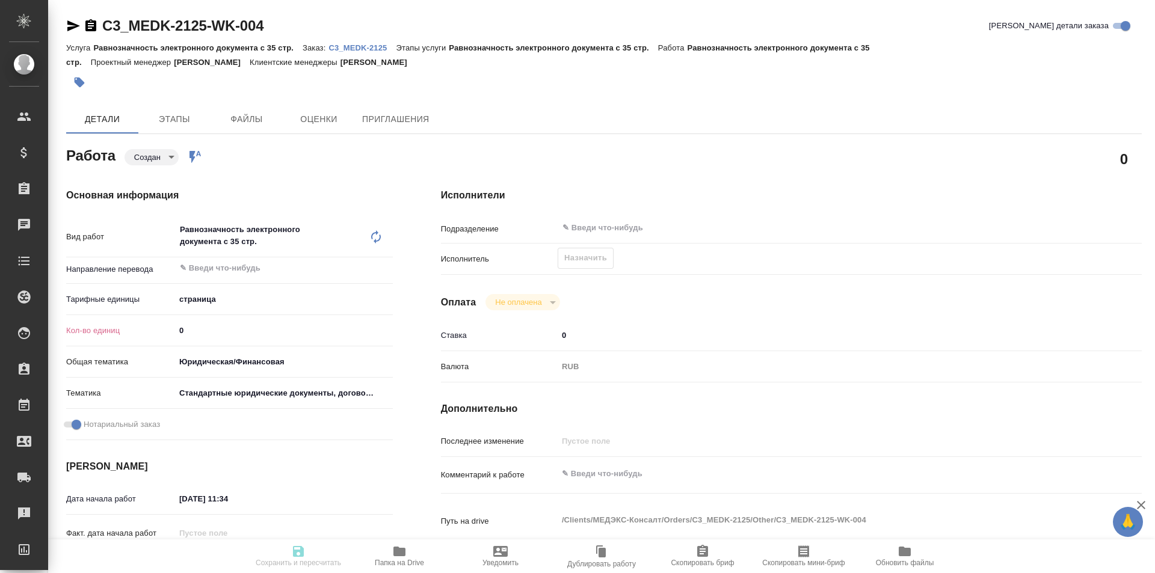
type textarea "x"
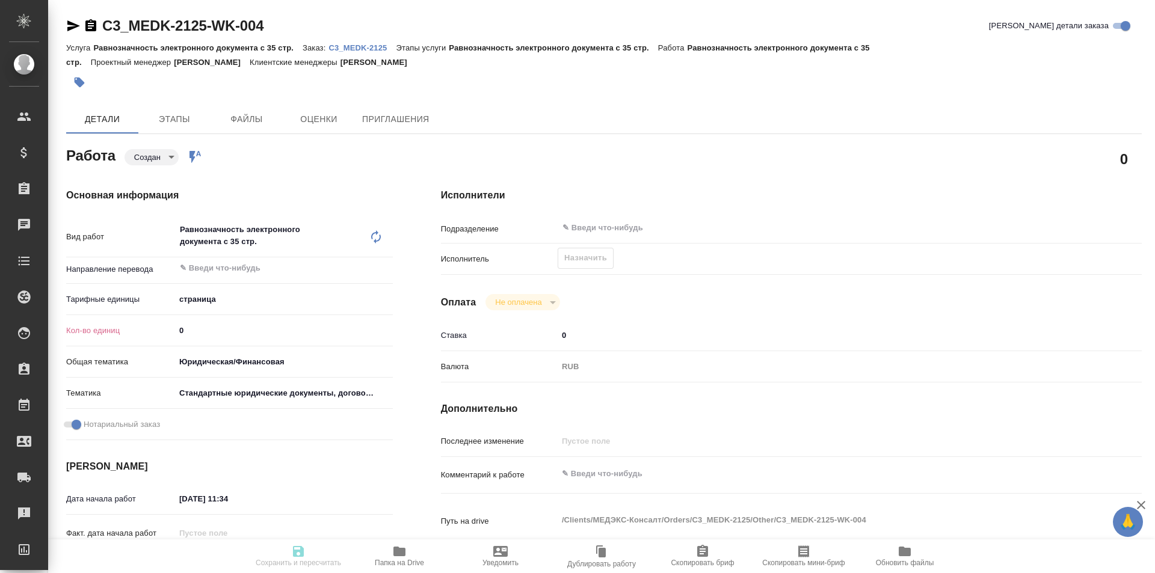
type textarea "x"
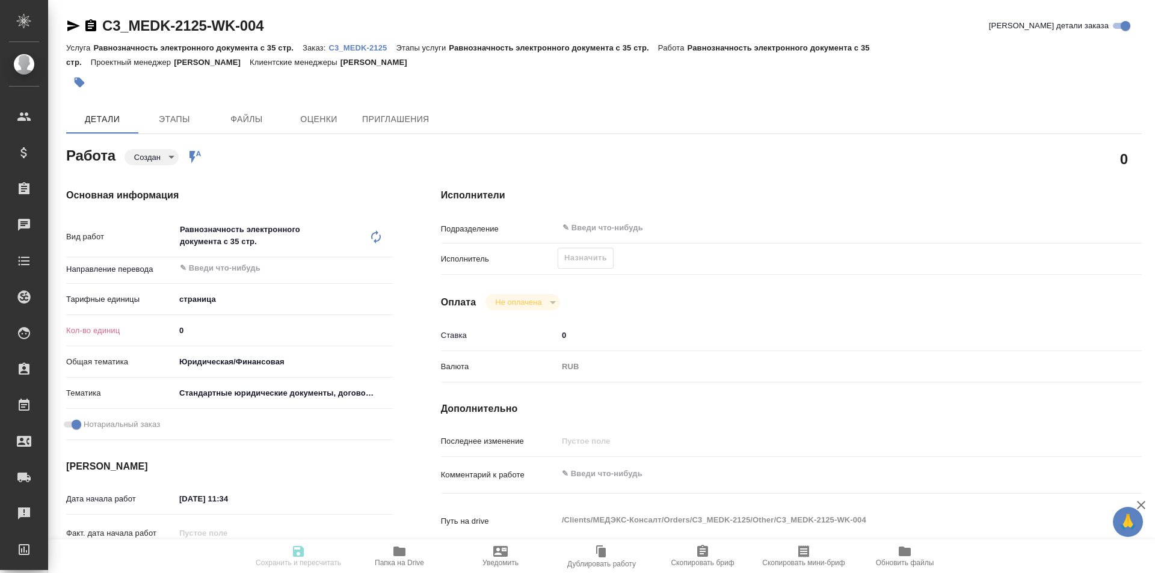
type textarea "x"
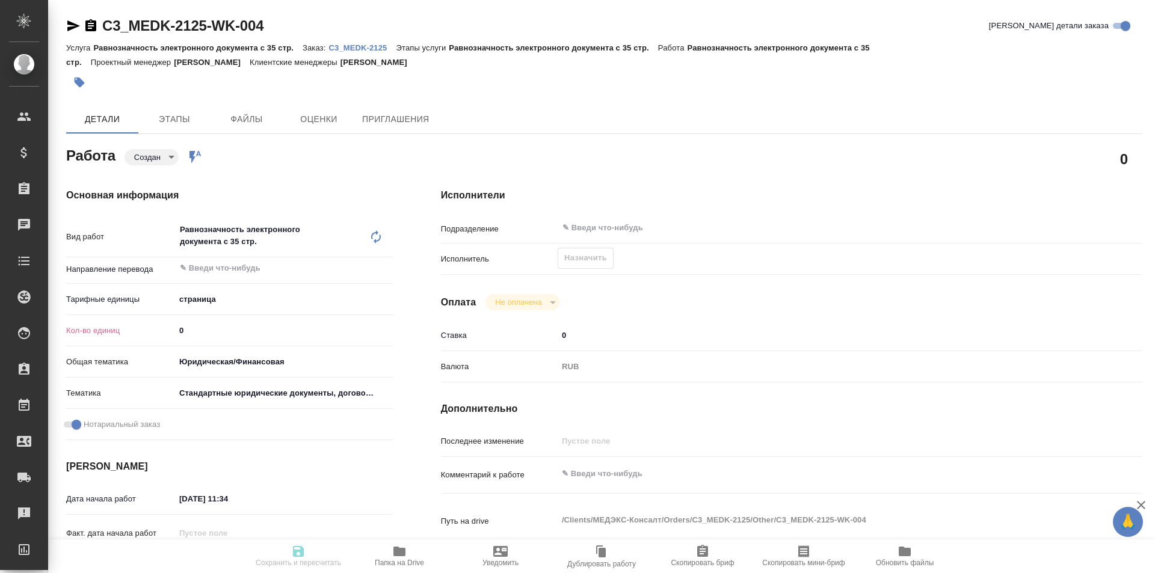
type textarea "x"
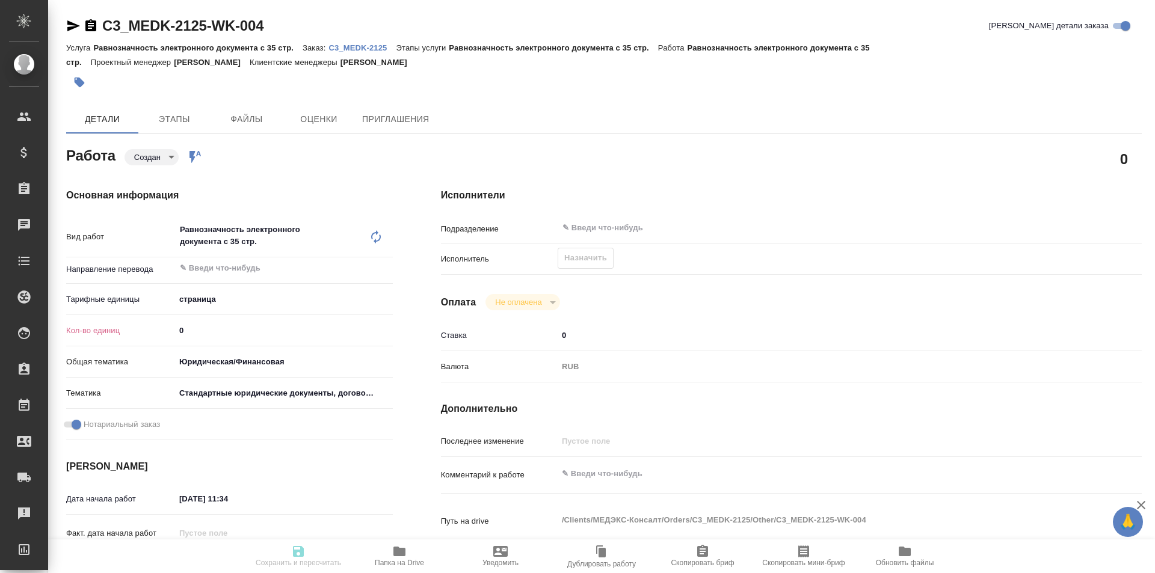
type textarea "x"
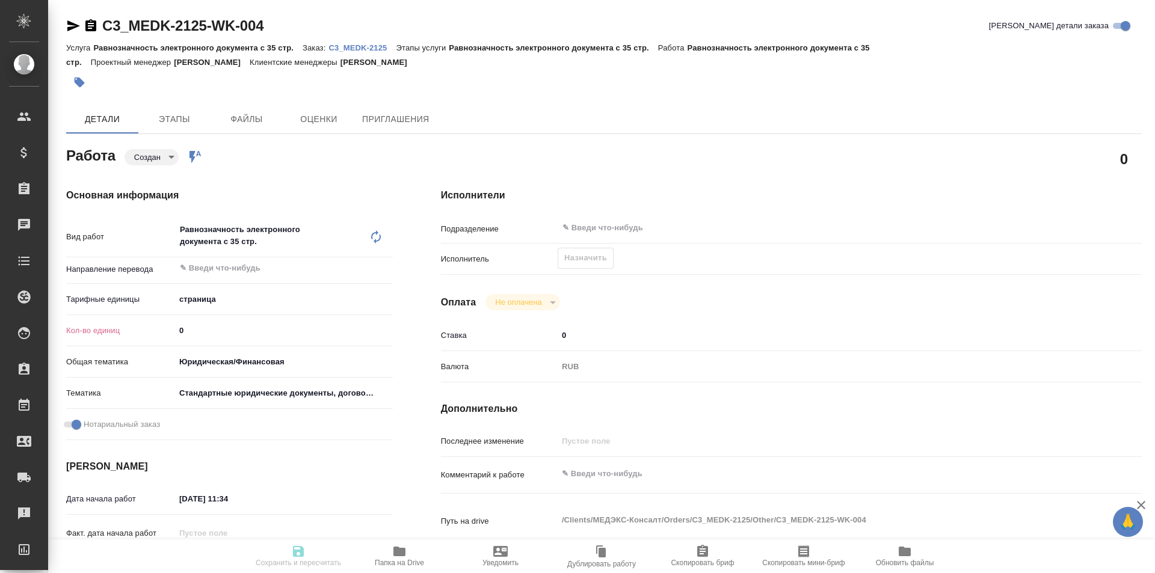
type textarea "x"
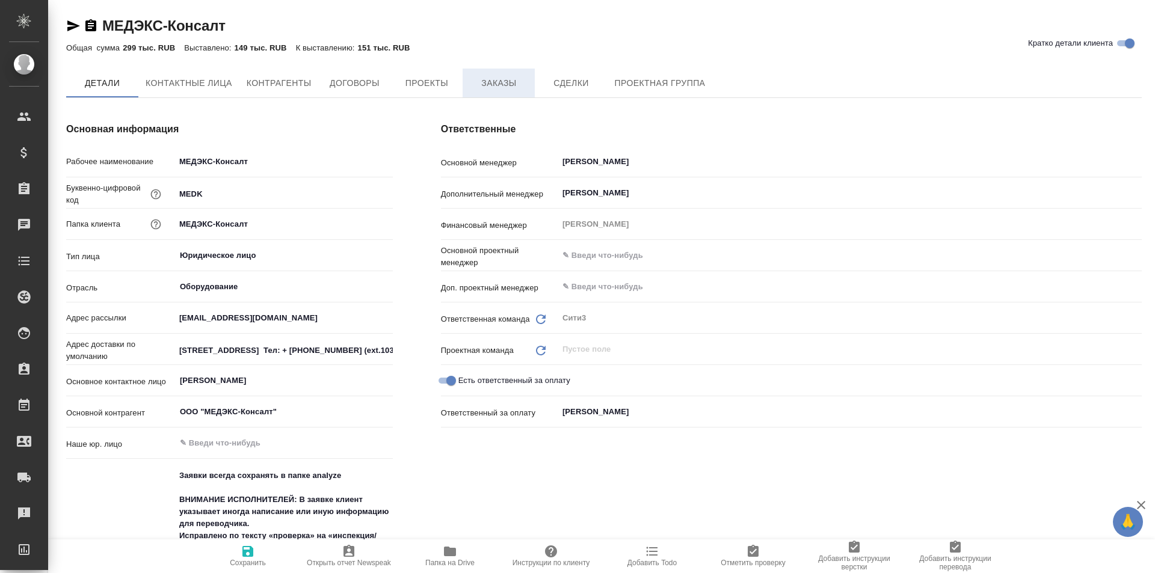
type textarea "x"
click at [509, 85] on span "Заказы" at bounding box center [499, 83] width 58 height 15
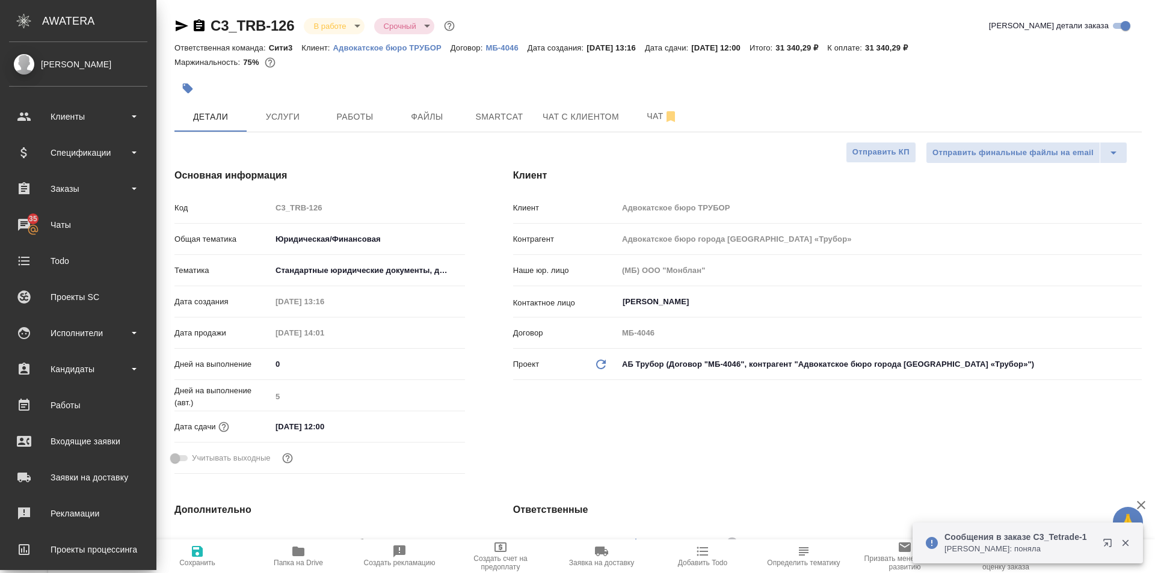
select select "RU"
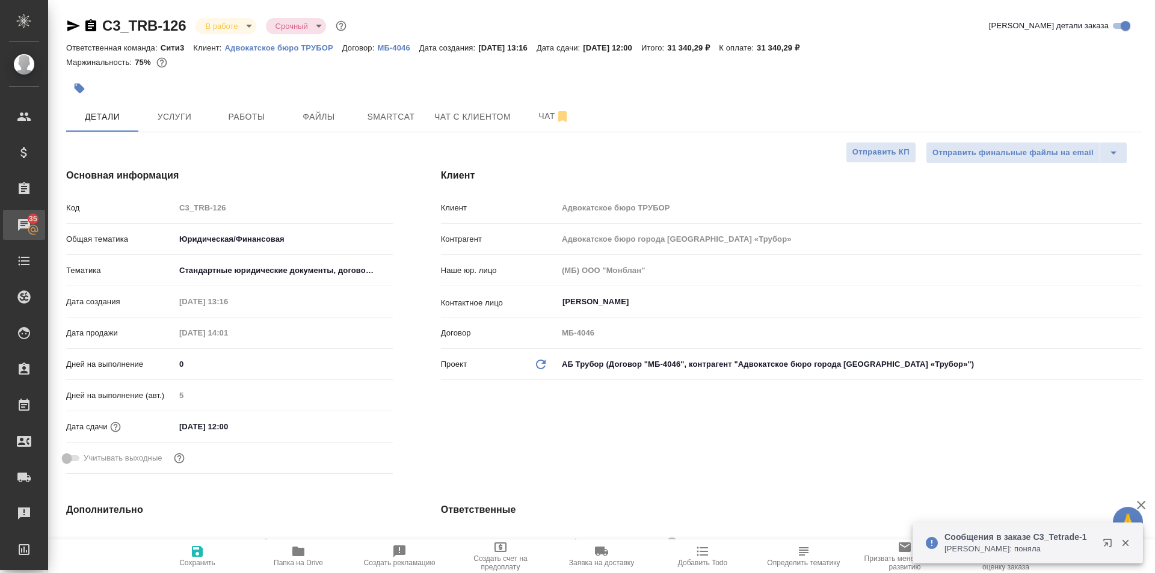
click at [24, 217] on div "Чаты" at bounding box center [9, 225] width 30 height 18
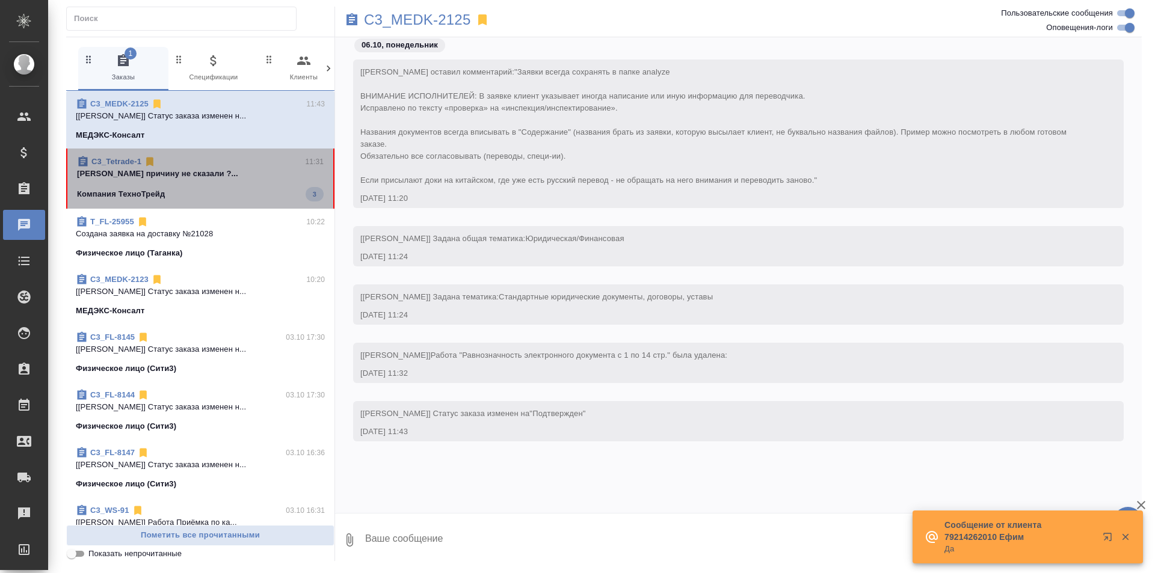
click at [270, 192] on div "Компания ТехноТрейд 3" at bounding box center [200, 194] width 247 height 14
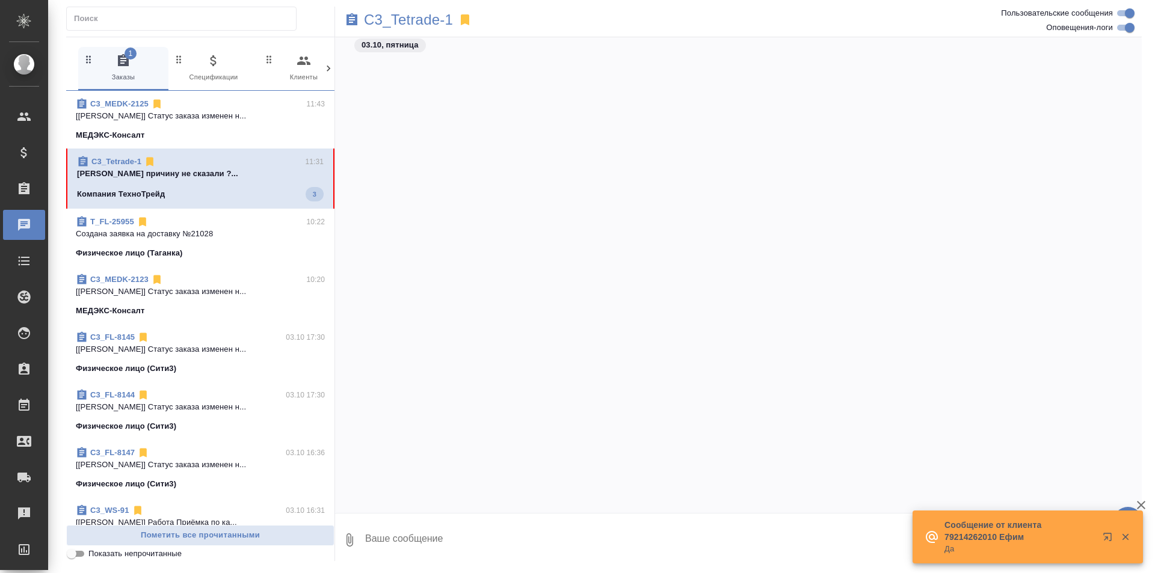
scroll to position [2503, 0]
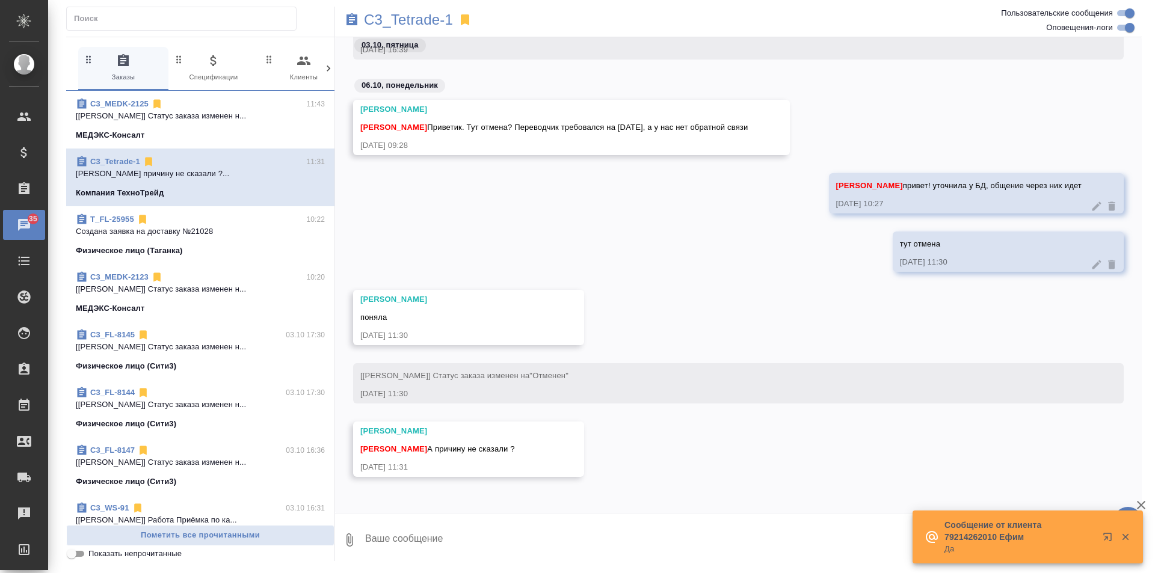
click at [465, 538] on textarea at bounding box center [753, 540] width 778 height 41
paste textarea "прямой заказчик (завод) выбрал переводчика с которым работал ранее. Договорилис…"
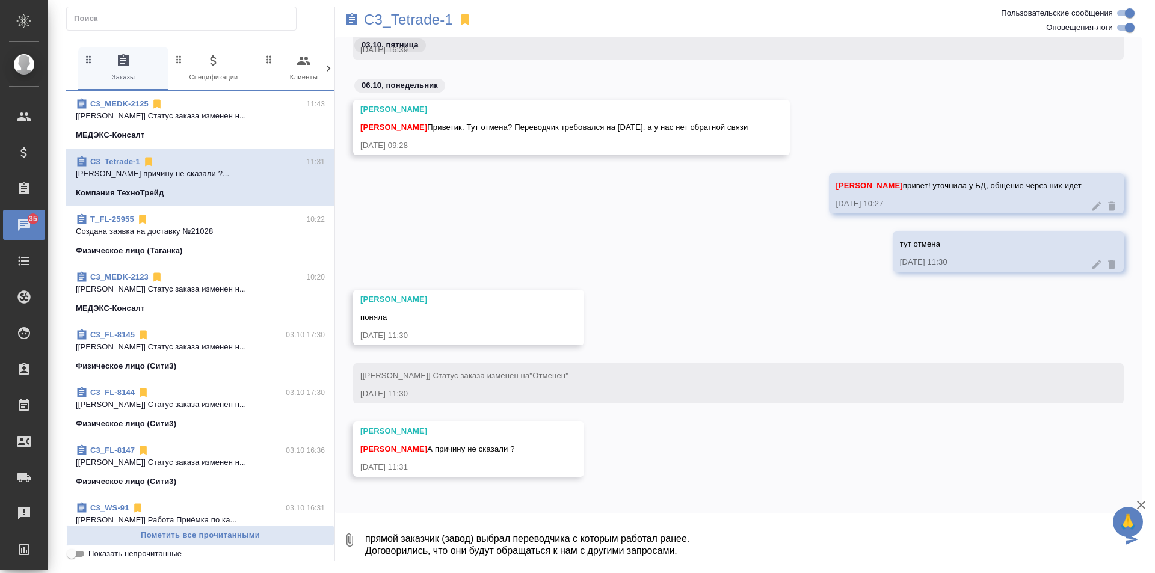
type textarea "прямой заказчик (завод) выбрал переводчика с которым работал ранее. Договорилис…"
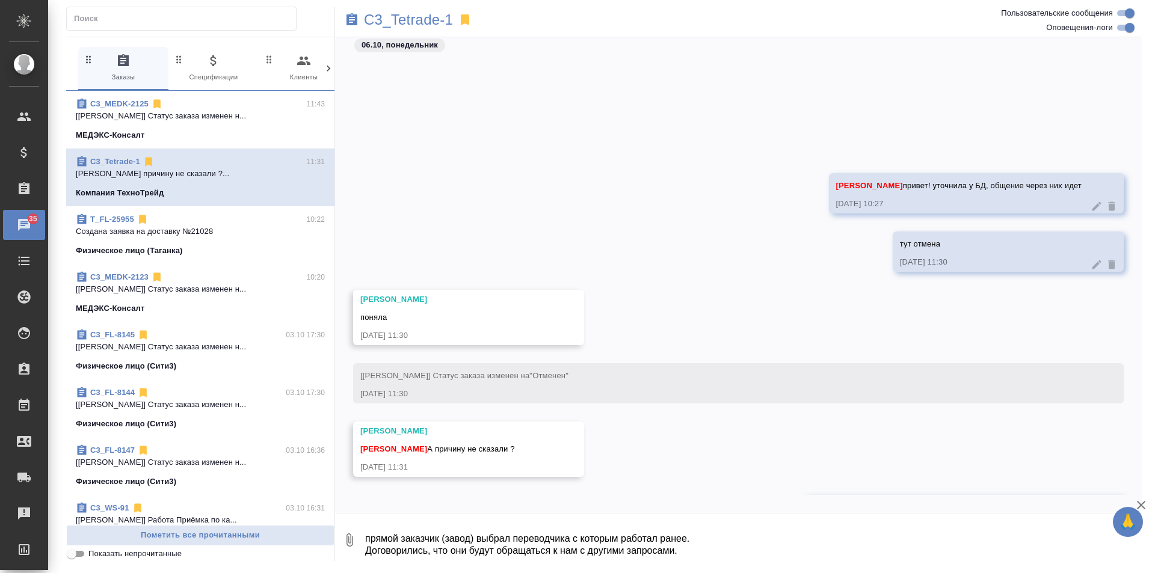
scroll to position [2574, 0]
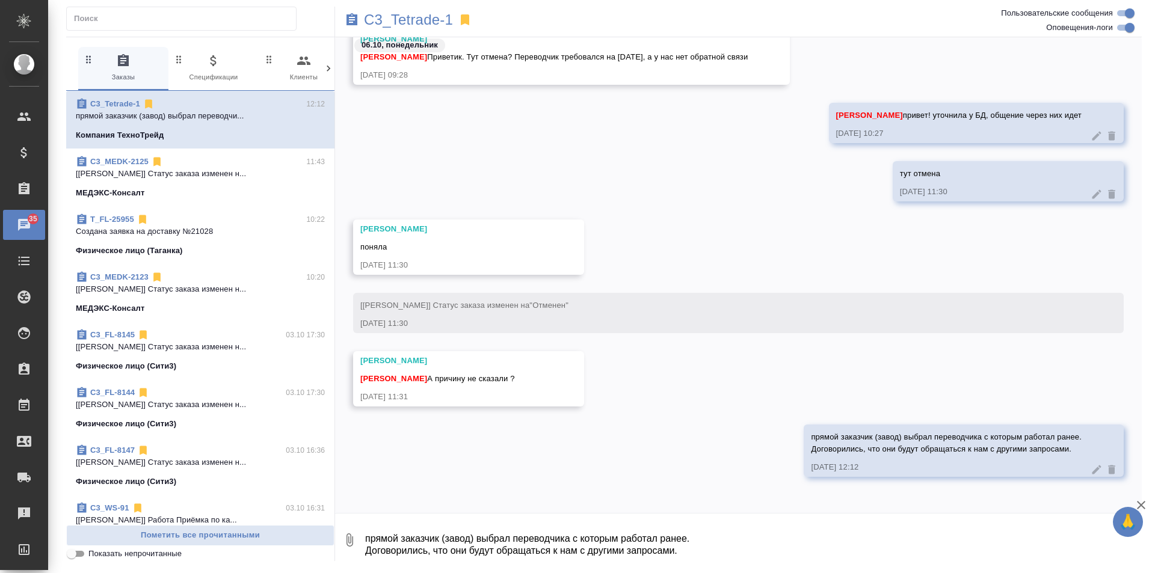
click at [291, 244] on span "T_FL-25955 10:22 Создана заявка на доставку №21028 Физическое лицо (Таганка)" at bounding box center [200, 235] width 249 height 43
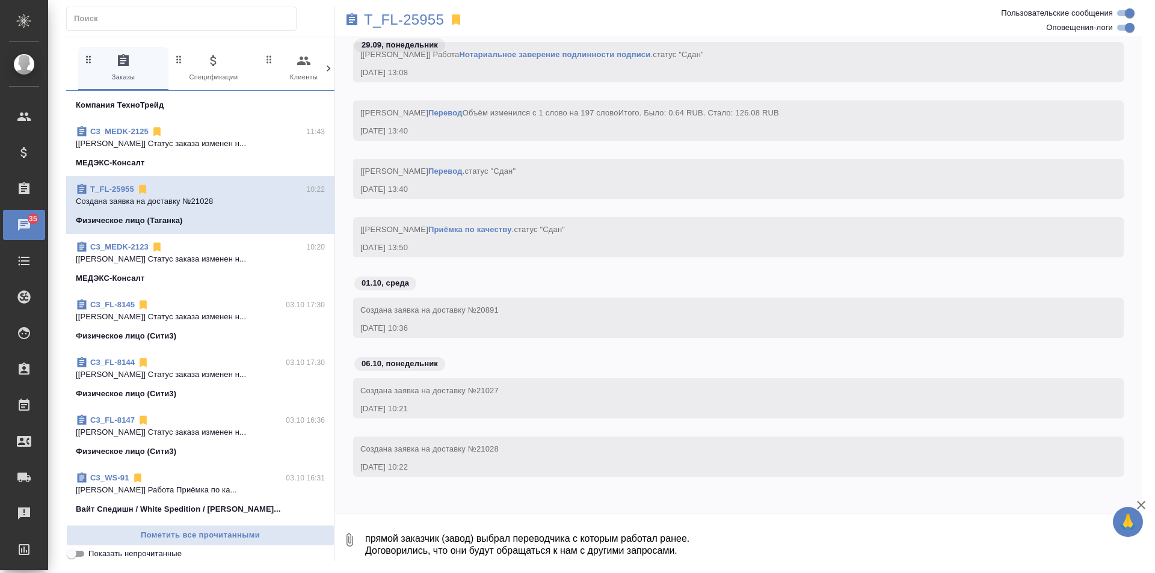
scroll to position [0, 0]
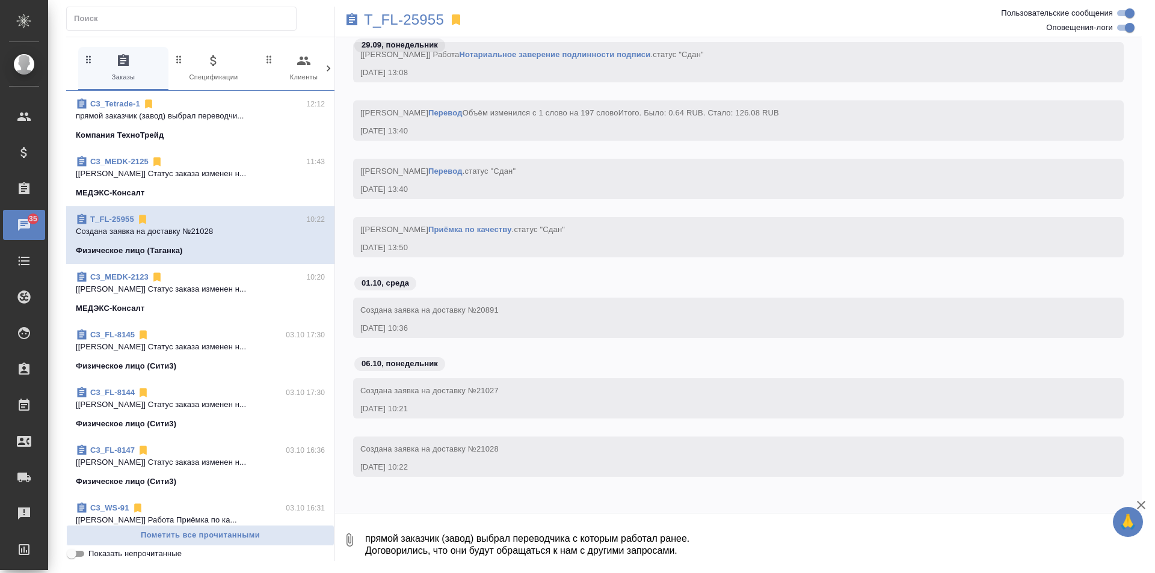
click at [328, 70] on icon at bounding box center [329, 69] width 4 height 6
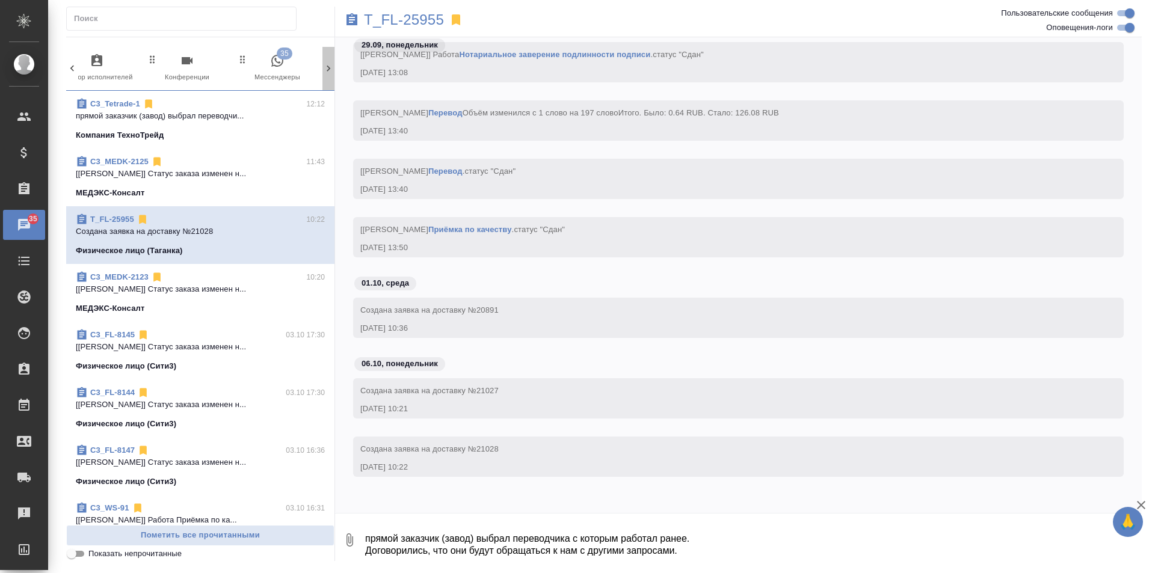
click at [328, 70] on icon at bounding box center [329, 69] width 4 height 6
click at [289, 63] on span "35 Мессенджеры" at bounding box center [277, 68] width 81 height 29
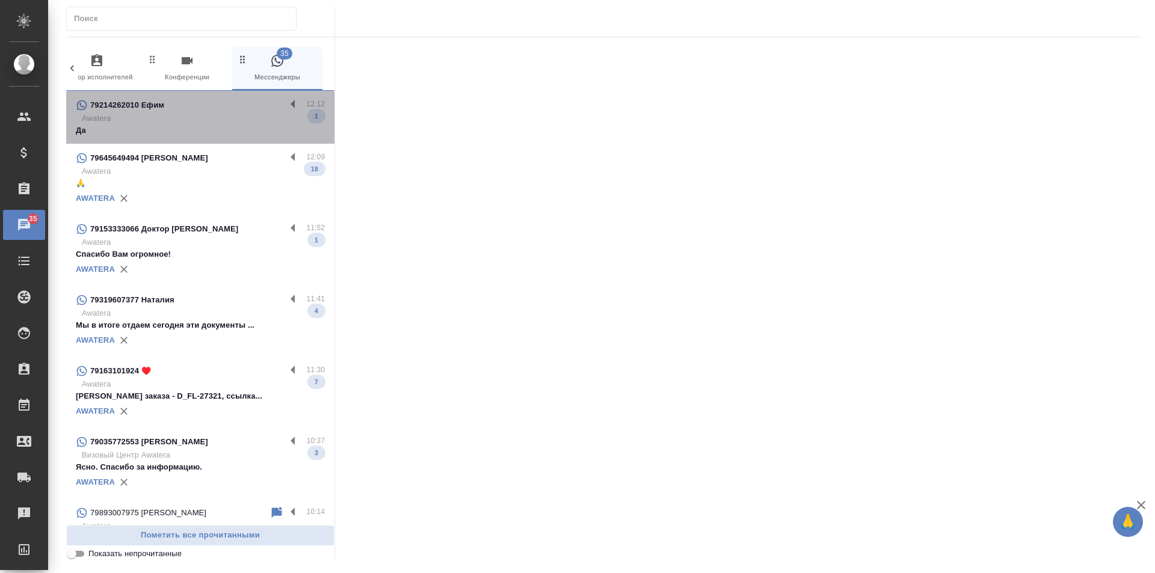
click at [239, 118] on p "Awatera" at bounding box center [203, 118] width 243 height 12
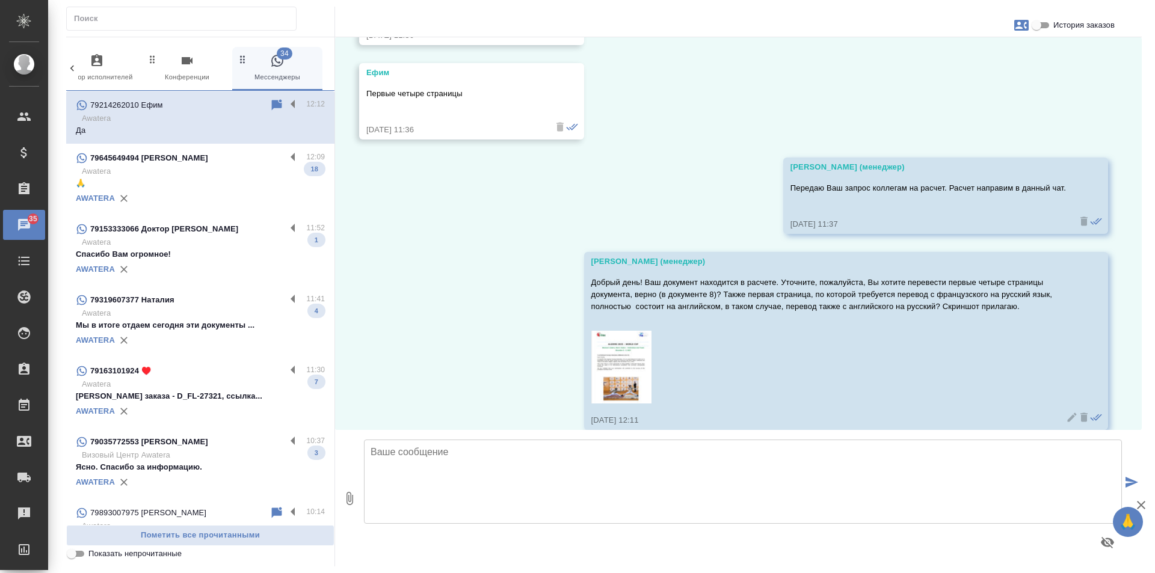
scroll to position [1160, 0]
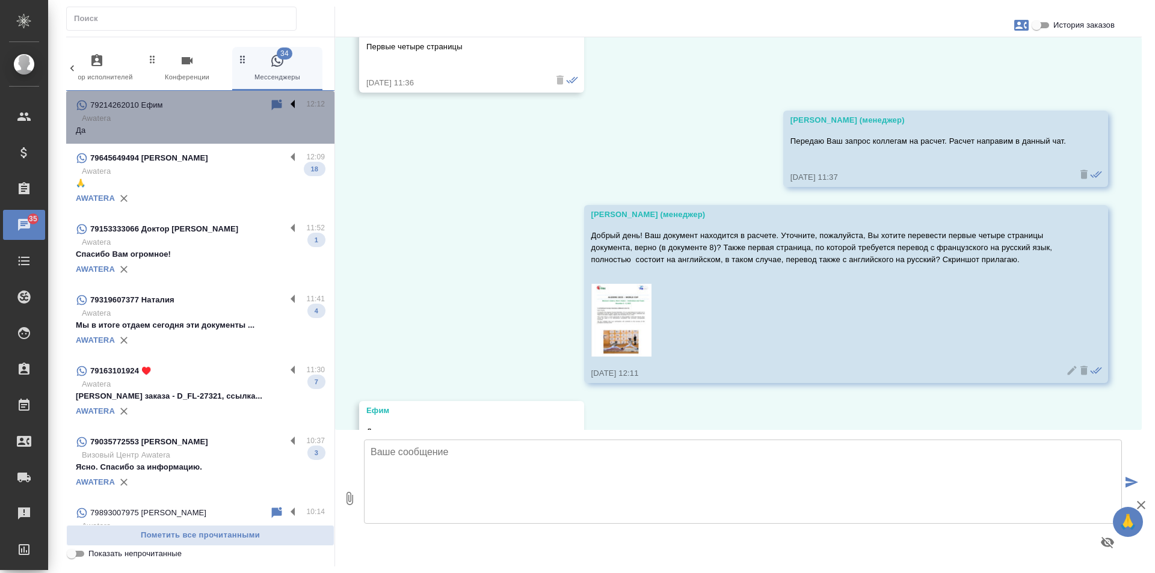
click at [286, 104] on label at bounding box center [296, 105] width 20 height 14
click at [0, 0] on input "checkbox" at bounding box center [0, 0] width 0 height 0
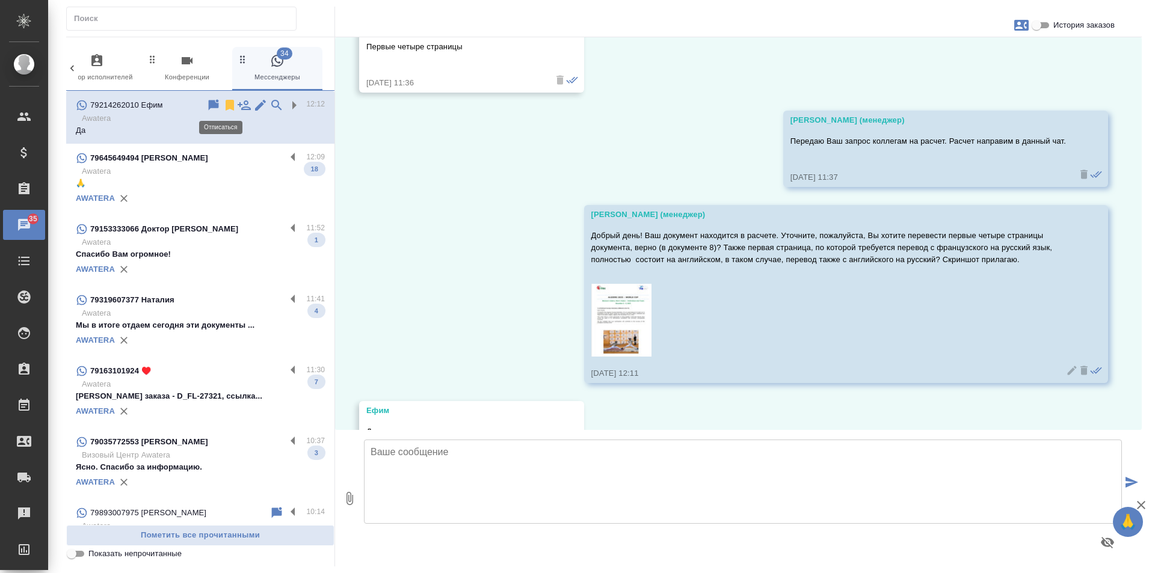
click at [226, 103] on icon at bounding box center [230, 105] width 8 height 11
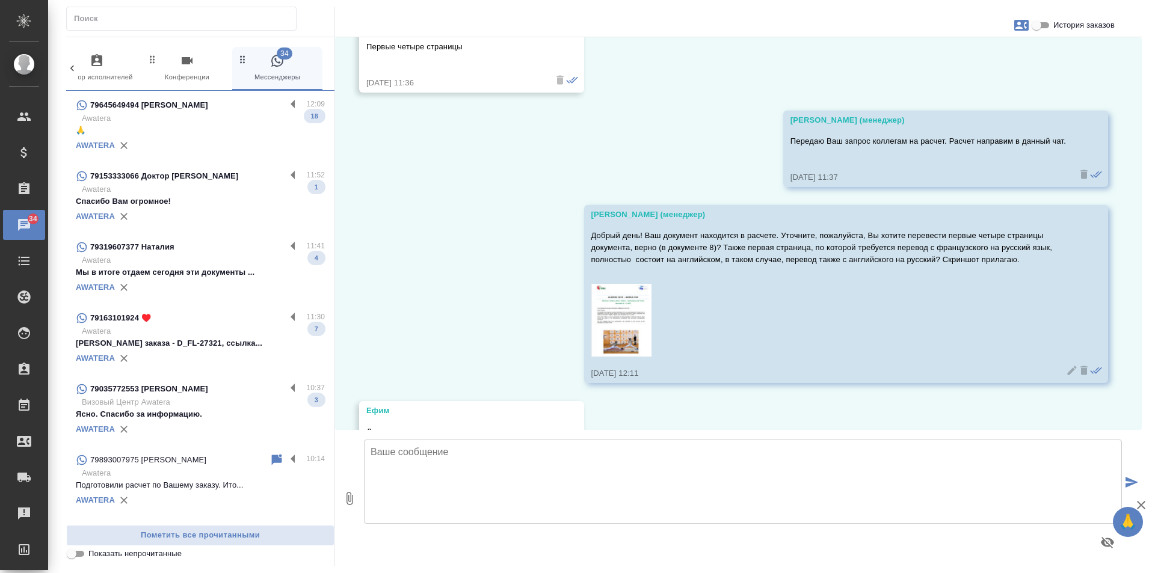
click at [282, 114] on p "Awatera" at bounding box center [203, 118] width 243 height 12
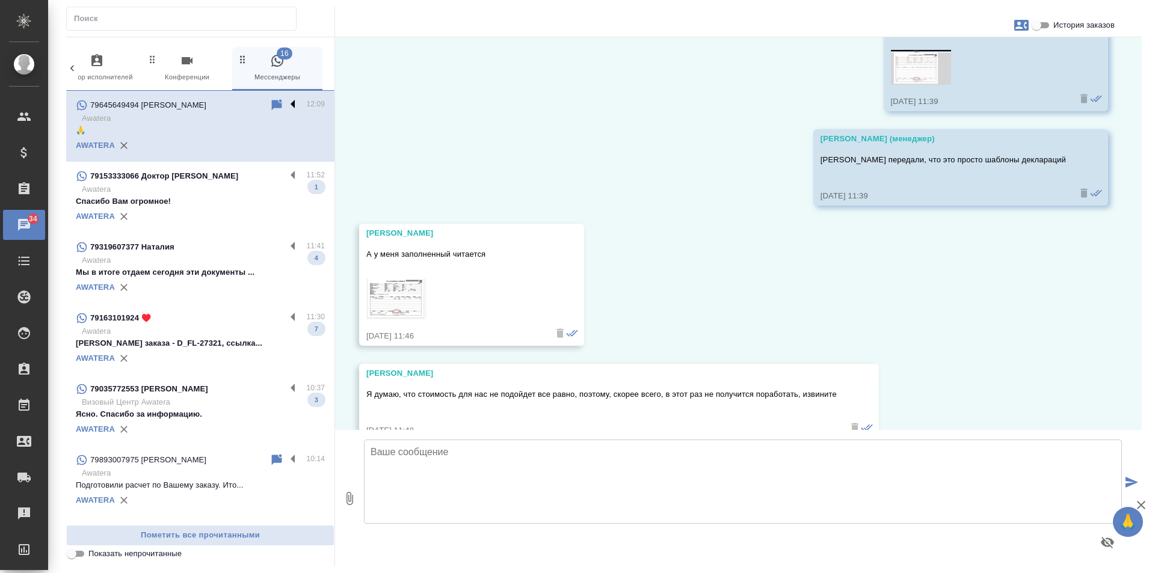
scroll to position [3651, 0]
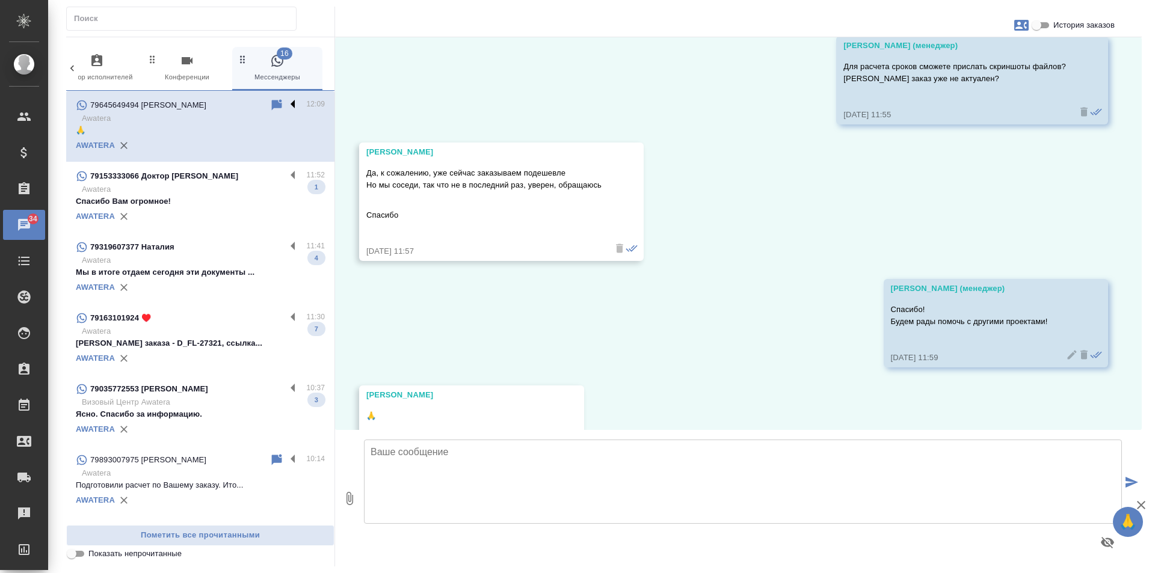
click at [286, 102] on label at bounding box center [296, 105] width 20 height 14
click at [0, 0] on input "checkbox" at bounding box center [0, 0] width 0 height 0
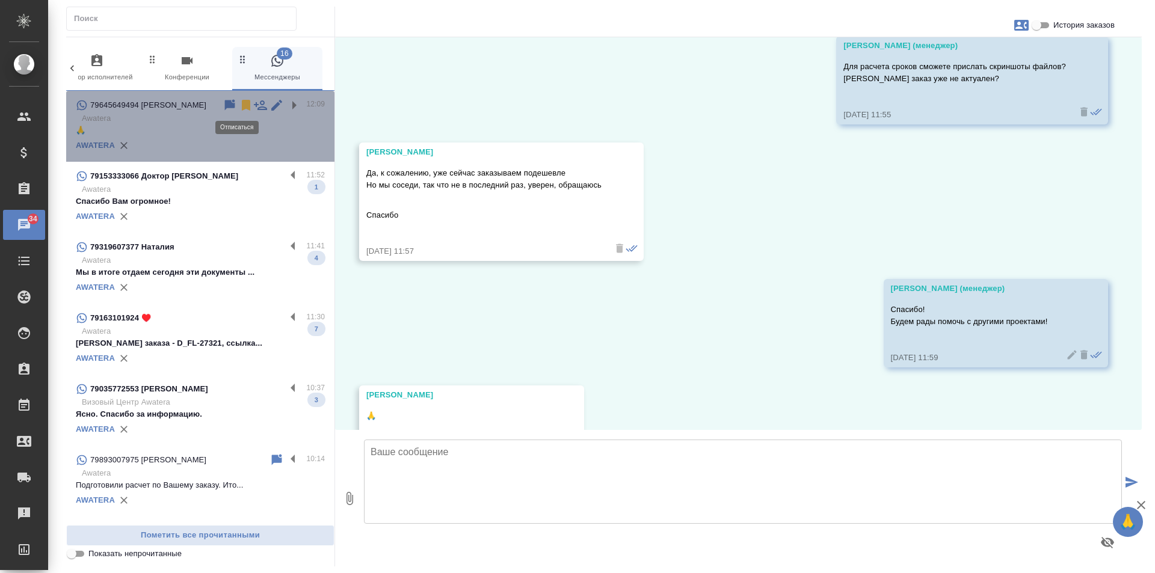
click at [242, 105] on icon at bounding box center [246, 105] width 8 height 11
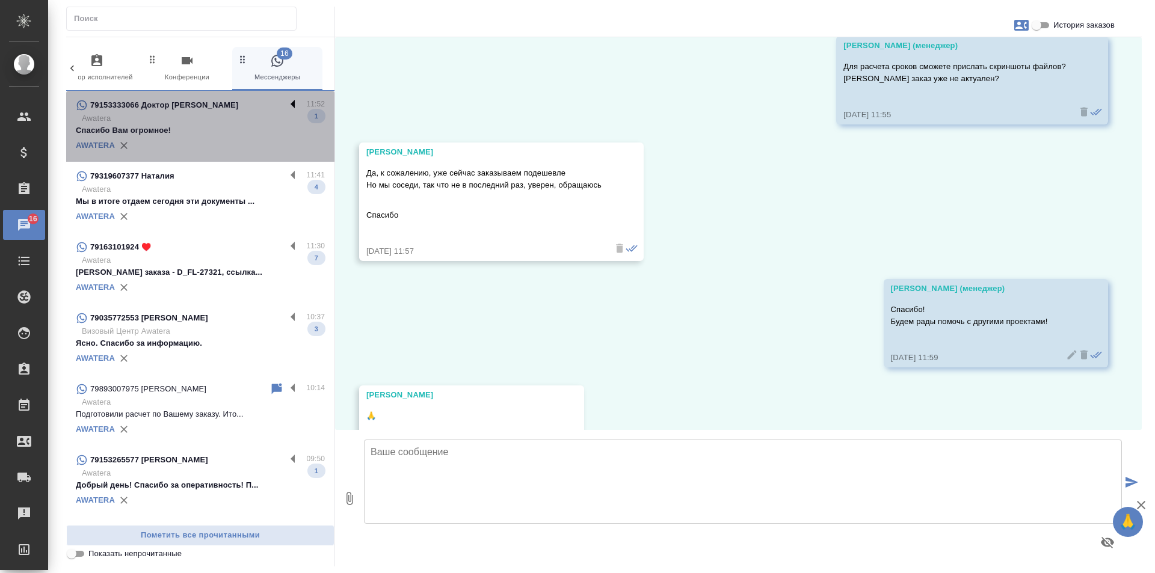
click at [288, 100] on label at bounding box center [296, 105] width 20 height 14
click at [0, 0] on input "checkbox" at bounding box center [0, 0] width 0 height 0
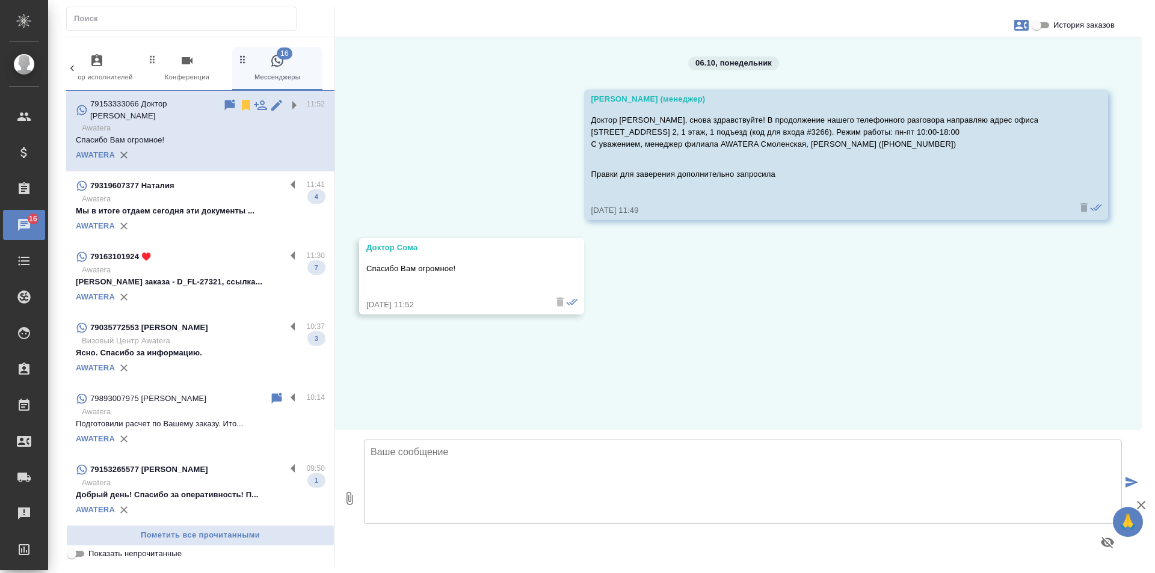
scroll to position [0, 0]
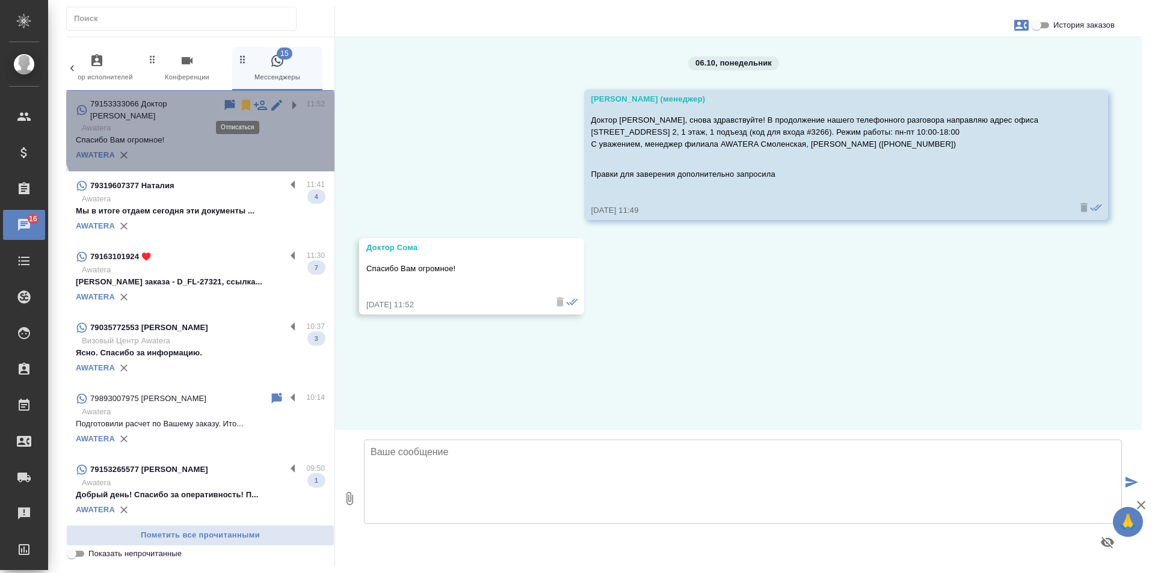
click at [239, 101] on icon at bounding box center [246, 105] width 14 height 14
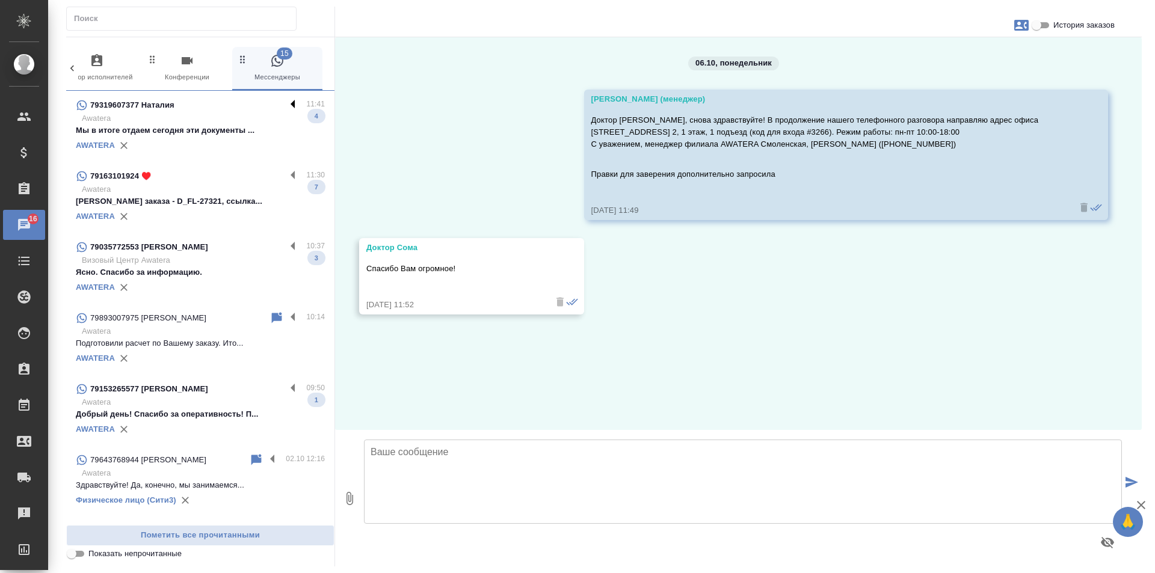
click at [286, 100] on label at bounding box center [296, 105] width 20 height 14
click at [0, 0] on input "checkbox" at bounding box center [0, 0] width 0 height 0
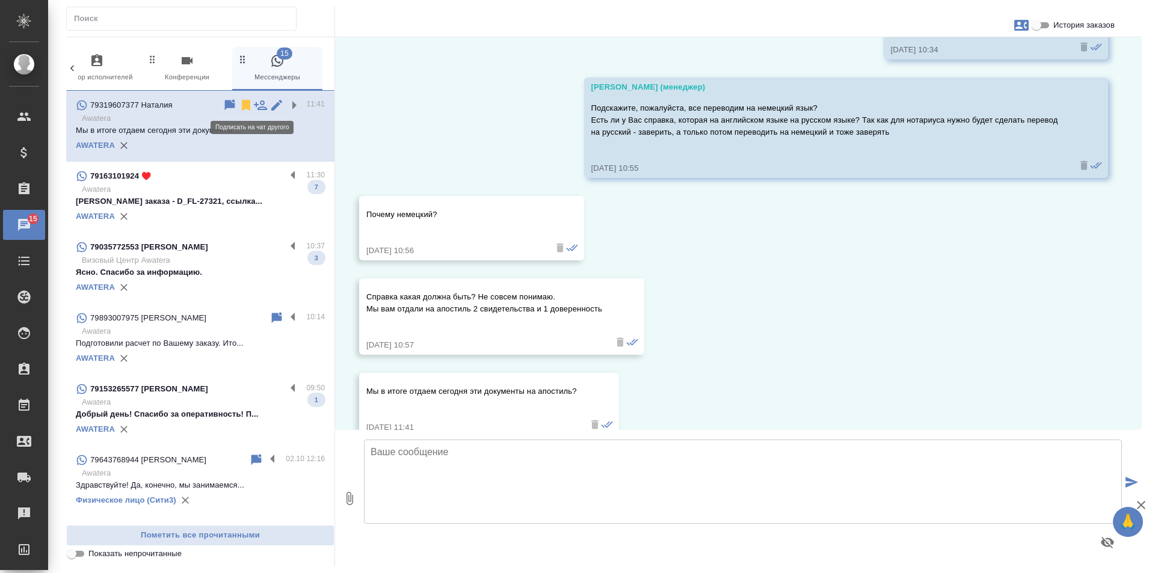
scroll to position [333, 0]
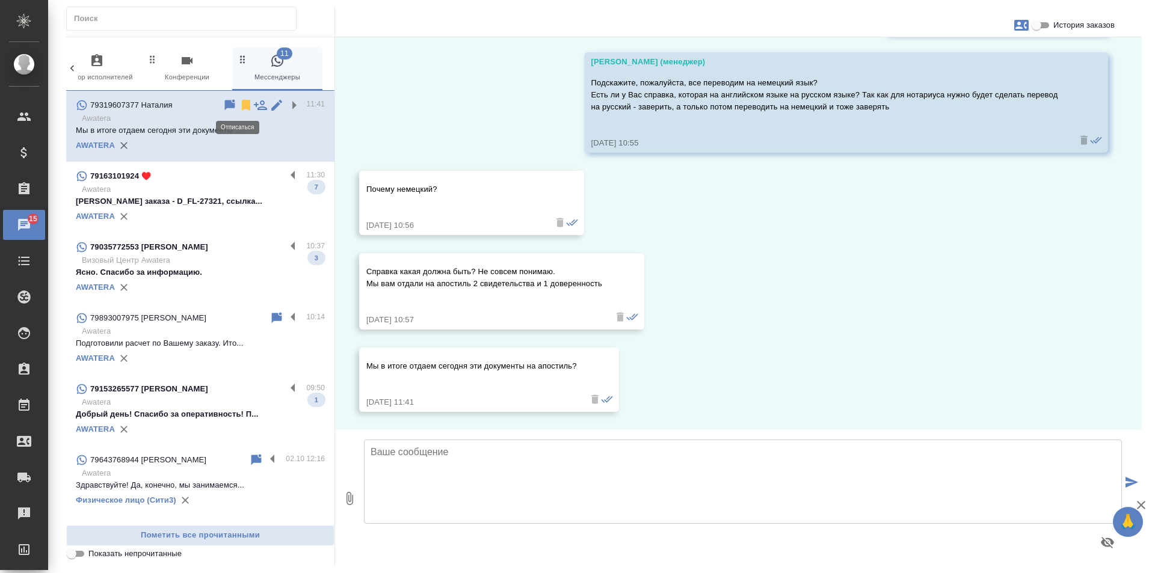
click at [239, 99] on icon at bounding box center [246, 105] width 14 height 14
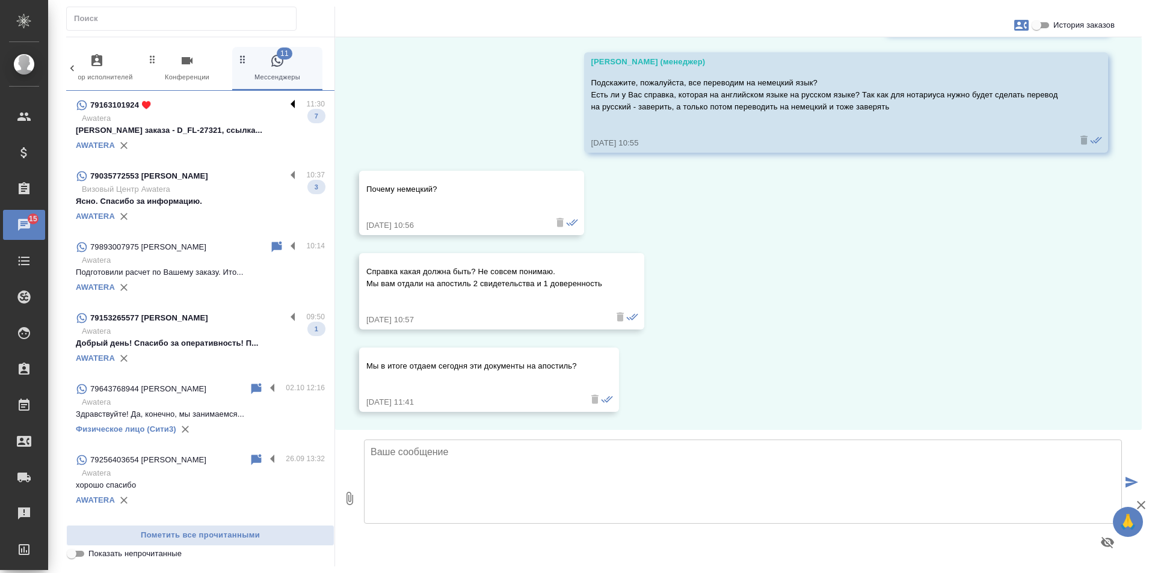
click at [286, 103] on label at bounding box center [296, 105] width 20 height 14
click at [0, 0] on input "checkbox" at bounding box center [0, 0] width 0 height 0
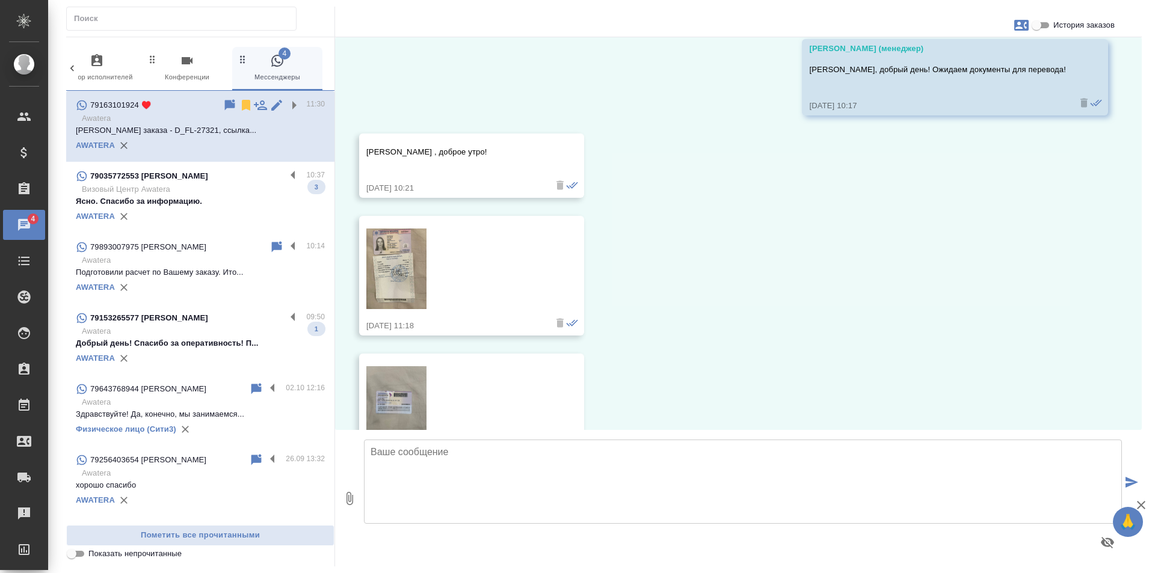
scroll to position [0, 0]
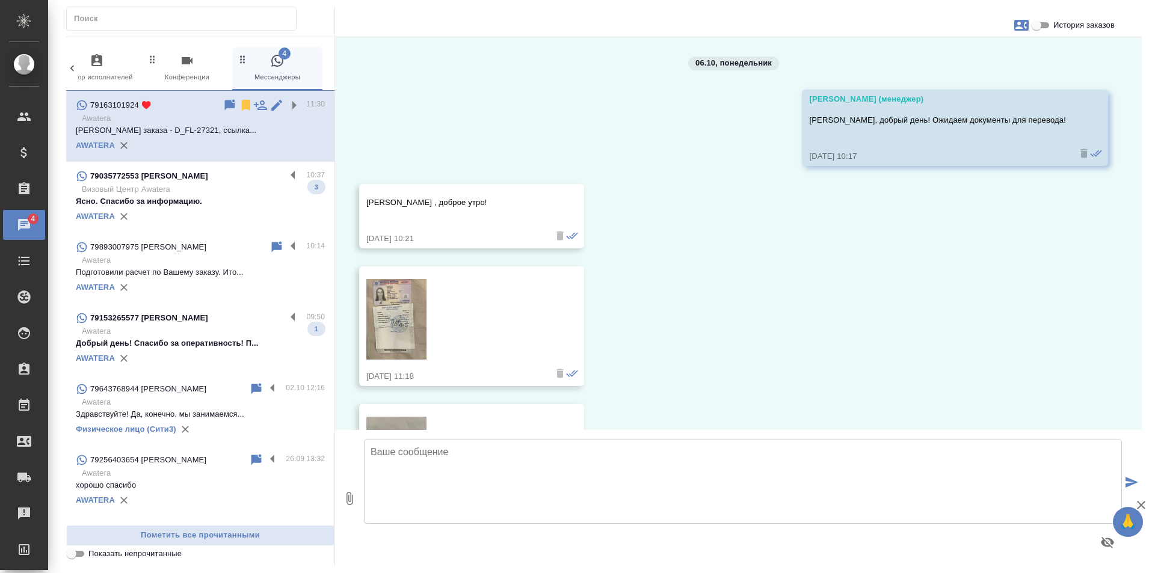
click at [242, 102] on icon at bounding box center [246, 105] width 8 height 11
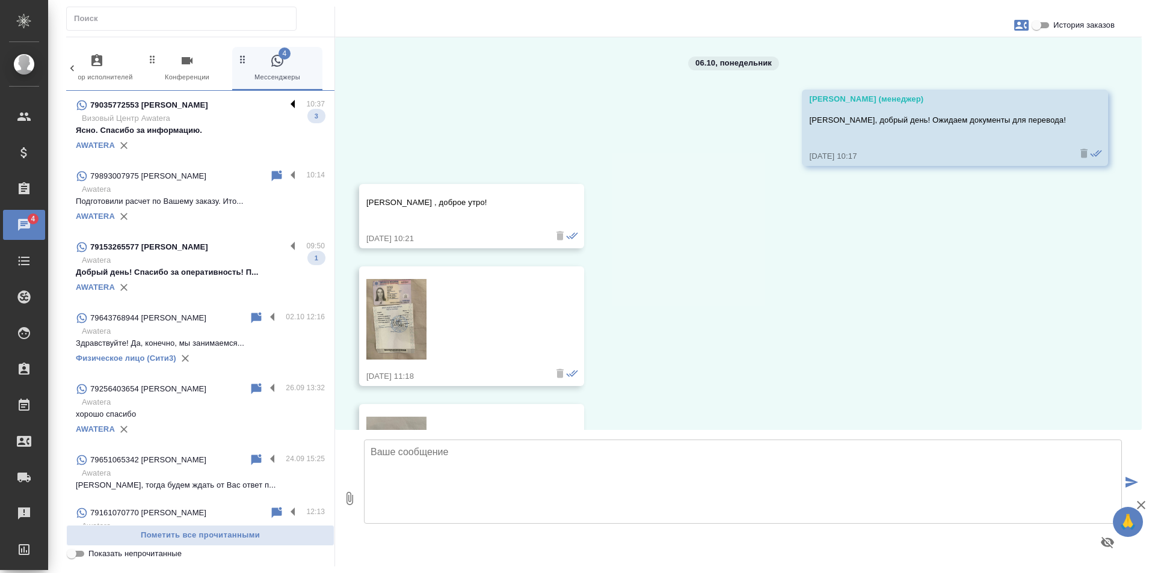
click at [288, 100] on label at bounding box center [296, 105] width 20 height 14
click at [0, 0] on input "checkbox" at bounding box center [0, 0] width 0 height 0
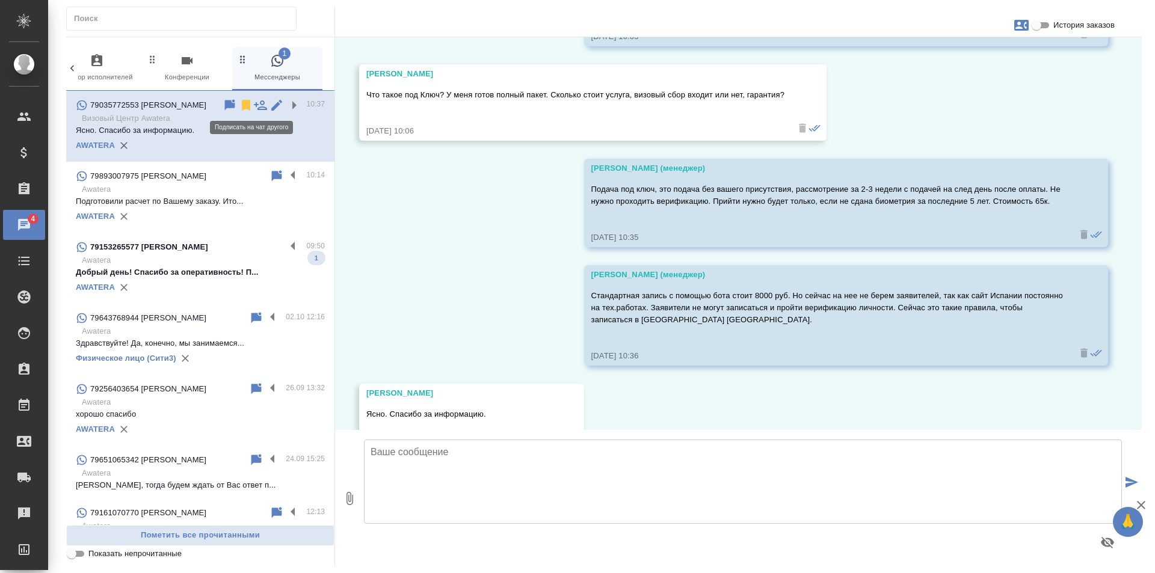
scroll to position [405, 0]
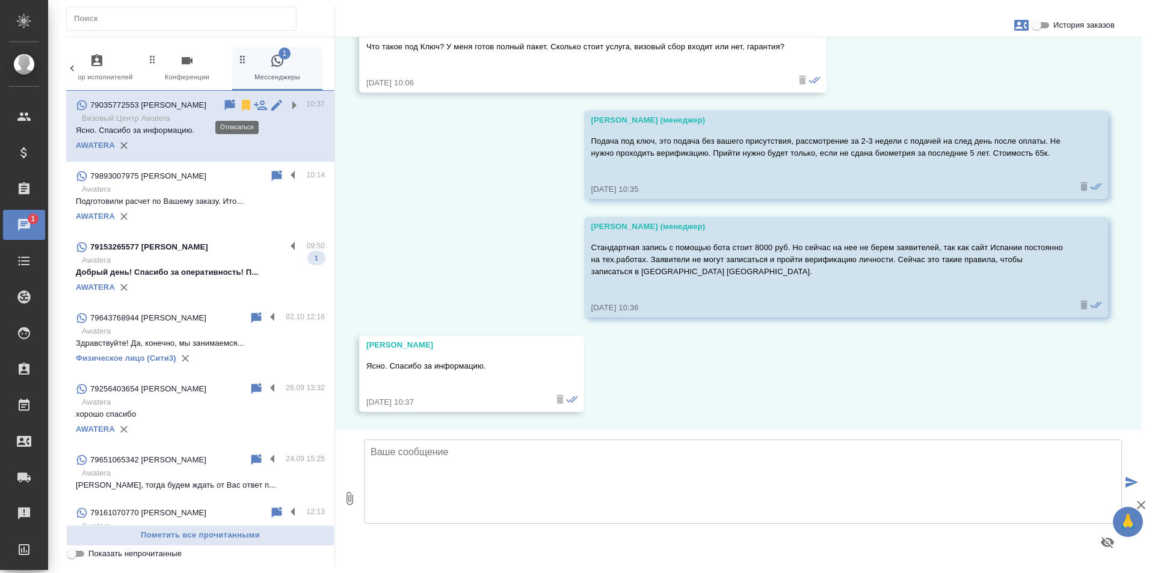
click at [242, 103] on icon at bounding box center [246, 105] width 8 height 11
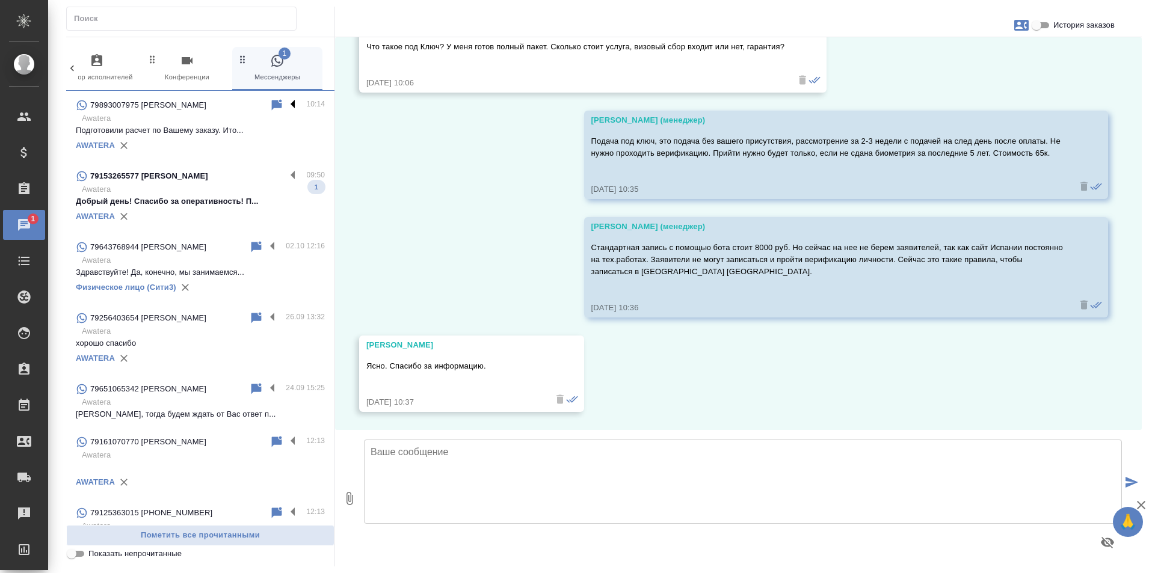
click at [286, 103] on label at bounding box center [296, 105] width 20 height 14
click at [0, 0] on input "checkbox" at bounding box center [0, 0] width 0 height 0
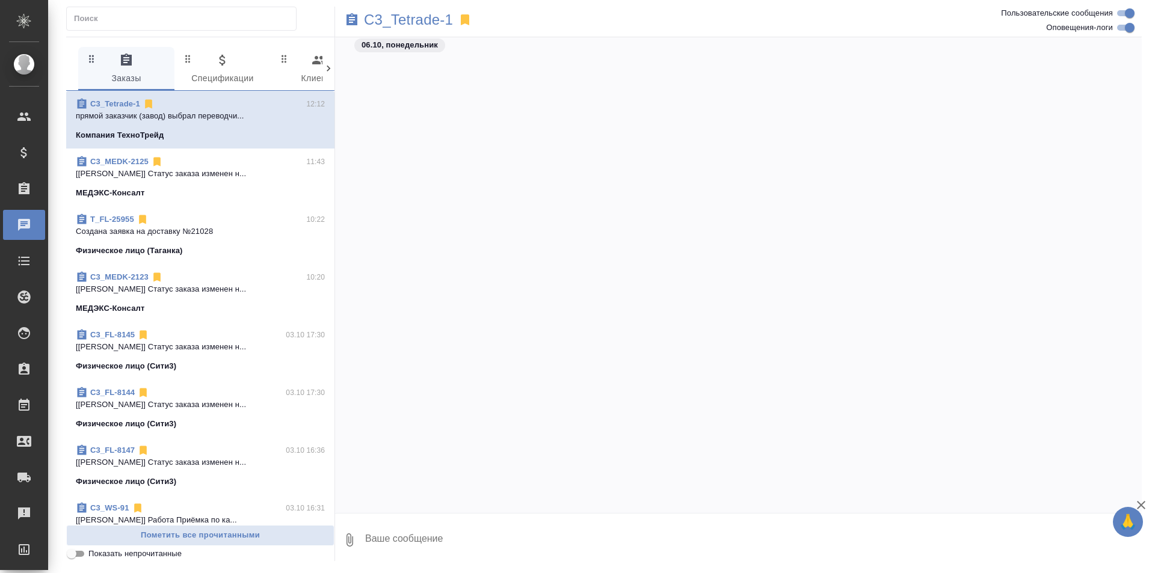
scroll to position [1130, 0]
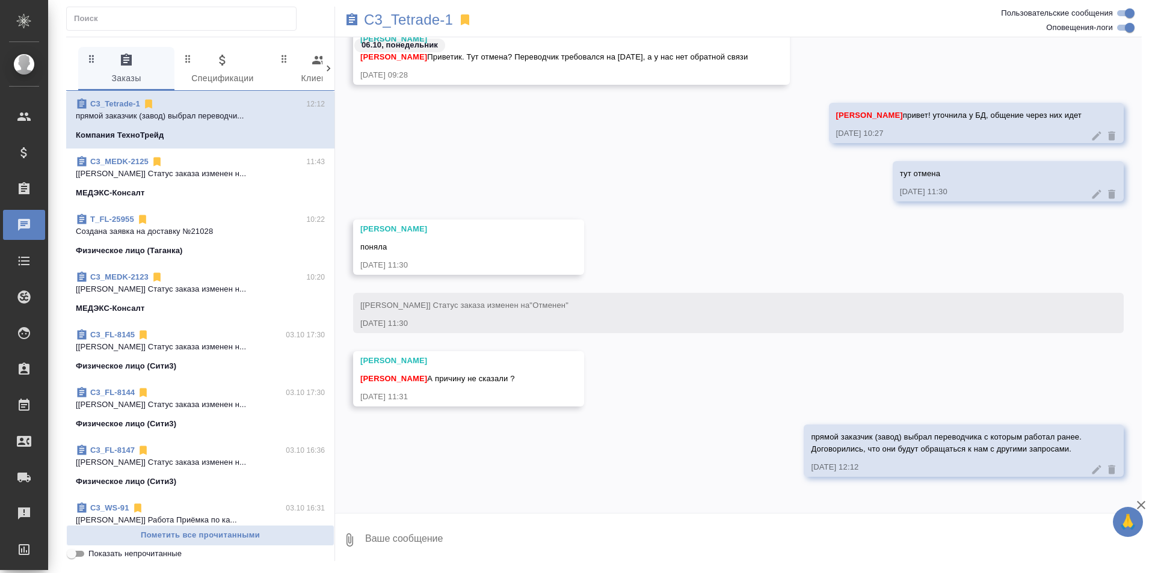
click at [331, 66] on icon at bounding box center [328, 69] width 12 height 12
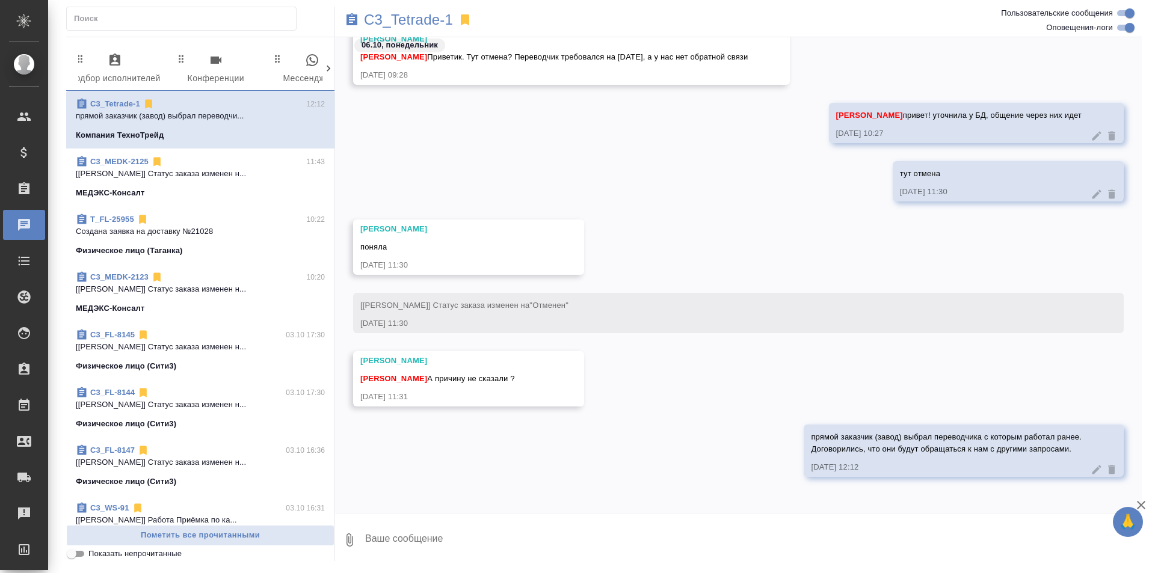
scroll to position [0, 632]
click at [331, 66] on icon at bounding box center [328, 69] width 12 height 12
click at [331, 66] on div "0 Заказы 0 Спецификации 0 Клиенты 0 Входящие 0 Тендеры 0 Исполнители 0 Подбор и…" at bounding box center [200, 69] width 268 height 44
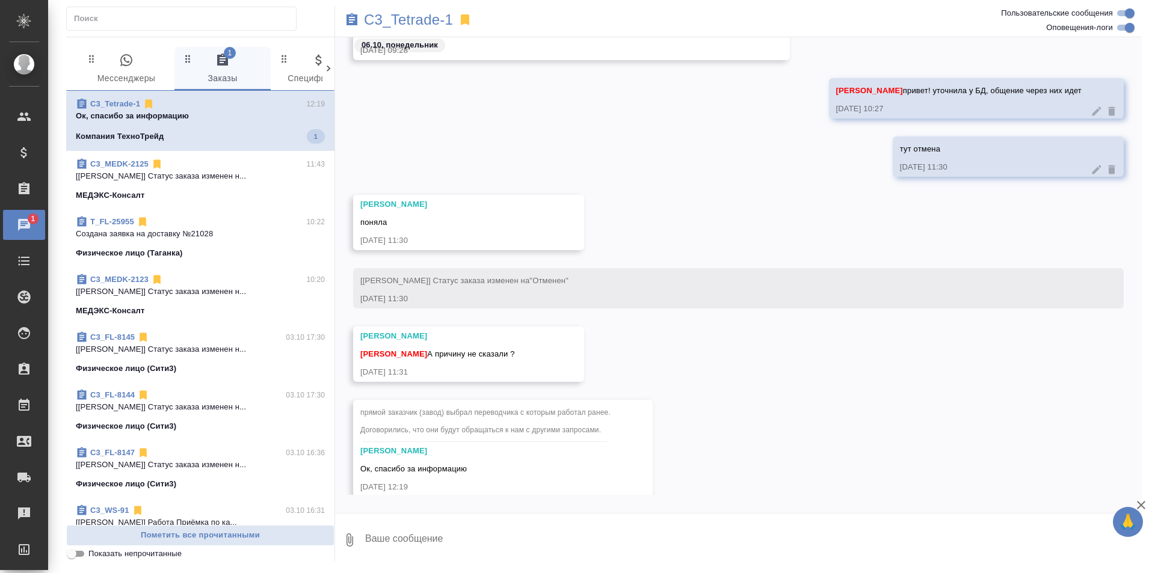
scroll to position [1175, 0]
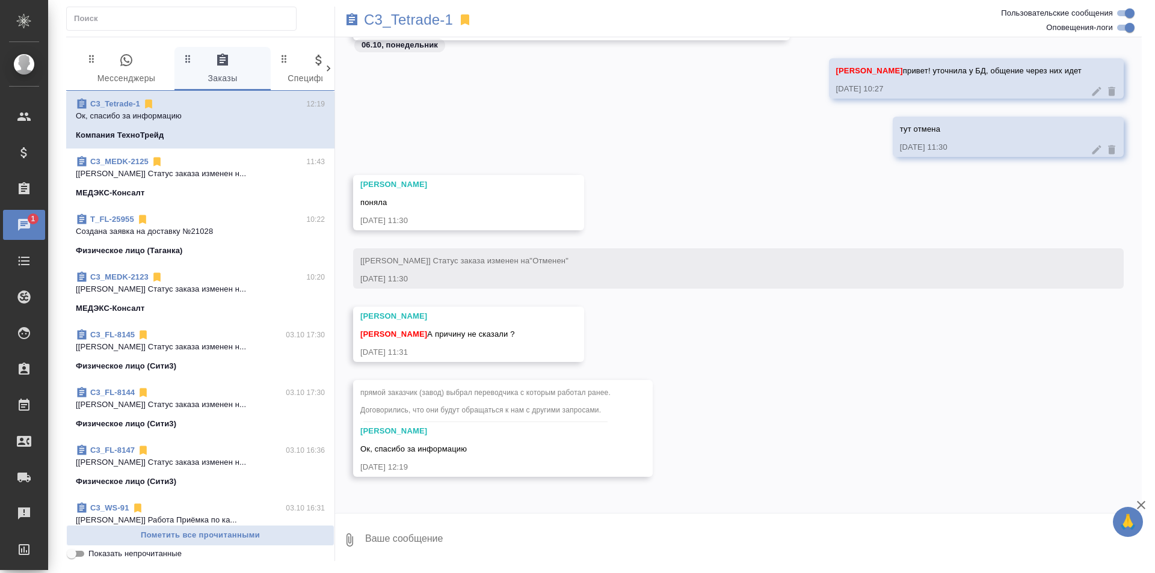
click at [109, 57] on span "0 Мессенджеры" at bounding box center [126, 69] width 82 height 33
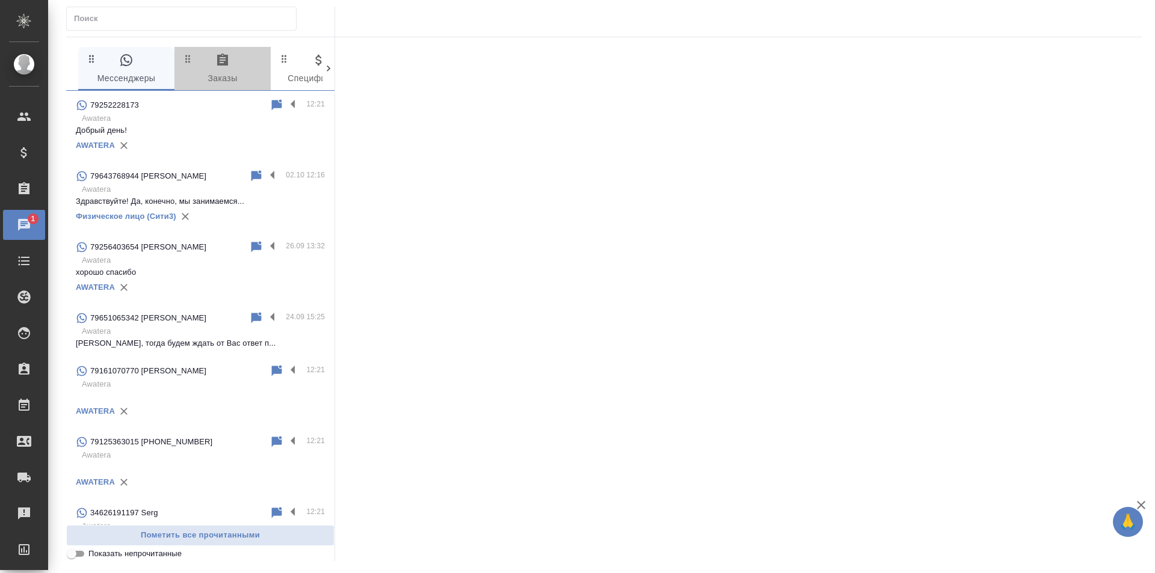
click at [208, 58] on span "0 Заказы" at bounding box center [223, 69] width 82 height 33
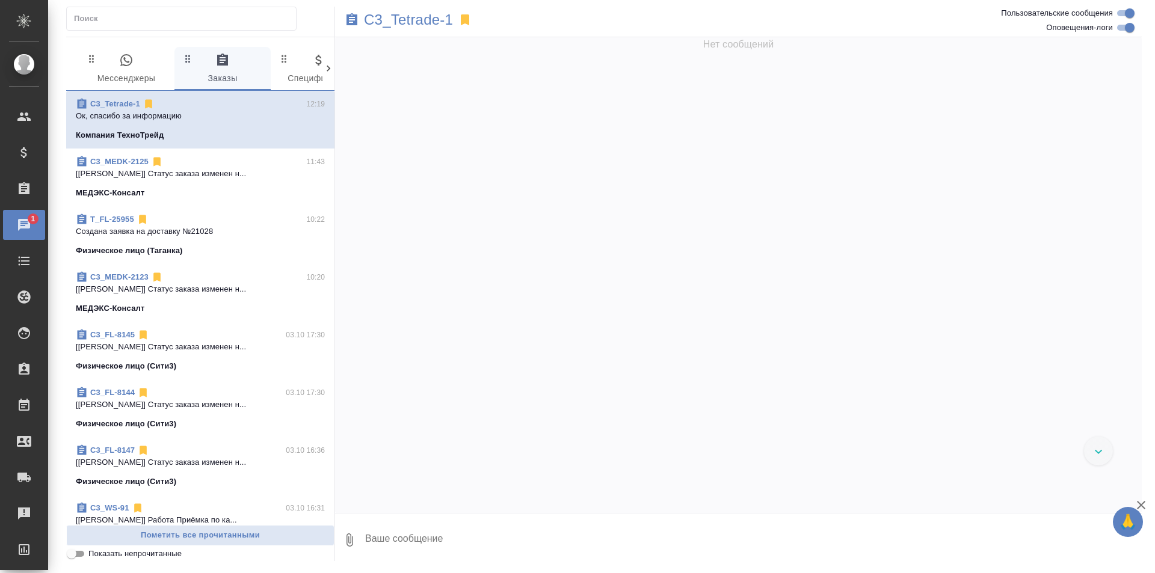
scroll to position [1254, 0]
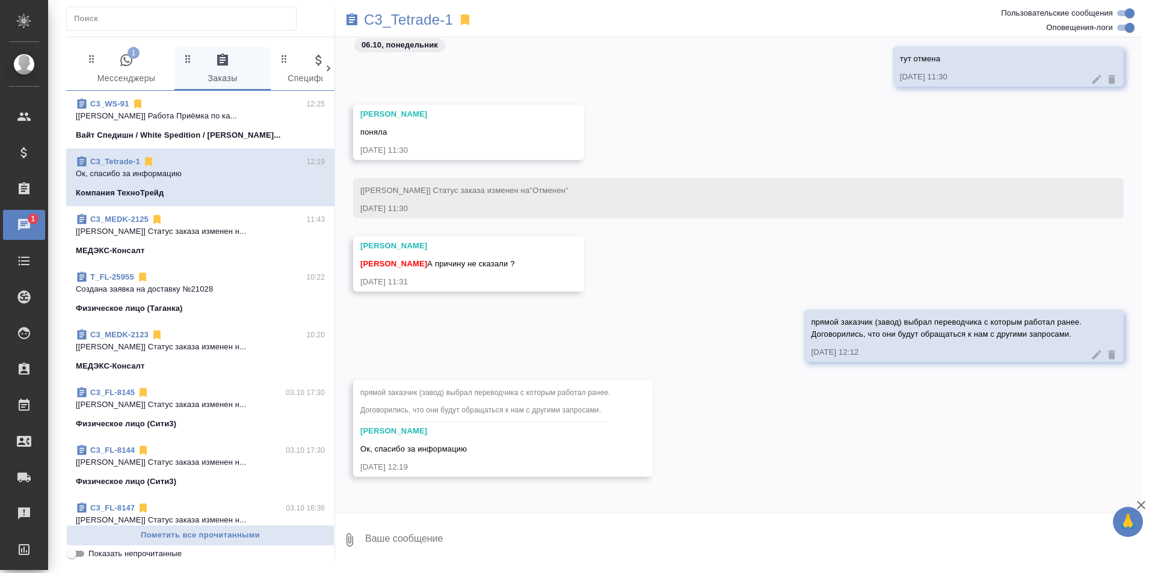
click at [131, 84] on span "1 Мессенджеры" at bounding box center [126, 69] width 82 height 33
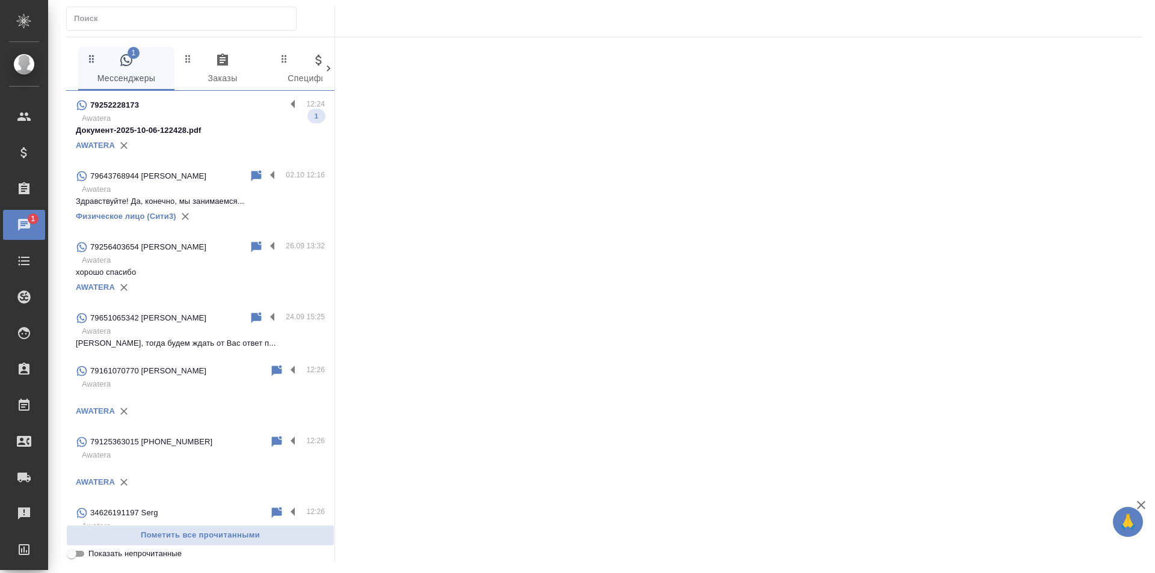
click at [237, 131] on p "Документ-2025-10-06-122428.pdf" at bounding box center [200, 131] width 249 height 12
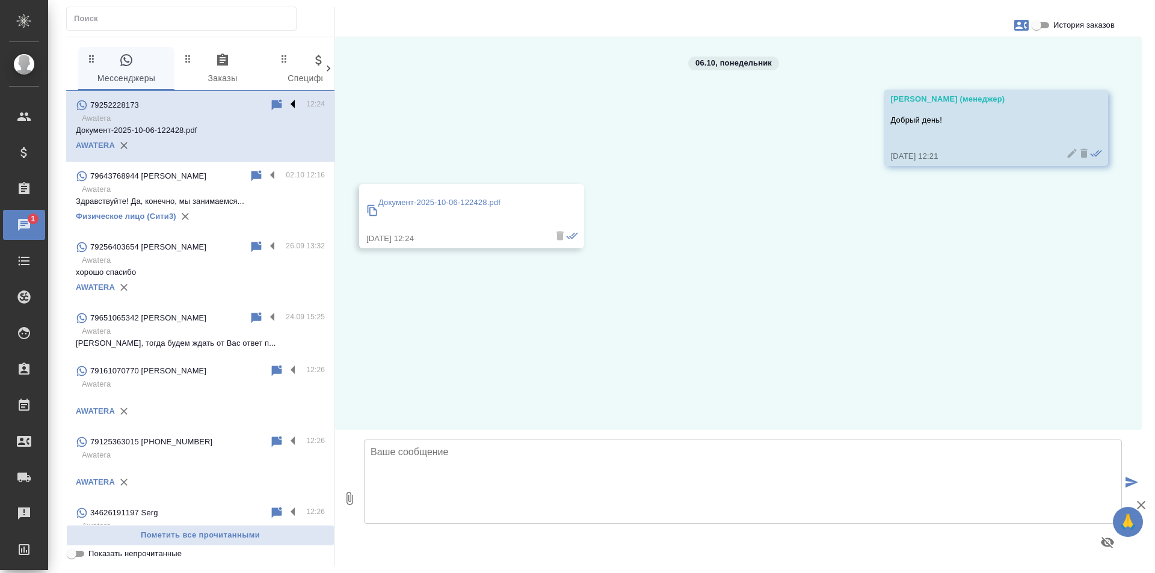
click at [286, 102] on label at bounding box center [296, 105] width 20 height 14
click at [0, 0] on input "checkbox" at bounding box center [0, 0] width 0 height 0
click at [242, 106] on icon at bounding box center [246, 105] width 8 height 11
click at [212, 63] on span "0 Заказы" at bounding box center [223, 69] width 82 height 33
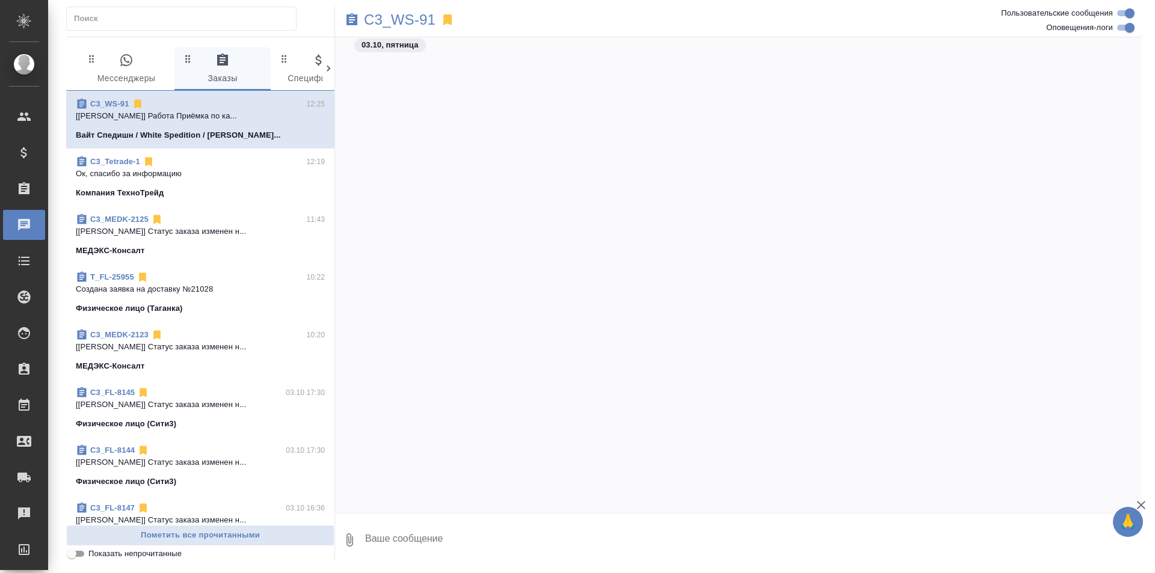
scroll to position [1456, 0]
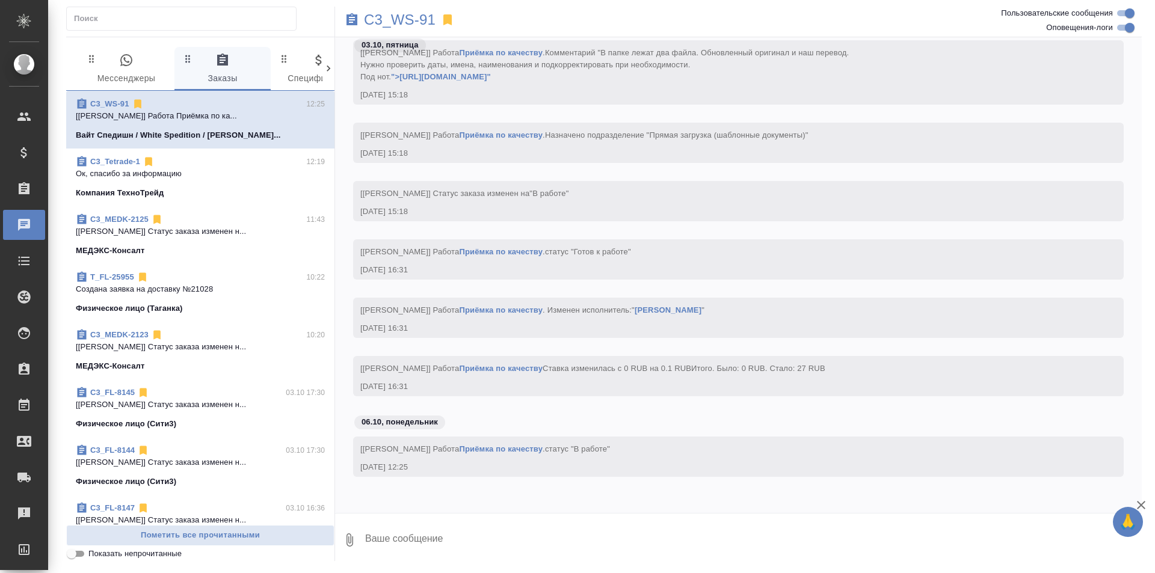
click at [122, 66] on icon "button" at bounding box center [126, 60] width 12 height 12
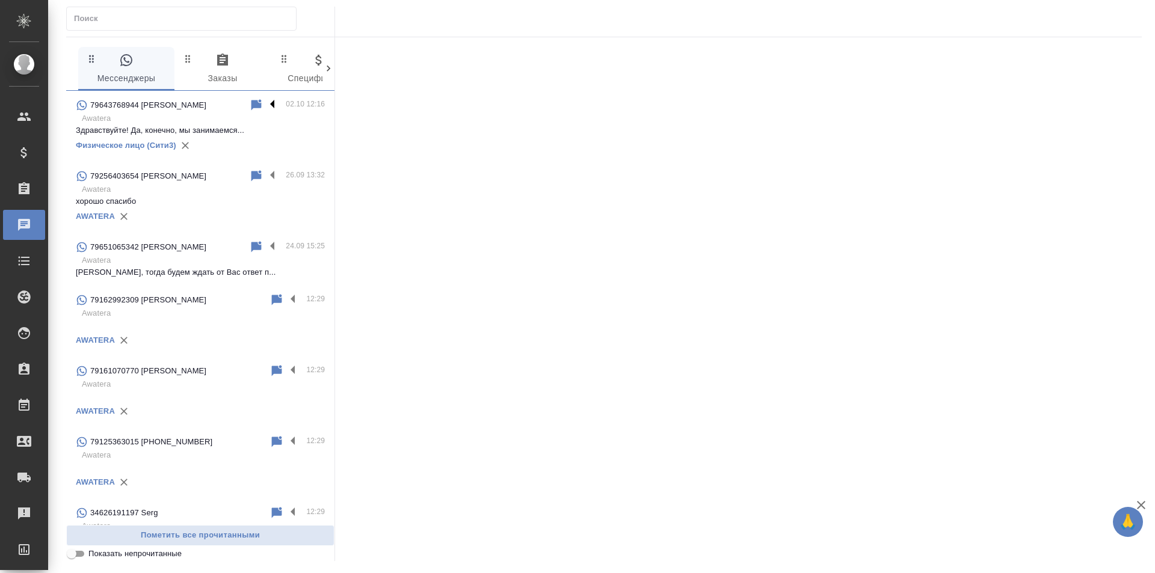
click at [265, 105] on label at bounding box center [275, 105] width 20 height 14
click at [0, 0] on input "checkbox" at bounding box center [0, 0] width 0 height 0
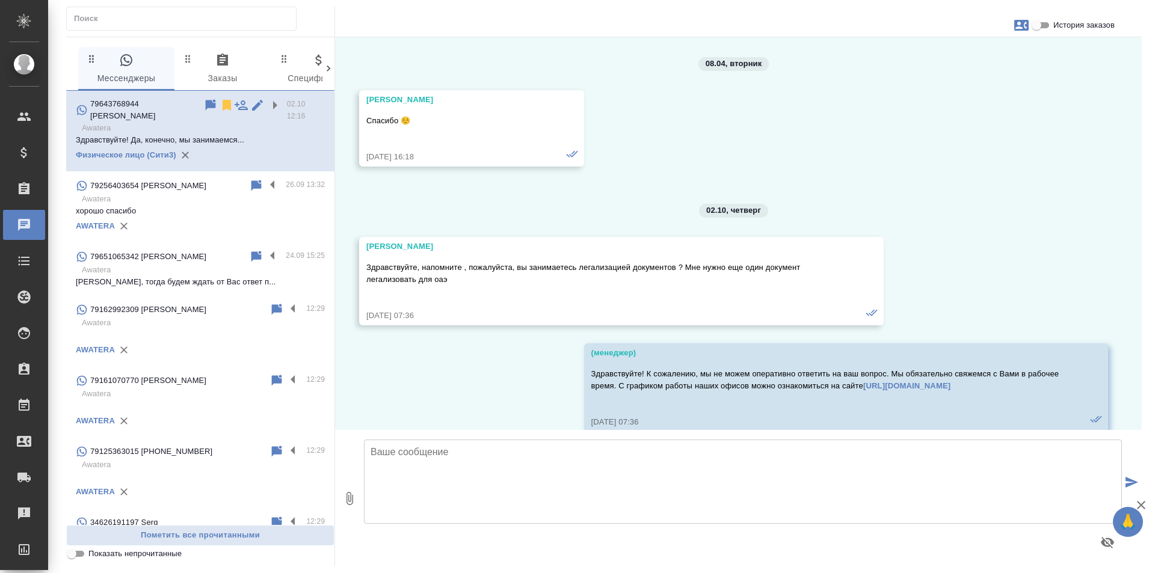
scroll to position [35520, 0]
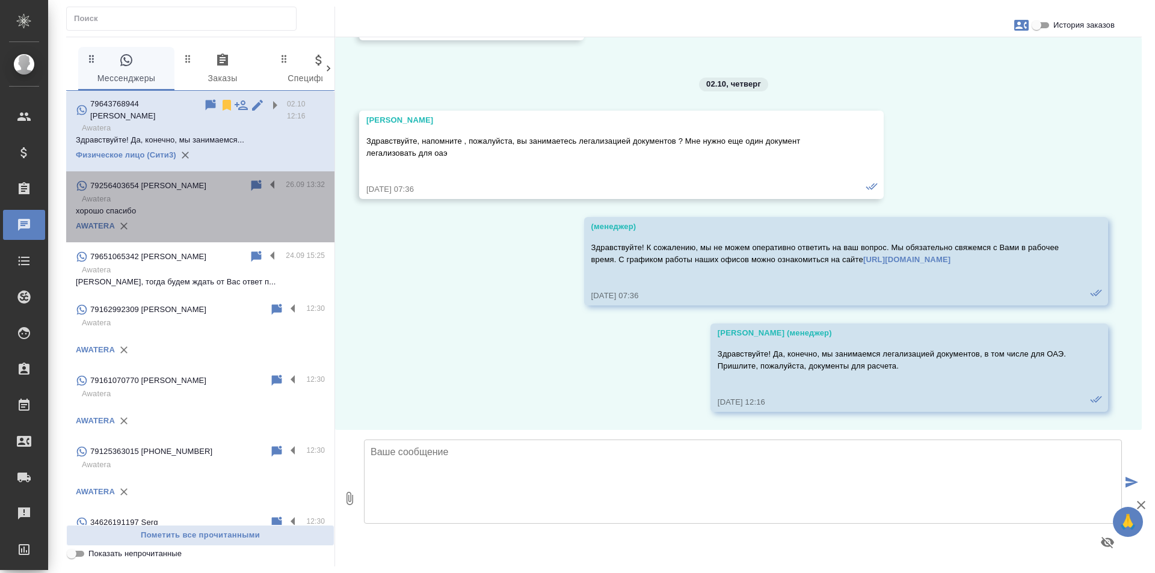
click at [274, 211] on p "хорошо спасибо" at bounding box center [200, 211] width 249 height 12
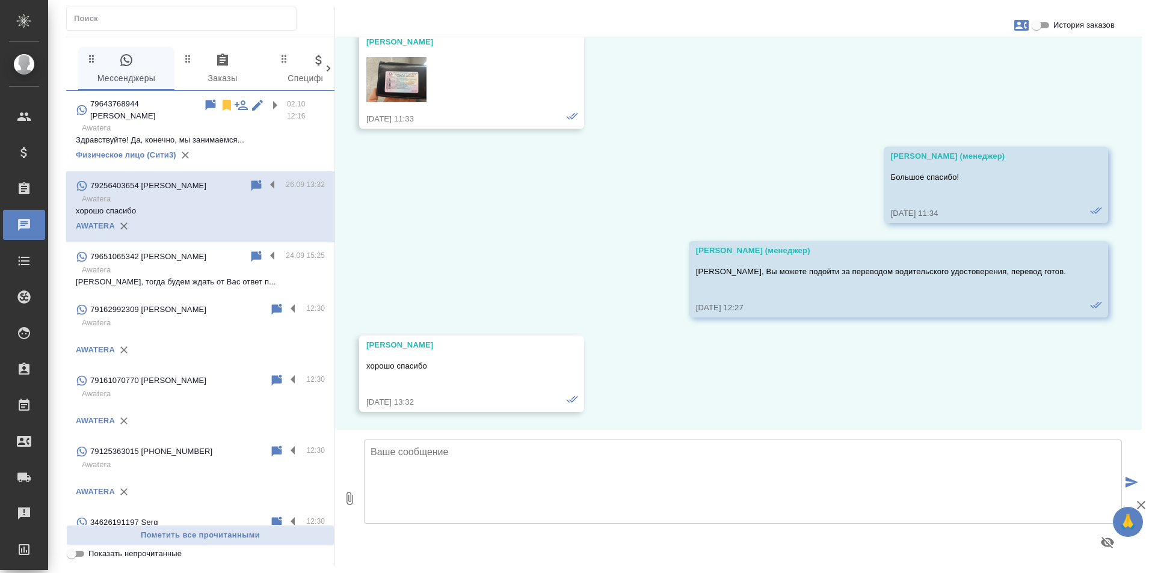
scroll to position [502, 0]
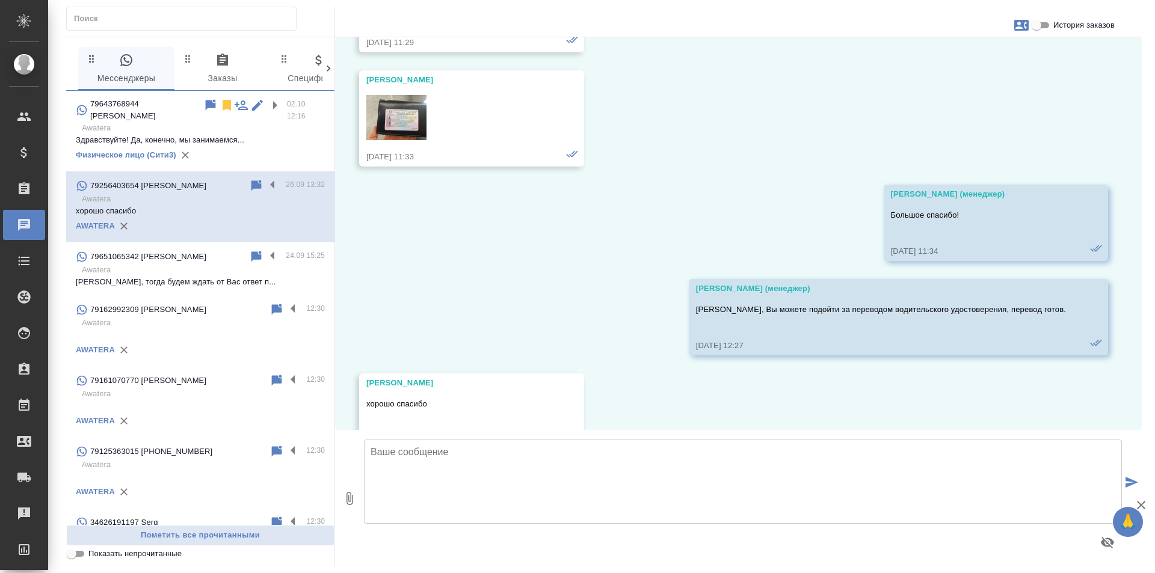
click at [262, 134] on p "Здравствуйте! Да, конечно, мы занимаемся..." at bounding box center [200, 140] width 249 height 12
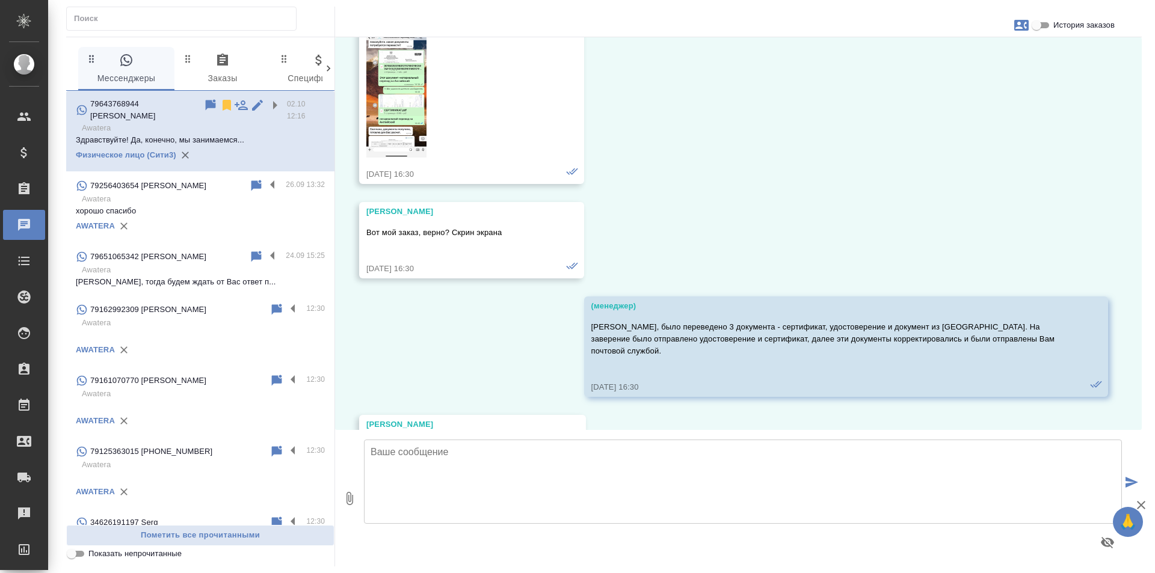
scroll to position [35520, 0]
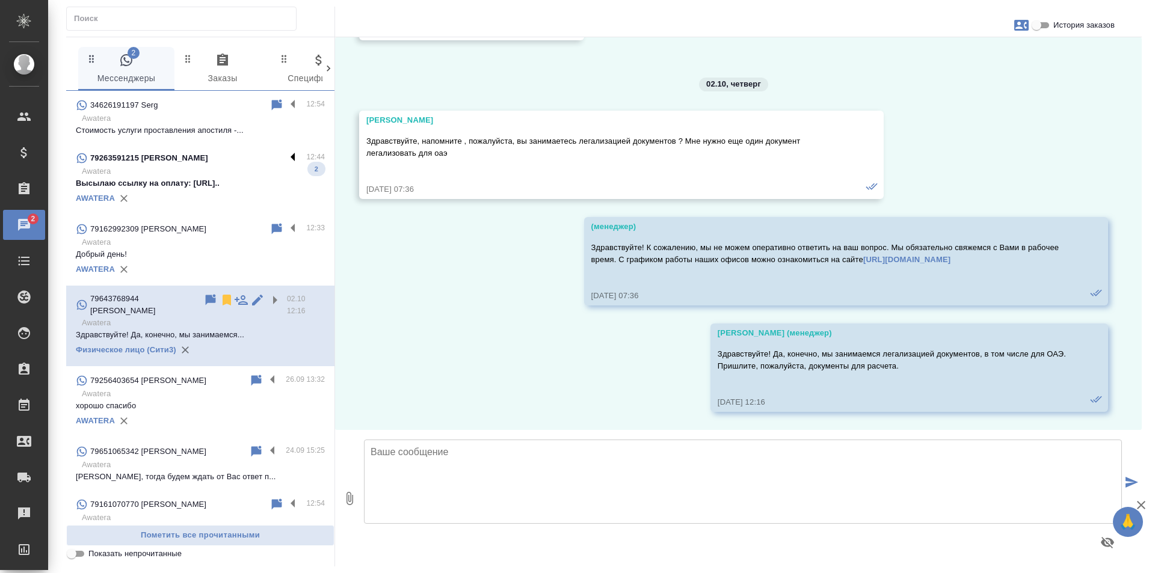
click at [286, 153] on label at bounding box center [296, 158] width 20 height 14
click at [0, 0] on input "checkbox" at bounding box center [0, 0] width 0 height 0
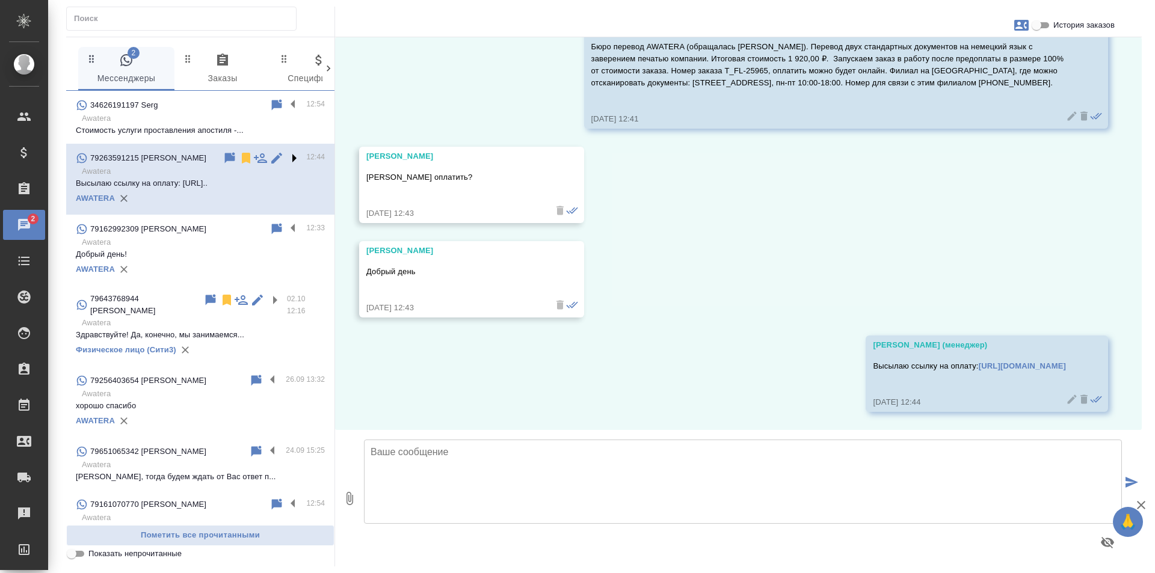
scroll to position [192, 0]
click at [242, 155] on icon at bounding box center [246, 158] width 8 height 11
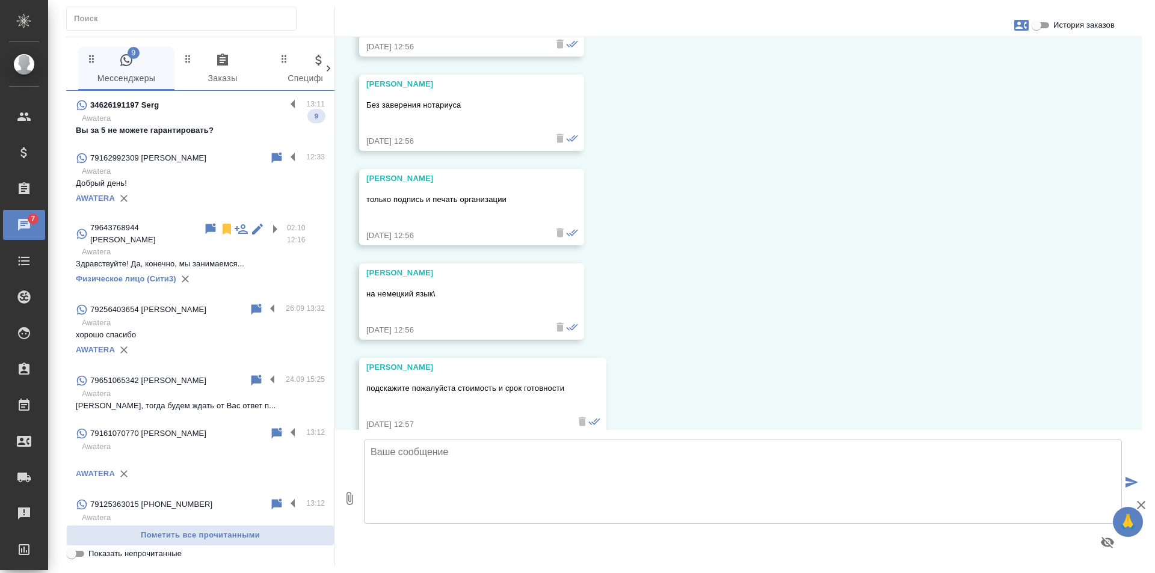
scroll to position [853, 0]
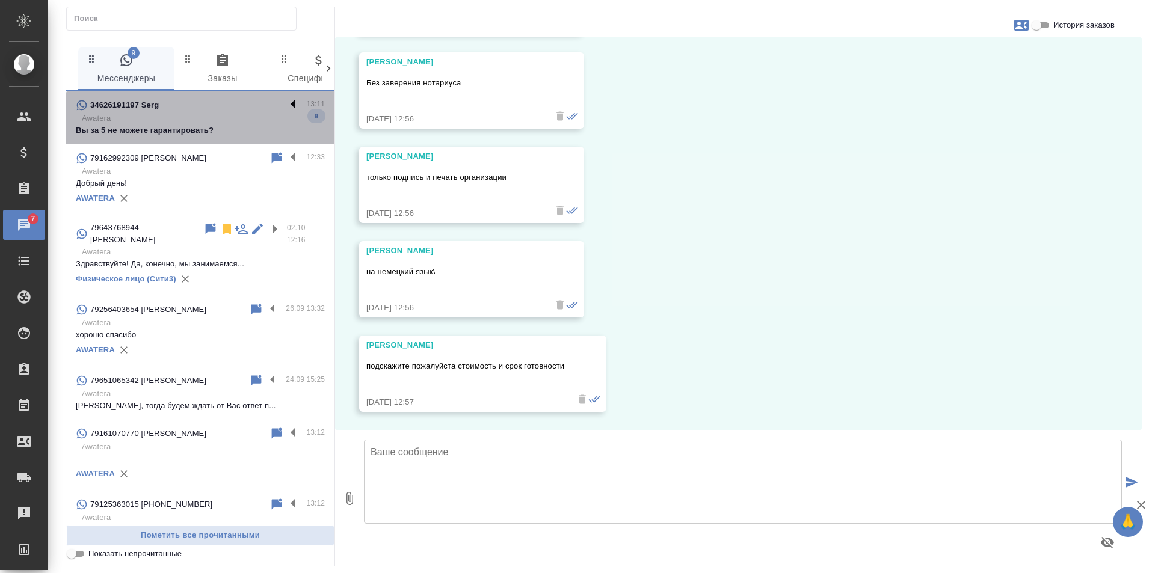
click at [286, 104] on label at bounding box center [296, 105] width 20 height 14
click at [0, 0] on input "checkbox" at bounding box center [0, 0] width 0 height 0
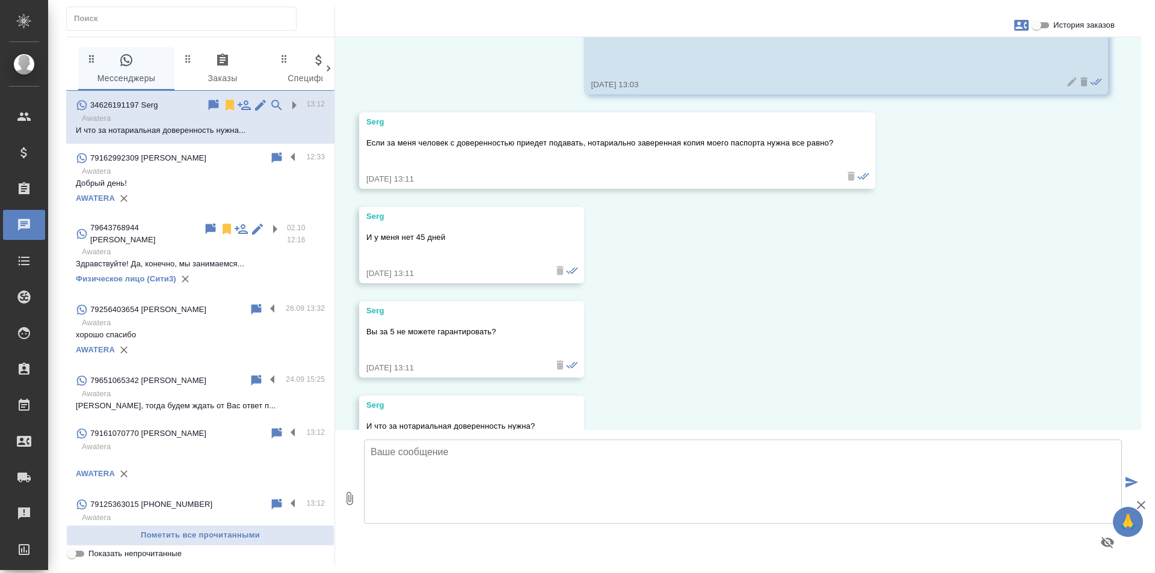
scroll to position [1716, 0]
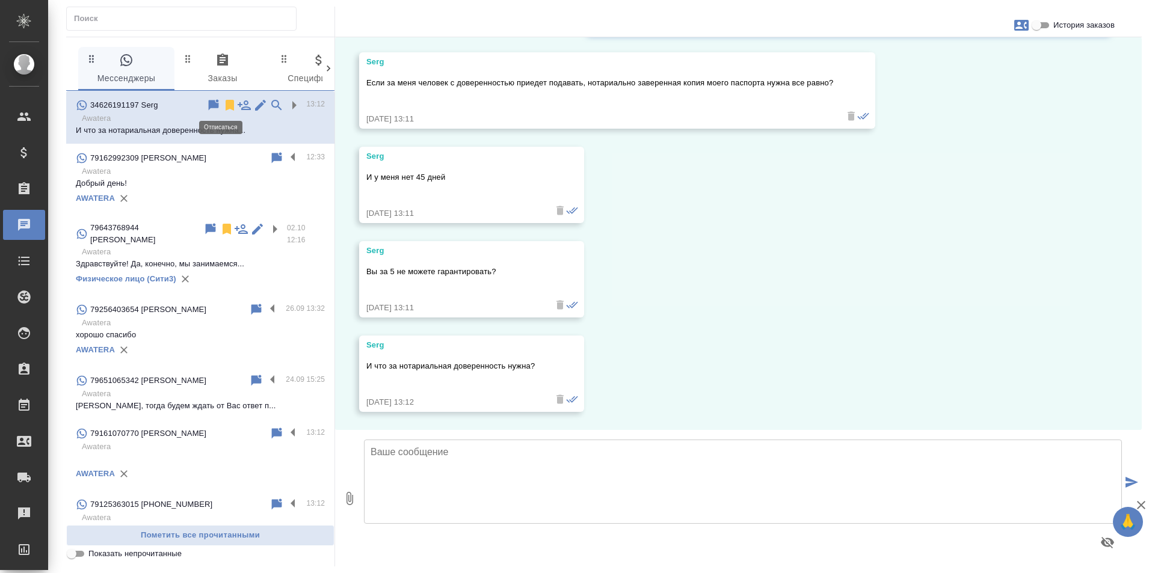
click at [226, 102] on icon at bounding box center [230, 105] width 8 height 11
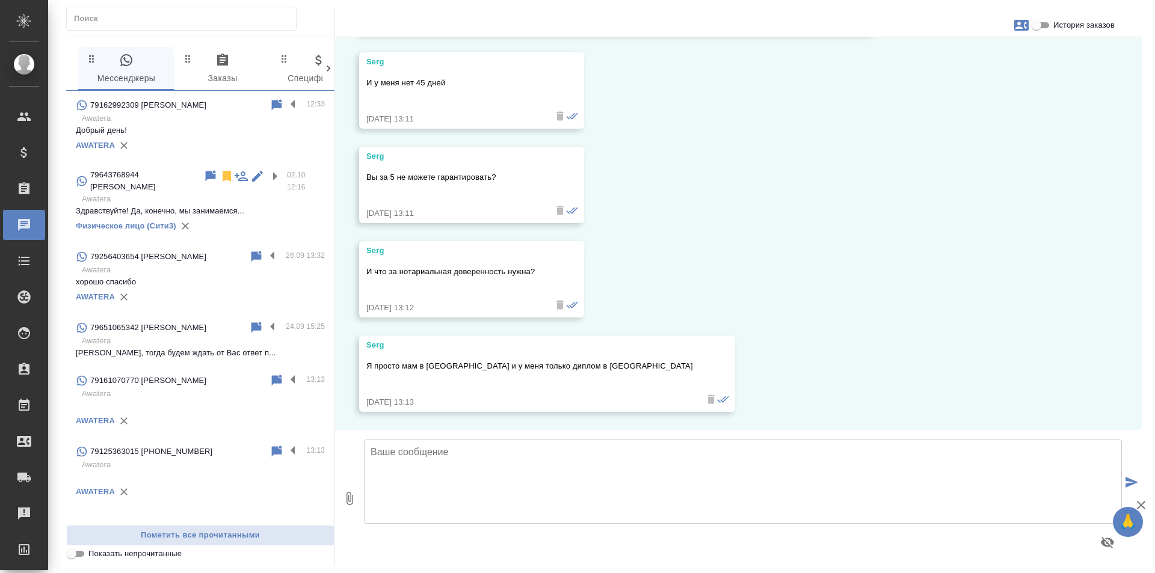
click at [213, 141] on div "AWATERA" at bounding box center [200, 146] width 249 height 18
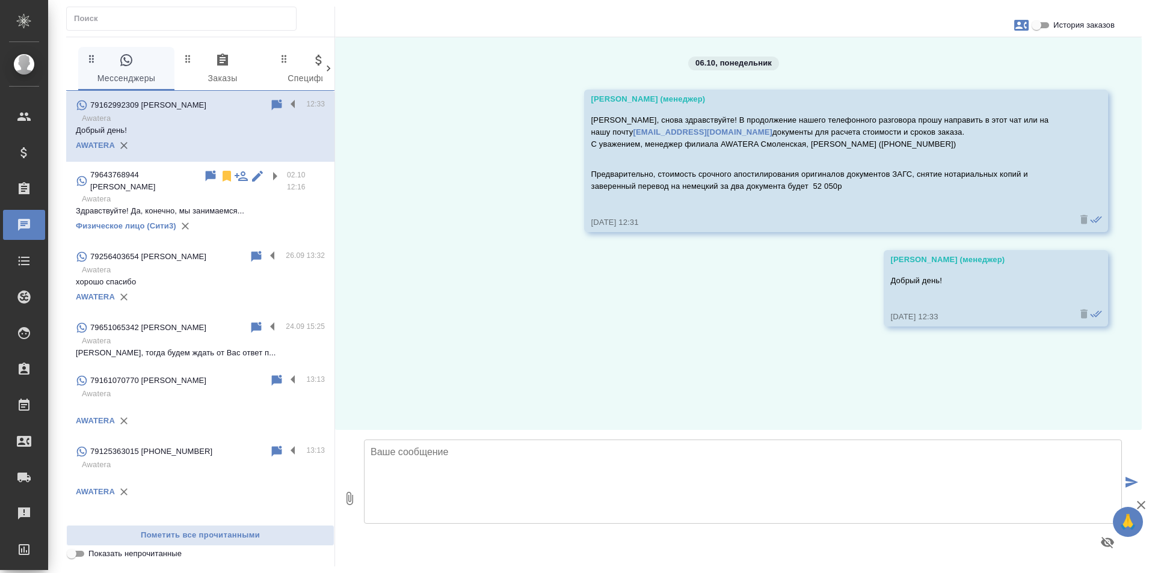
scroll to position [0, 0]
click at [229, 471] on p at bounding box center [200, 477] width 249 height 12
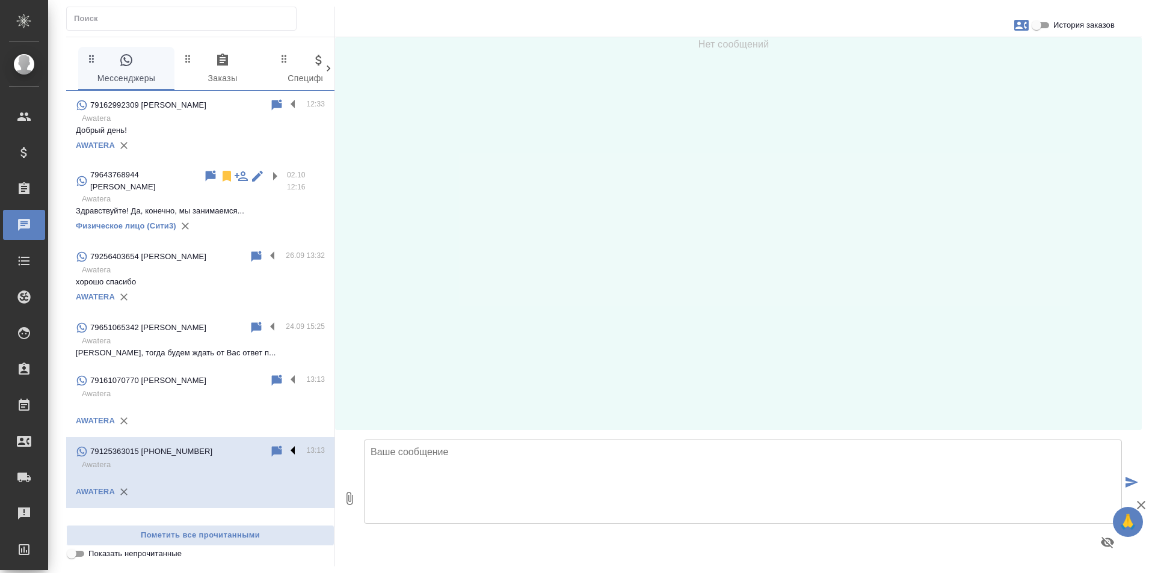
click at [291, 444] on label at bounding box center [296, 451] width 20 height 14
click at [0, 0] on input "checkbox" at bounding box center [0, 0] width 0 height 0
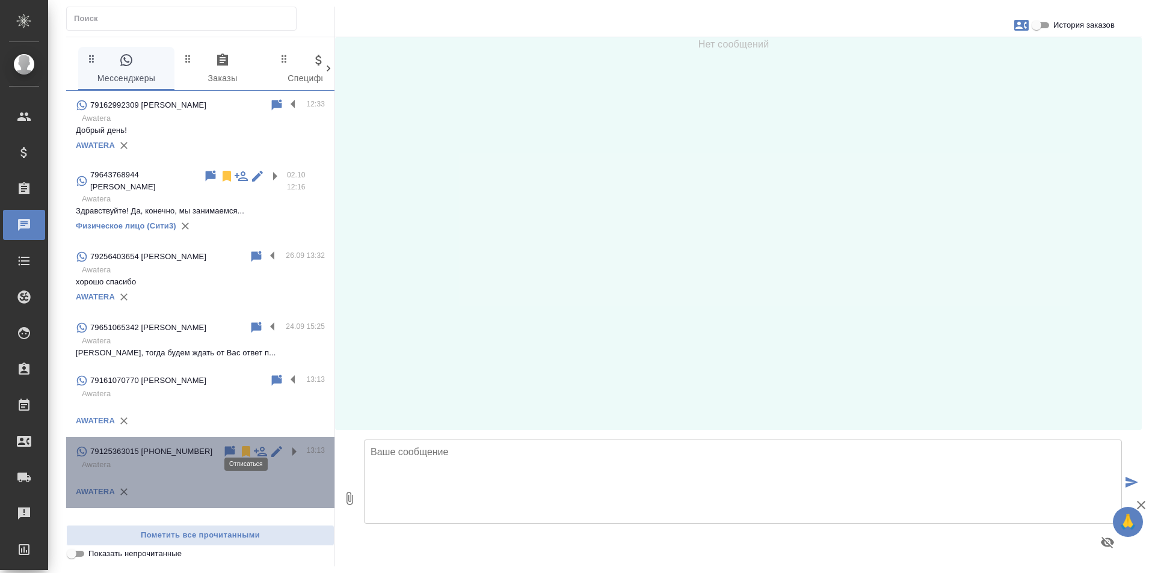
click at [244, 446] on icon at bounding box center [246, 451] width 8 height 11
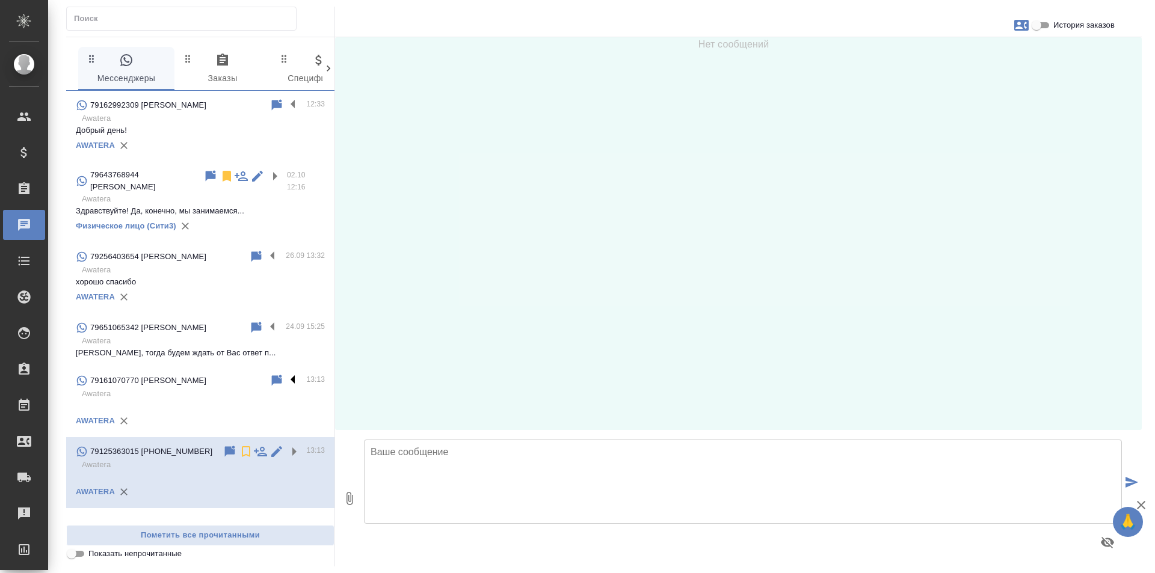
click at [295, 374] on label at bounding box center [296, 381] width 20 height 14
click at [0, 0] on input "checkbox" at bounding box center [0, 0] width 0 height 0
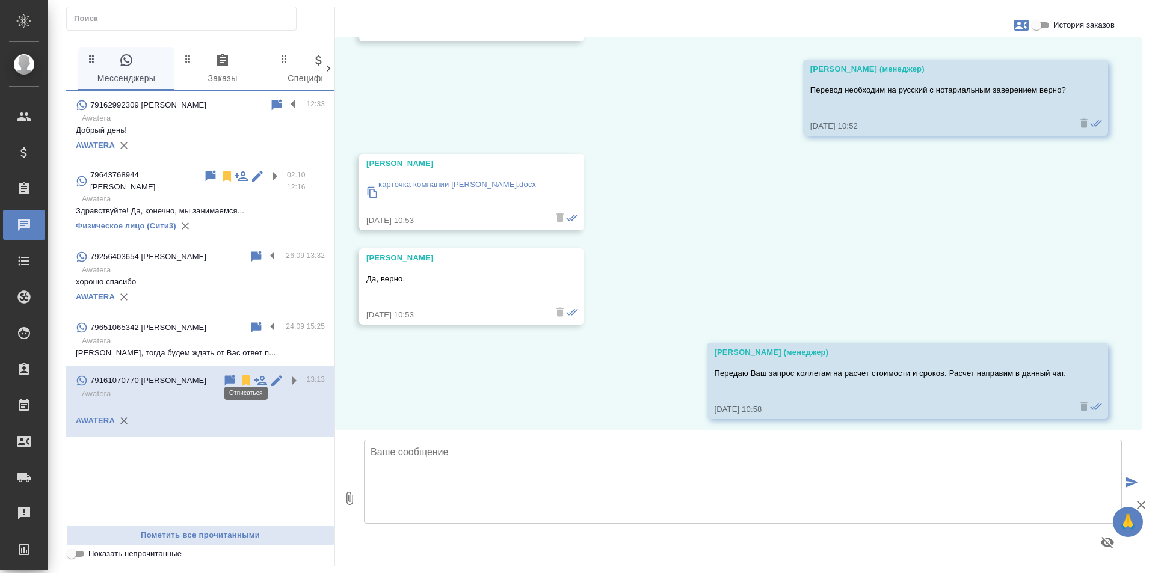
scroll to position [333, 0]
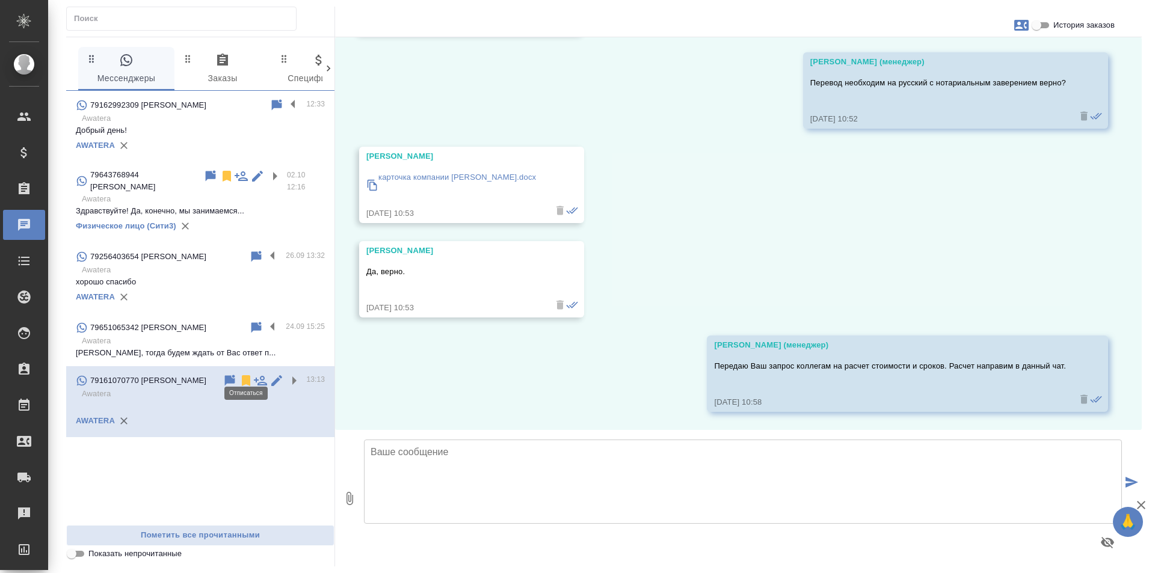
click at [247, 375] on icon at bounding box center [246, 380] width 8 height 11
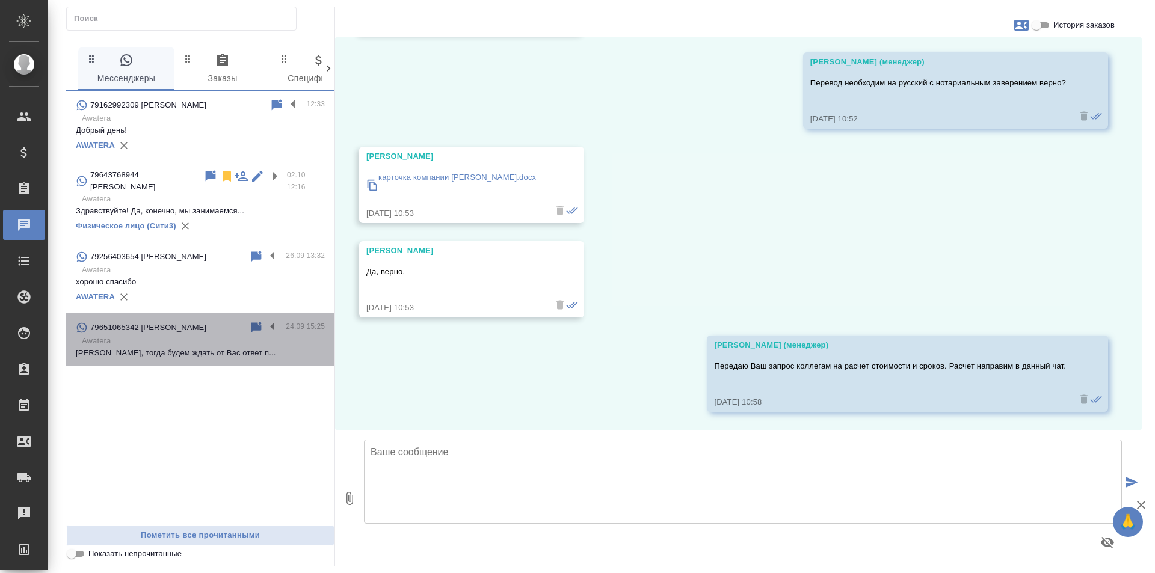
click at [274, 347] on p "Хорошо, тогда будем ждать от Вас ответ п..." at bounding box center [200, 353] width 249 height 12
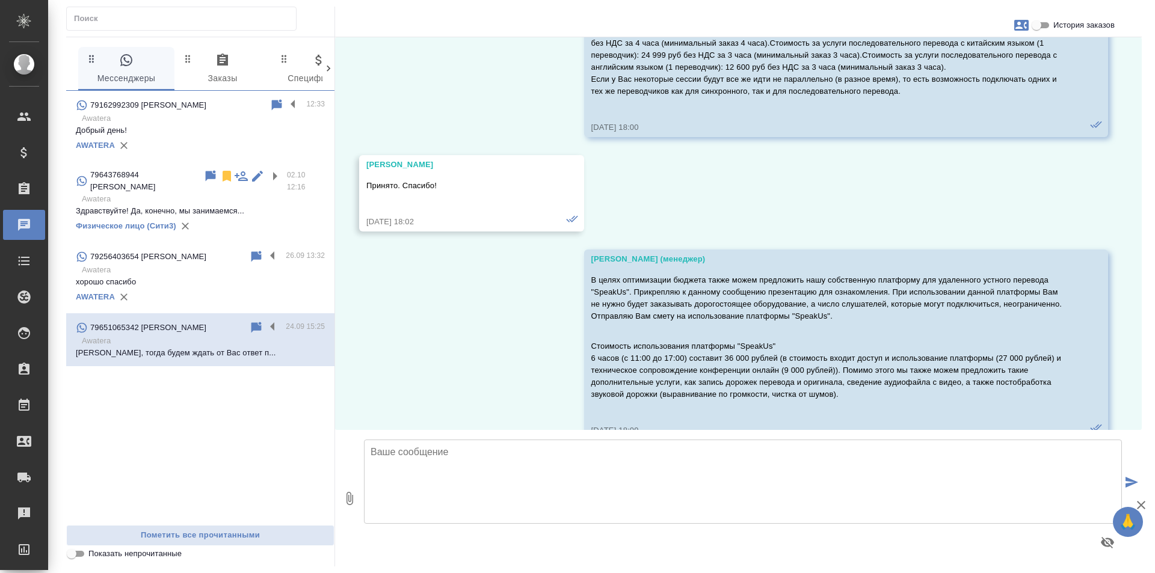
scroll to position [5512, 0]
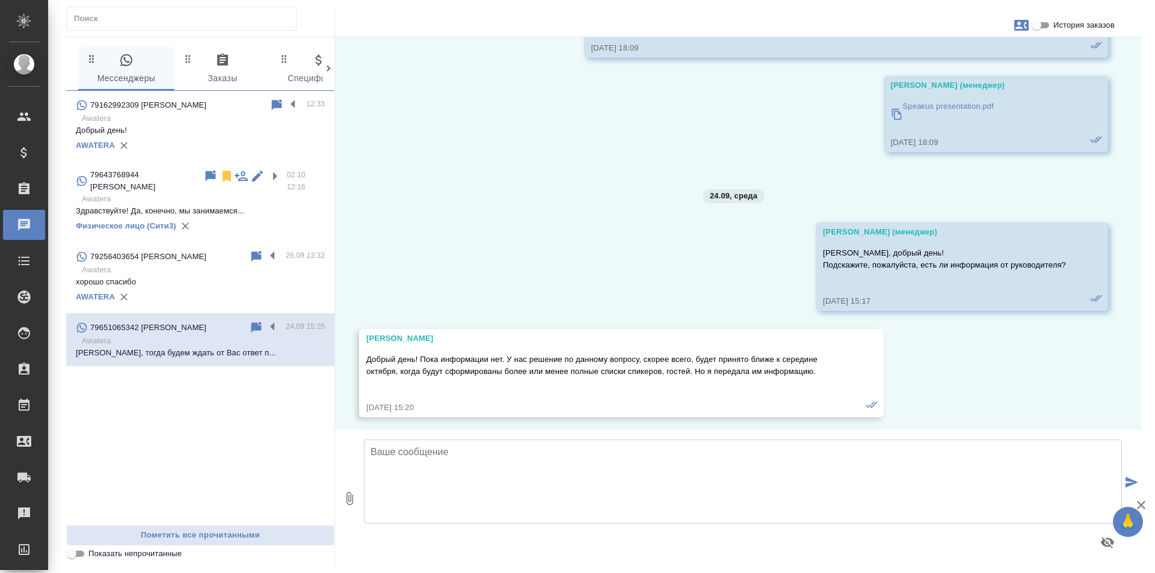
click at [236, 132] on p "Добрый день!" at bounding box center [200, 131] width 249 height 12
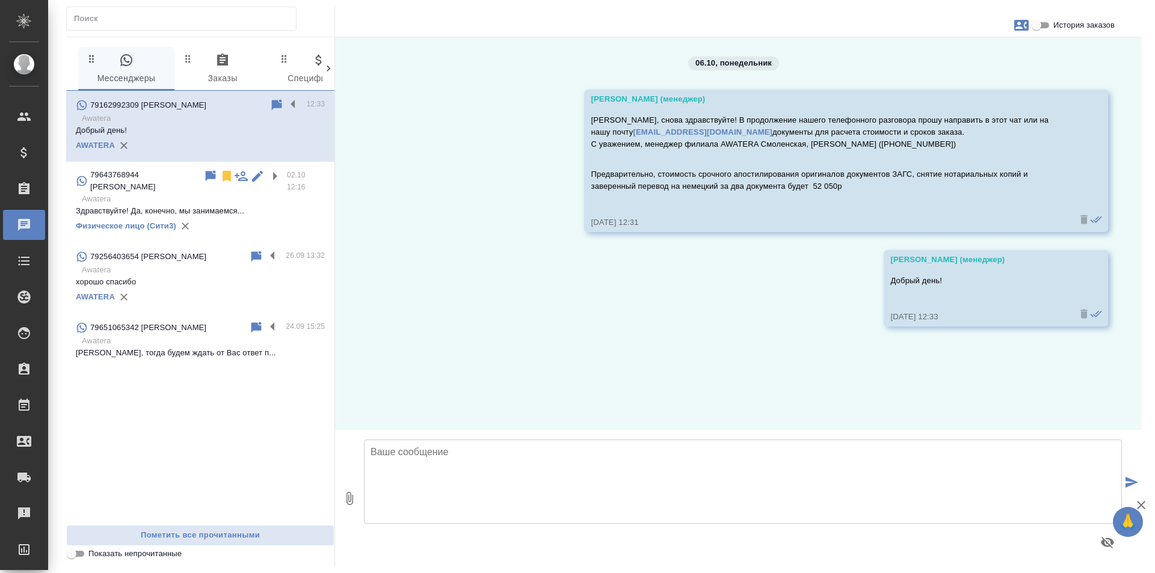
scroll to position [0, 0]
click at [290, 103] on label at bounding box center [296, 105] width 20 height 14
click at [0, 0] on input "checkbox" at bounding box center [0, 0] width 0 height 0
click at [247, 105] on icon at bounding box center [246, 105] width 8 height 11
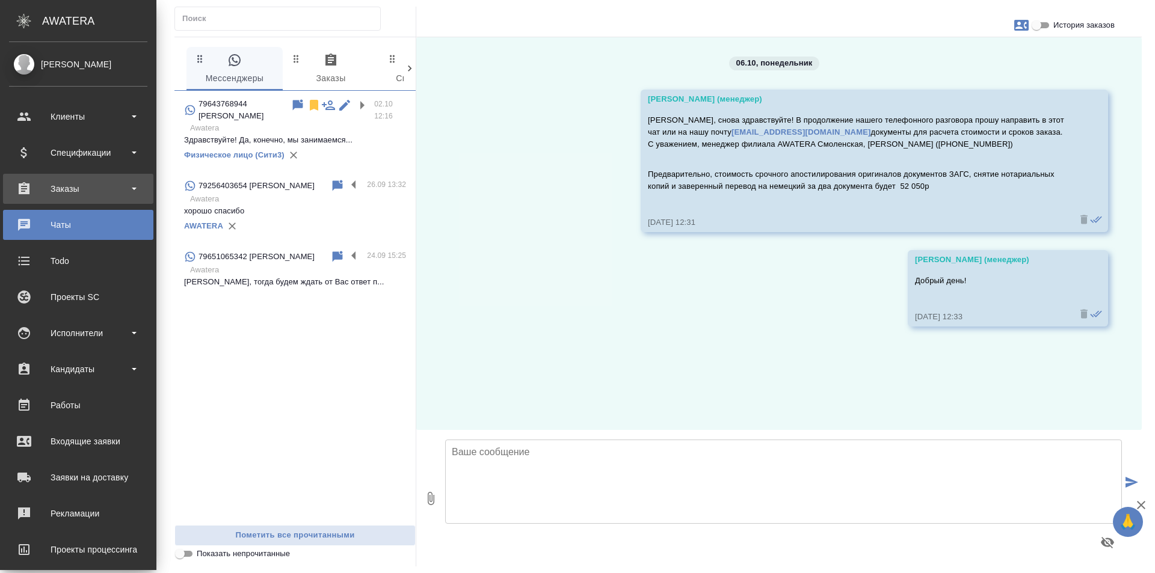
click at [96, 200] on div "Заказы" at bounding box center [78, 189] width 150 height 30
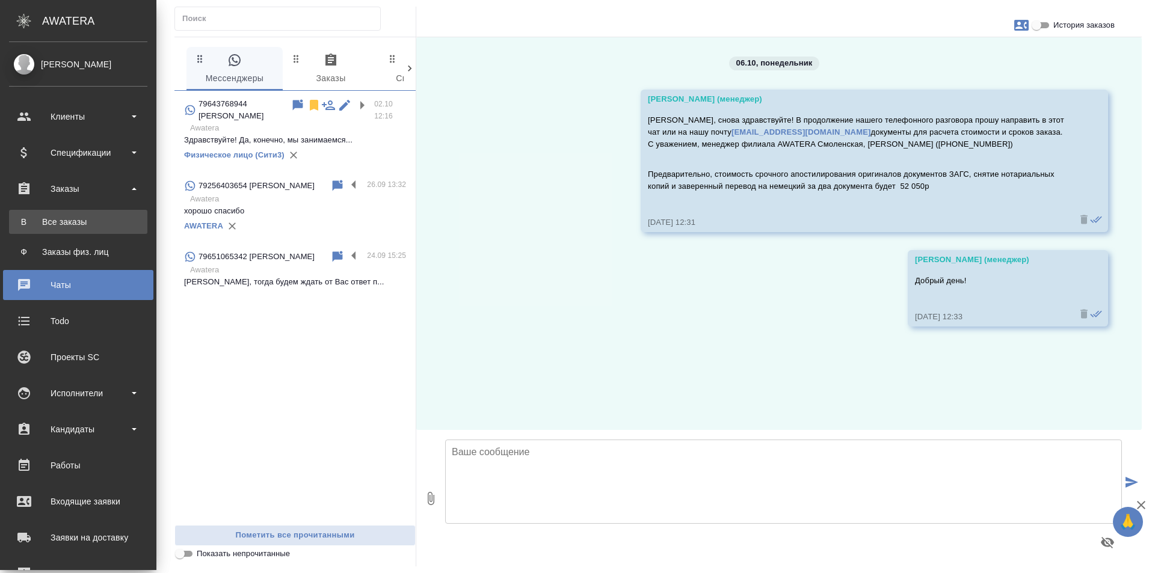
click at [128, 217] on div ".cls-1 fill:#fff; AWATERA Galisheva Mariya Клиенты Спецификации Заказы В Все за…" at bounding box center [577, 286] width 1155 height 573
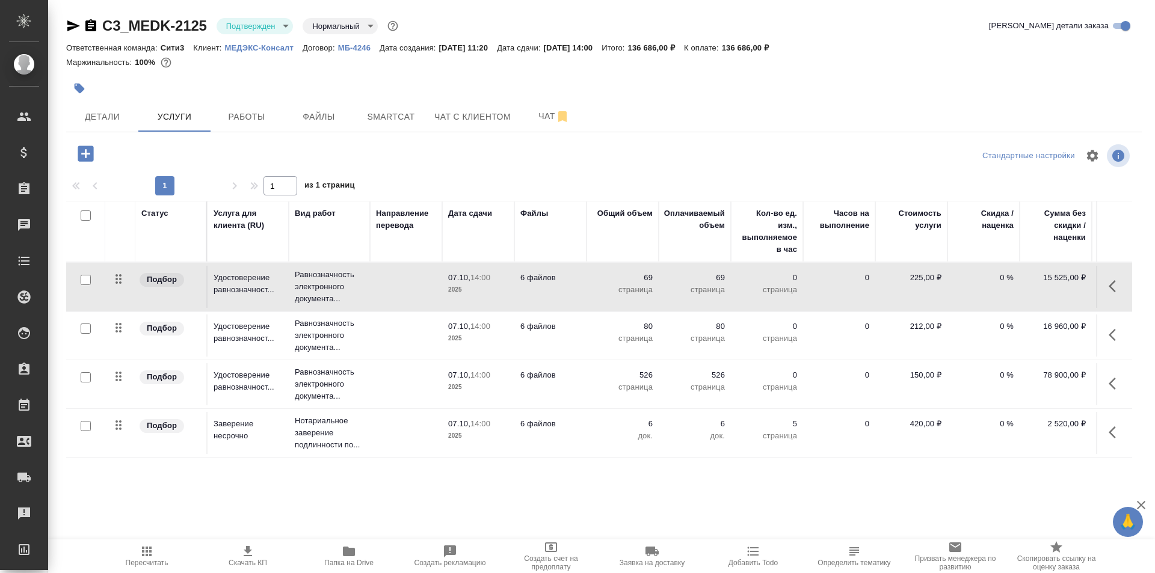
scroll to position [7, 0]
click at [525, 120] on span "Чат" at bounding box center [554, 116] width 58 height 15
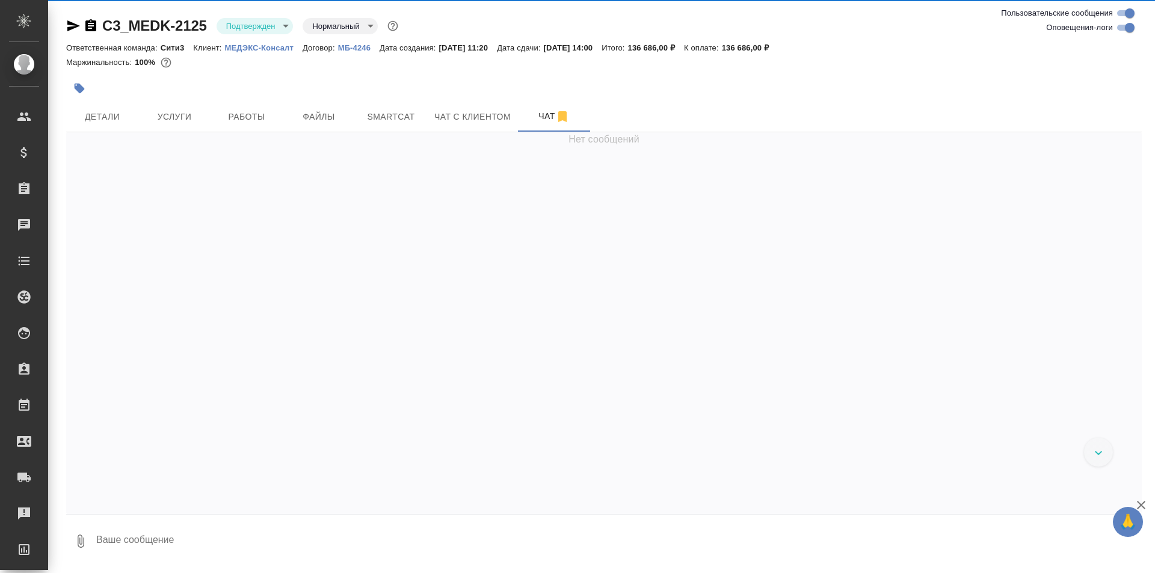
scroll to position [46, 0]
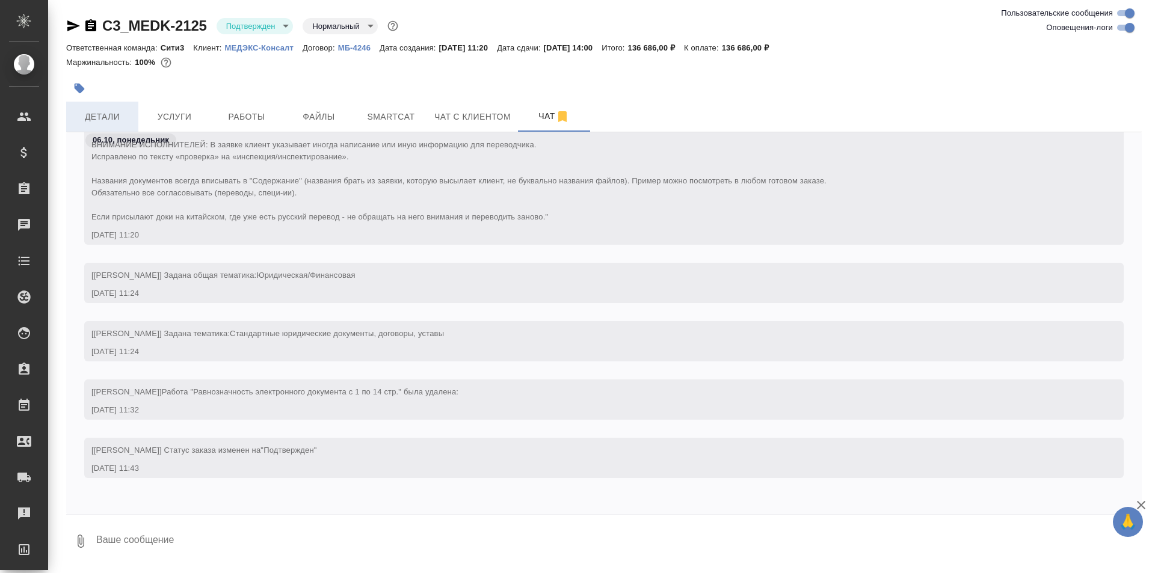
click at [135, 121] on button "Детали" at bounding box center [102, 117] width 72 height 30
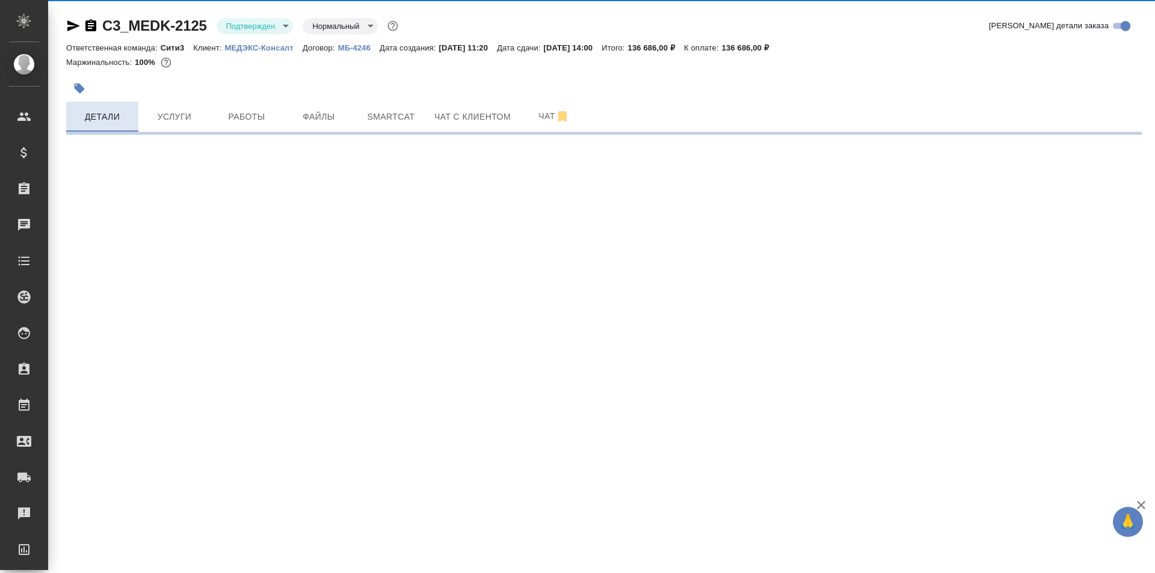
select select "RU"
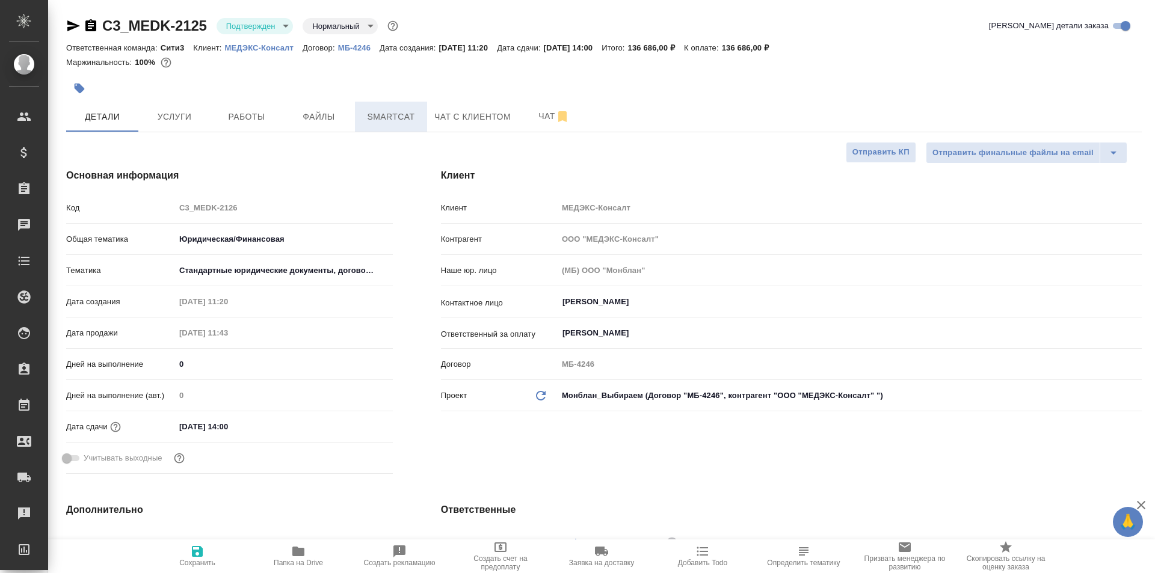
type textarea "x"
type input "[PERSON_NAME]"
type textarea "x"
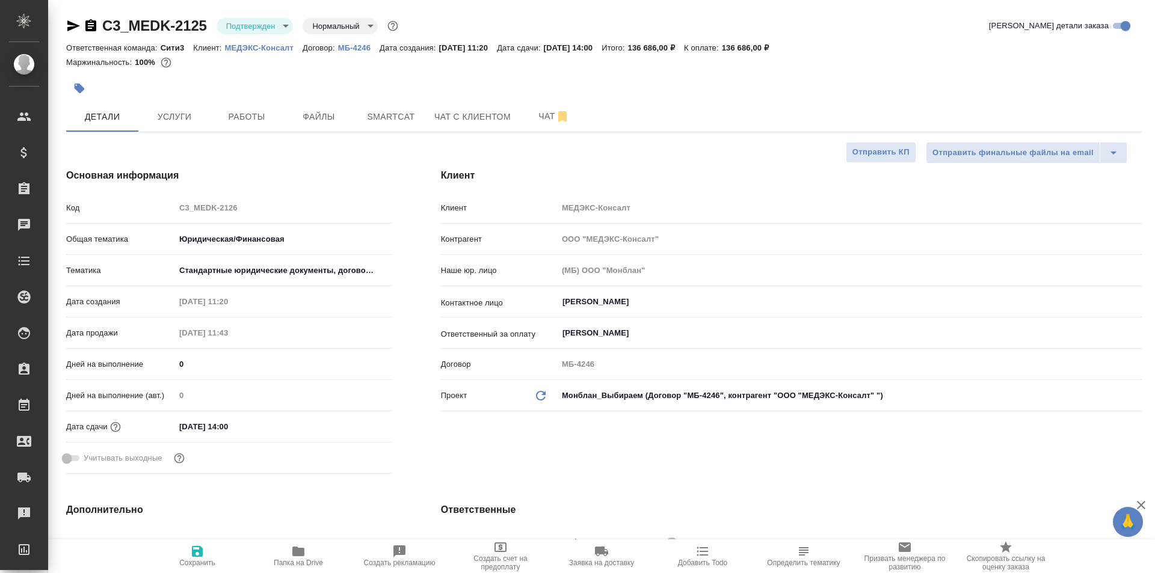
type textarea "x"
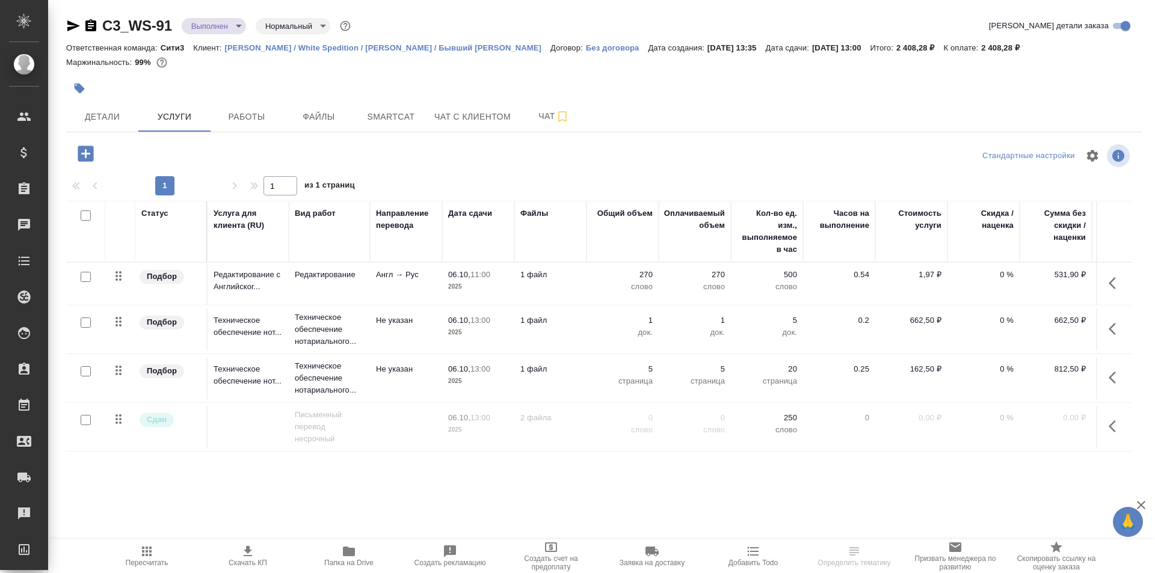
click at [347, 150] on div at bounding box center [245, 153] width 358 height 25
click at [134, 107] on button "Детали" at bounding box center [102, 117] width 72 height 30
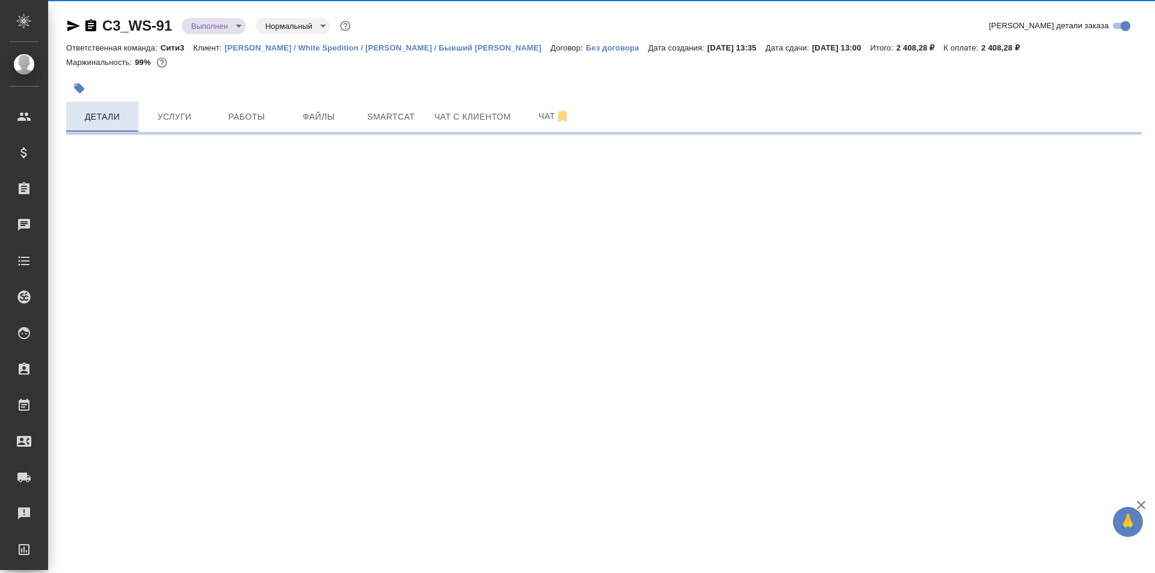
select select "RU"
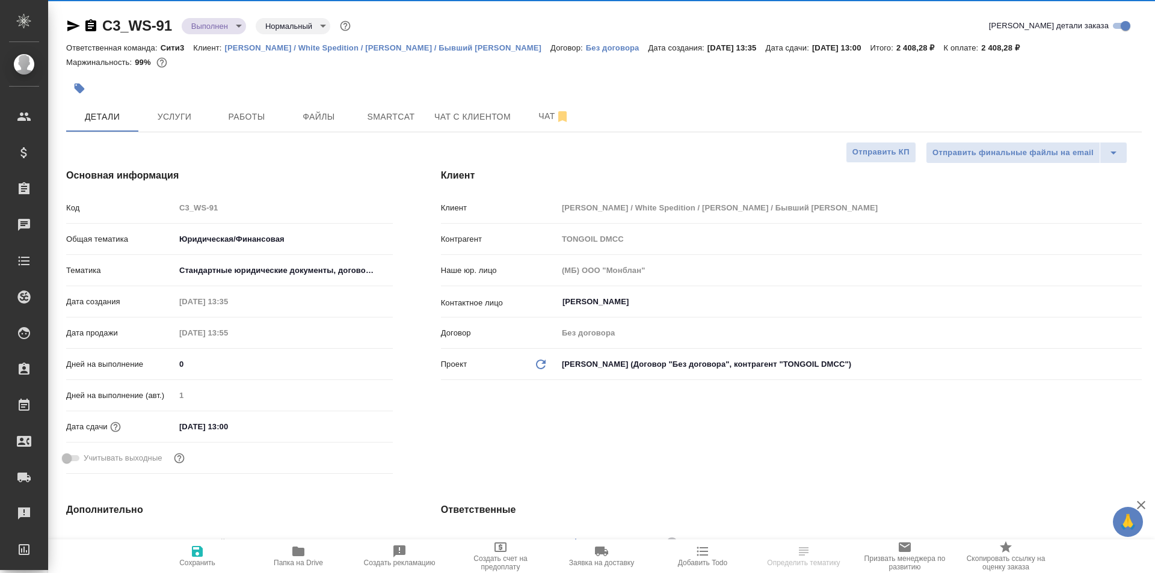
type textarea "x"
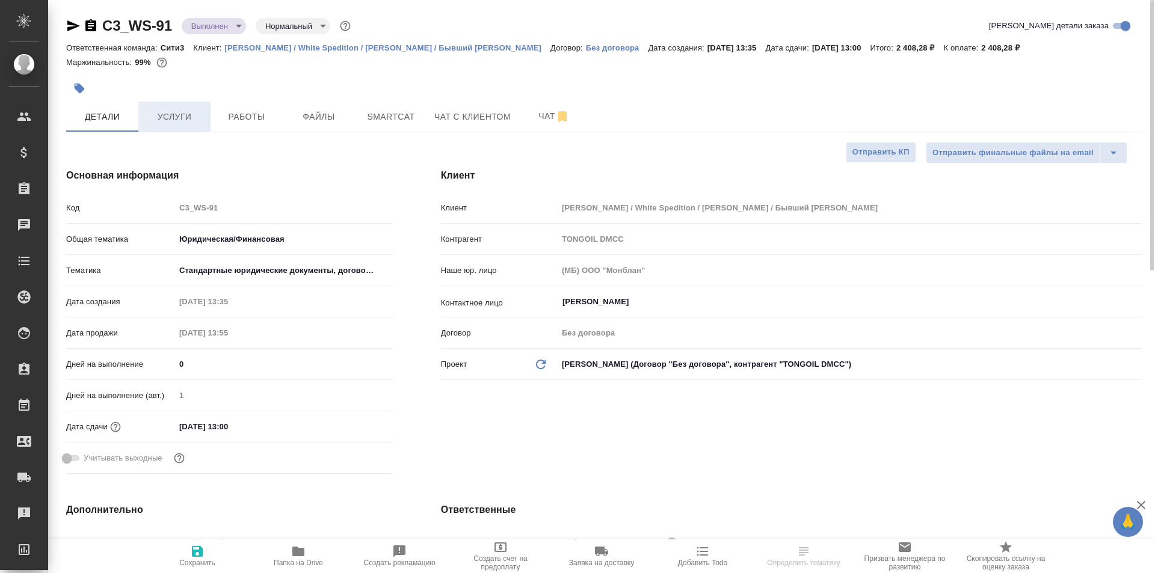
click at [209, 112] on button "Услуги" at bounding box center [174, 117] width 72 height 30
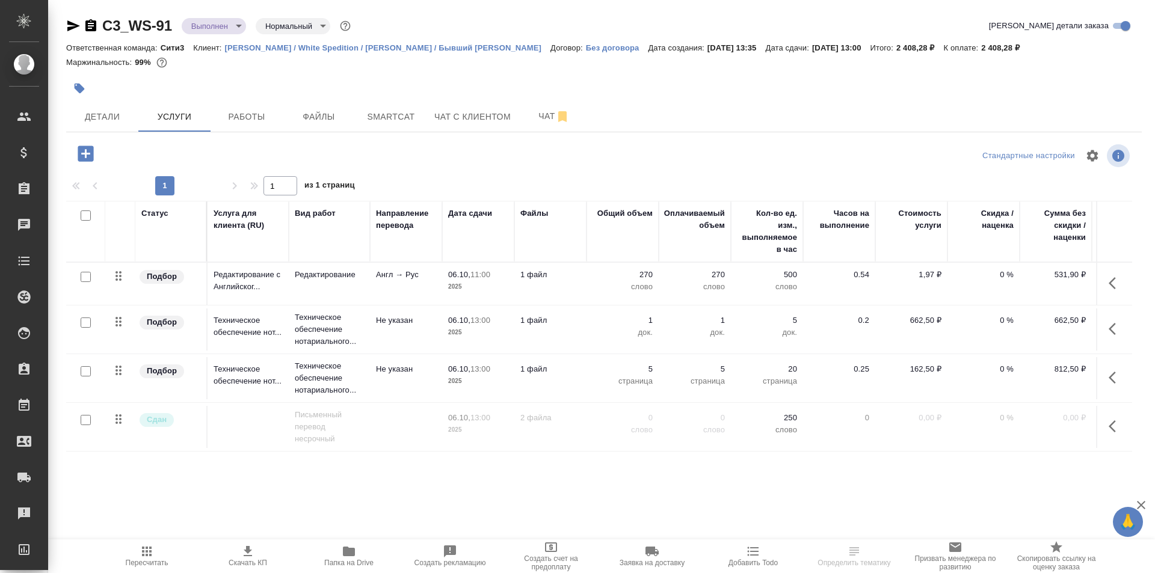
click at [230, 114] on span "Работы" at bounding box center [247, 116] width 58 height 15
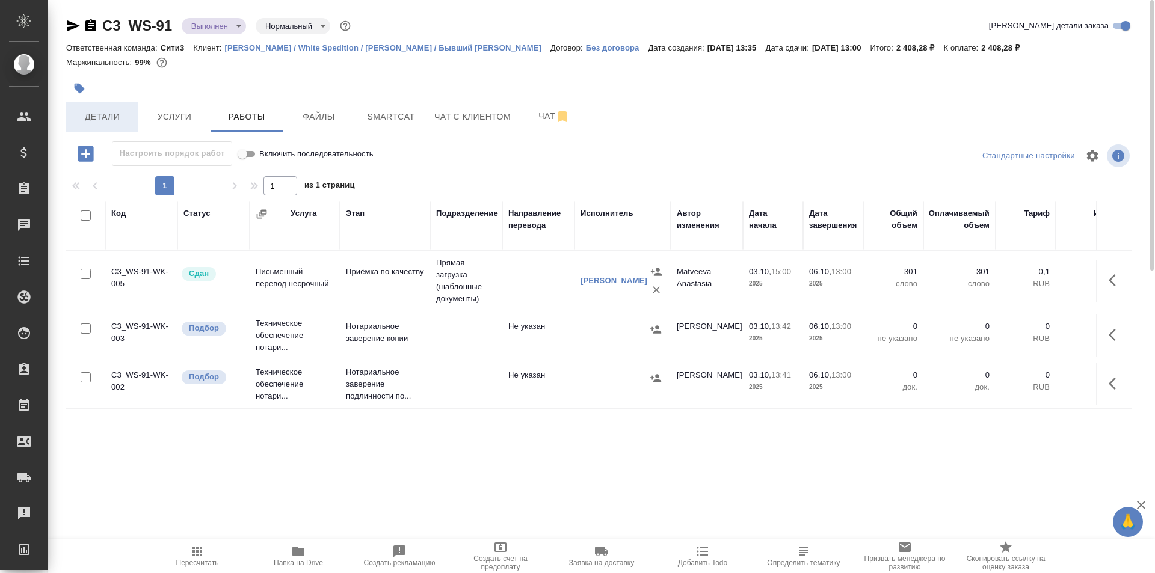
click at [124, 120] on span "Детали" at bounding box center [102, 116] width 58 height 15
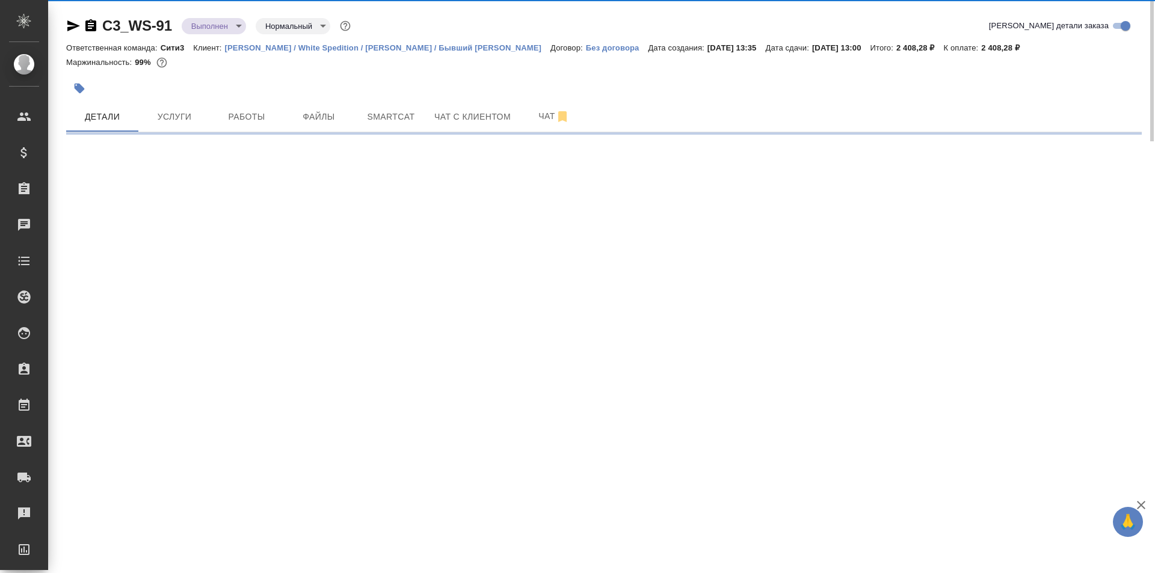
select select "RU"
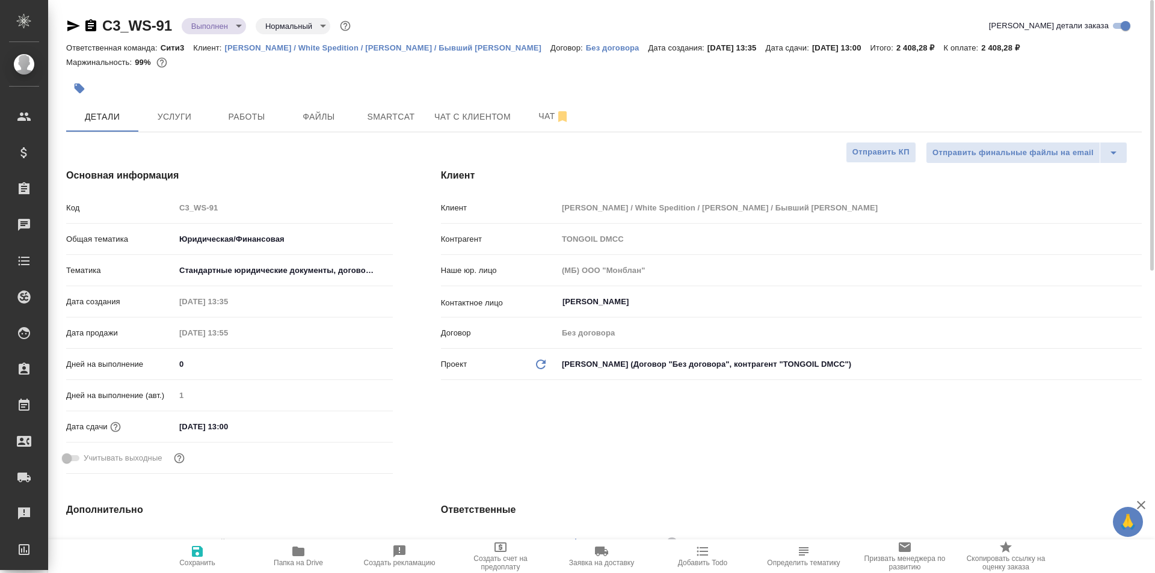
type textarea "x"
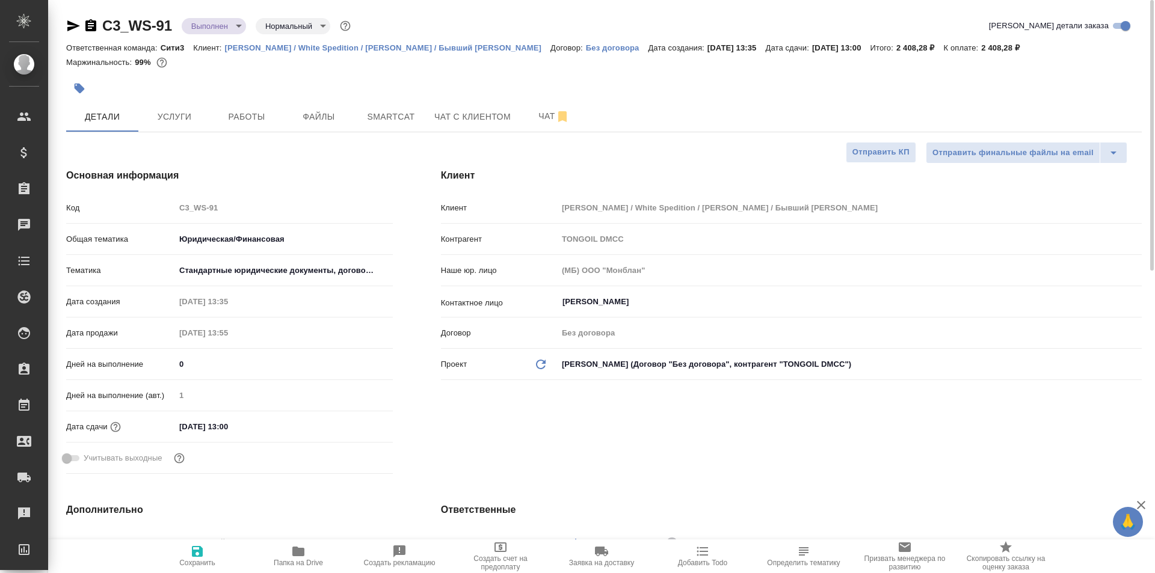
type textarea "x"
click at [197, 110] on span "Услуги" at bounding box center [175, 116] width 58 height 15
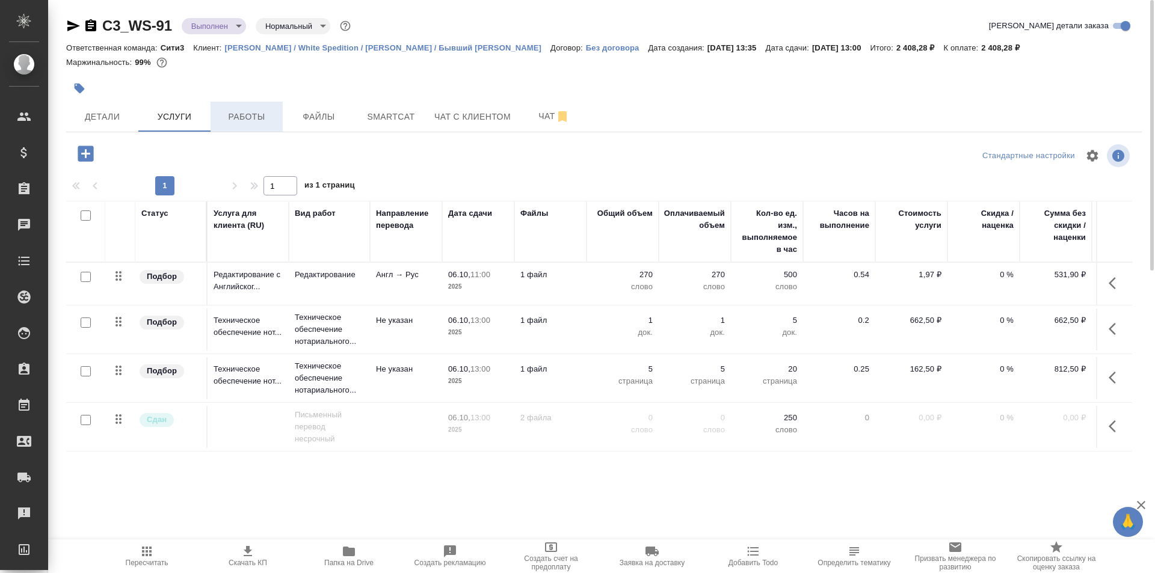
click at [266, 115] on span "Работы" at bounding box center [247, 116] width 58 height 15
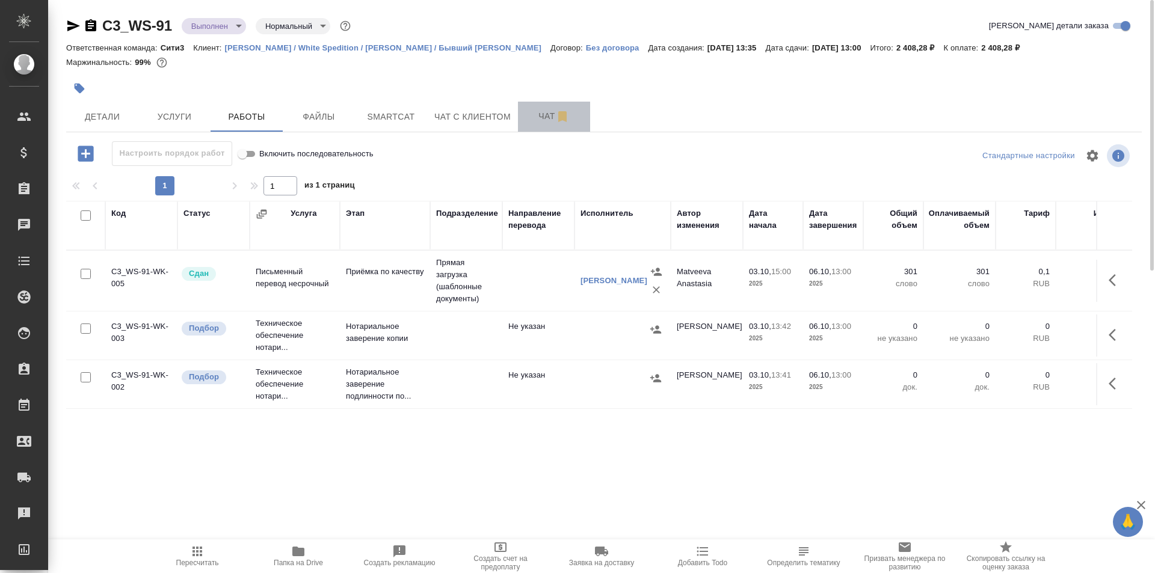
click at [541, 106] on button "Чат" at bounding box center [554, 117] width 72 height 30
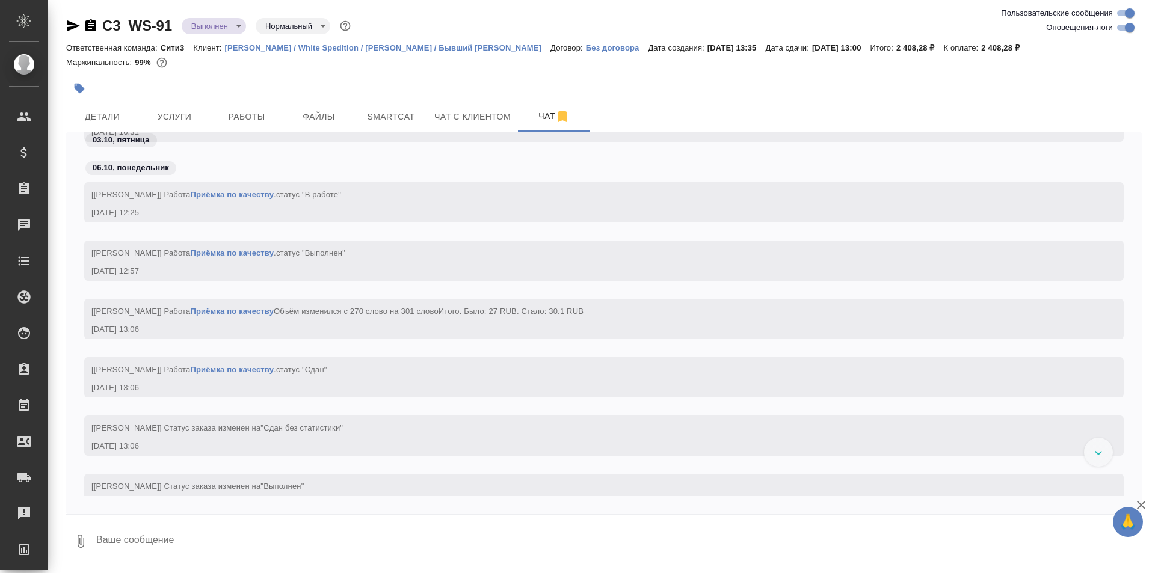
scroll to position [1601, 0]
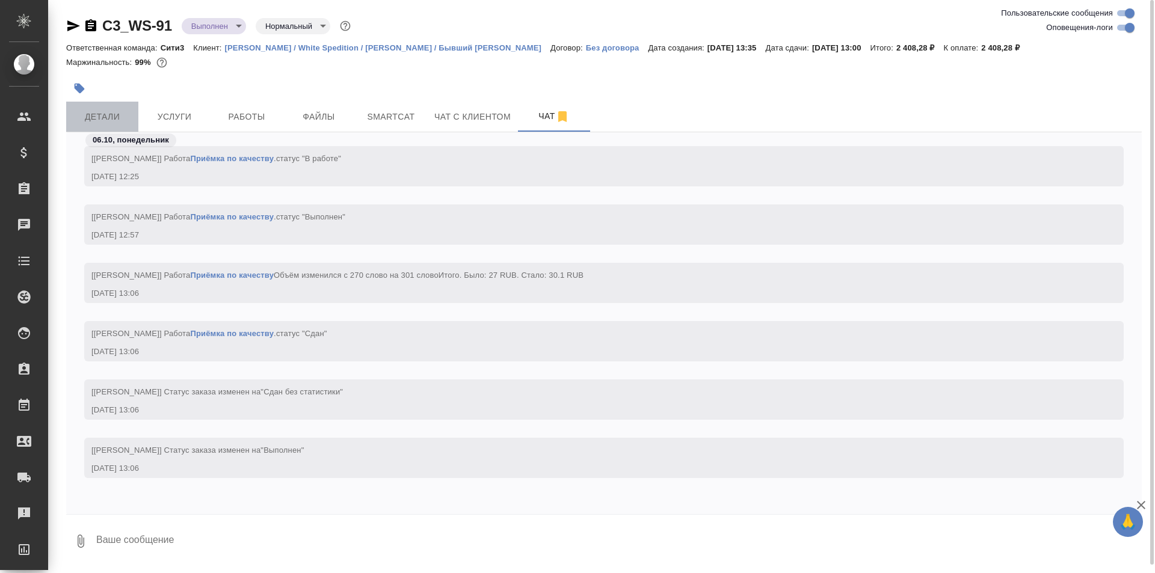
click at [112, 103] on button "Детали" at bounding box center [102, 117] width 72 height 30
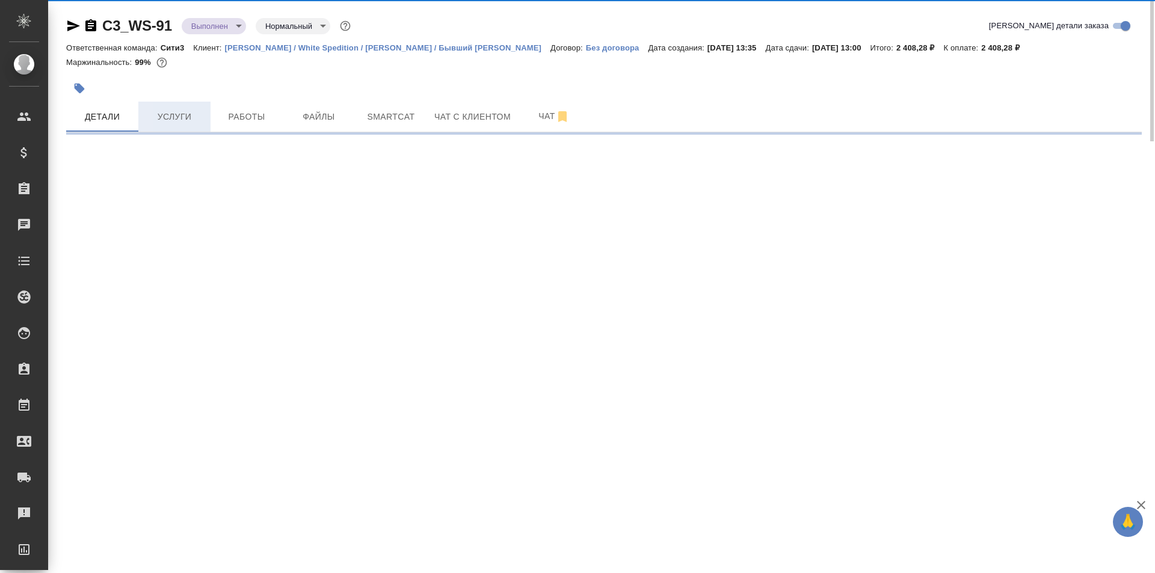
select select "RU"
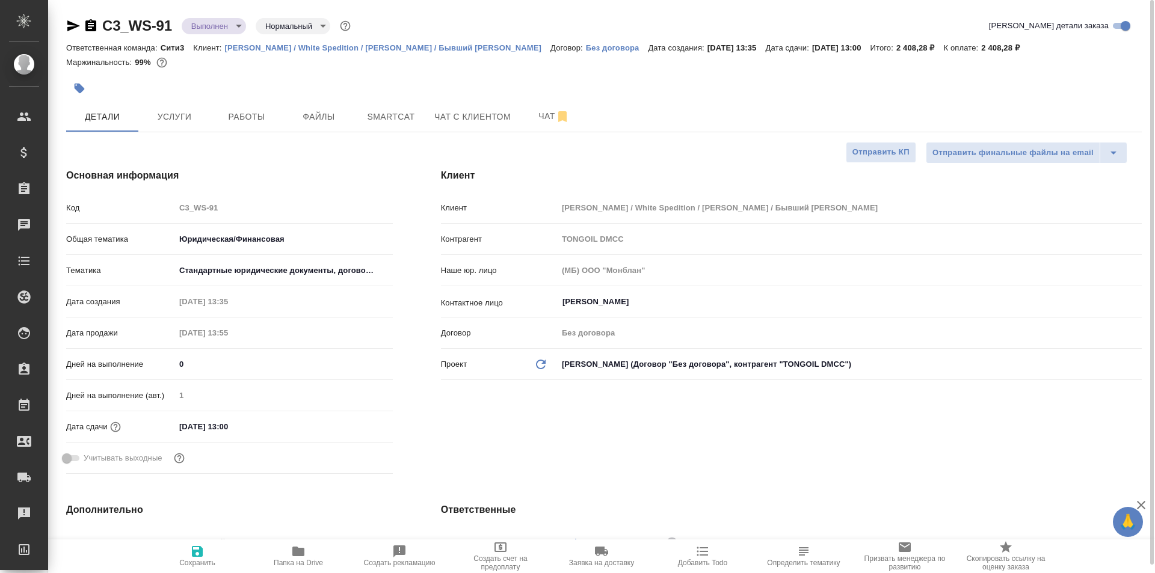
type textarea "x"
click at [74, 28] on icon "button" at bounding box center [73, 25] width 13 height 11
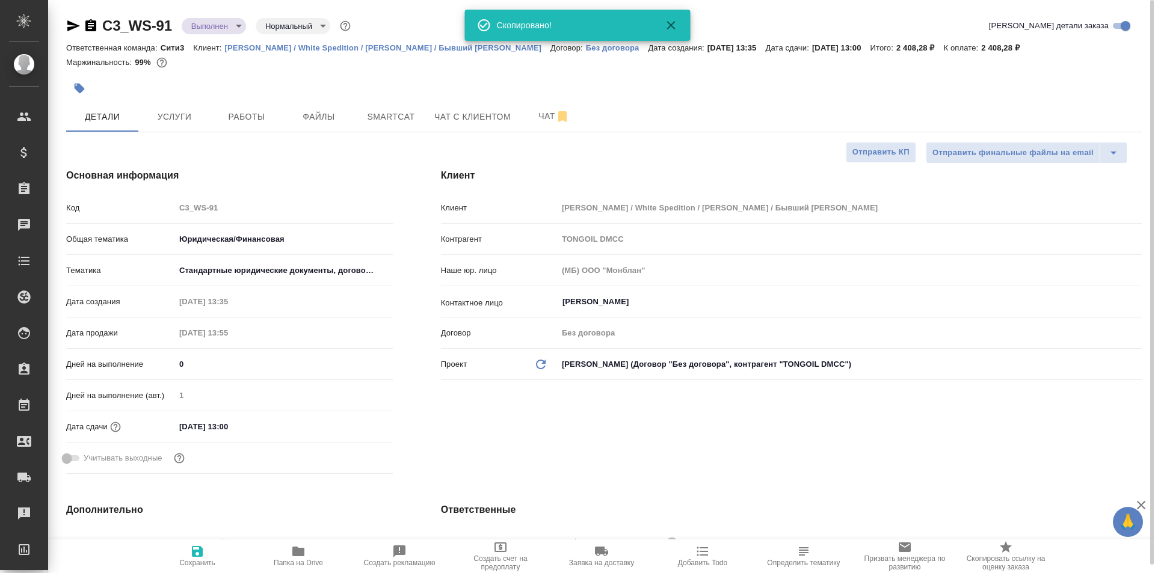
type textarea "x"
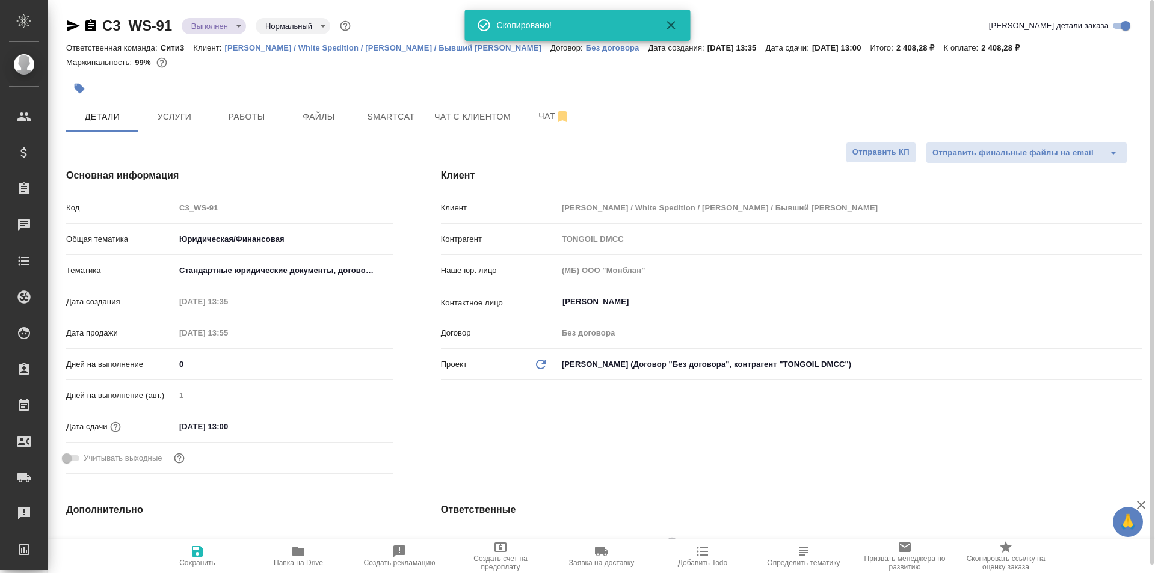
type textarea "x"
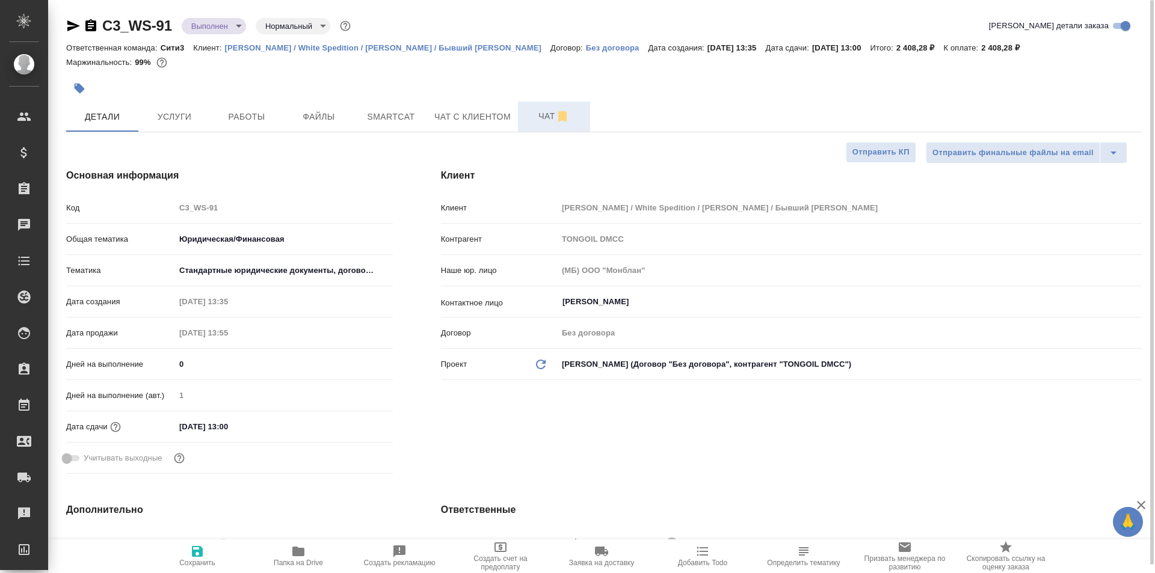
click at [544, 102] on button "Чат" at bounding box center [554, 117] width 72 height 30
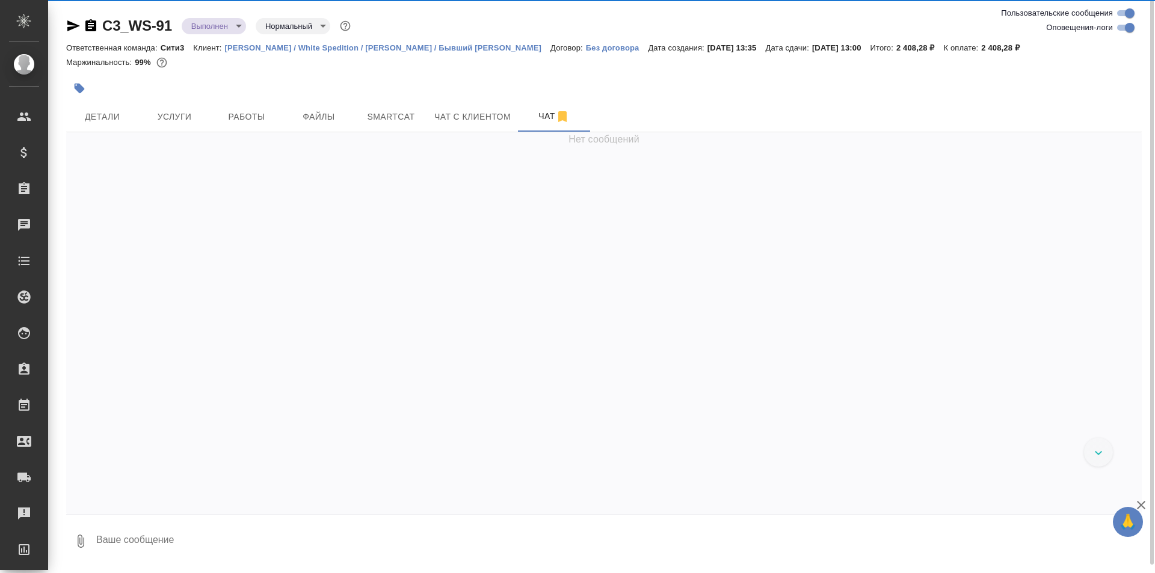
scroll to position [1661, 0]
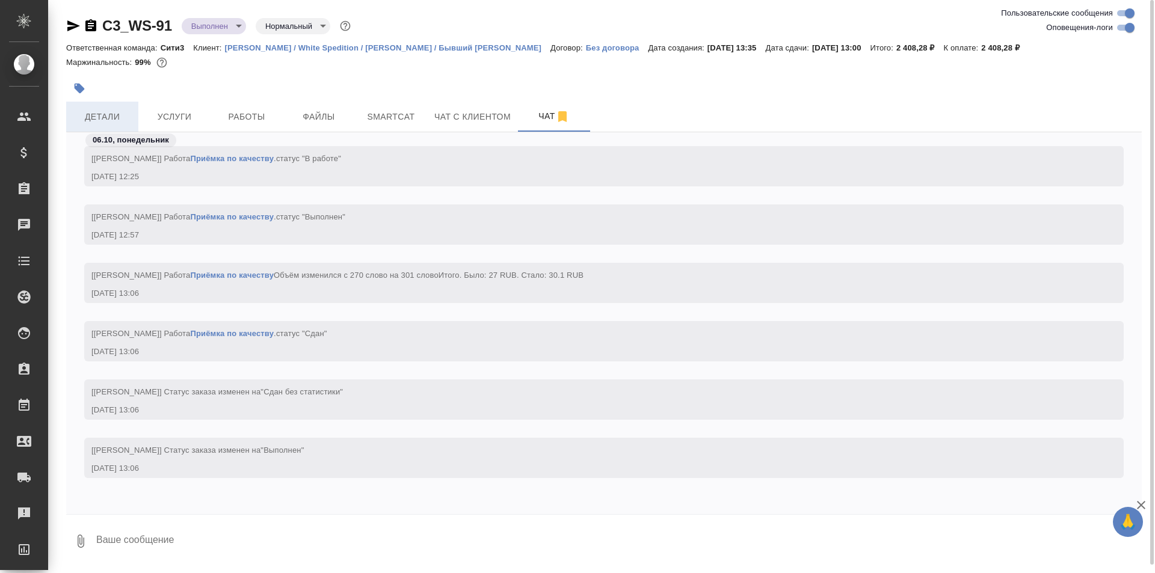
click at [121, 102] on button "Детали" at bounding box center [102, 117] width 72 height 30
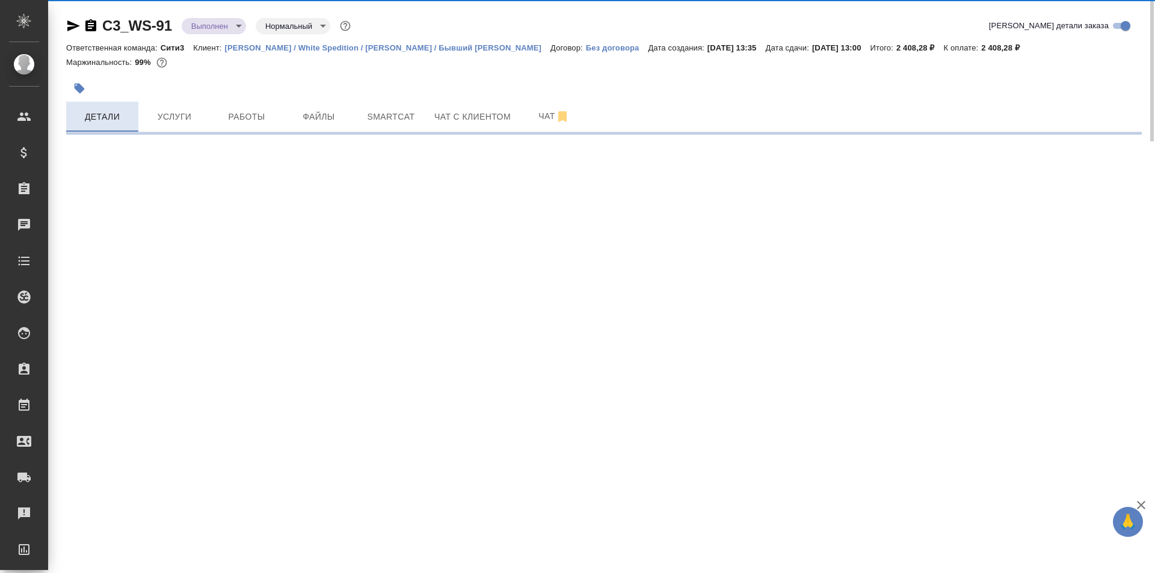
select select "RU"
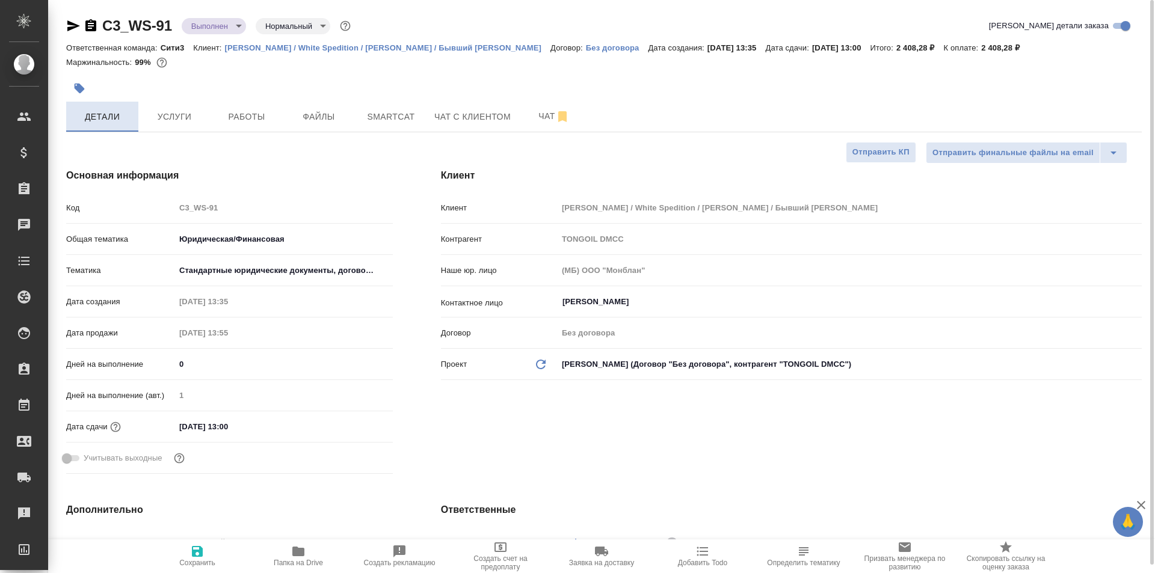
type textarea "x"
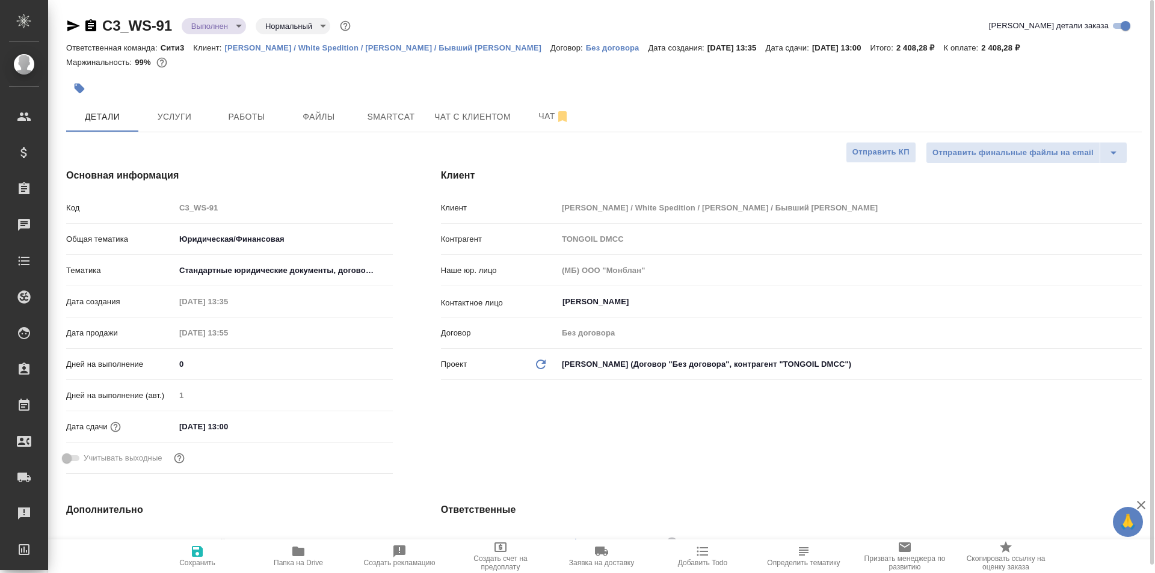
type textarea "x"
click at [535, 120] on span "Чат" at bounding box center [554, 116] width 58 height 15
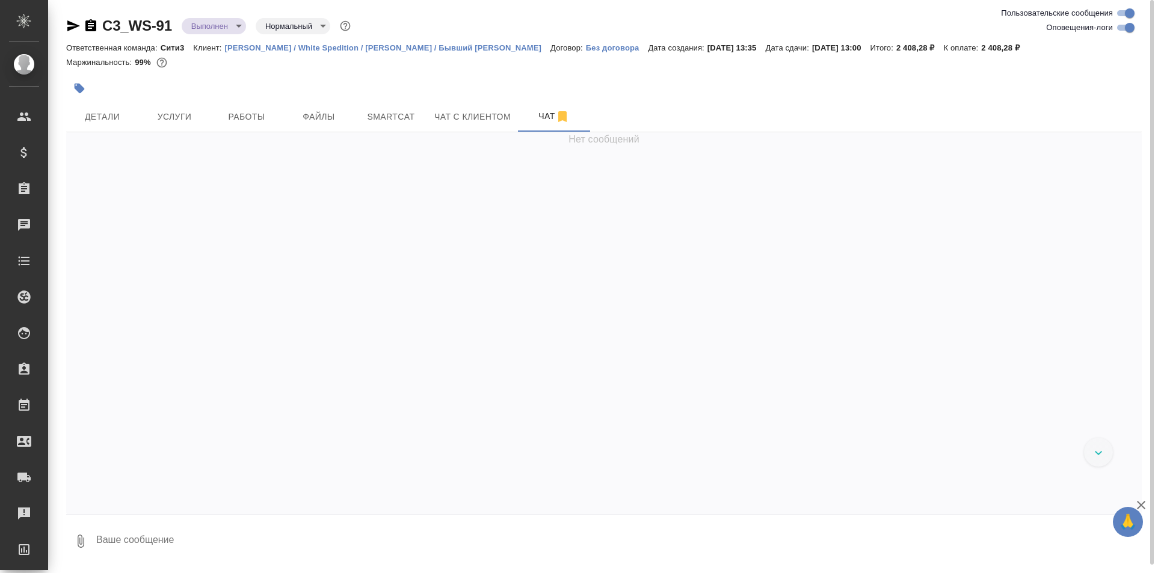
scroll to position [1661, 0]
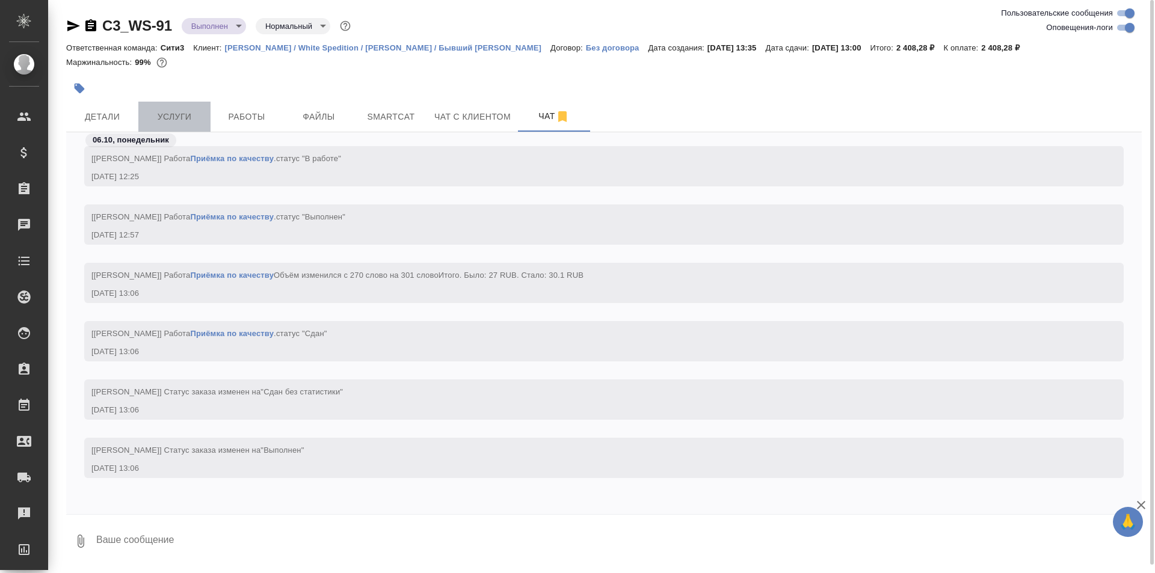
click at [169, 114] on span "Услуги" at bounding box center [175, 116] width 58 height 15
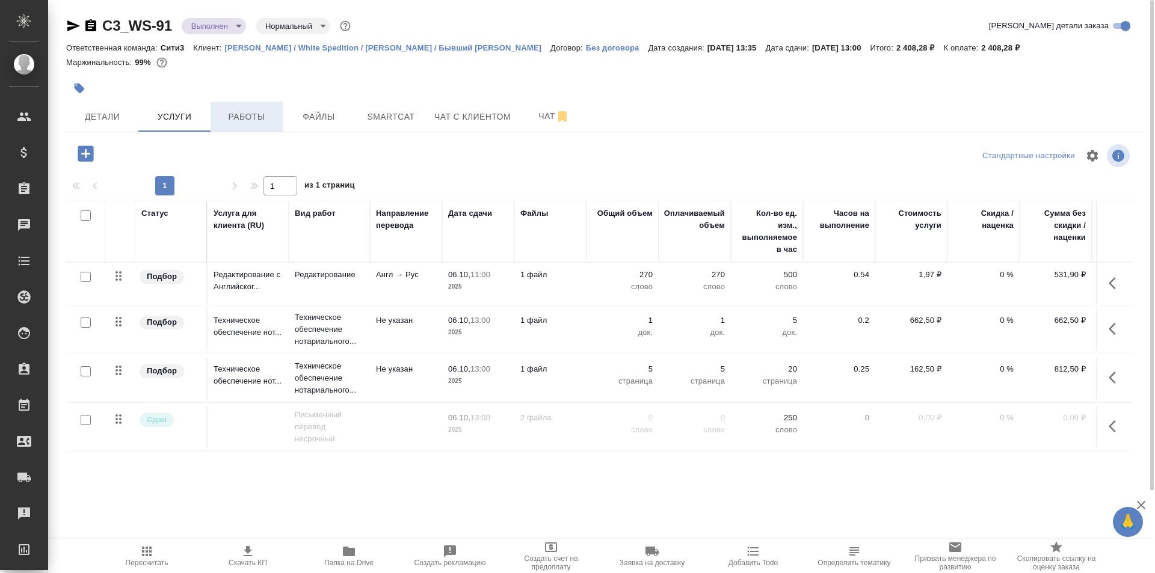
click at [238, 112] on span "Работы" at bounding box center [247, 116] width 58 height 15
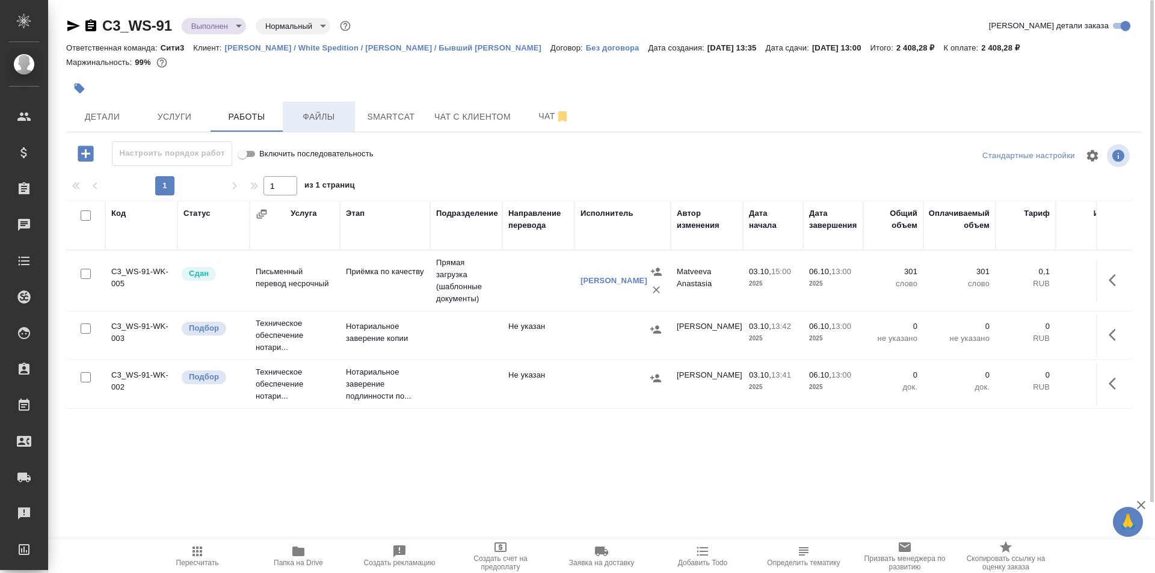
click at [337, 120] on span "Файлы" at bounding box center [319, 116] width 58 height 15
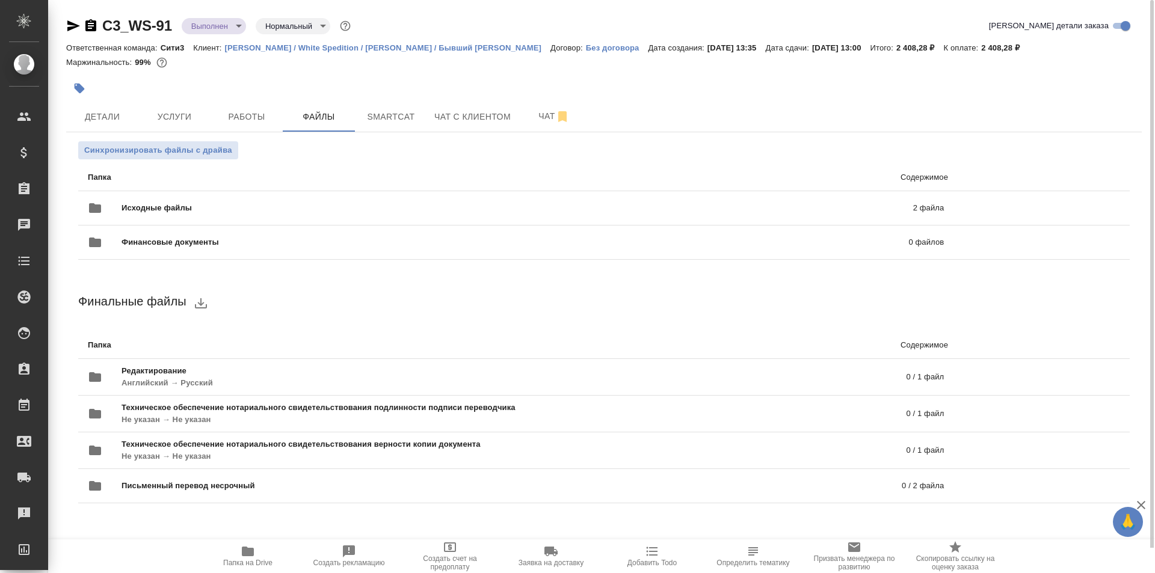
click at [264, 550] on span "Папка на Drive" at bounding box center [247, 555] width 87 height 23
click at [89, 129] on button "Детали" at bounding box center [102, 117] width 72 height 30
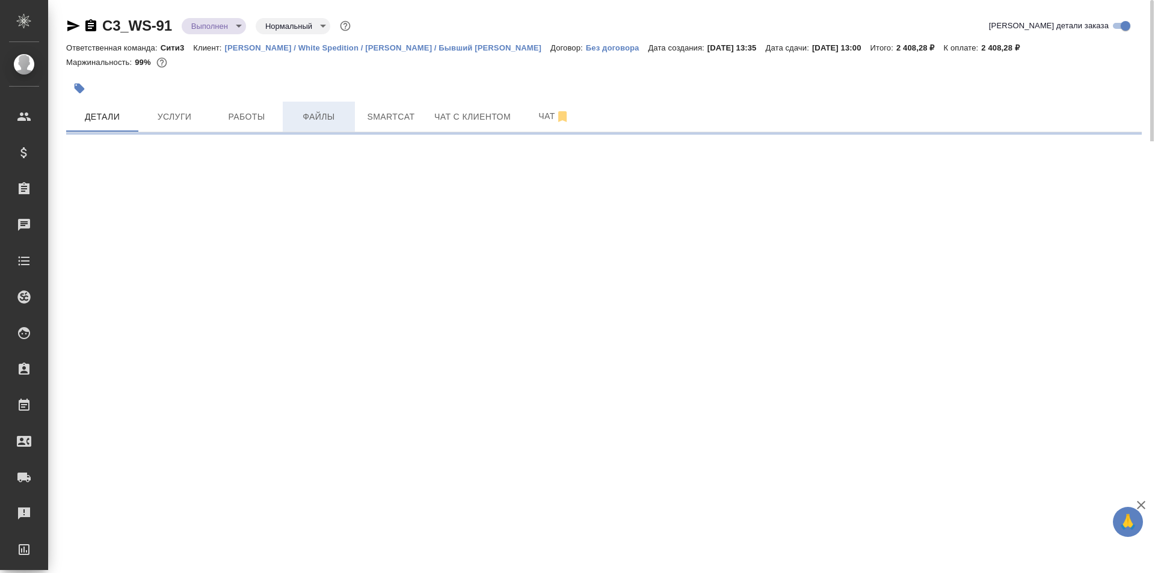
select select "RU"
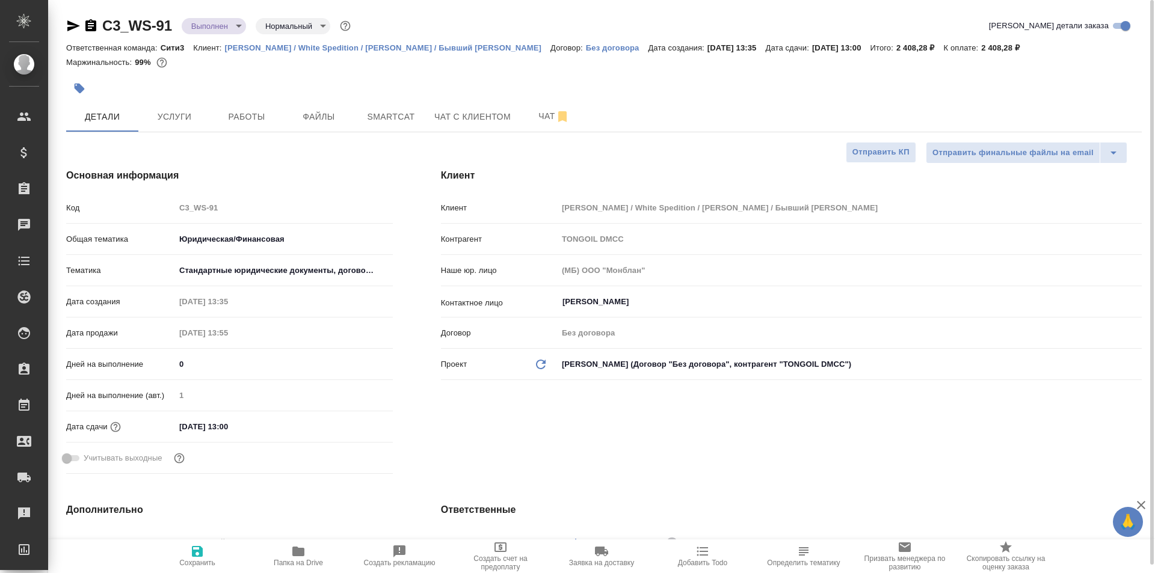
type textarea "x"
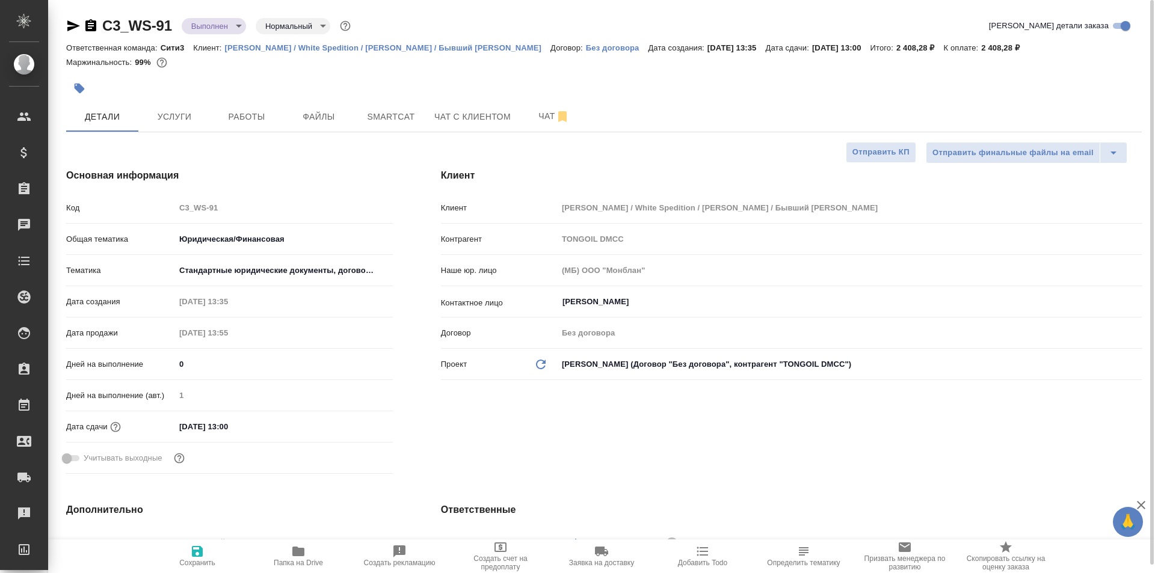
type textarea "x"
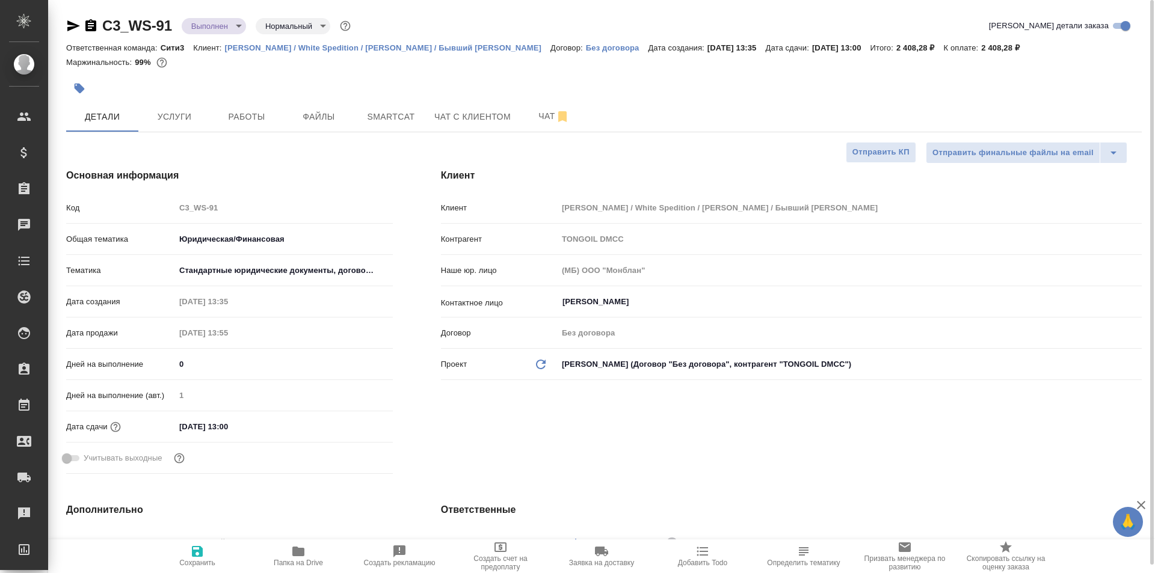
type textarea "x"
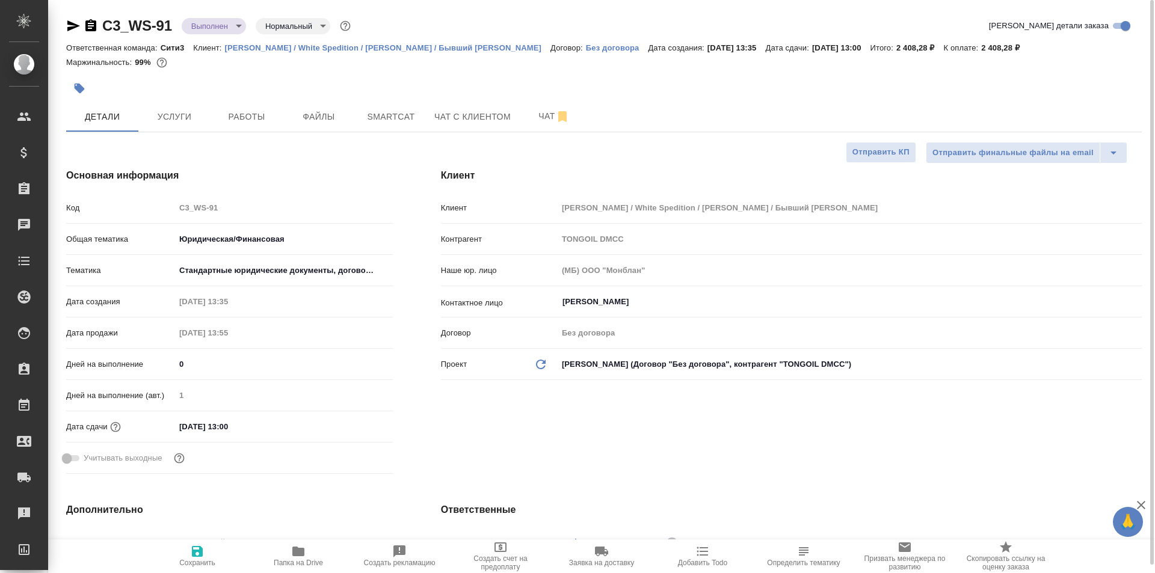
type textarea "x"
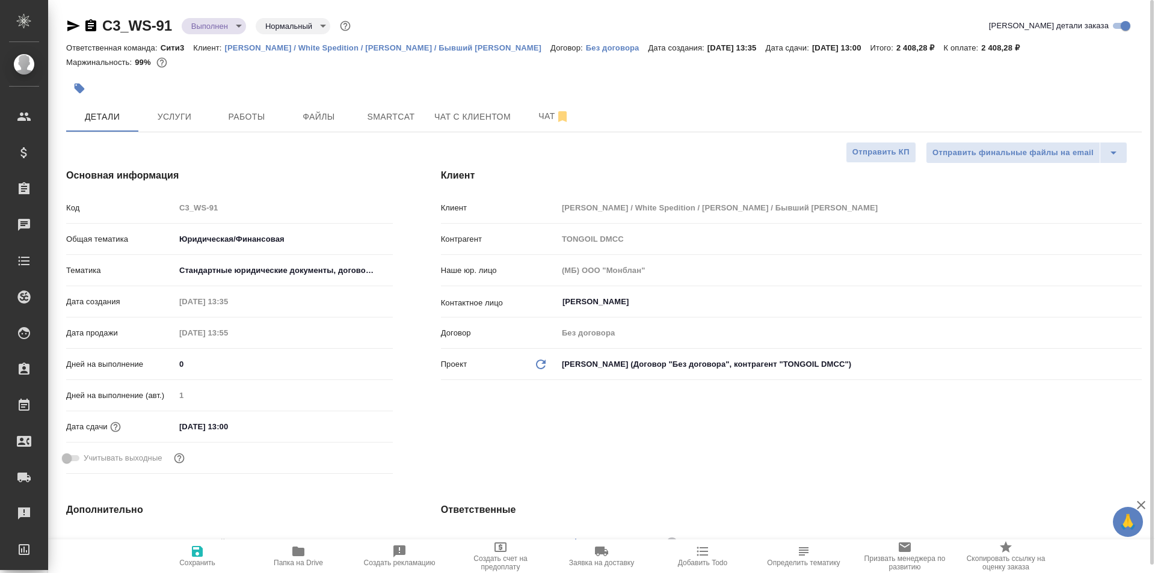
type textarea "x"
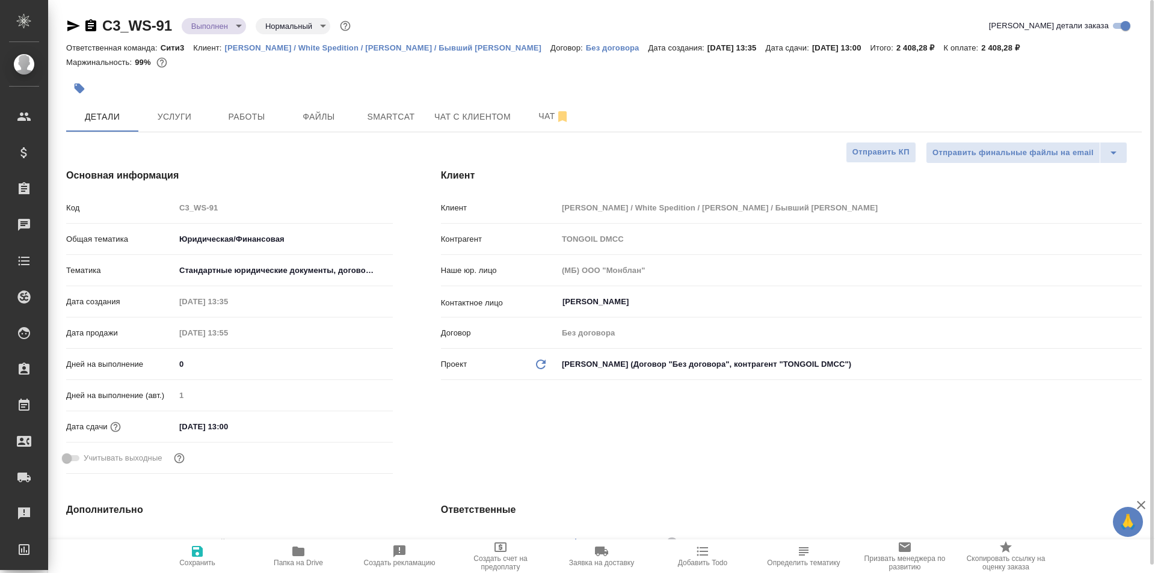
type textarea "x"
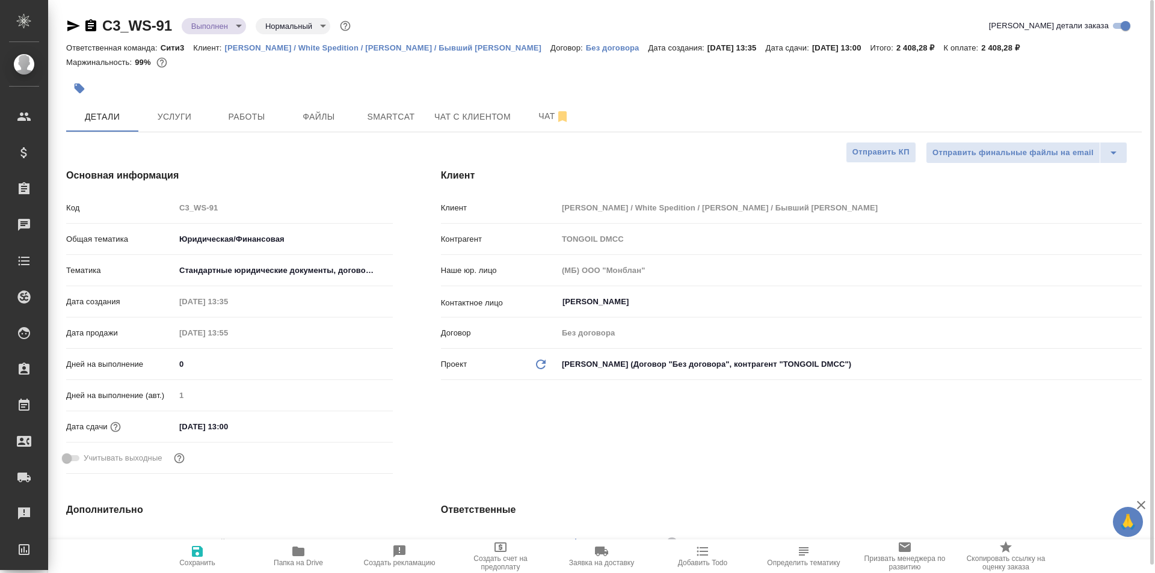
type textarea "x"
click at [173, 124] on span "Услуги" at bounding box center [175, 116] width 58 height 15
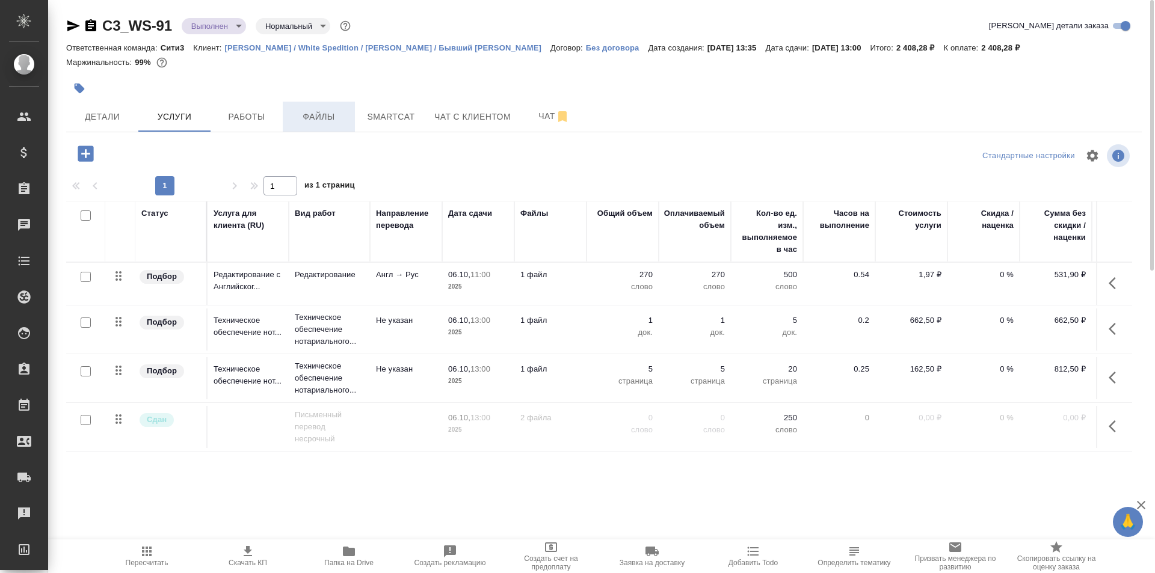
click at [331, 115] on span "Файлы" at bounding box center [319, 116] width 58 height 15
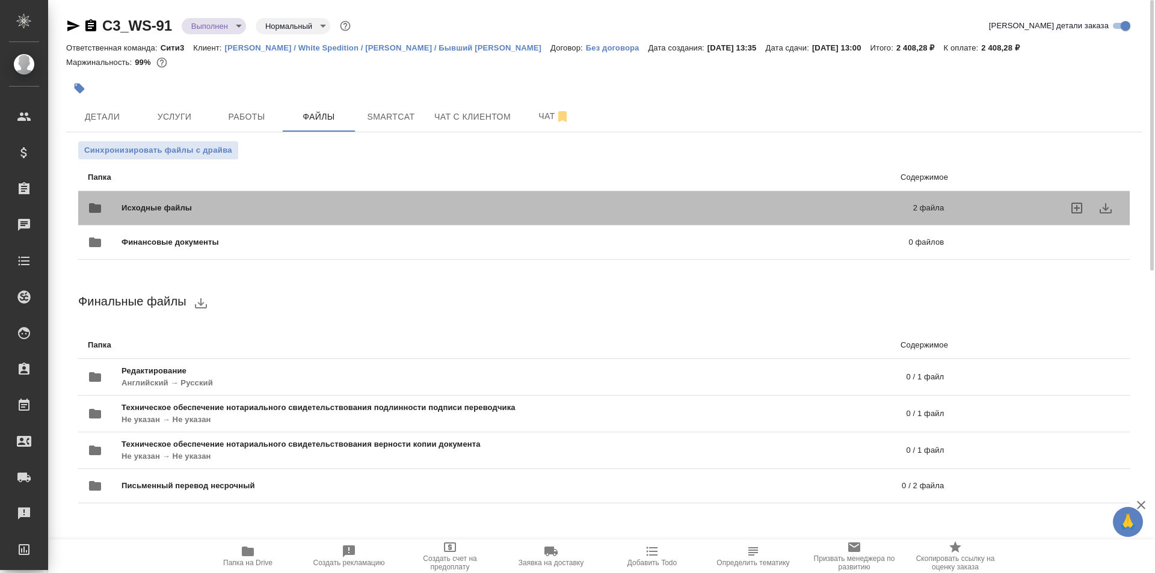
click at [366, 203] on span "Исходные файлы" at bounding box center [336, 208] width 431 height 12
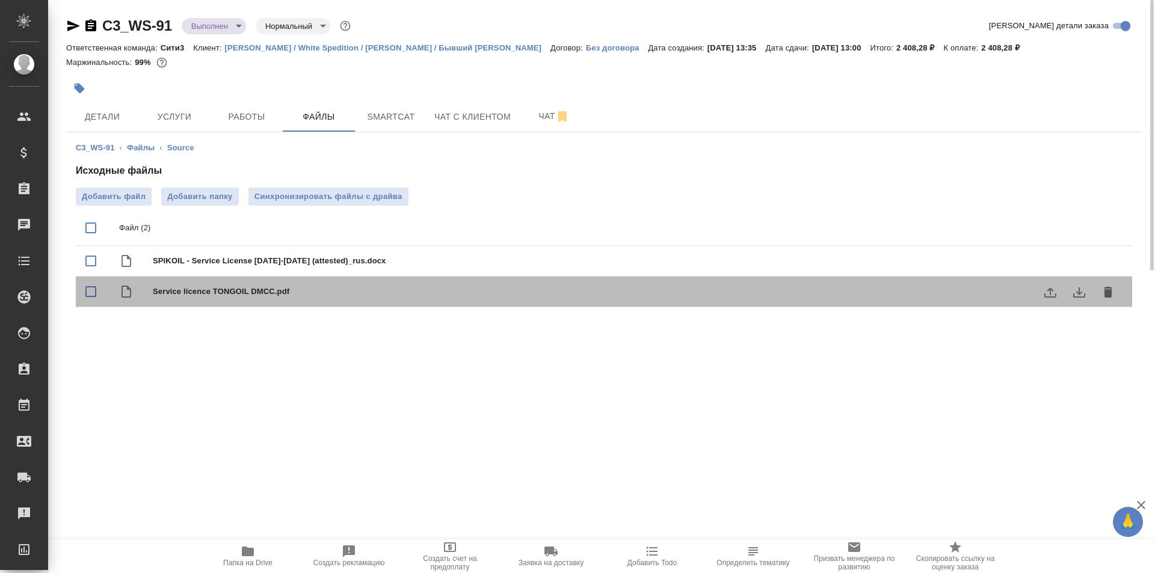
click at [236, 294] on span "Service licence TONGOIL DMCC.pdf" at bounding box center [628, 292] width 950 height 12
checkbox input "true"
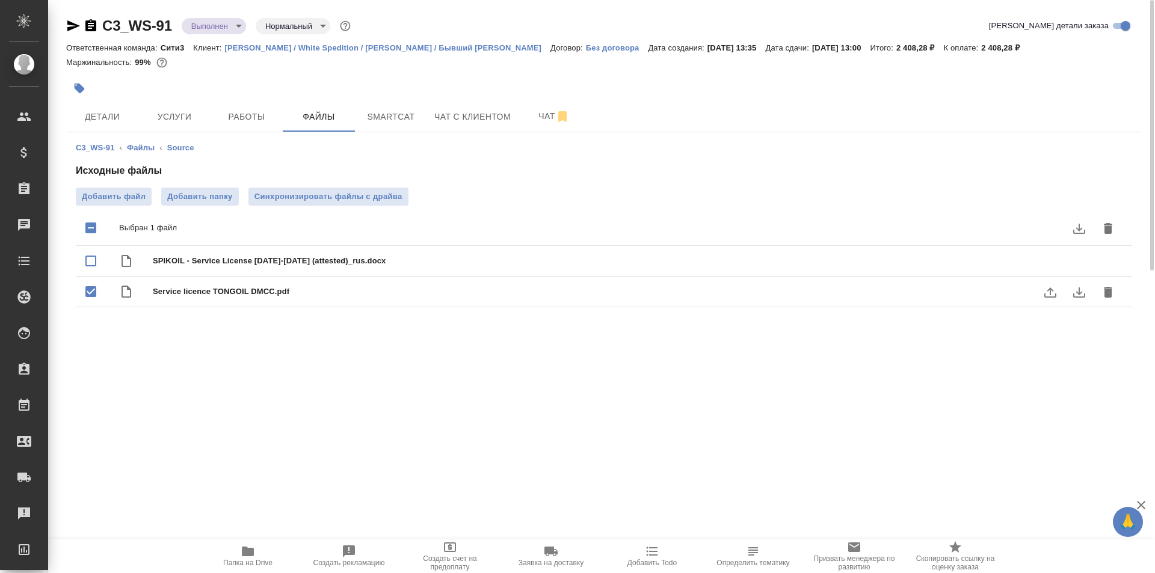
click at [1075, 300] on button "download" at bounding box center [1079, 292] width 29 height 29
click at [131, 120] on span "Детали" at bounding box center [102, 116] width 58 height 15
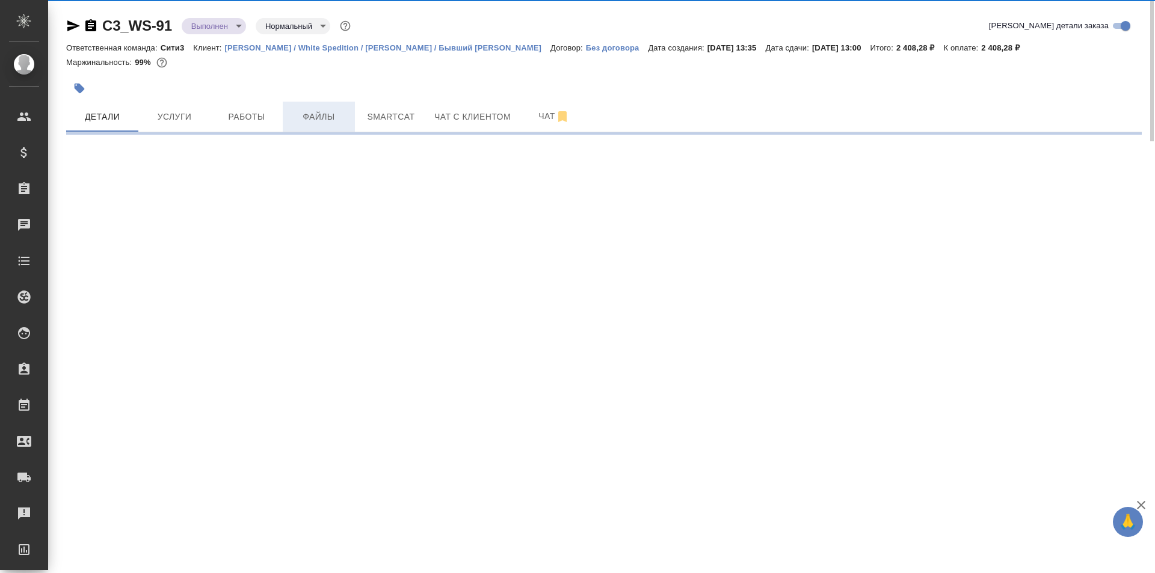
select select "RU"
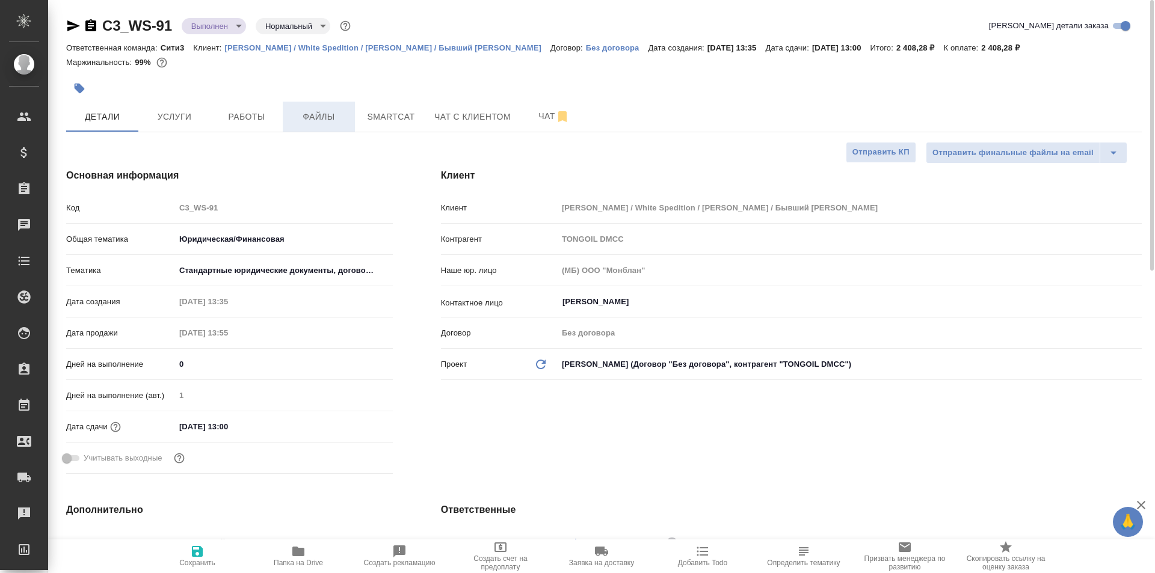
type textarea "x"
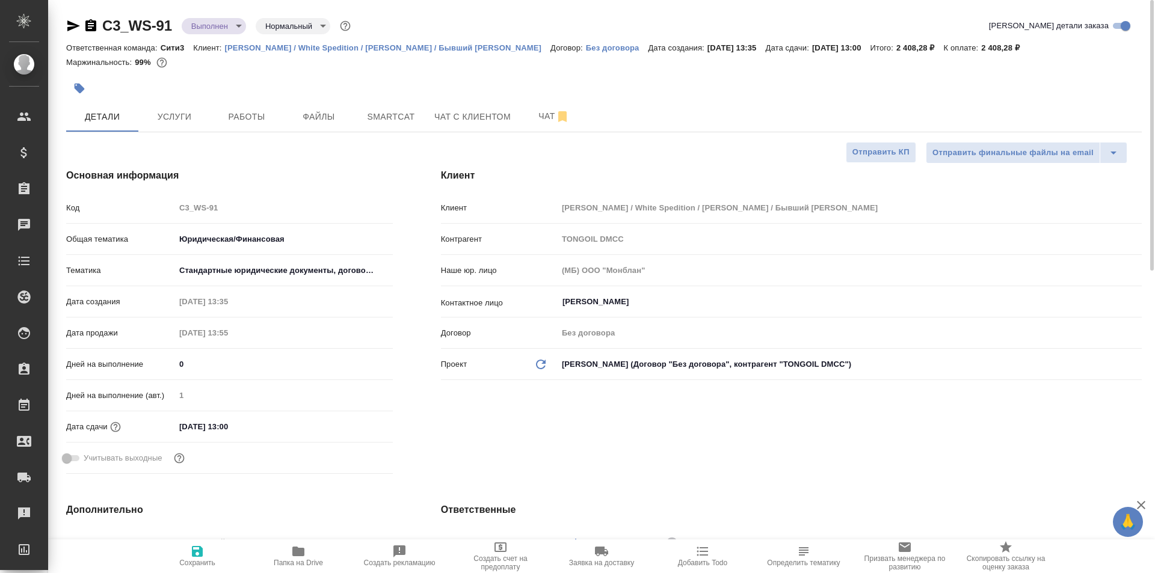
type textarea "x"
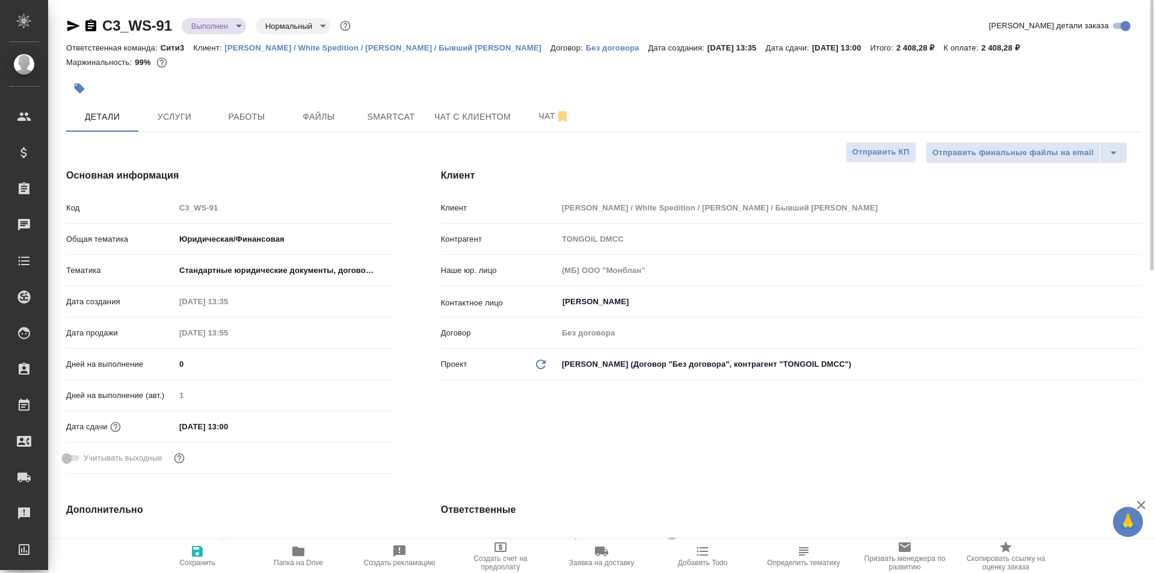
type textarea "x"
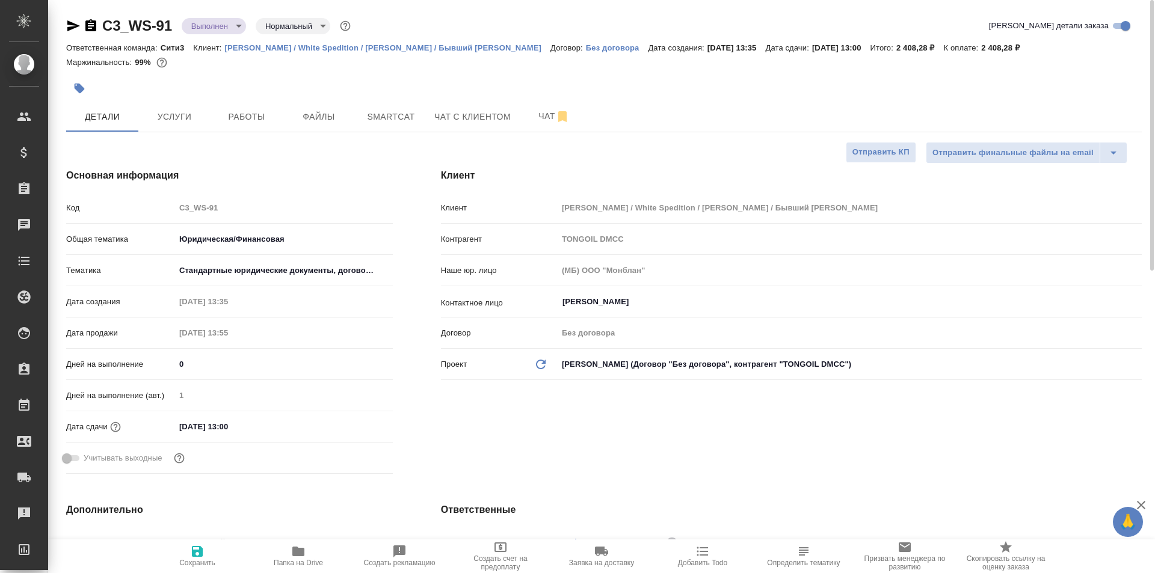
click at [283, 432] on div "06.10.2025 13:00" at bounding box center [284, 426] width 218 height 17
click at [257, 423] on input "06.10.2025 13:00" at bounding box center [227, 426] width 105 height 17
click at [361, 425] on icon "button" at bounding box center [358, 426] width 14 height 14
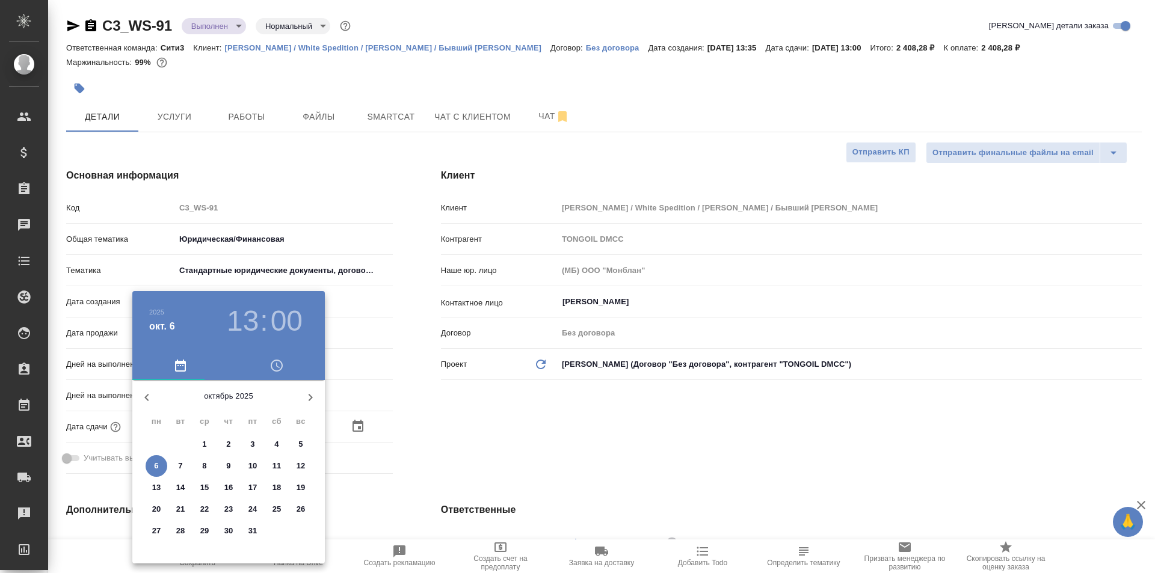
click at [411, 384] on div at bounding box center [577, 286] width 1155 height 573
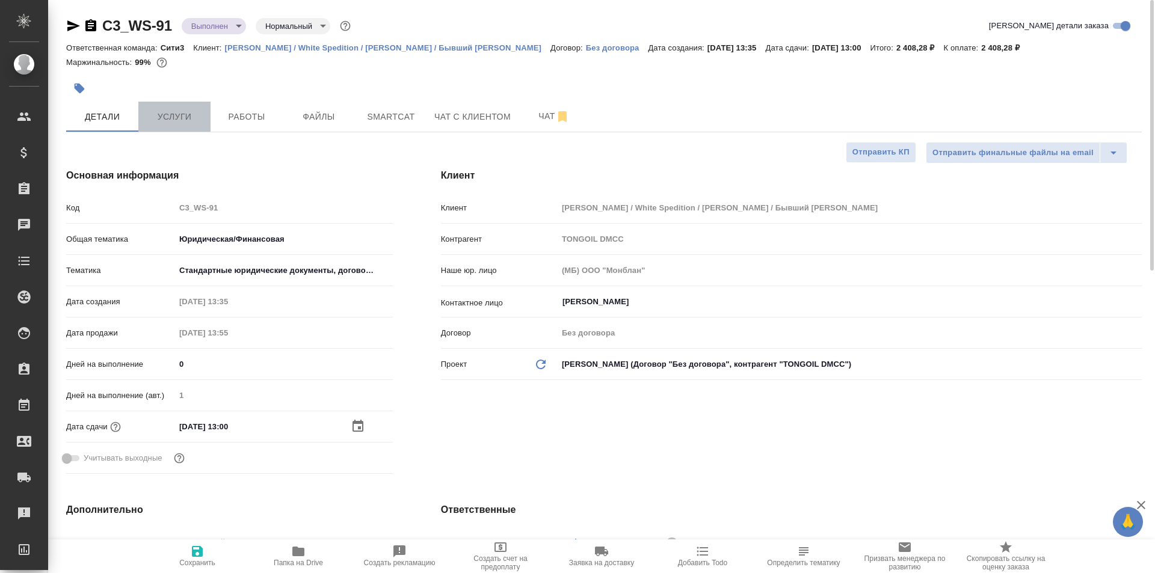
click at [202, 117] on span "Услуги" at bounding box center [175, 116] width 58 height 15
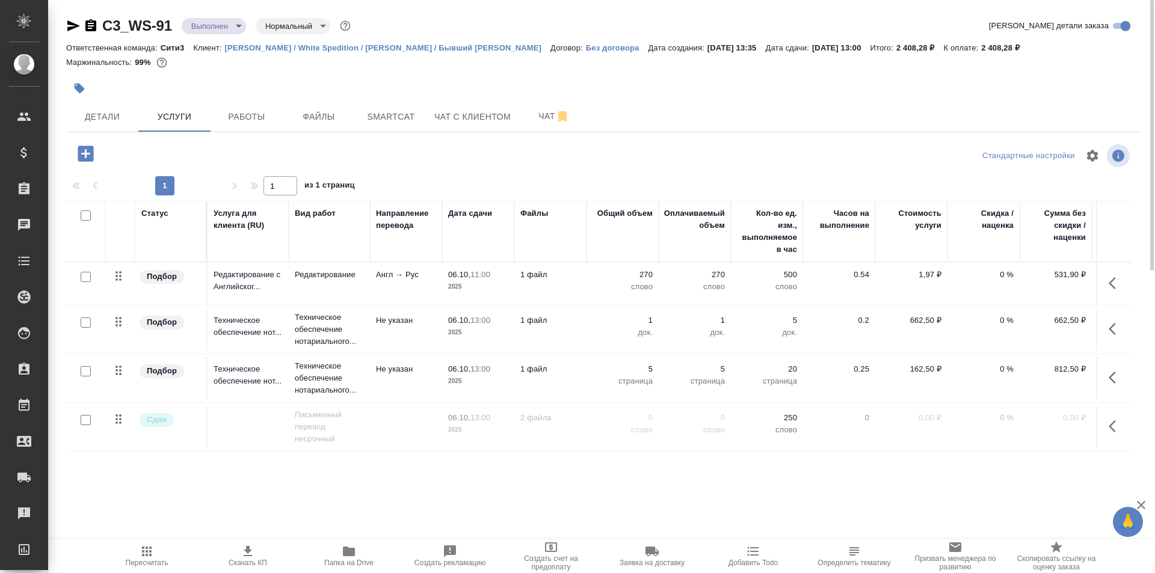
click at [339, 289] on td "Редактирование" at bounding box center [329, 284] width 81 height 42
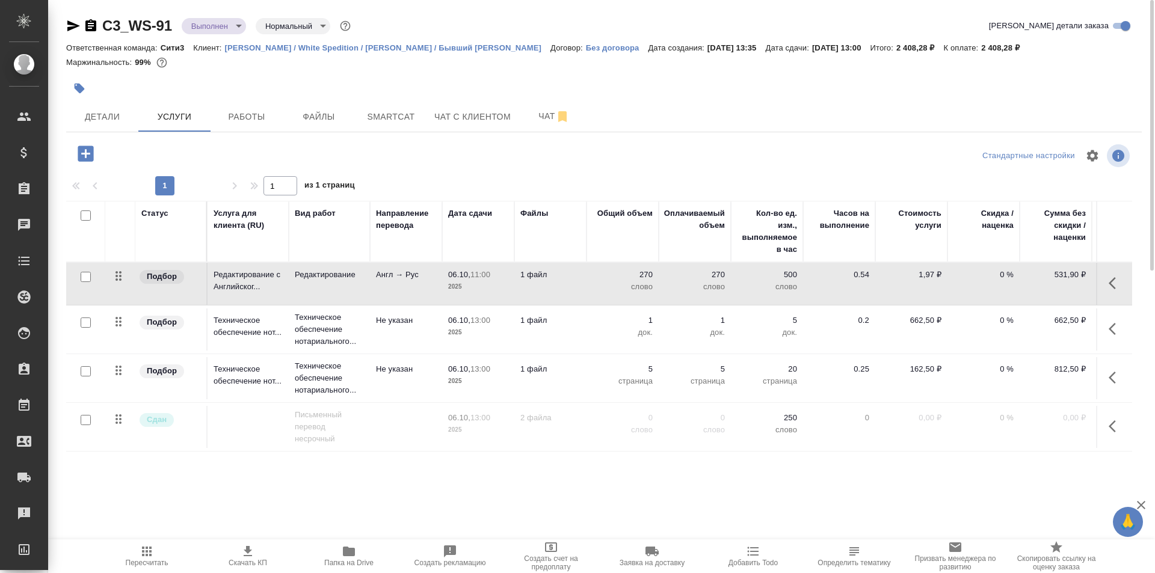
click at [339, 289] on td "Редактирование" at bounding box center [329, 284] width 81 height 42
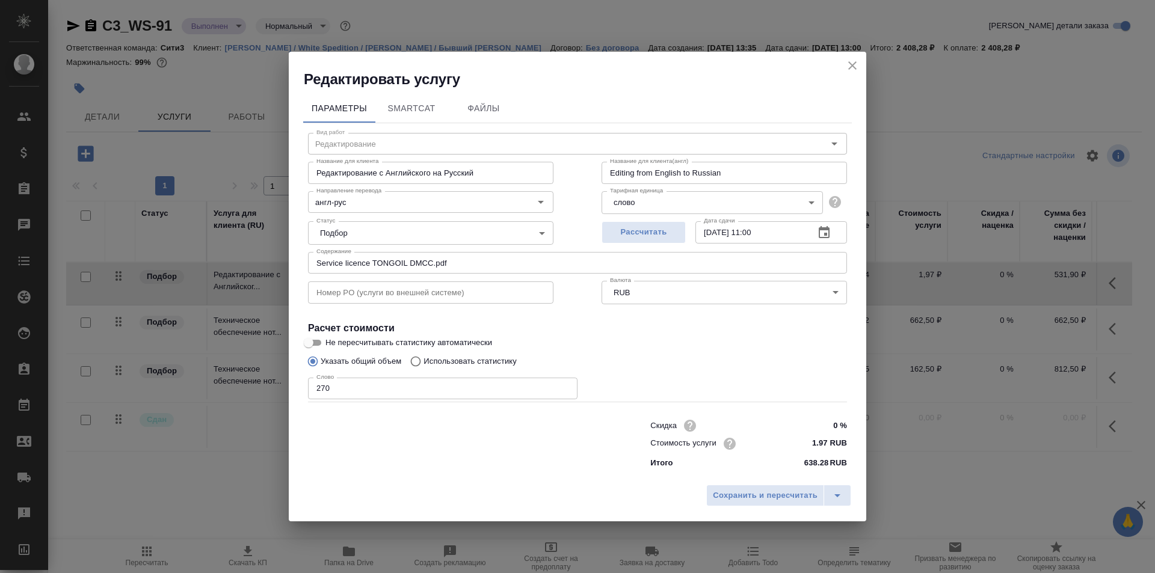
click at [857, 65] on icon "close" at bounding box center [852, 65] width 14 height 14
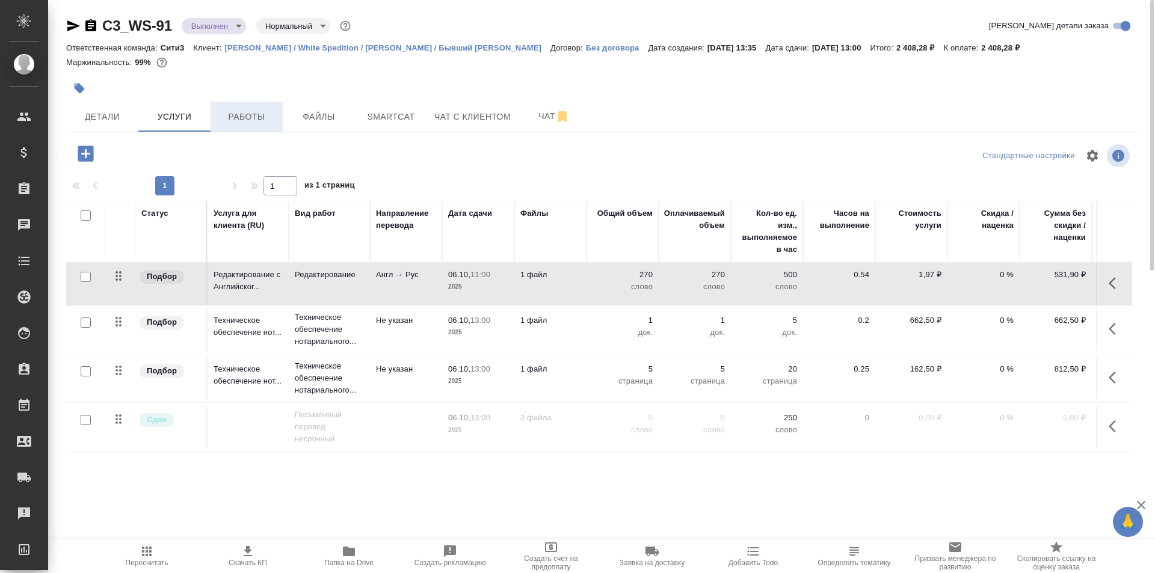
click at [242, 111] on span "Работы" at bounding box center [247, 116] width 58 height 15
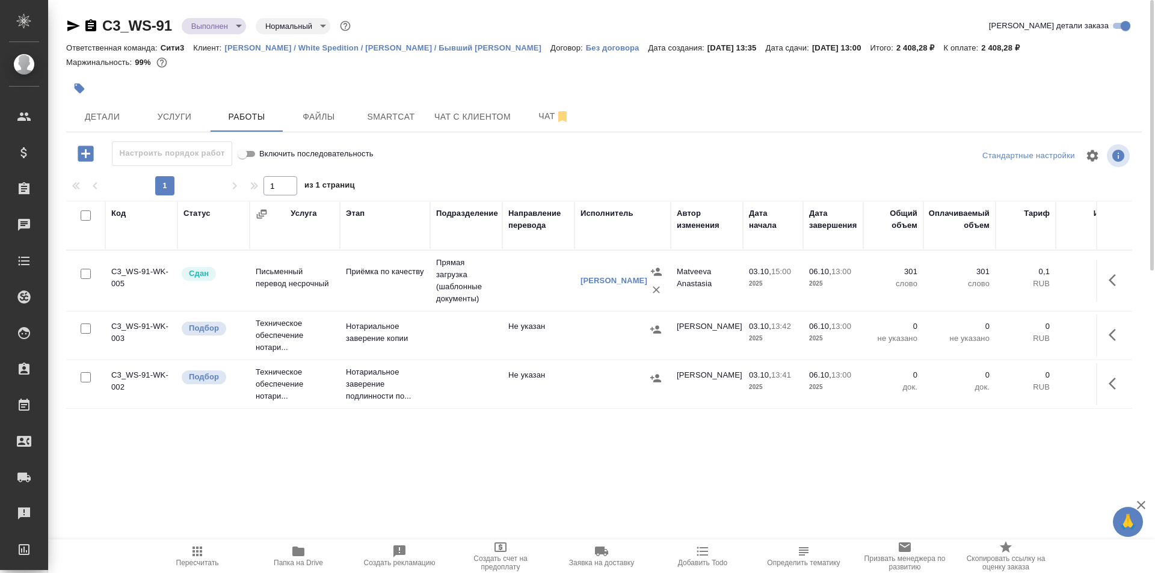
click at [531, 286] on td at bounding box center [538, 281] width 72 height 42
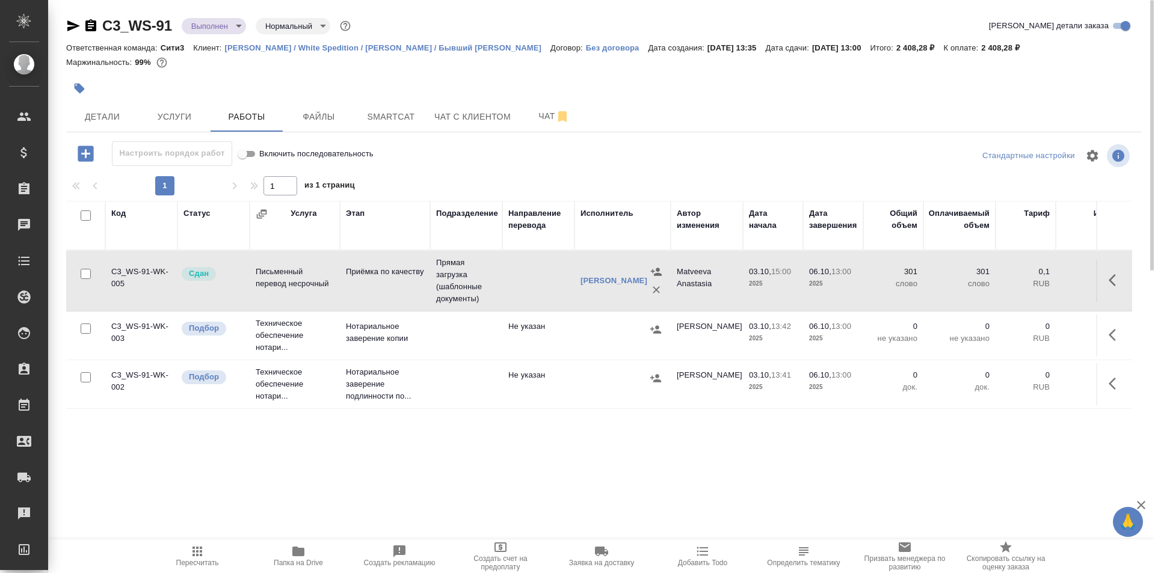
click at [531, 286] on td at bounding box center [538, 281] width 72 height 42
click at [198, 118] on span "Услуги" at bounding box center [175, 116] width 58 height 15
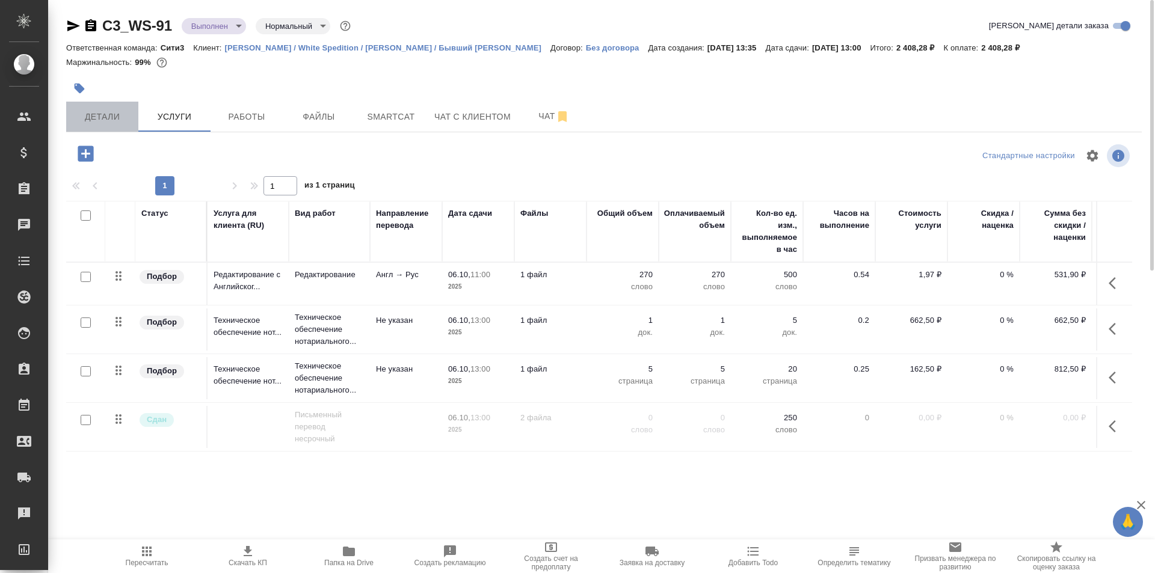
click at [103, 115] on span "Детали" at bounding box center [102, 116] width 58 height 15
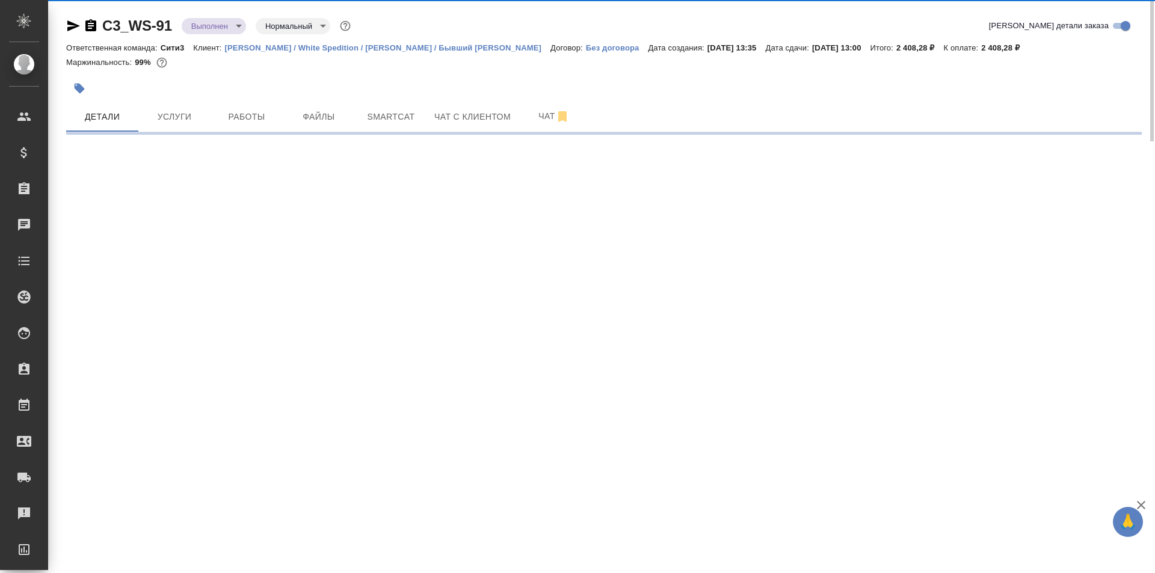
select select "RU"
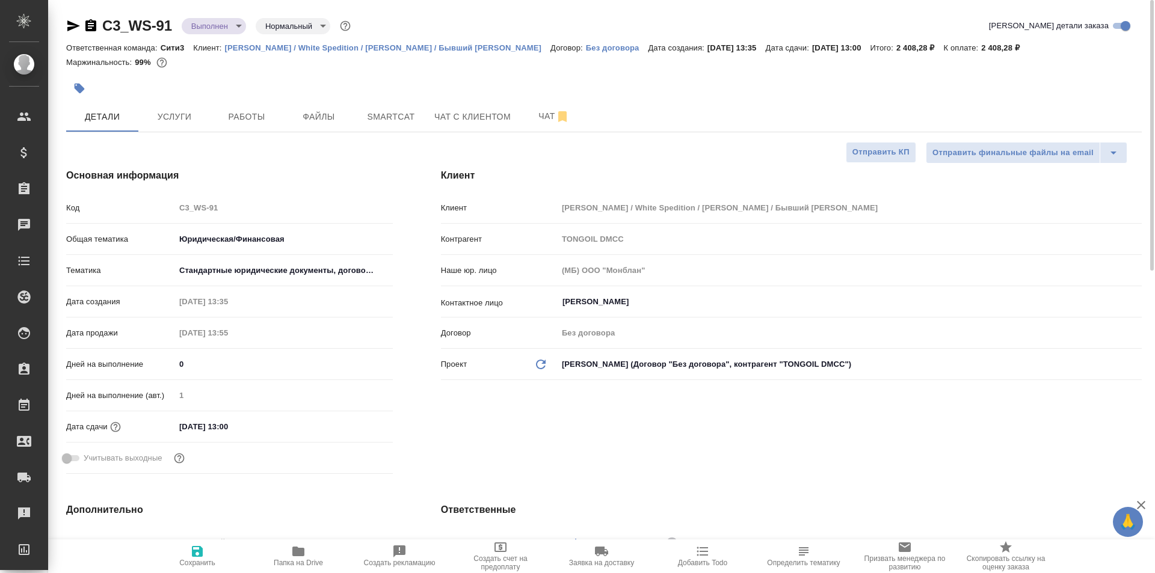
type textarea "x"
click at [257, 426] on input "06.10.2025 13:00" at bounding box center [227, 426] width 105 height 17
click at [351, 430] on icon "button" at bounding box center [358, 426] width 14 height 14
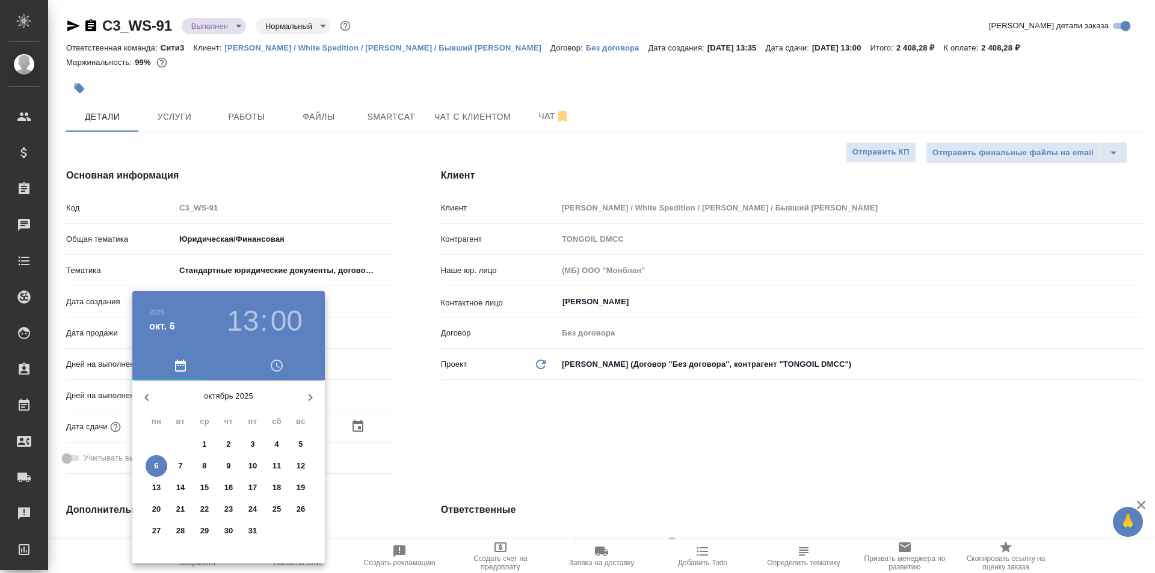
click at [185, 466] on span "7" at bounding box center [181, 466] width 22 height 12
type input "07.10.2025 13:00"
type textarea "x"
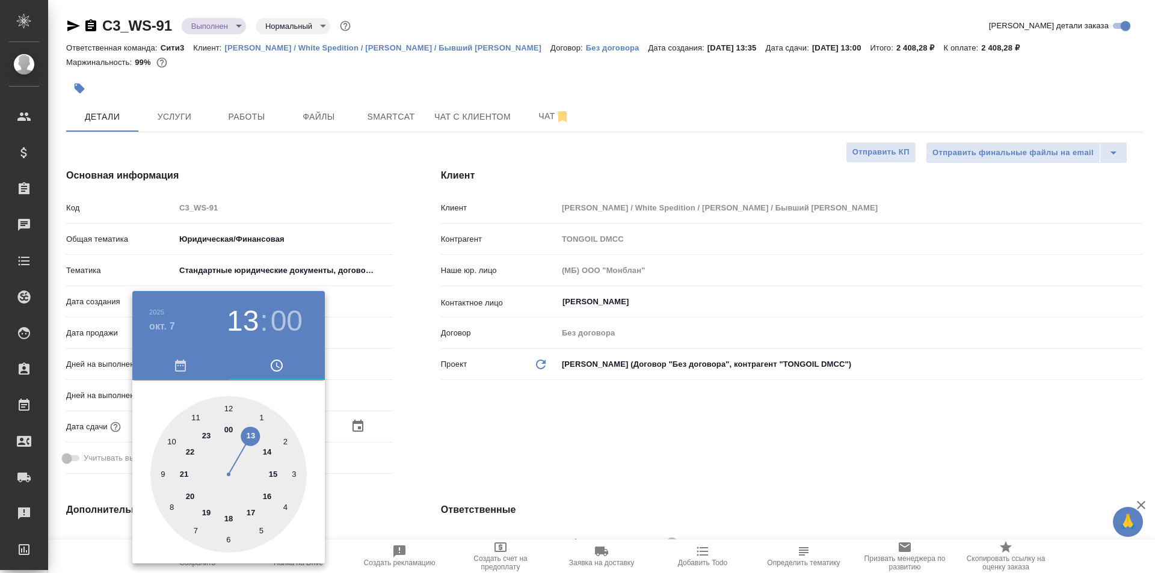
click at [429, 452] on div at bounding box center [577, 286] width 1155 height 573
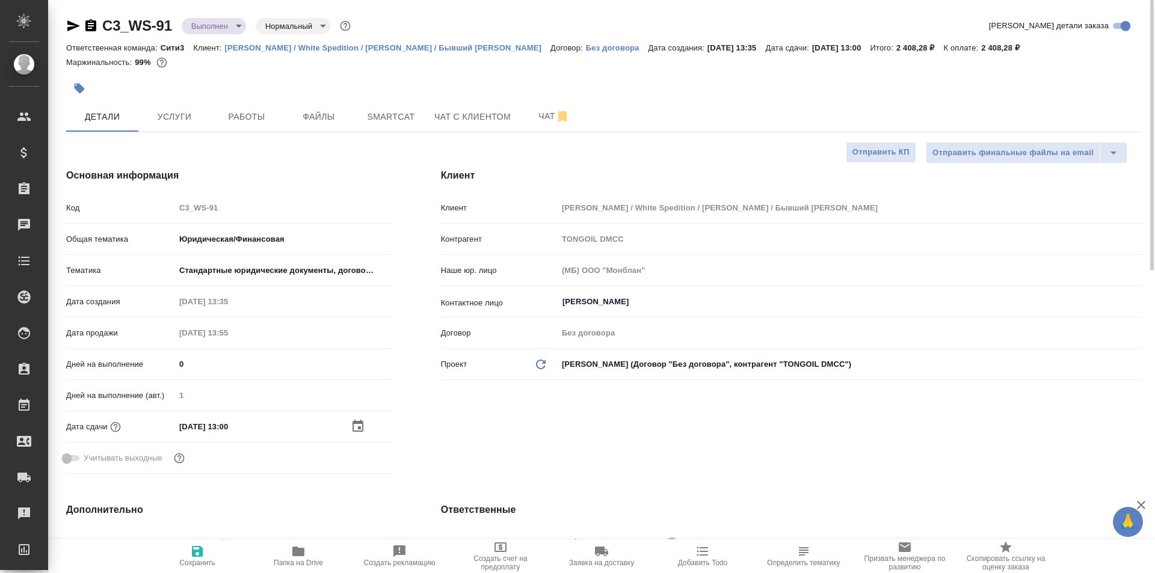
click at [194, 549] on icon "button" at bounding box center [197, 551] width 14 height 14
type textarea "x"
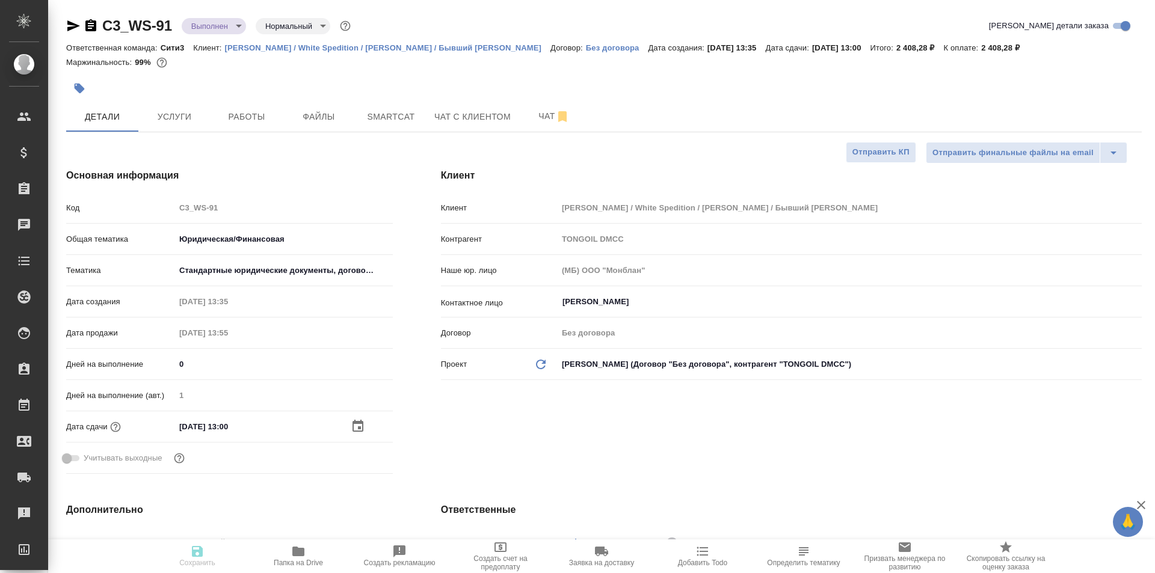
type textarea "x"
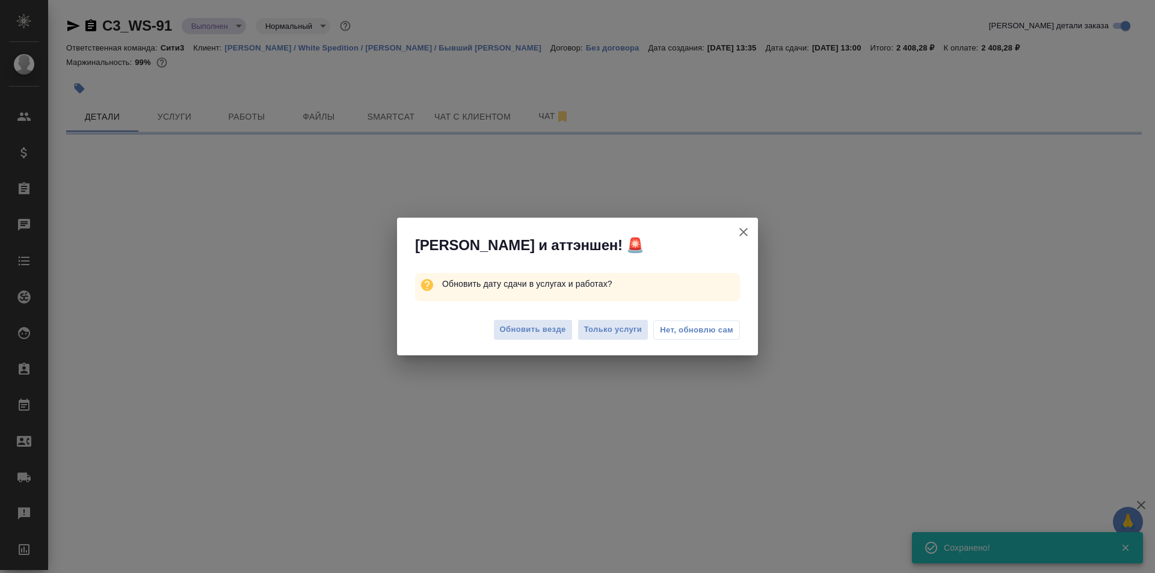
select select "RU"
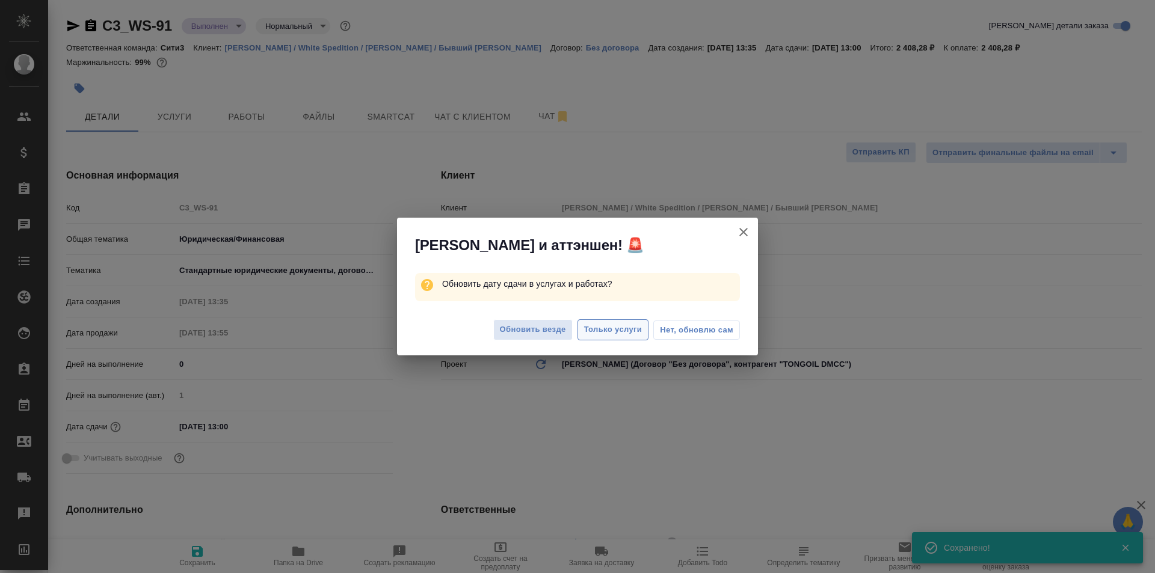
type textarea "x"
click at [674, 328] on span "Нет, обновлю сам" at bounding box center [696, 330] width 73 height 12
type textarea "x"
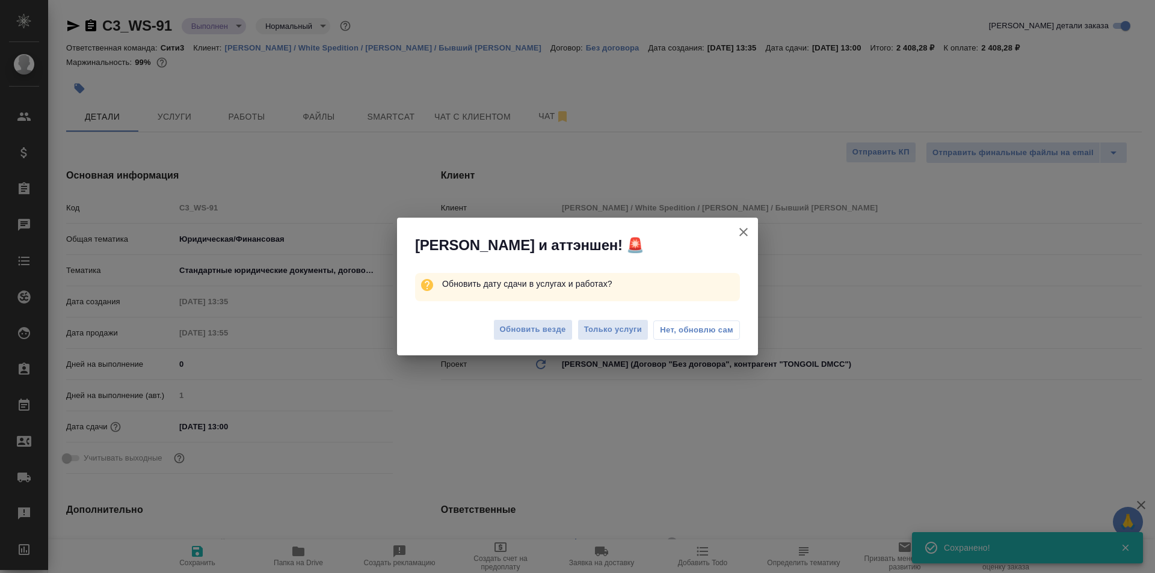
type textarea "x"
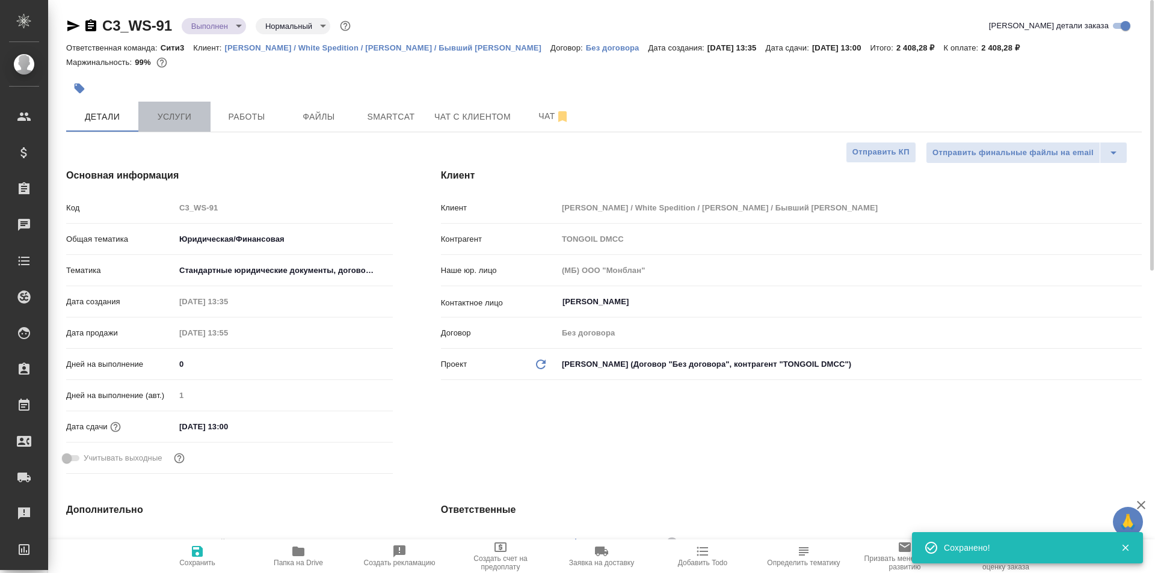
click at [195, 122] on span "Услуги" at bounding box center [175, 116] width 58 height 15
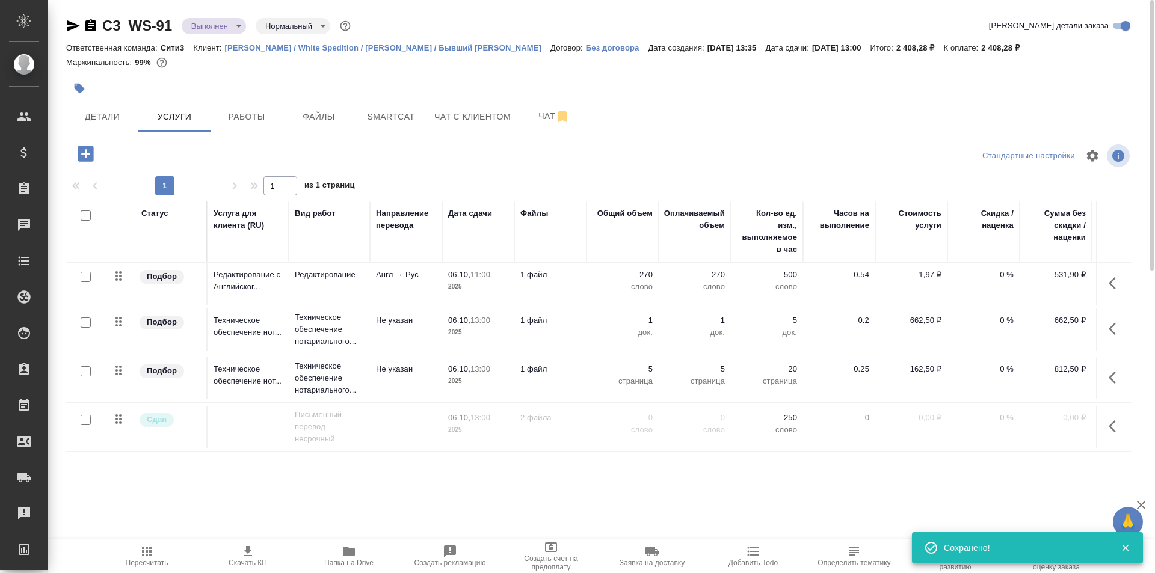
click at [427, 337] on td "Не указан" at bounding box center [406, 330] width 72 height 42
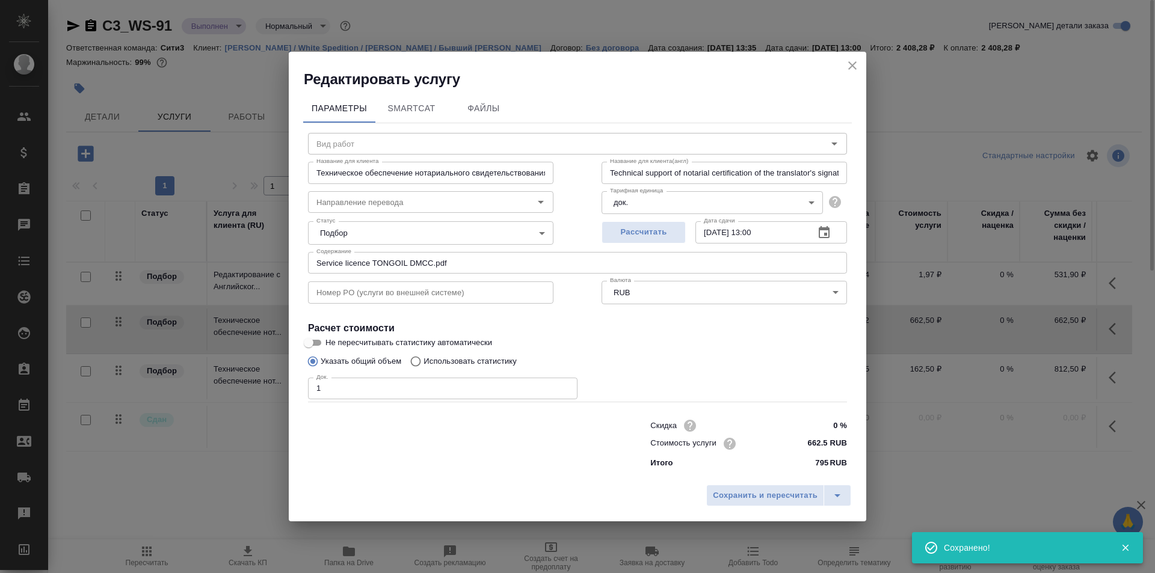
type input "Техническое обеспечение нотариального свидетельствования подлинности подписи пе…"
type input "Не указан"
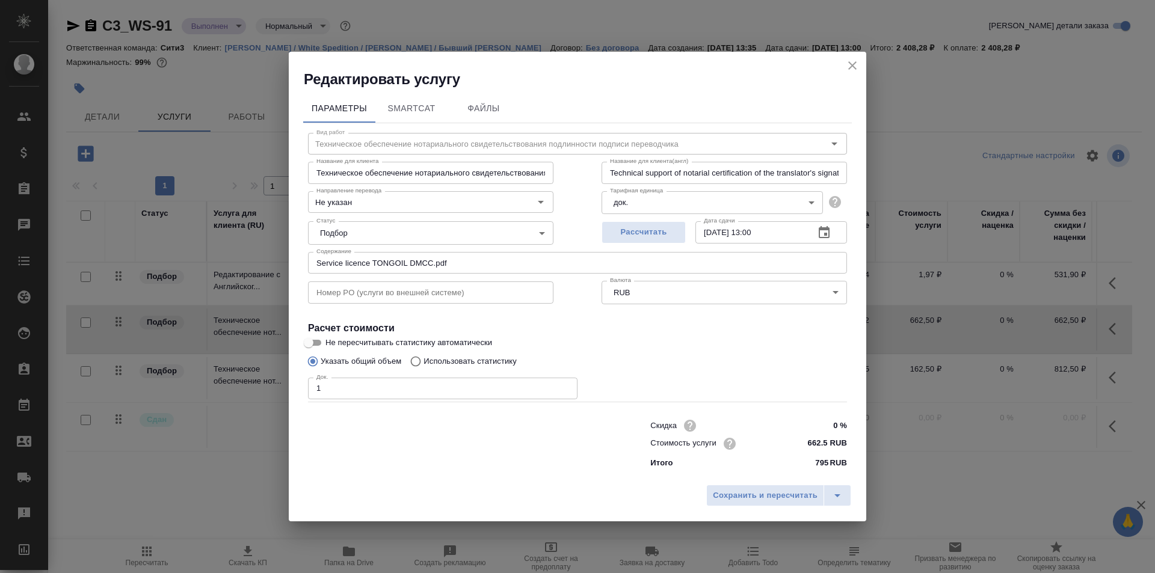
click at [829, 229] on icon "button" at bounding box center [824, 232] width 11 height 12
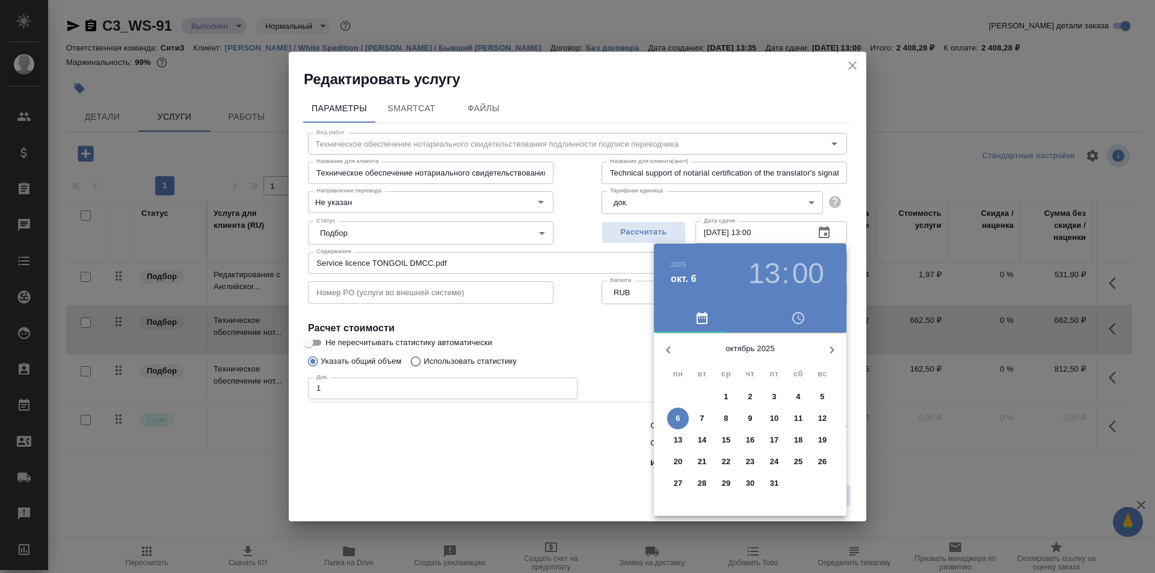
click at [706, 419] on span "7" at bounding box center [702, 419] width 22 height 12
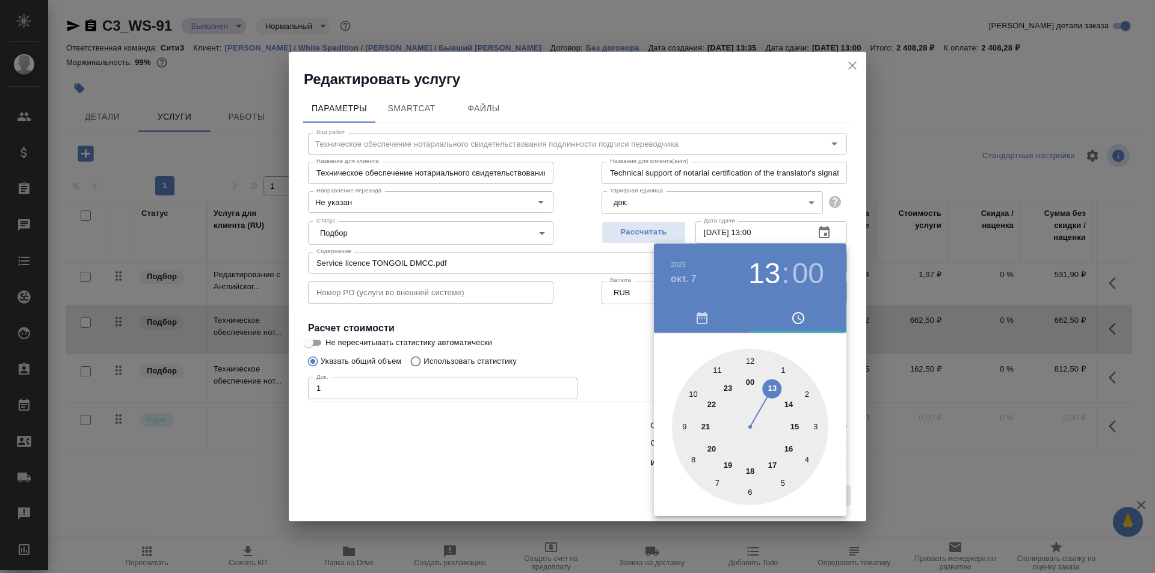
type input "07.10.2025 13:00"
click at [605, 375] on div at bounding box center [577, 286] width 1155 height 573
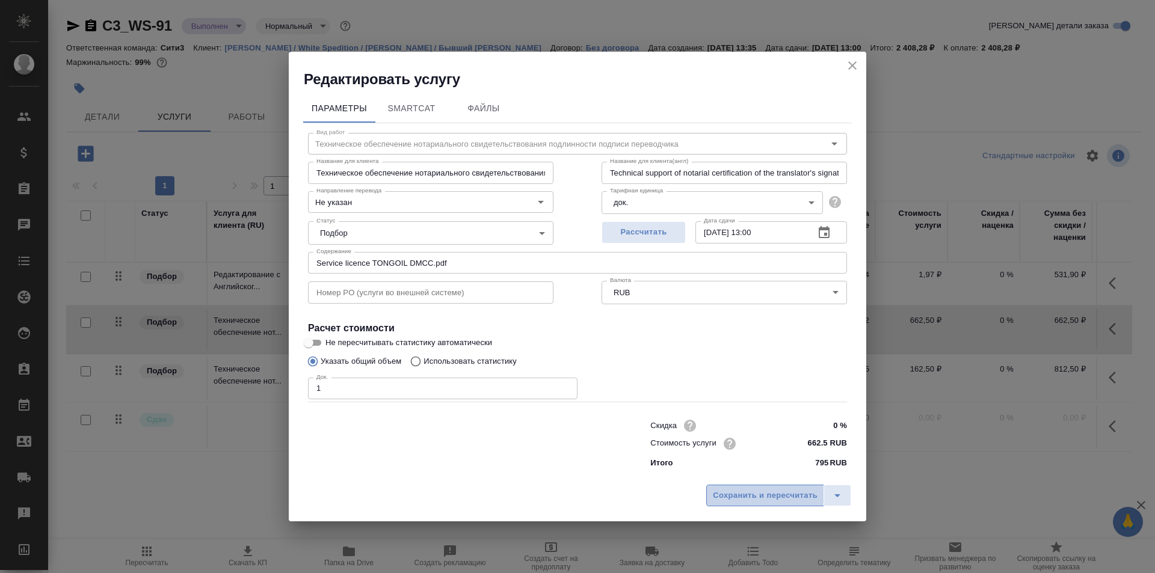
click at [746, 487] on button "Сохранить и пересчитать" at bounding box center [765, 496] width 118 height 22
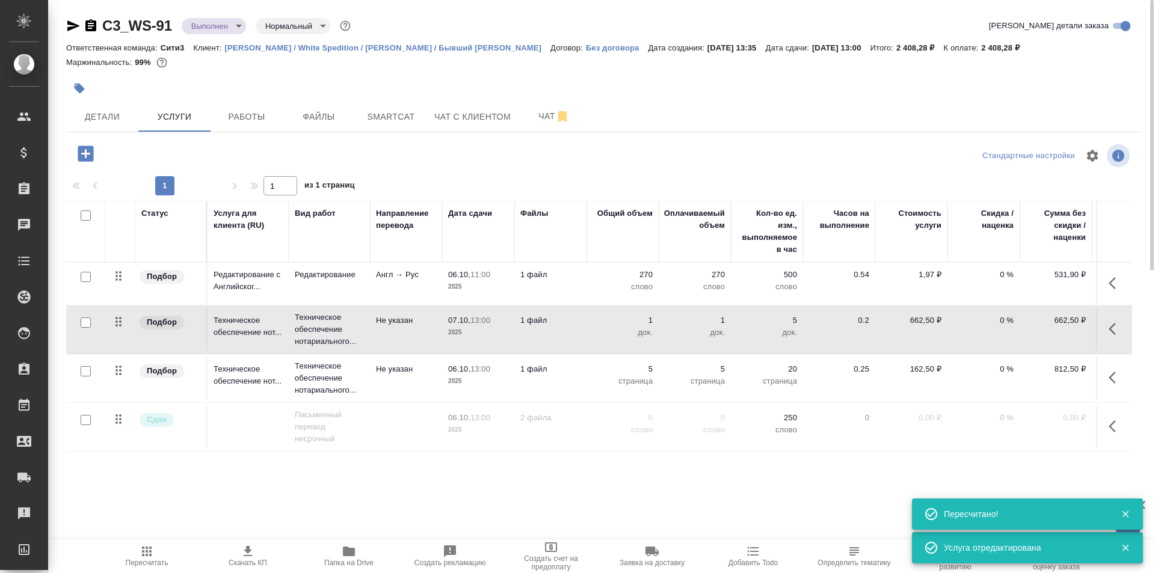
click at [595, 388] on td "5 страница" at bounding box center [622, 378] width 72 height 42
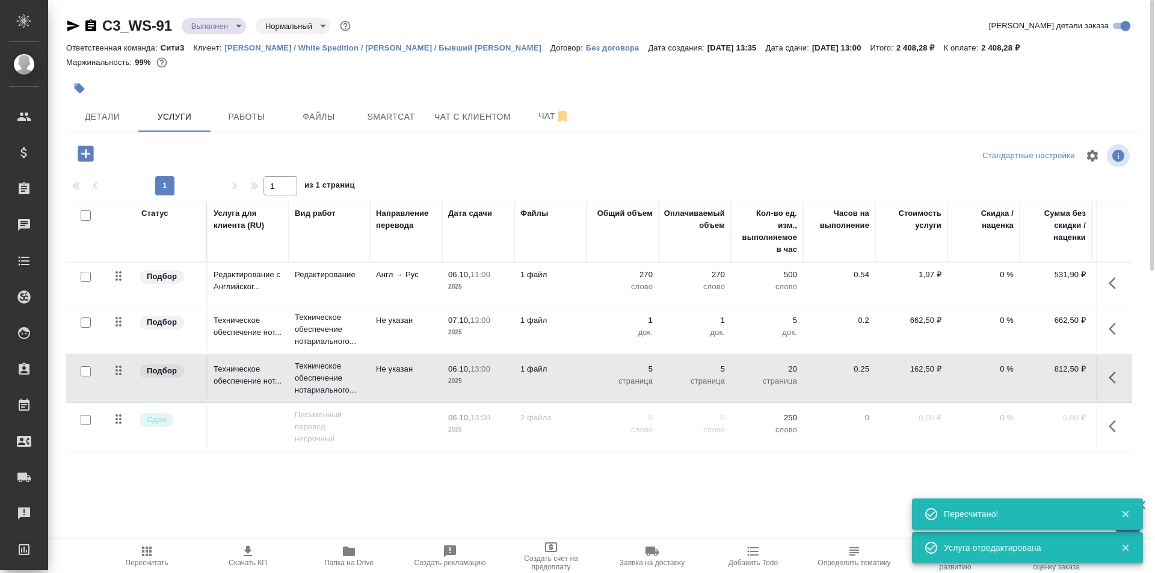
click at [595, 388] on td "5 страница" at bounding box center [622, 378] width 72 height 42
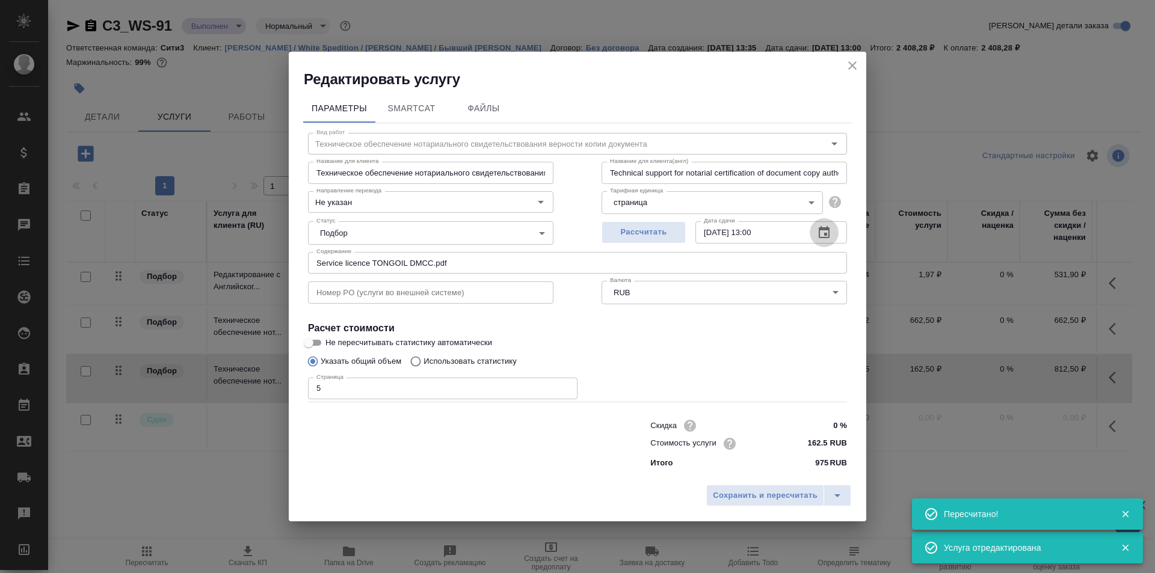
click at [825, 235] on icon "button" at bounding box center [824, 232] width 11 height 12
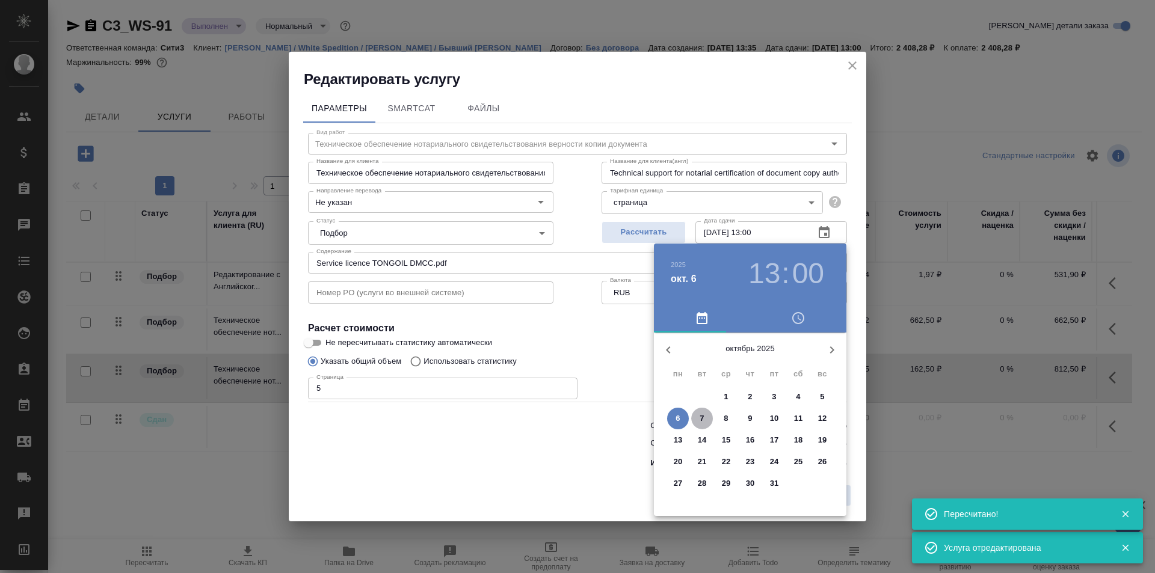
click at [702, 418] on p "7" at bounding box center [701, 419] width 4 height 12
type input "07.10.2025 13:00"
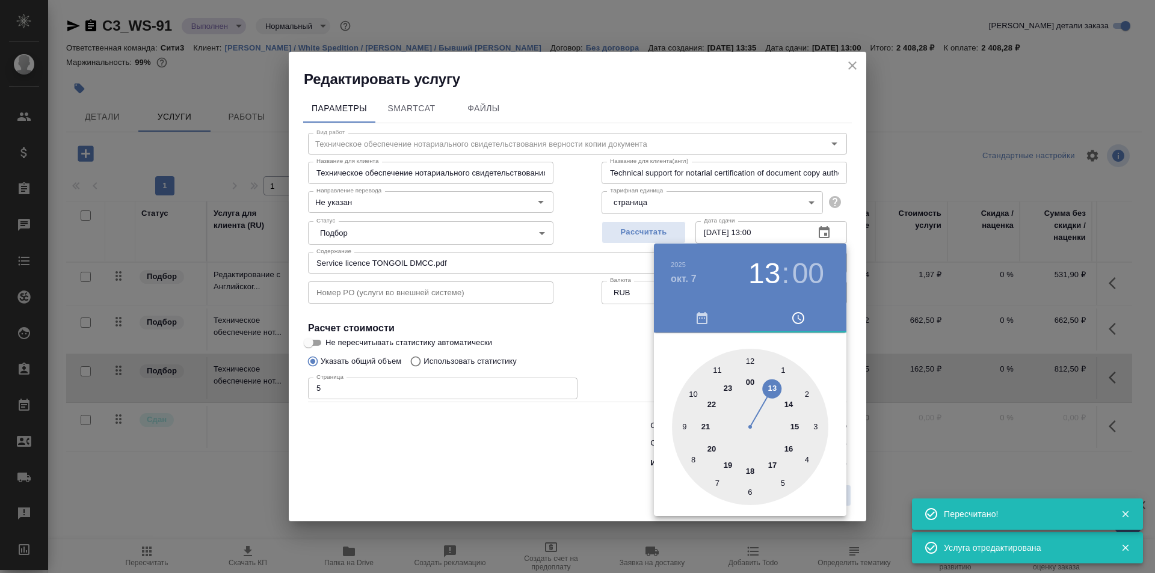
click at [606, 361] on div at bounding box center [577, 286] width 1155 height 573
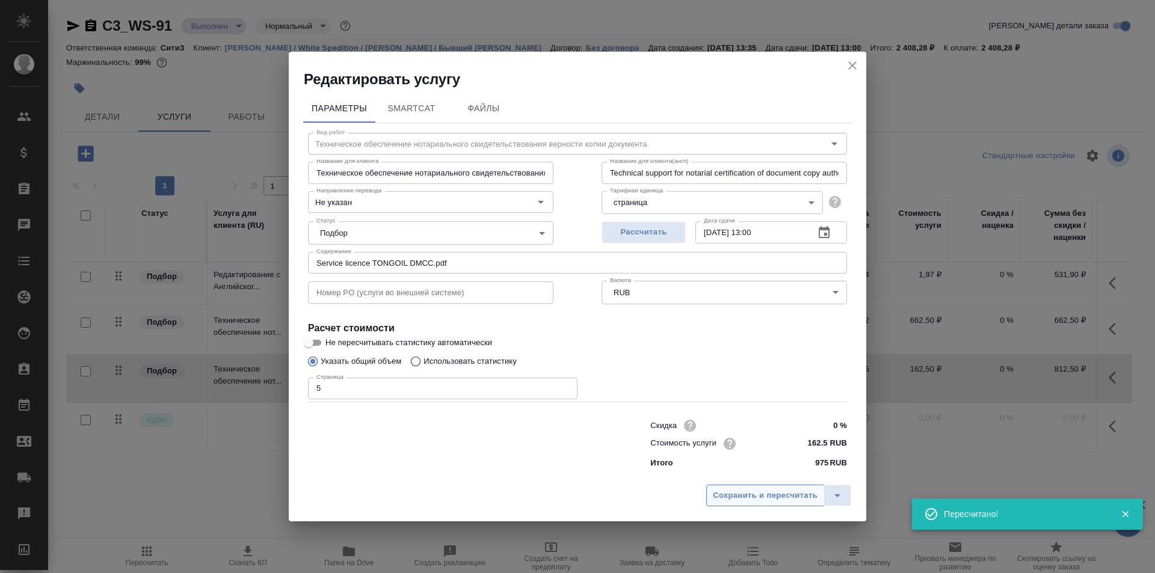
click at [749, 496] on span "Сохранить и пересчитать" at bounding box center [765, 496] width 105 height 14
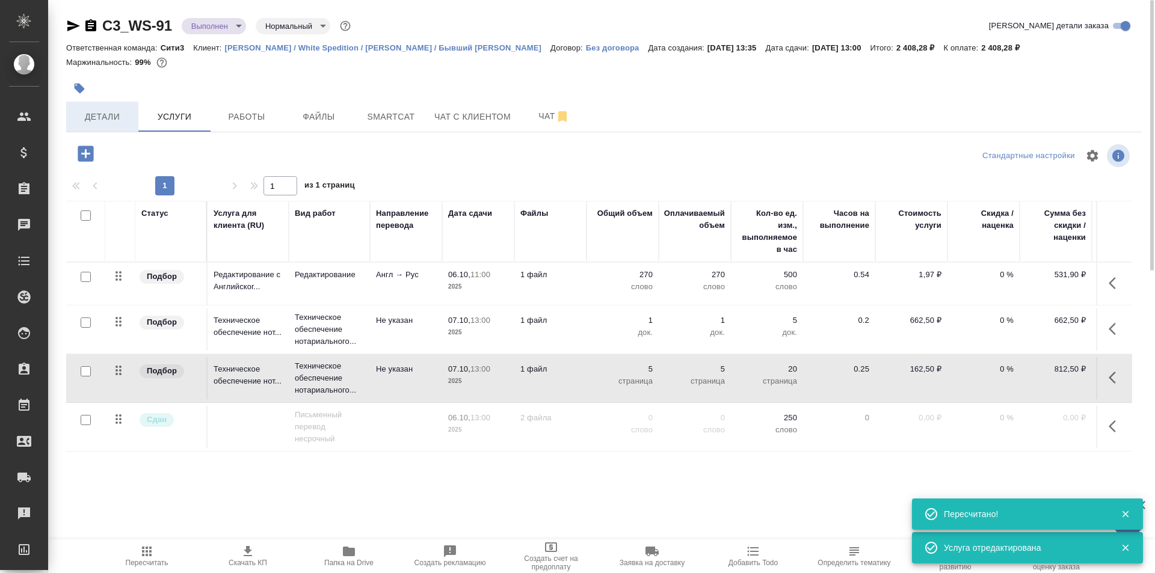
click at [104, 112] on span "Детали" at bounding box center [102, 116] width 58 height 15
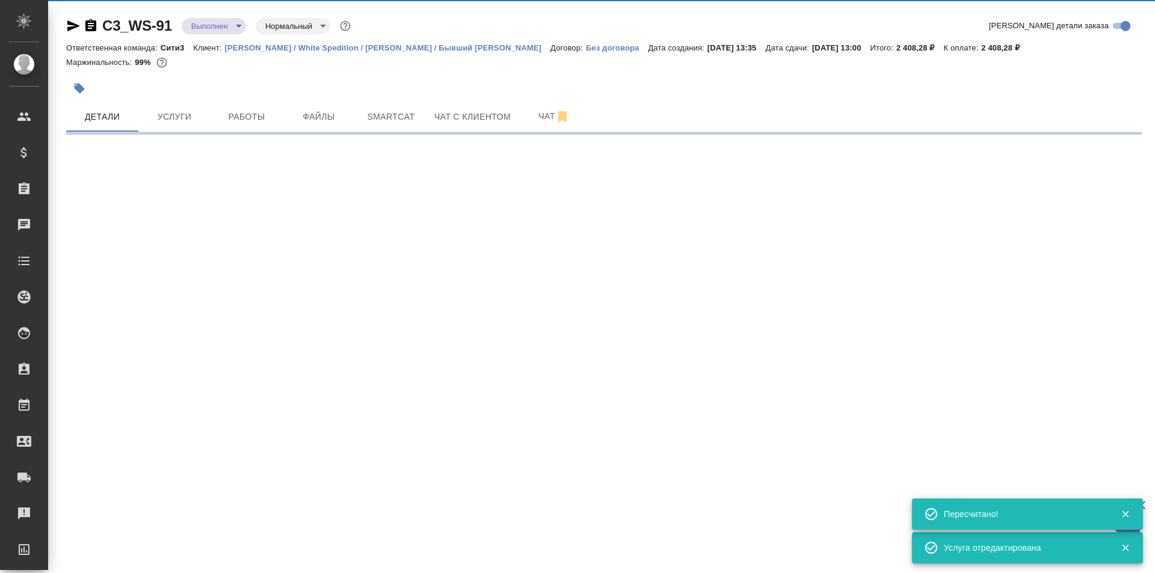
select select "RU"
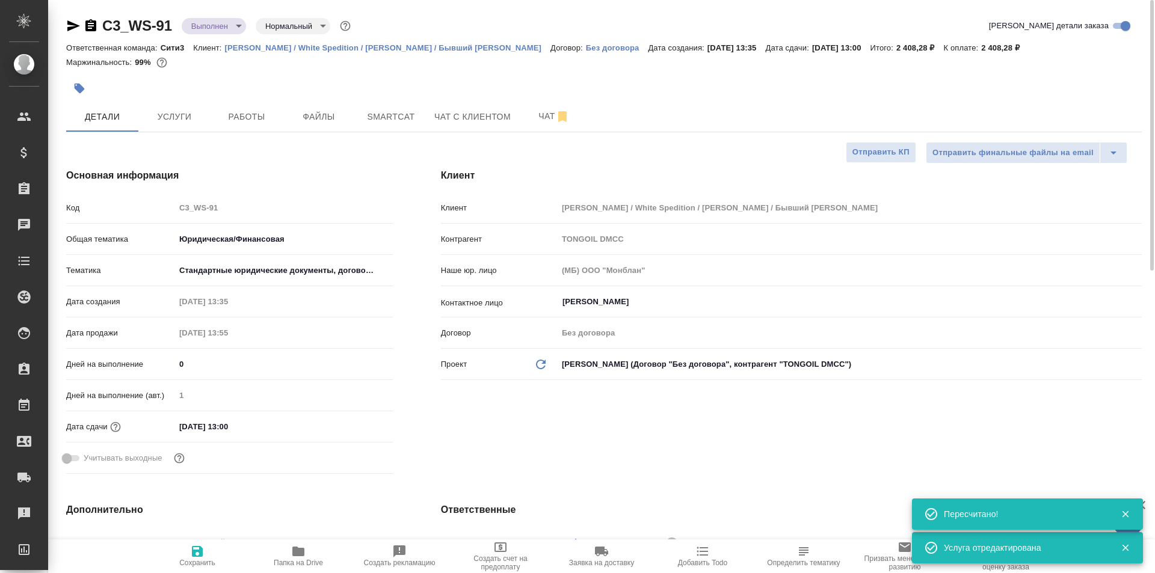
type textarea "x"
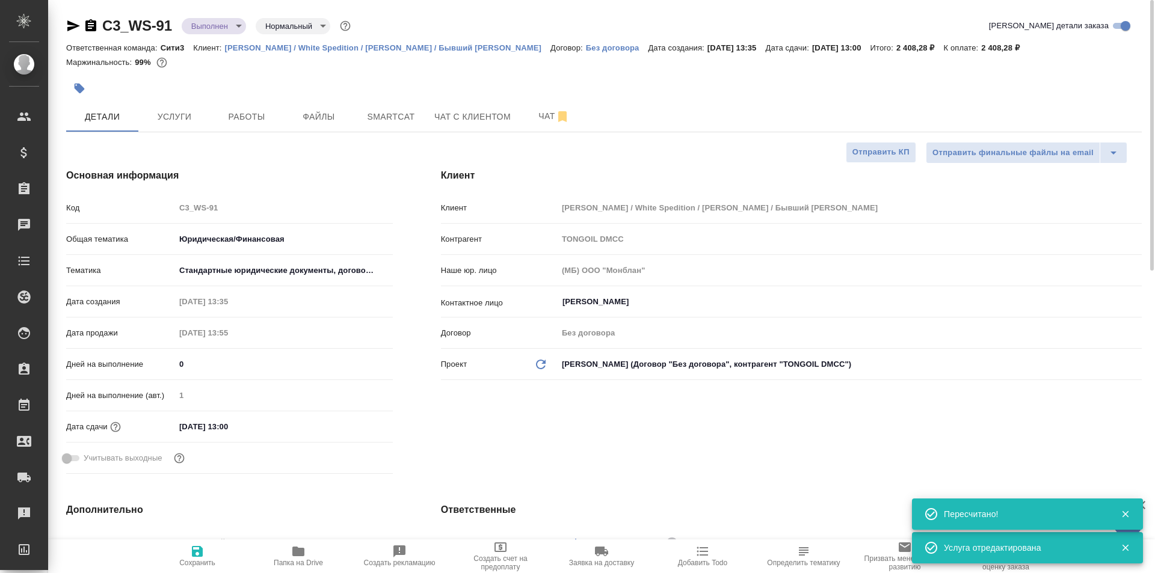
type textarea "x"
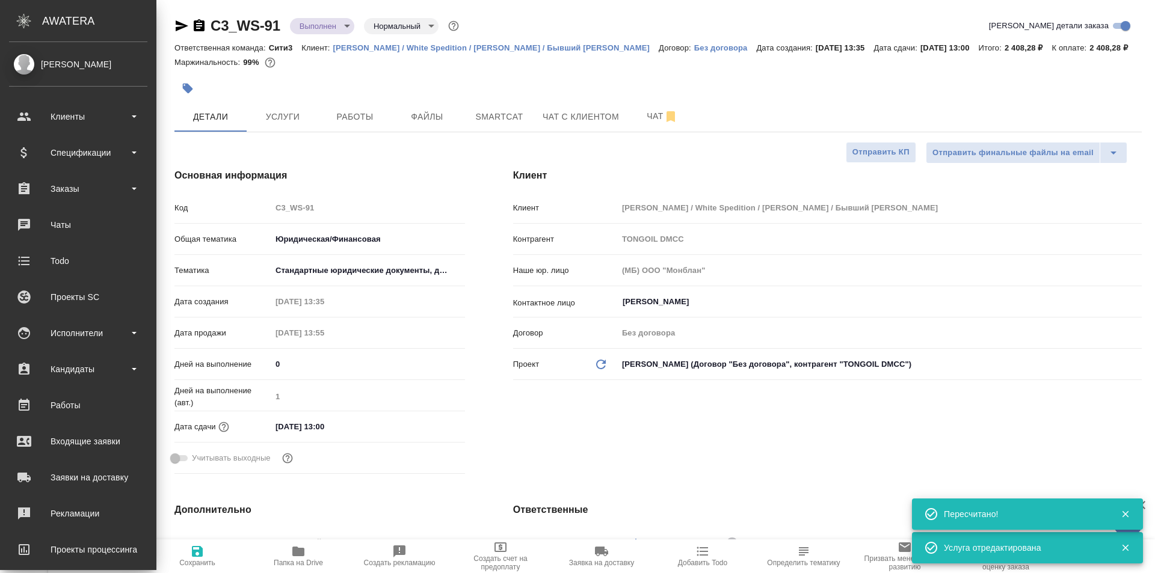
type textarea "x"
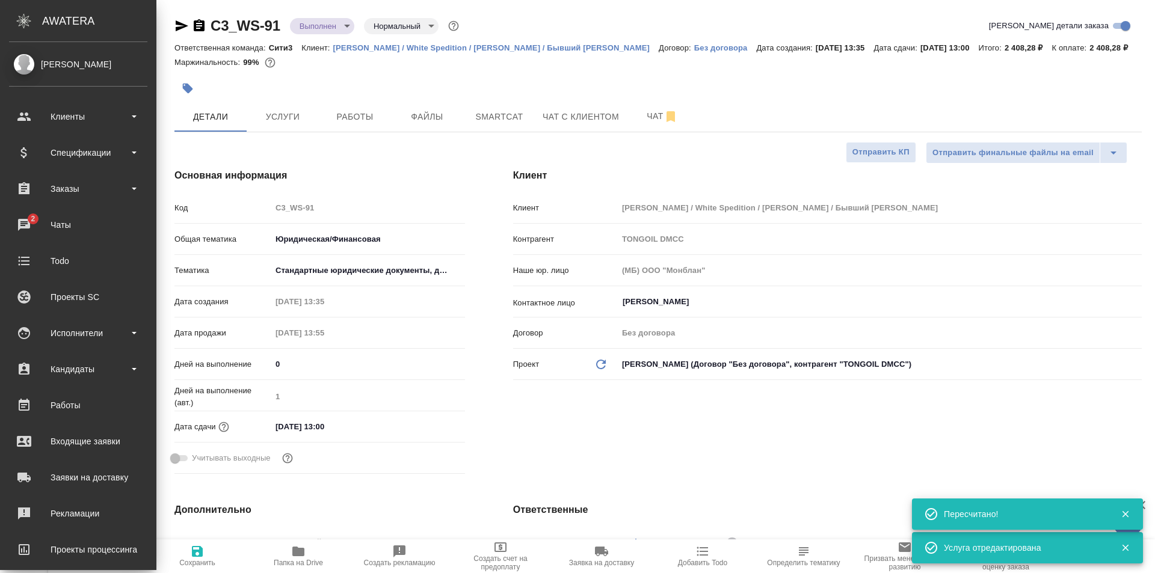
type textarea "x"
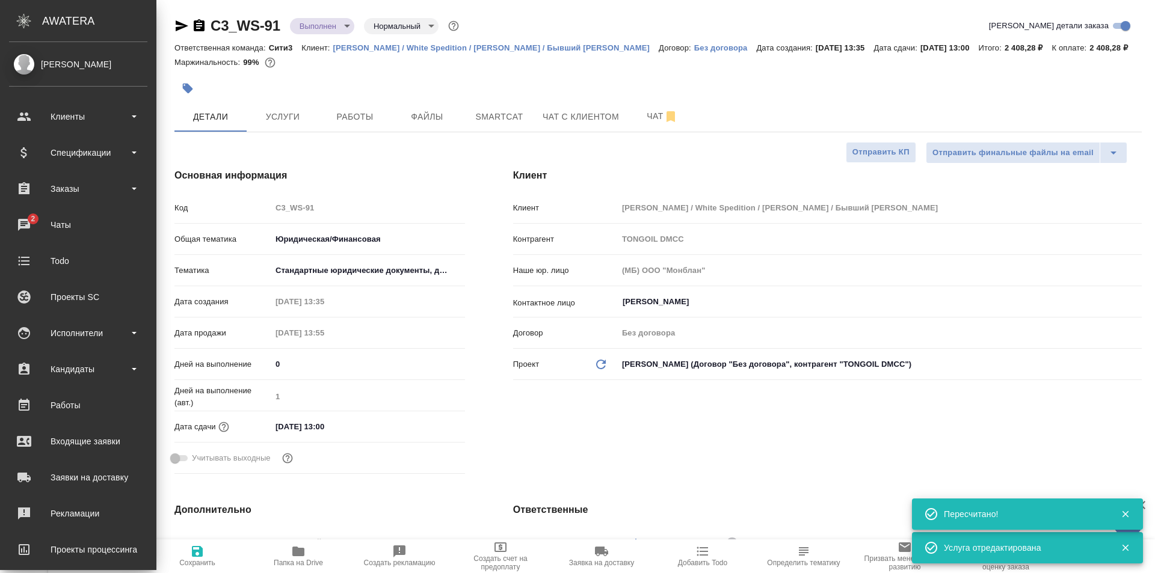
type textarea "x"
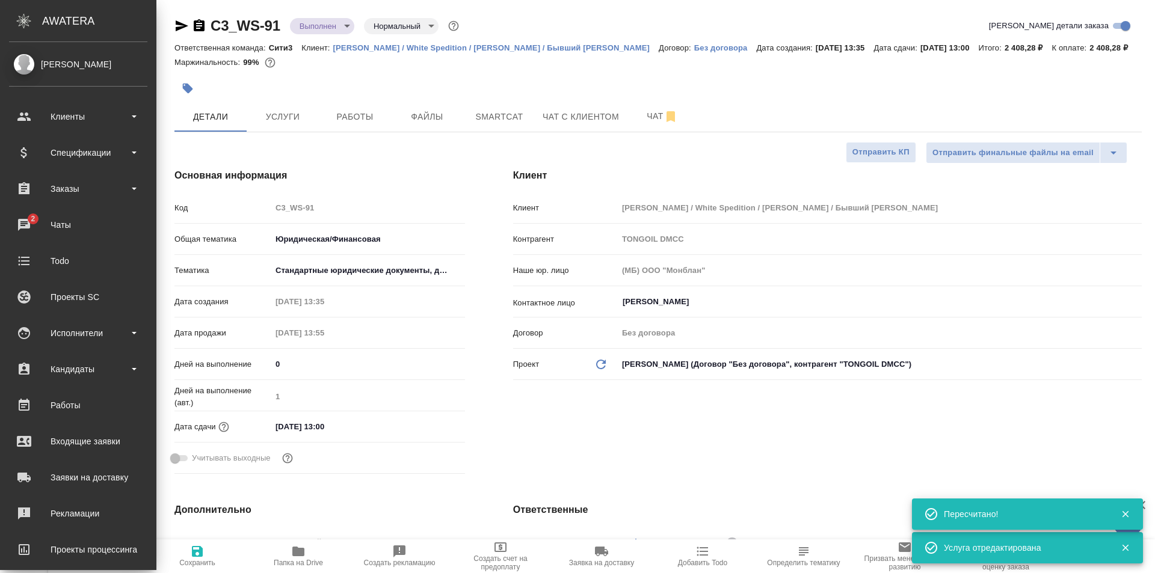
type textarea "x"
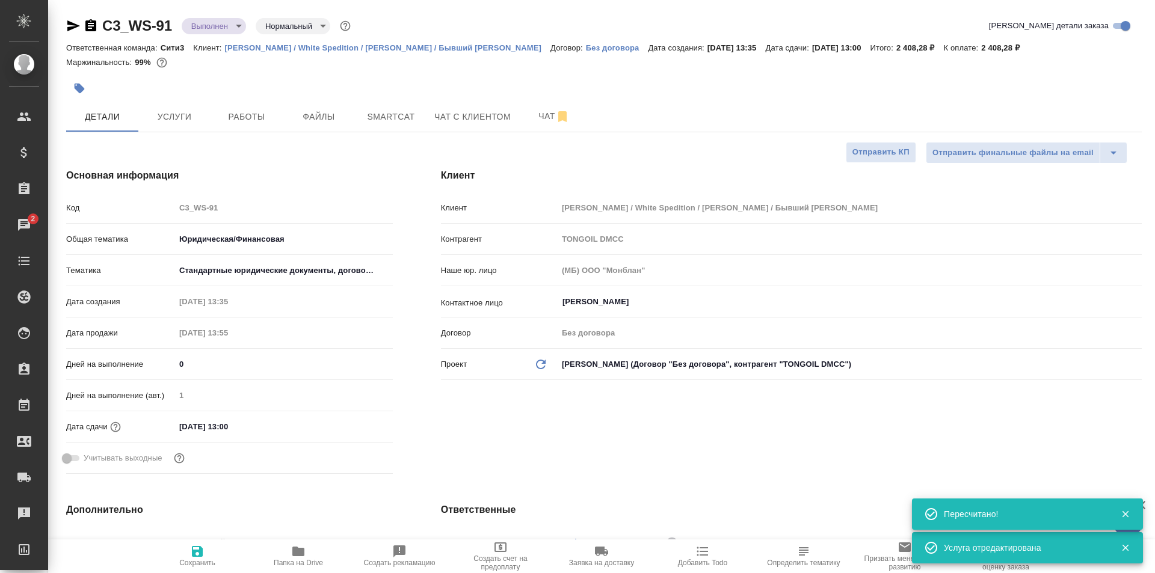
type textarea "x"
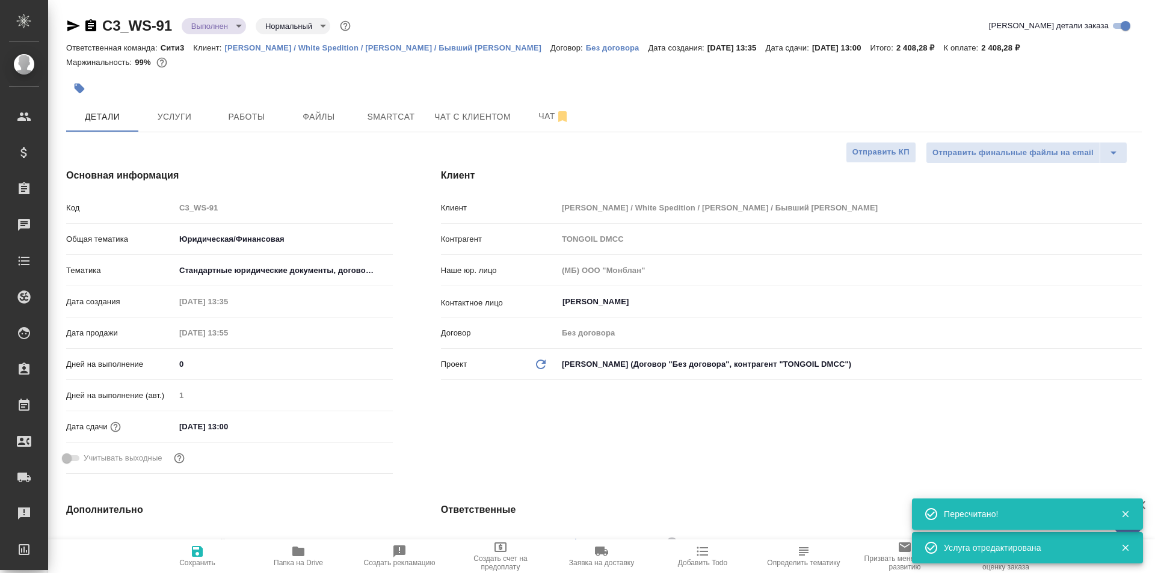
type textarea "x"
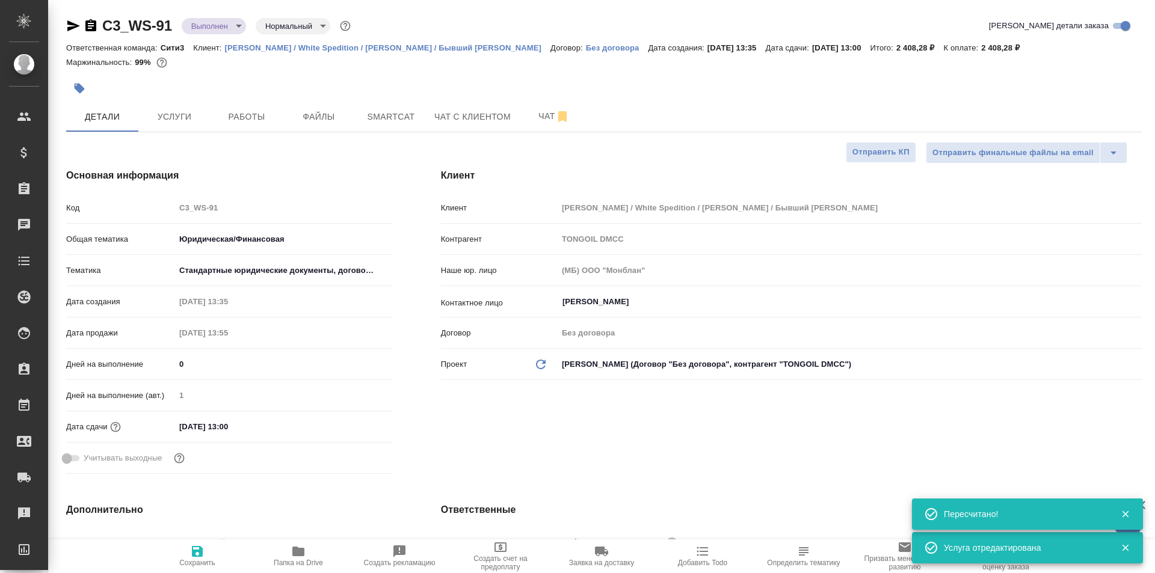
type textarea "x"
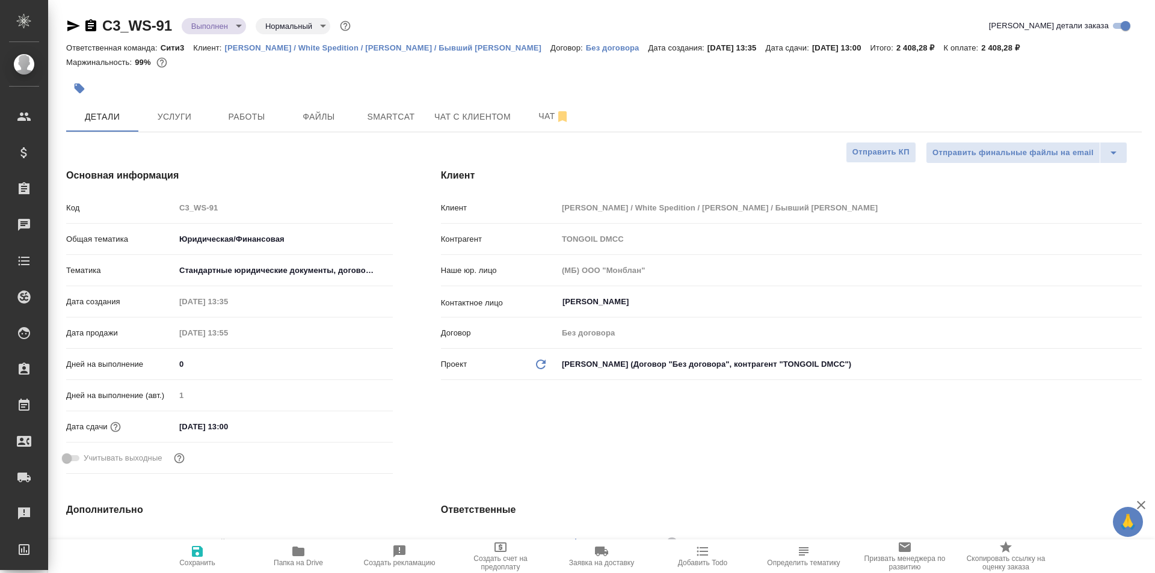
type textarea "x"
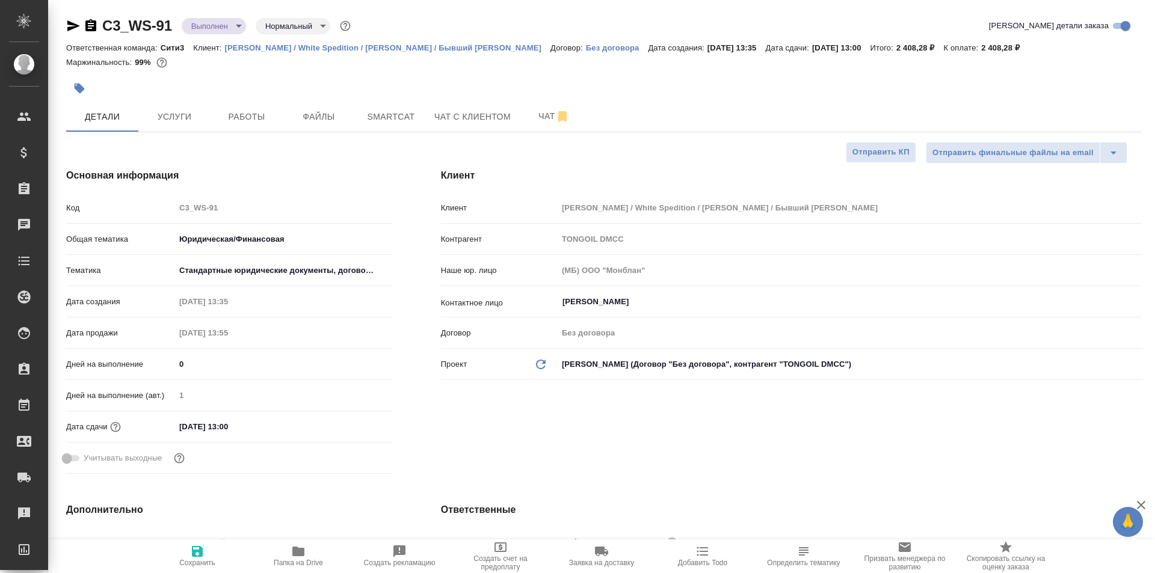
type textarea "x"
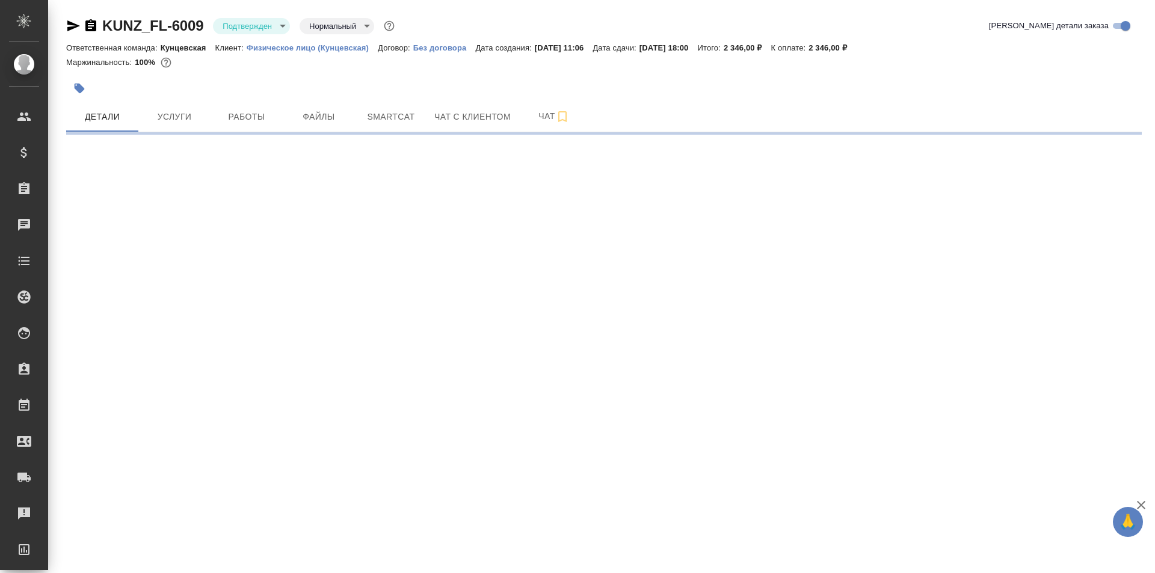
select select "RU"
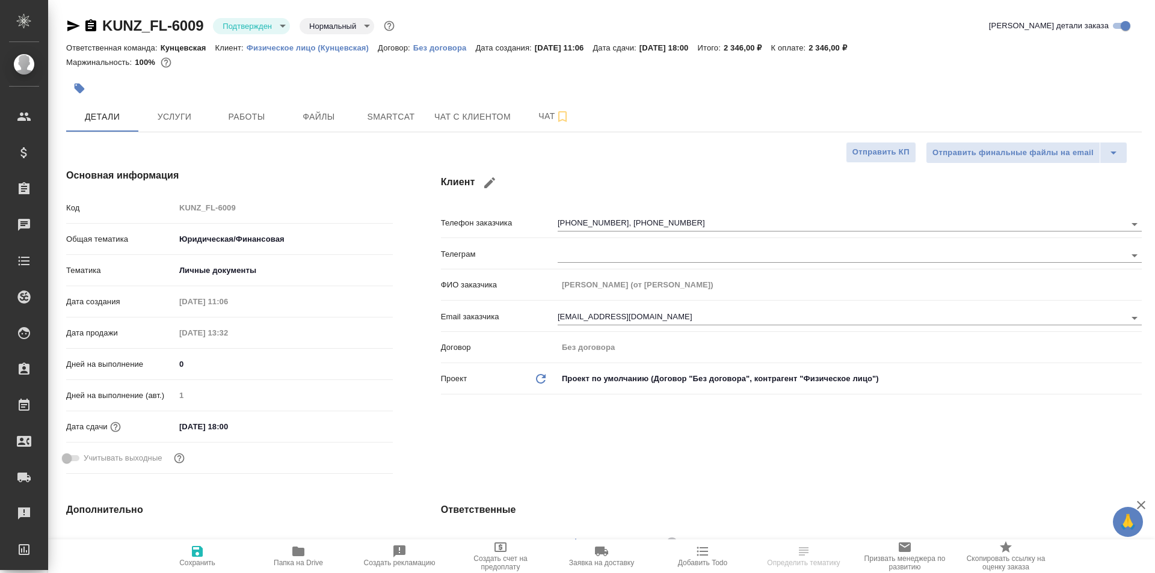
type textarea "x"
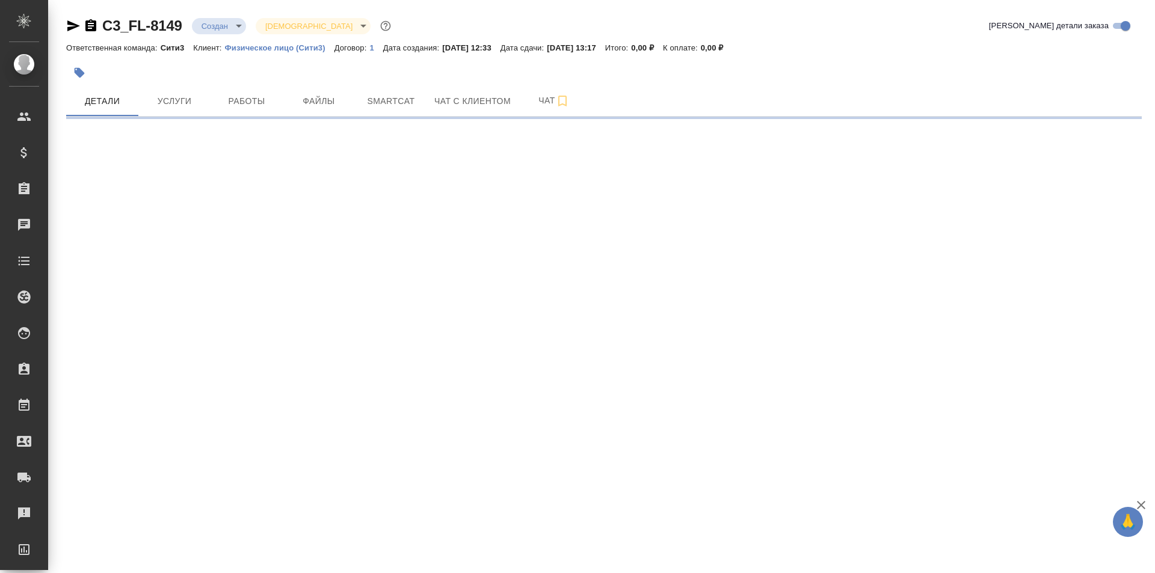
select select "RU"
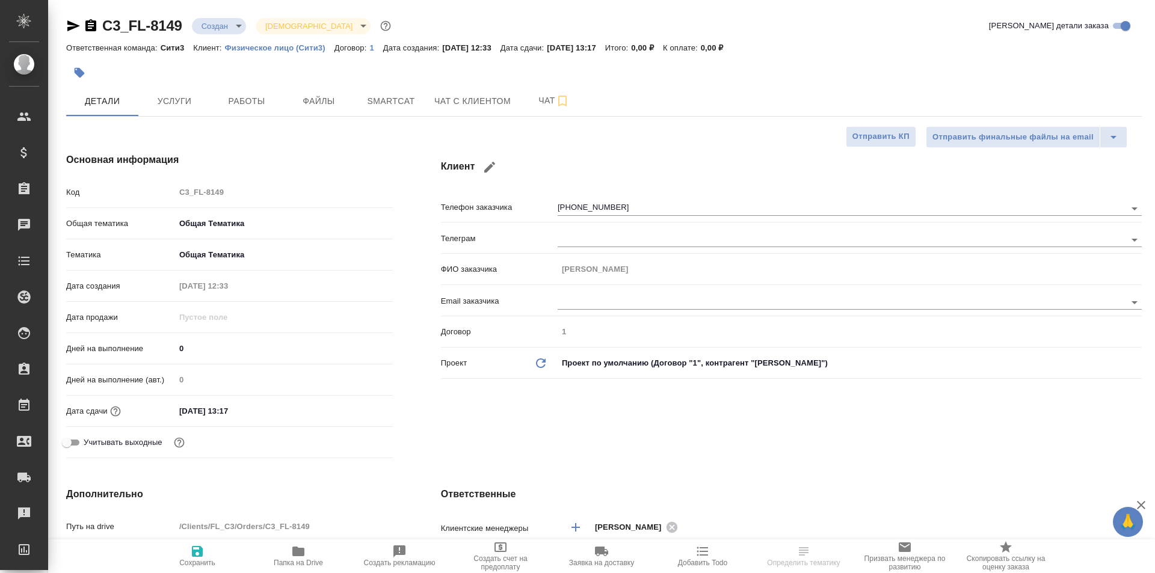
type textarea "x"
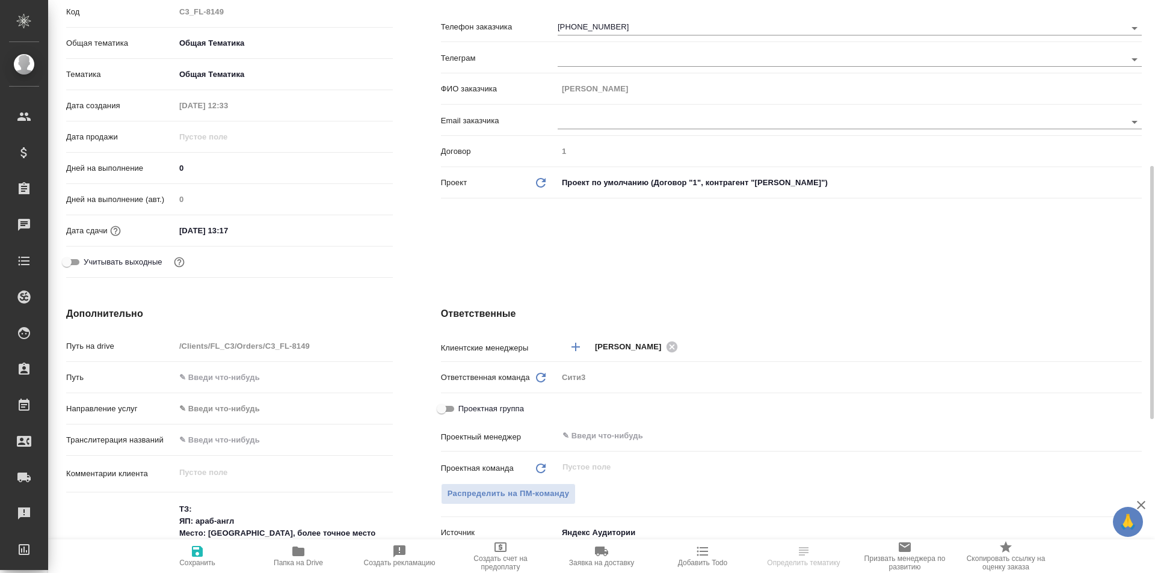
scroll to position [421, 0]
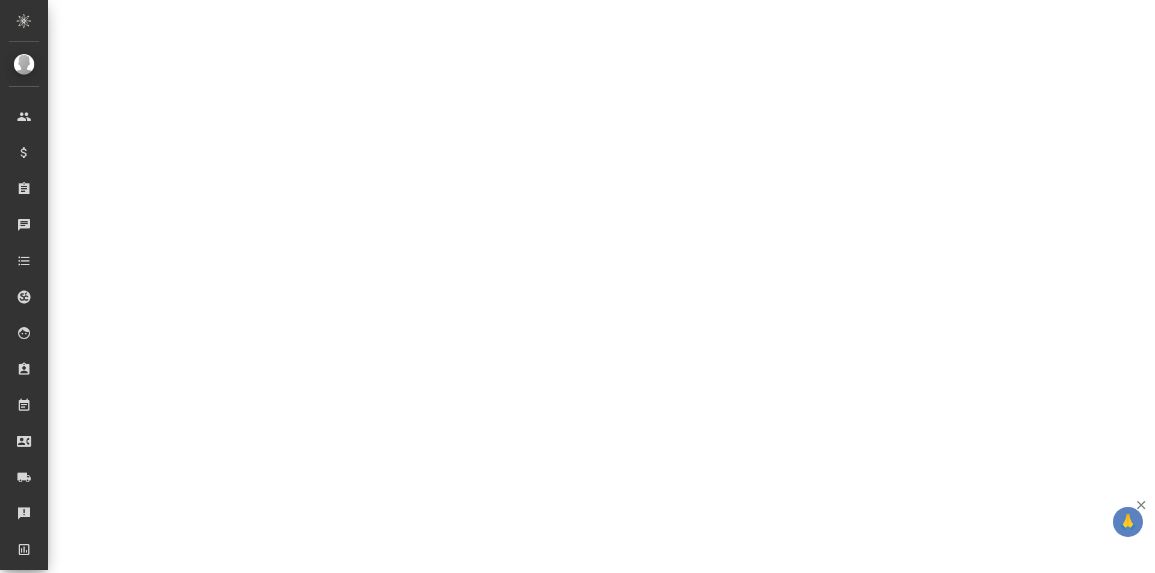
select select "RU"
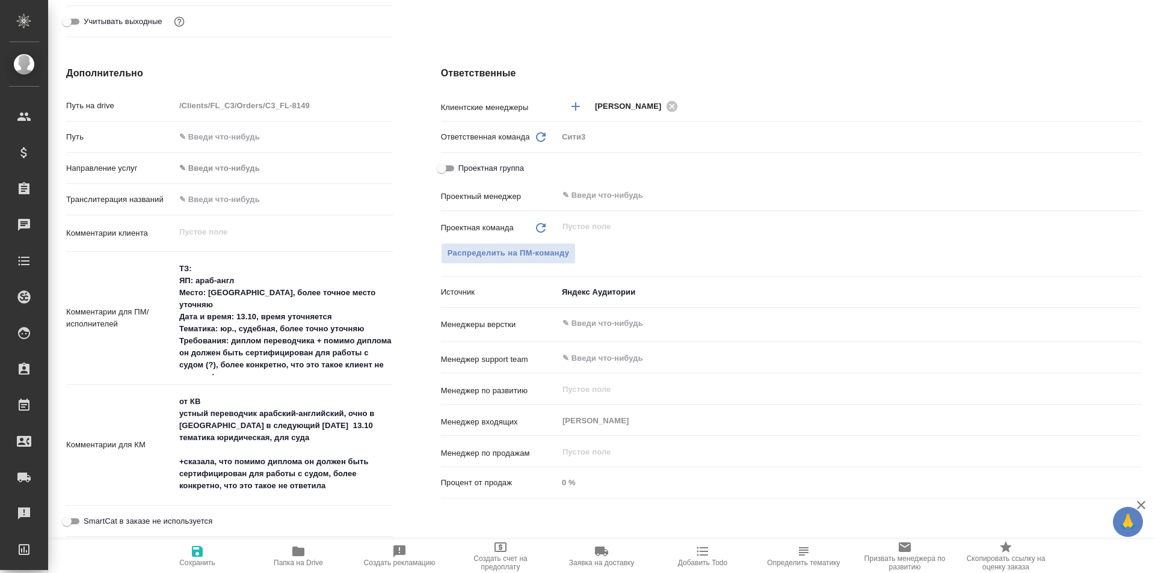
type textarea "x"
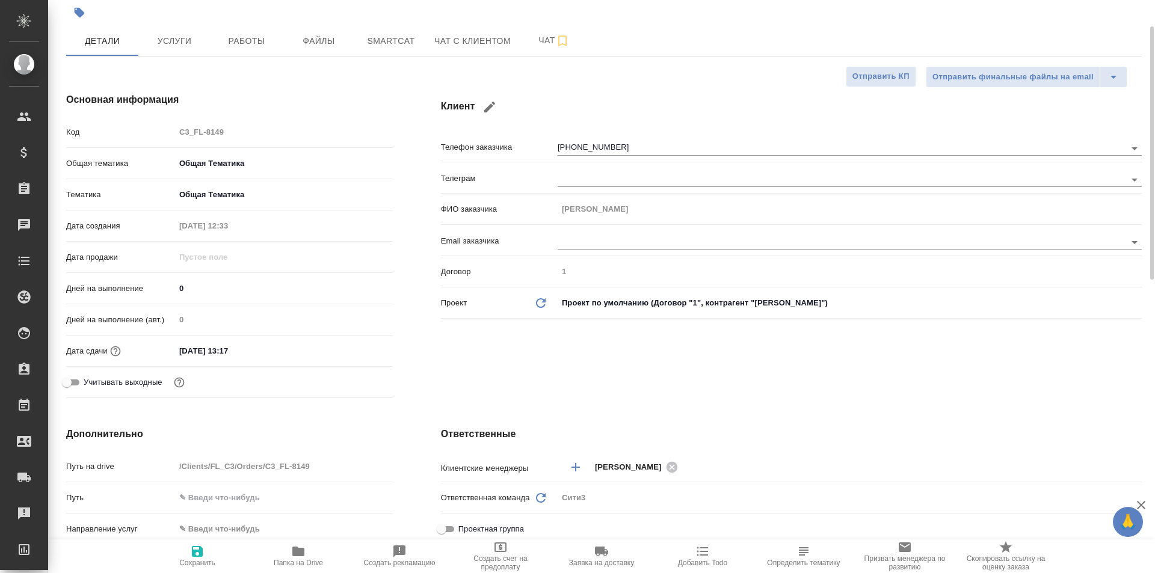
scroll to position [0, 0]
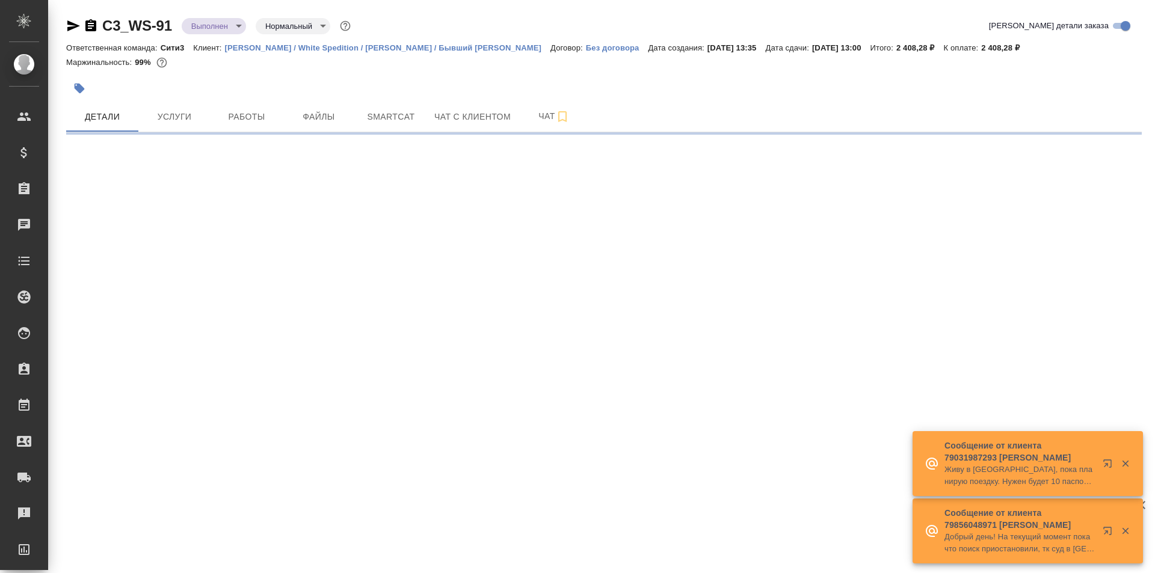
select select "RU"
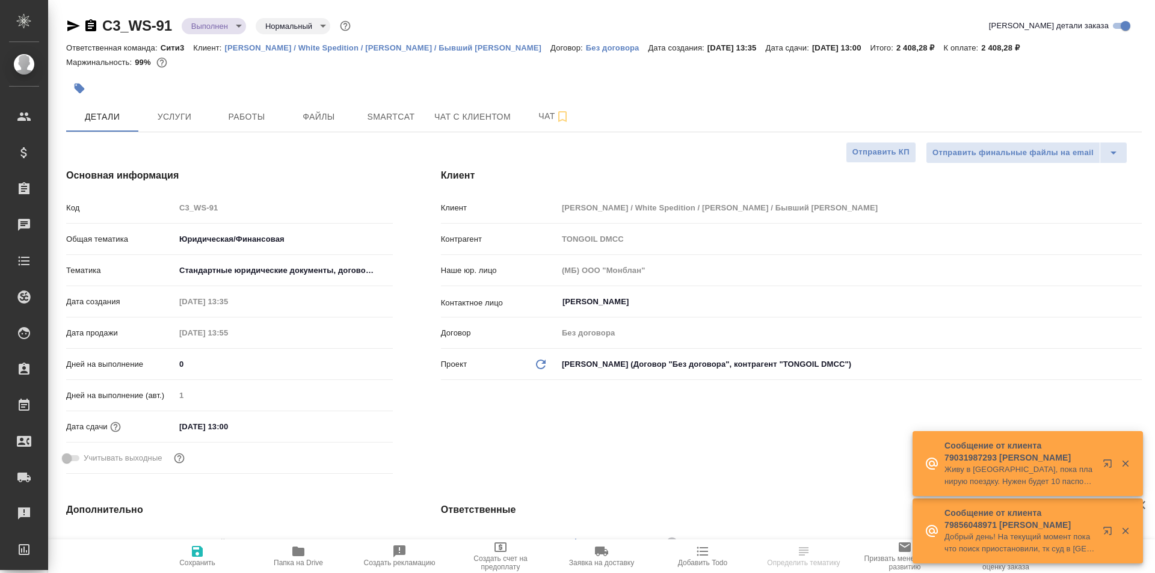
type textarea "x"
click at [78, 25] on icon "button" at bounding box center [73, 25] width 13 height 11
type textarea "x"
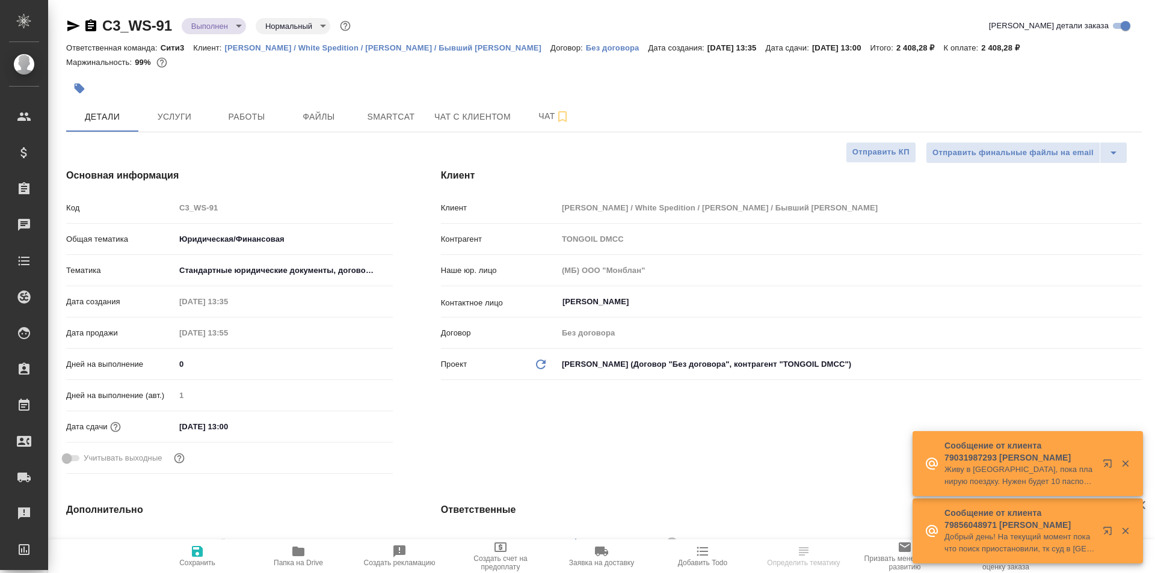
type textarea "x"
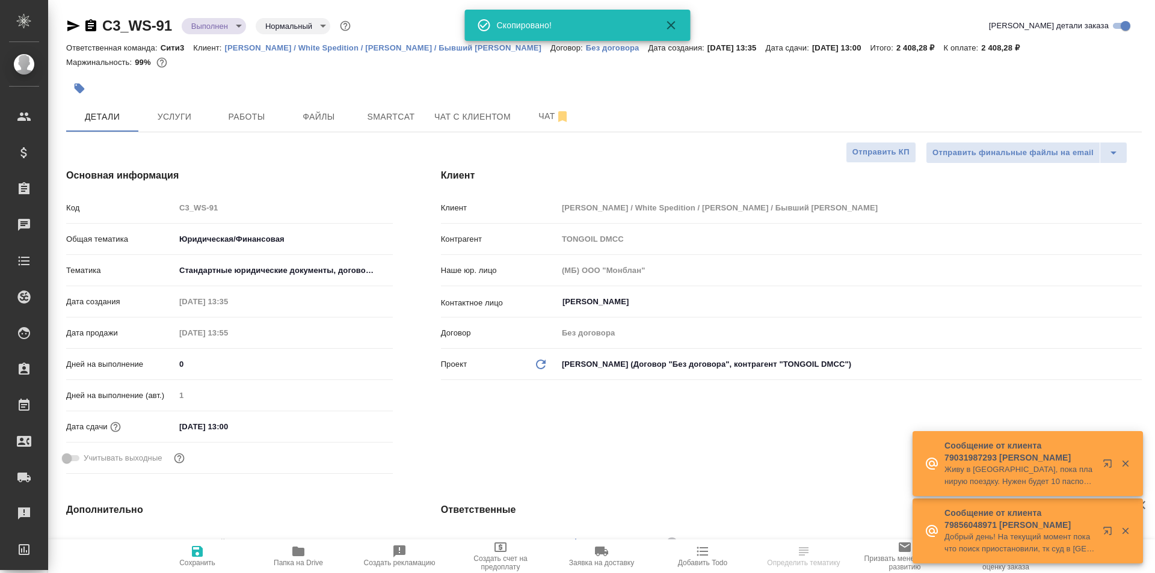
type textarea "x"
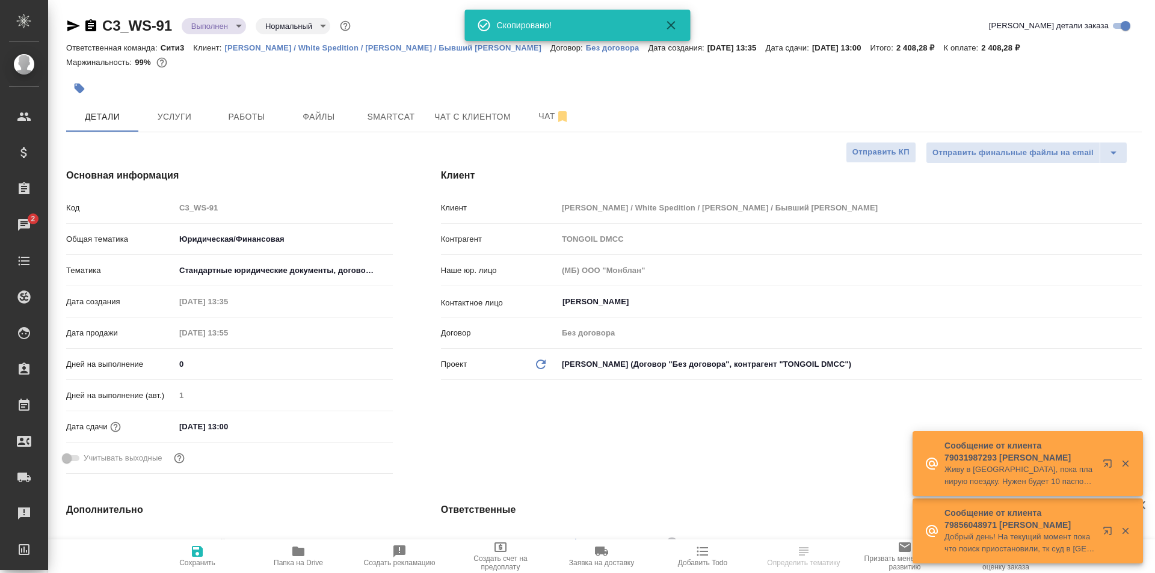
type textarea "x"
select select "RU"
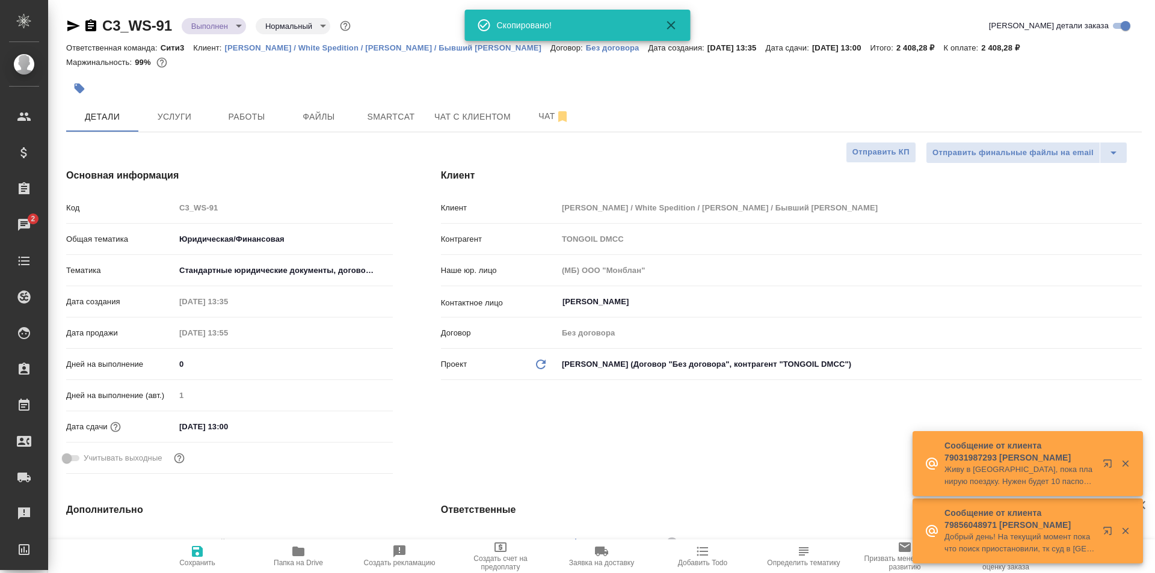
type textarea "x"
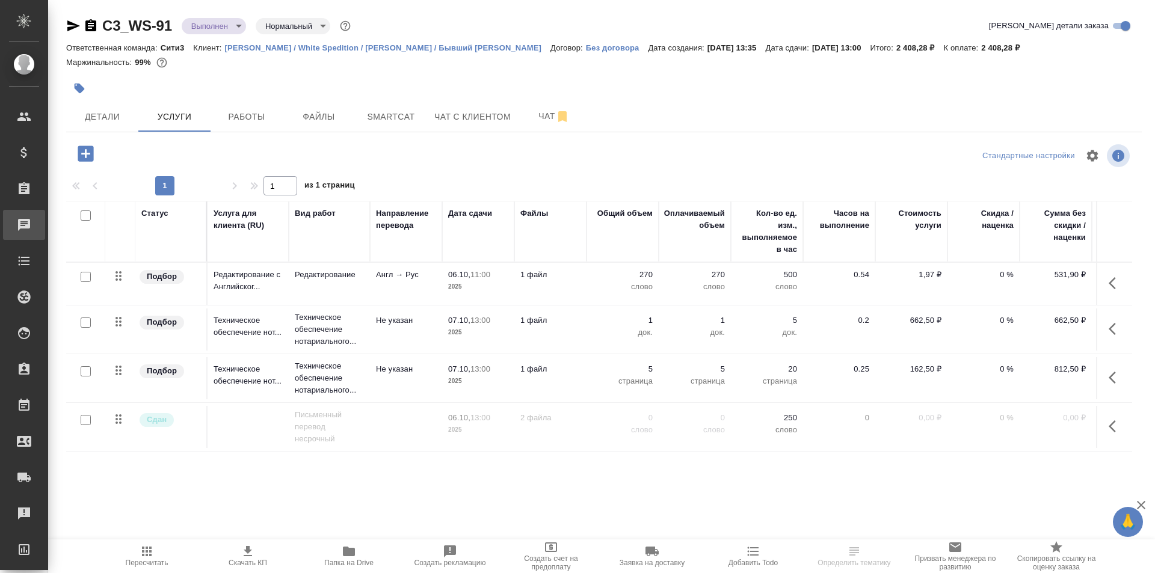
click at [24, 231] on div "Чаты" at bounding box center [9, 225] width 30 height 18
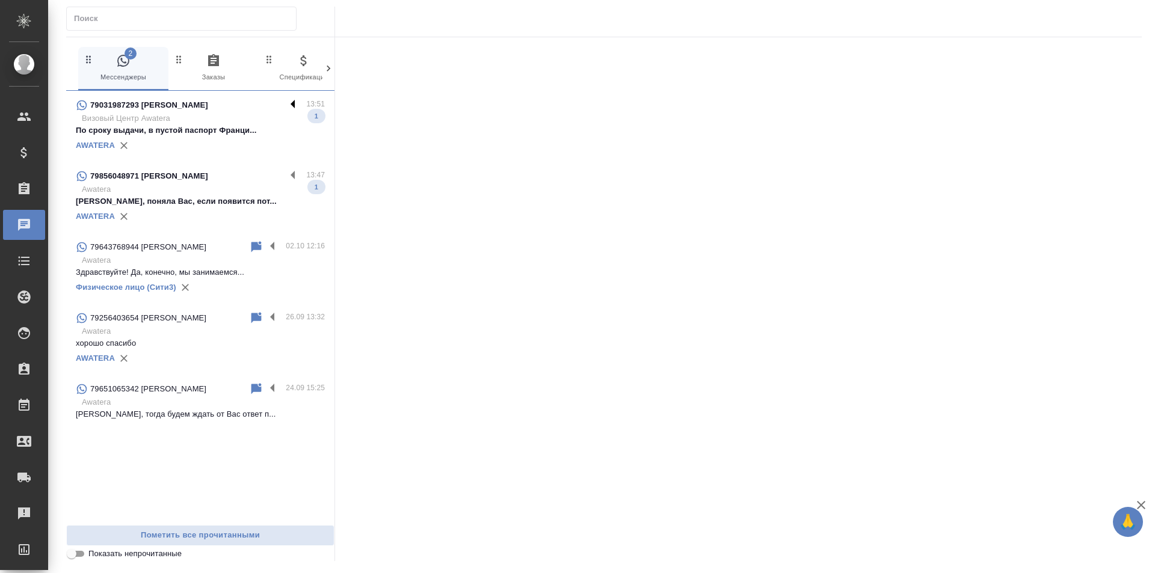
click at [289, 104] on label at bounding box center [296, 105] width 20 height 14
click at [0, 0] on input "checkbox" at bounding box center [0, 0] width 0 height 0
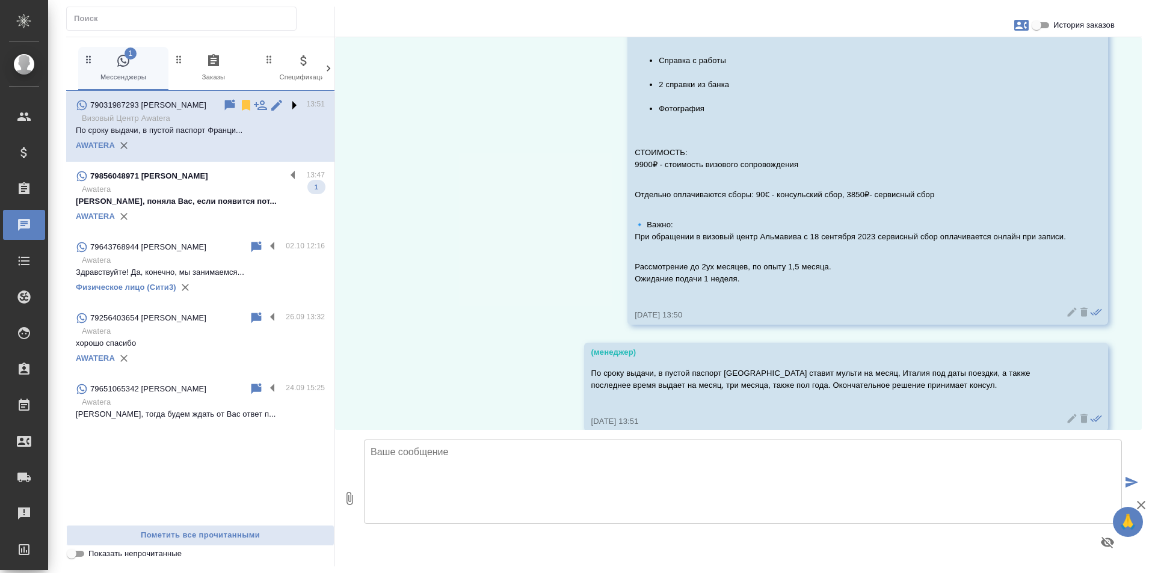
scroll to position [1658, 0]
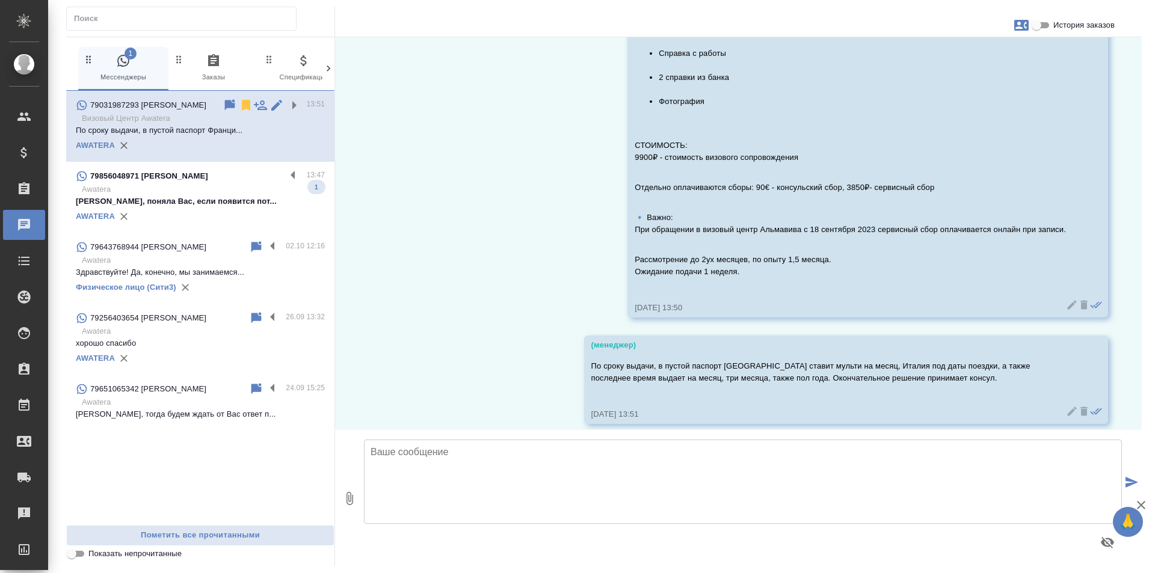
click at [245, 101] on icon at bounding box center [246, 105] width 8 height 11
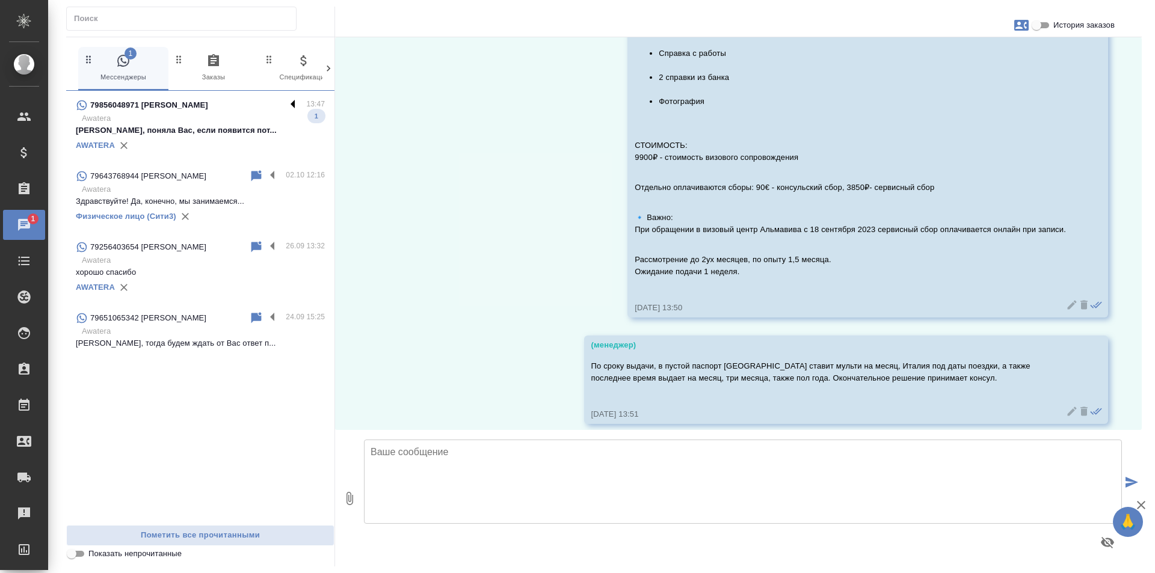
click at [292, 100] on label at bounding box center [296, 105] width 20 height 14
click at [0, 0] on input "checkbox" at bounding box center [0, 0] width 0 height 0
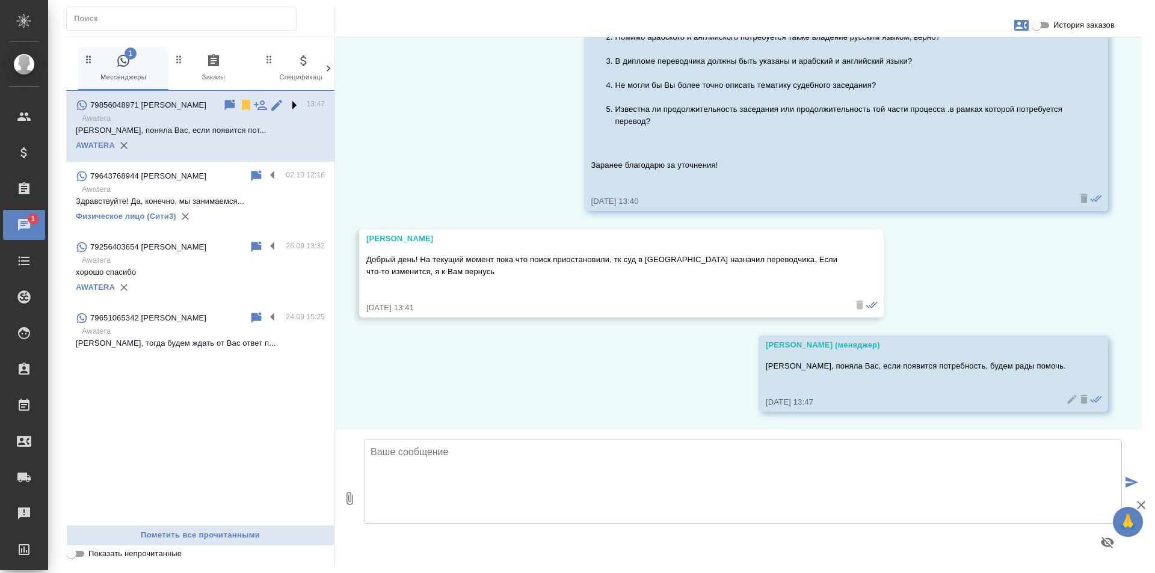
scroll to position [169, 0]
click at [244, 99] on icon at bounding box center [246, 105] width 14 height 14
